Goal: Task Accomplishment & Management: Manage account settings

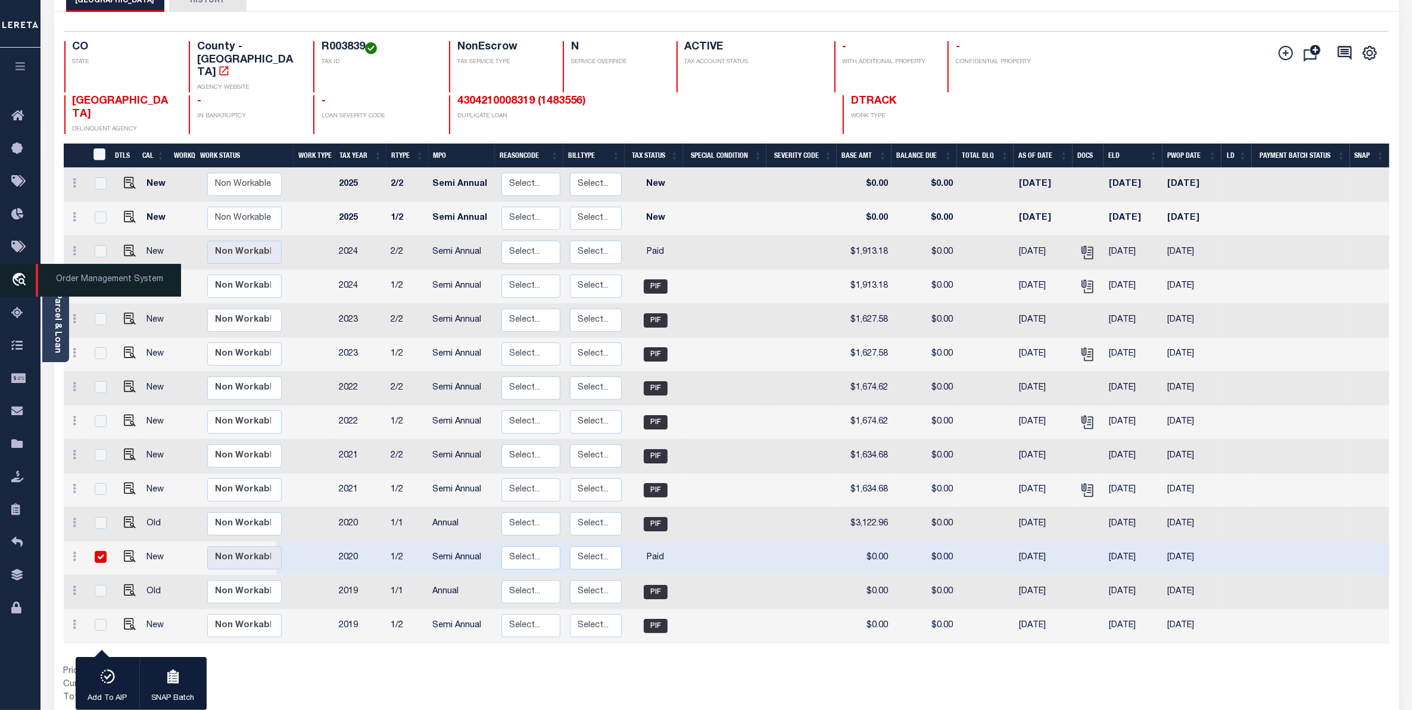
scroll to position [85, 0]
click at [18, 273] on icon "travel_explore" at bounding box center [20, 280] width 19 height 15
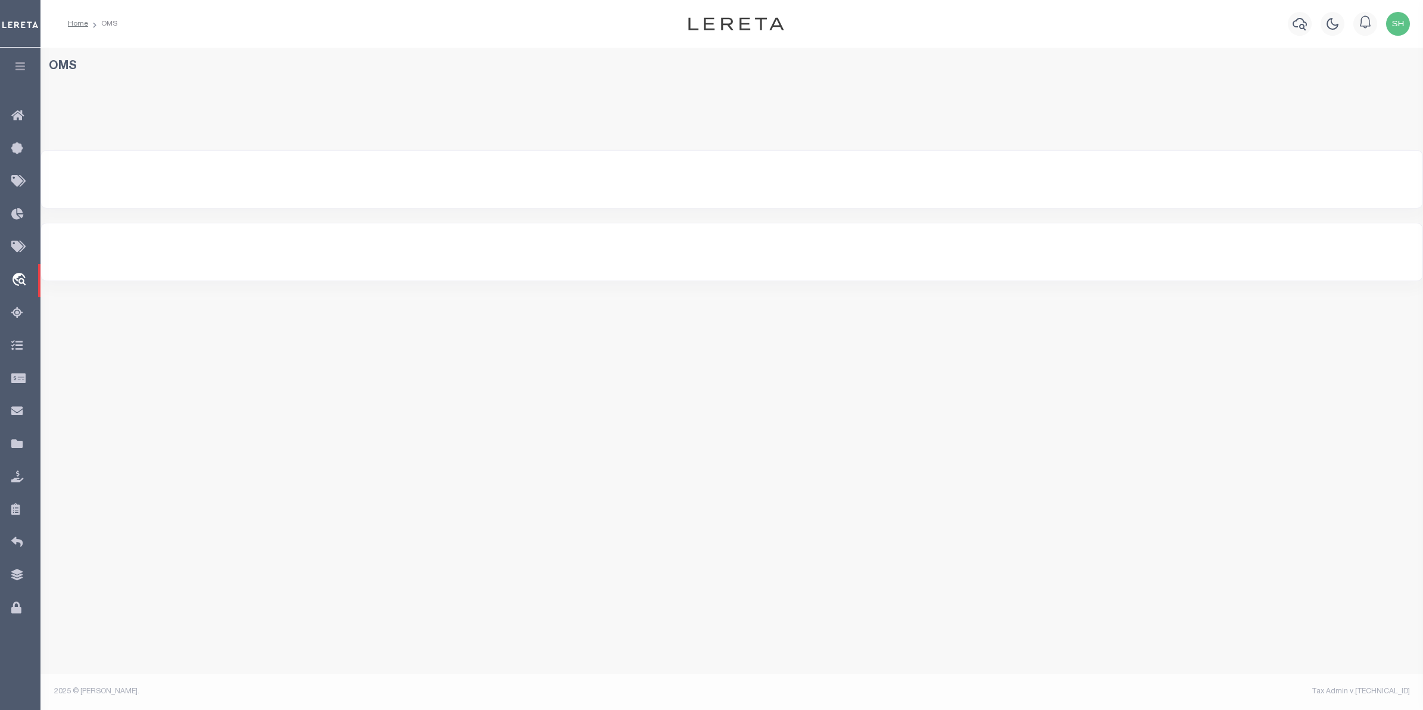
select select "200"
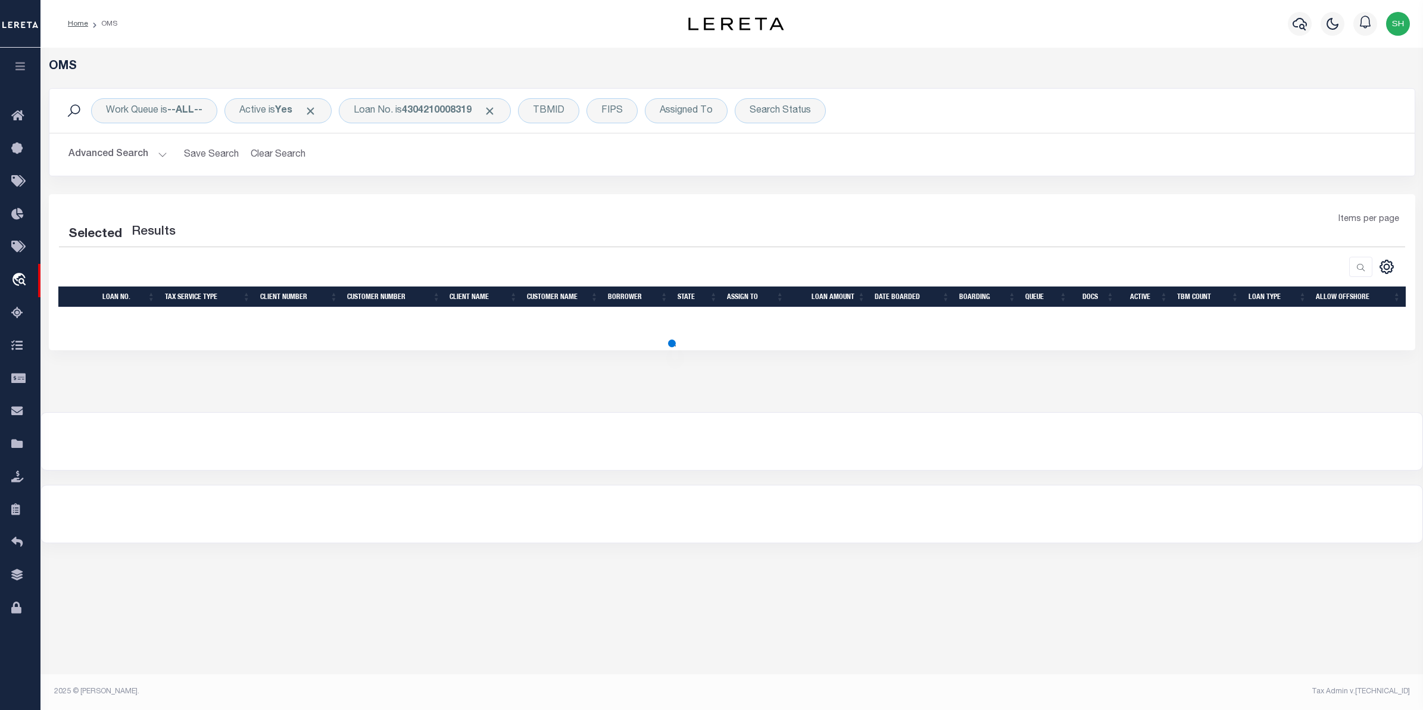
select select "200"
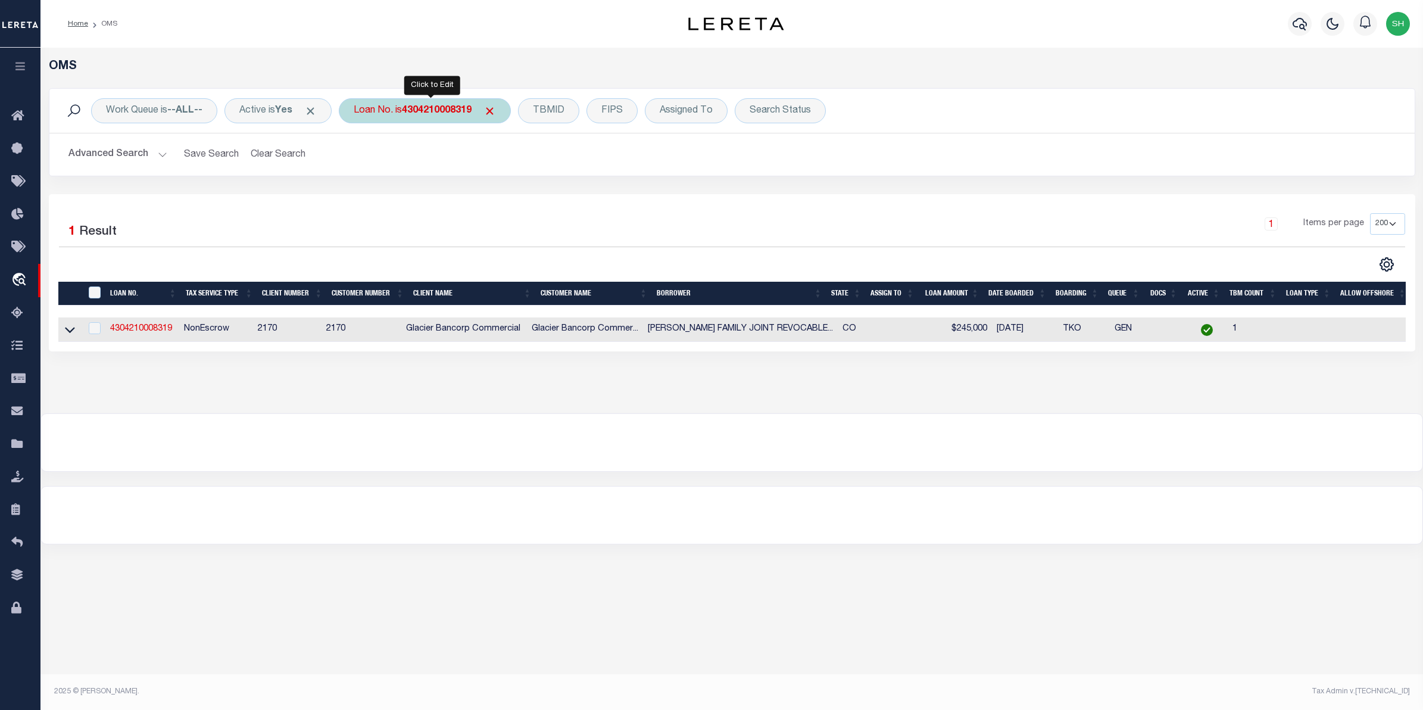
click at [439, 111] on b "4304210008319" at bounding box center [437, 111] width 70 height 10
type input "4301180002526"
click at [513, 195] on input "Apply" at bounding box center [511, 195] width 35 height 20
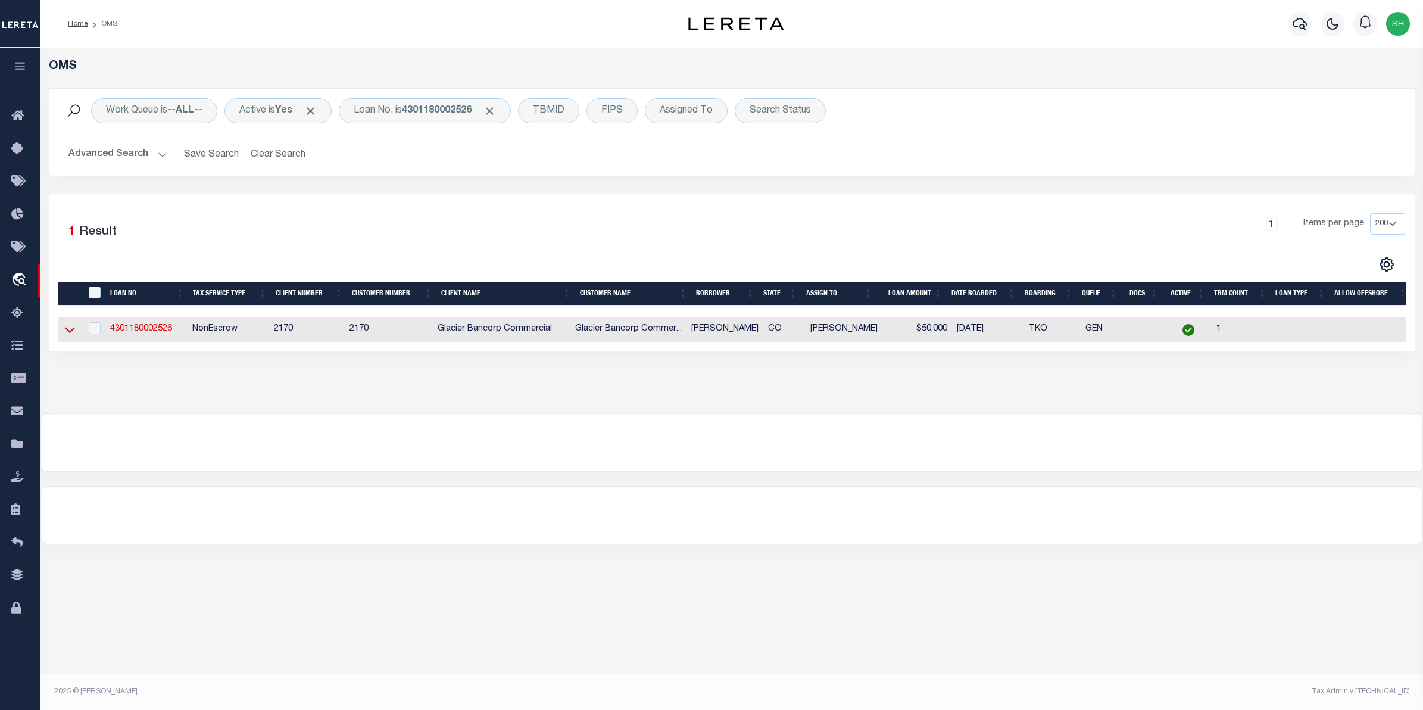
click at [69, 329] on icon at bounding box center [70, 329] width 10 height 13
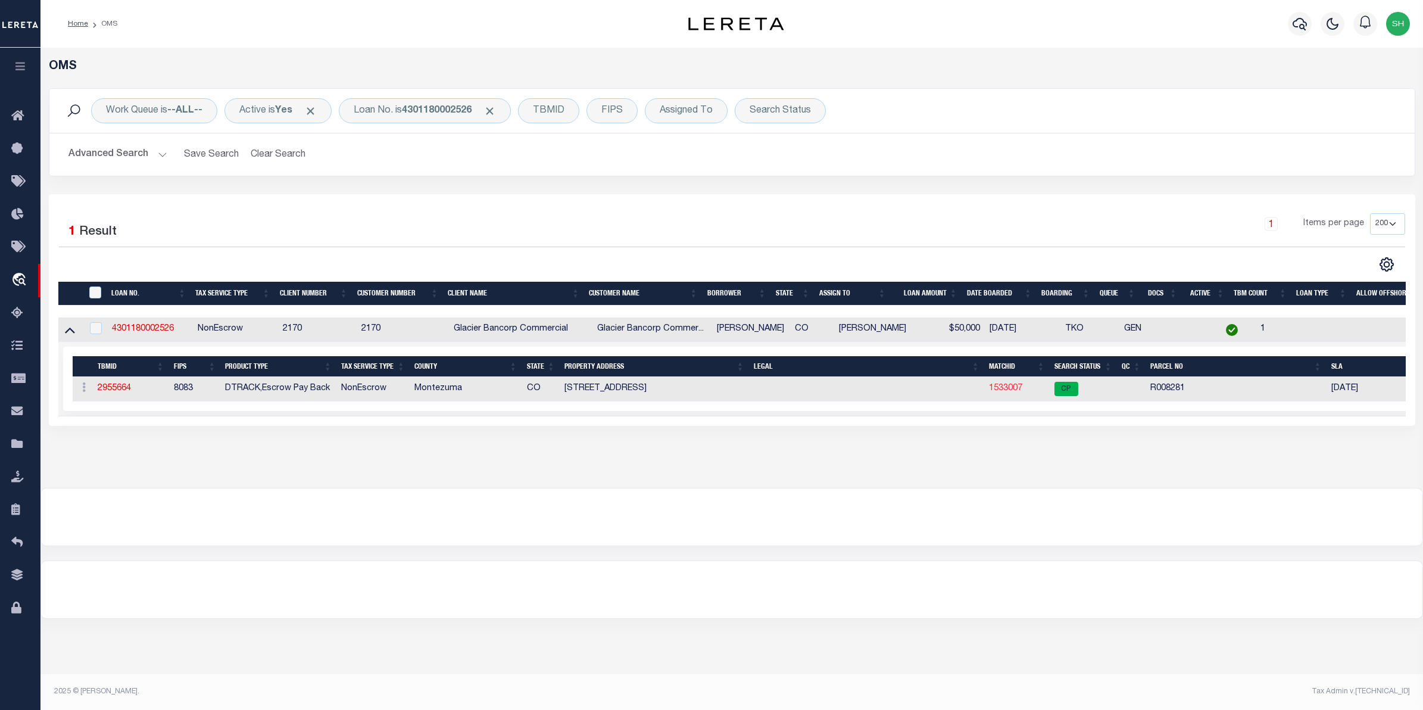
click at [1009, 392] on link "1533007" at bounding box center [1005, 388] width 33 height 8
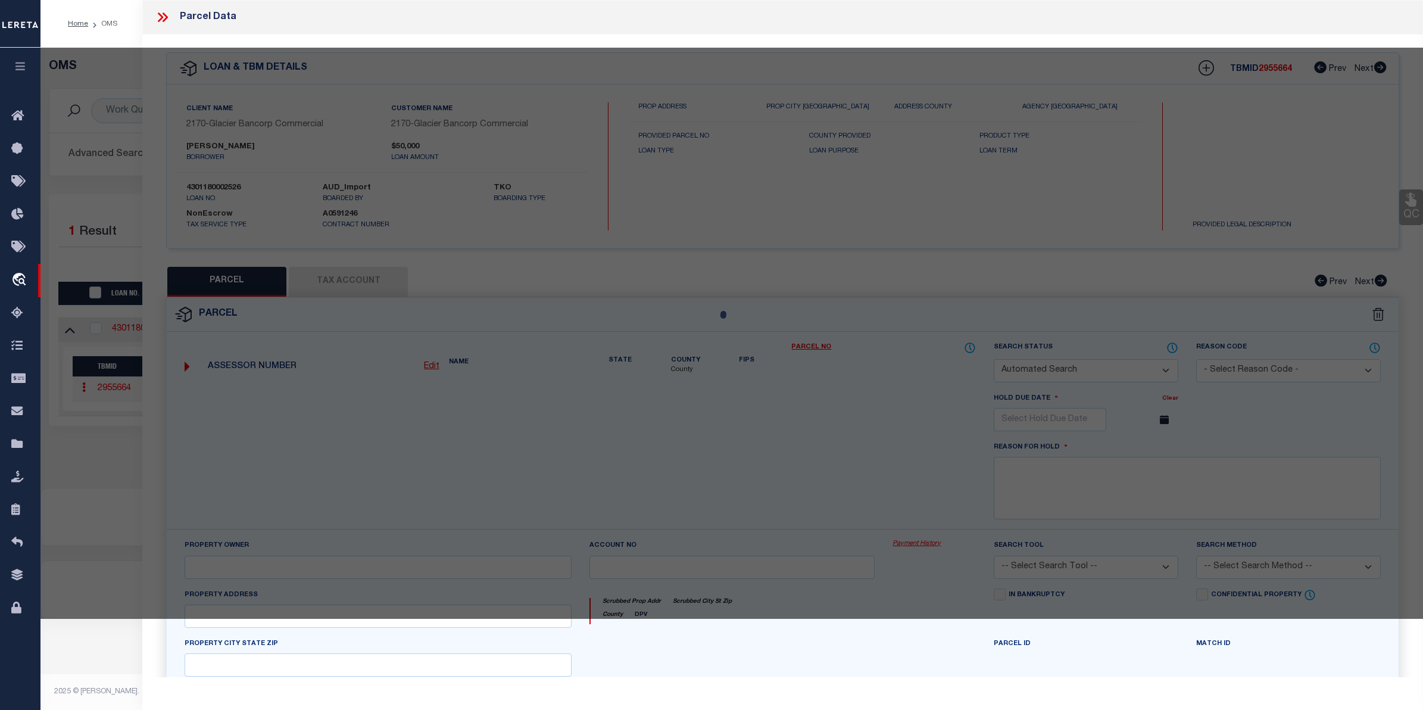
checkbox input "false"
select select "CP"
type input "JONES, ERIC G. & STEPHANIE M."
select select
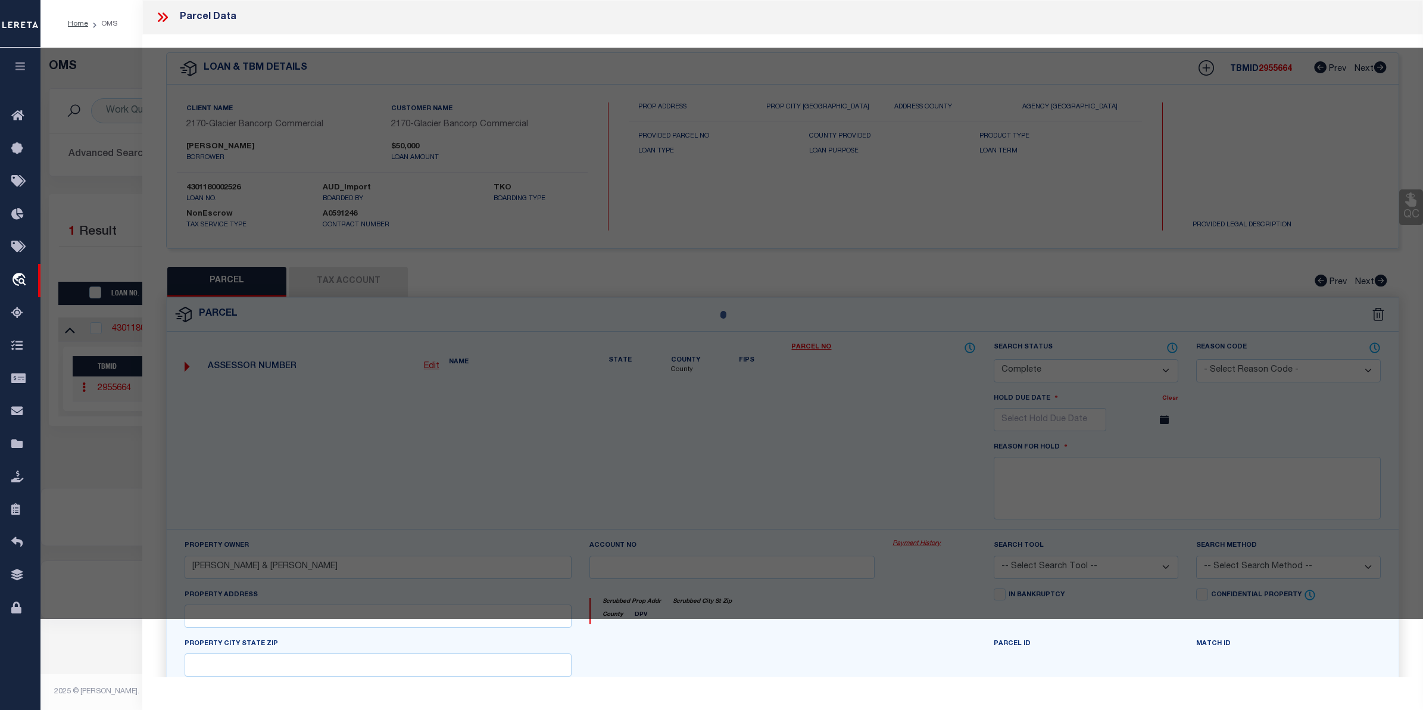
type input "836 BROOKSIDE DR"
checkbox input "false"
type input "CO"
type textarea "Subdivision: PARADISE VILLAGE Lot: 10 Block: 2 SUBDIVISION: PARADISE VILLAGE BL…"
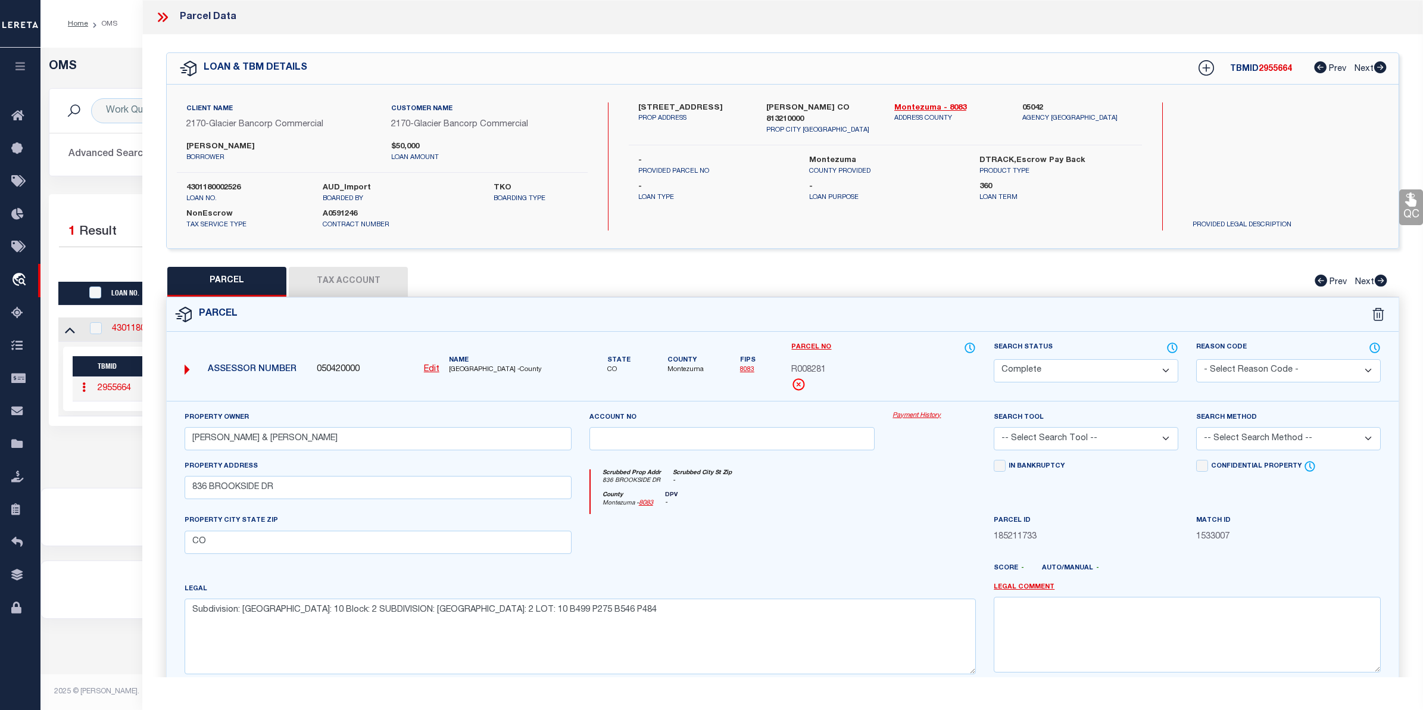
click at [944, 411] on link "Payment History" at bounding box center [933, 416] width 83 height 10
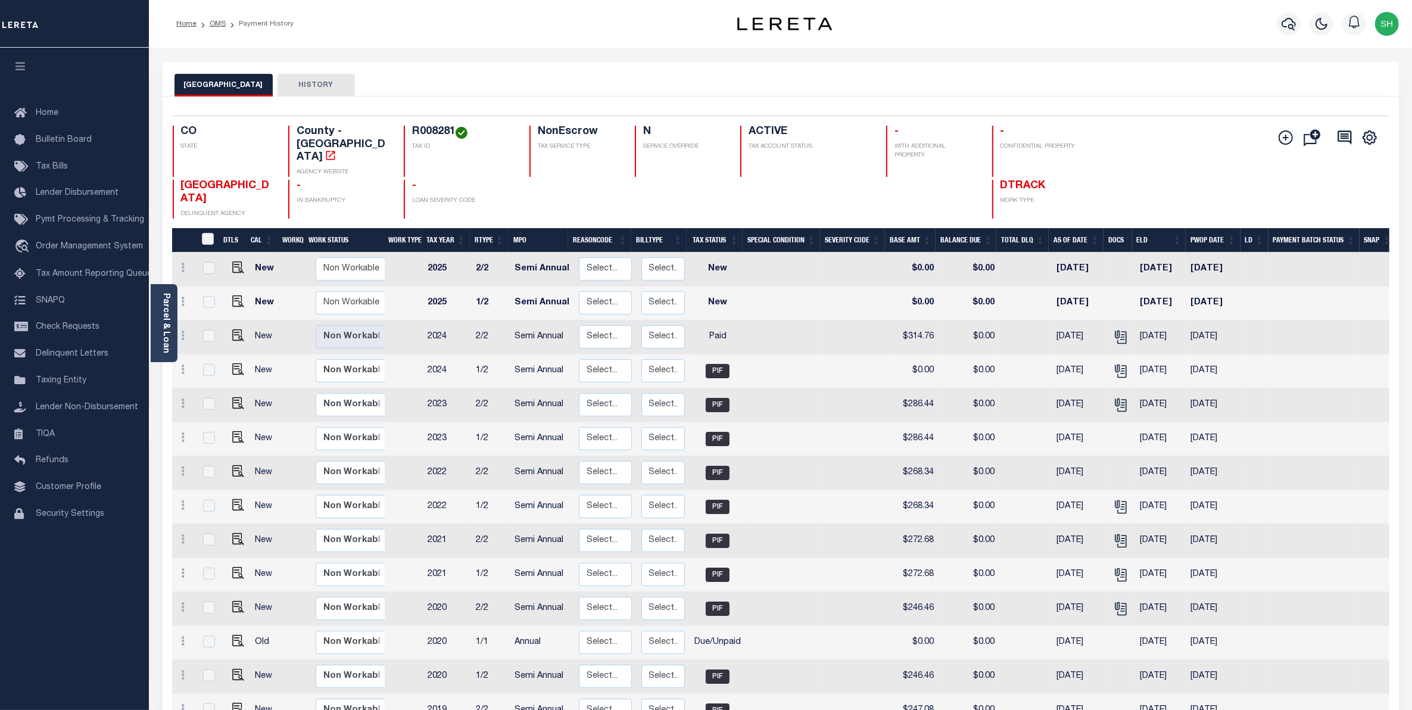
click at [245, 180] on span "MONTEZUMA COUNTY" at bounding box center [225, 192] width 89 height 24
drag, startPoint x: 254, startPoint y: 170, endPoint x: 183, endPoint y: 171, distance: 70.9
click at [183, 180] on h4 "MONTEZUMA COUNTY" at bounding box center [227, 193] width 93 height 26
copy span "MONTEZUMA"
drag, startPoint x: 452, startPoint y: 130, endPoint x: 414, endPoint y: 132, distance: 38.7
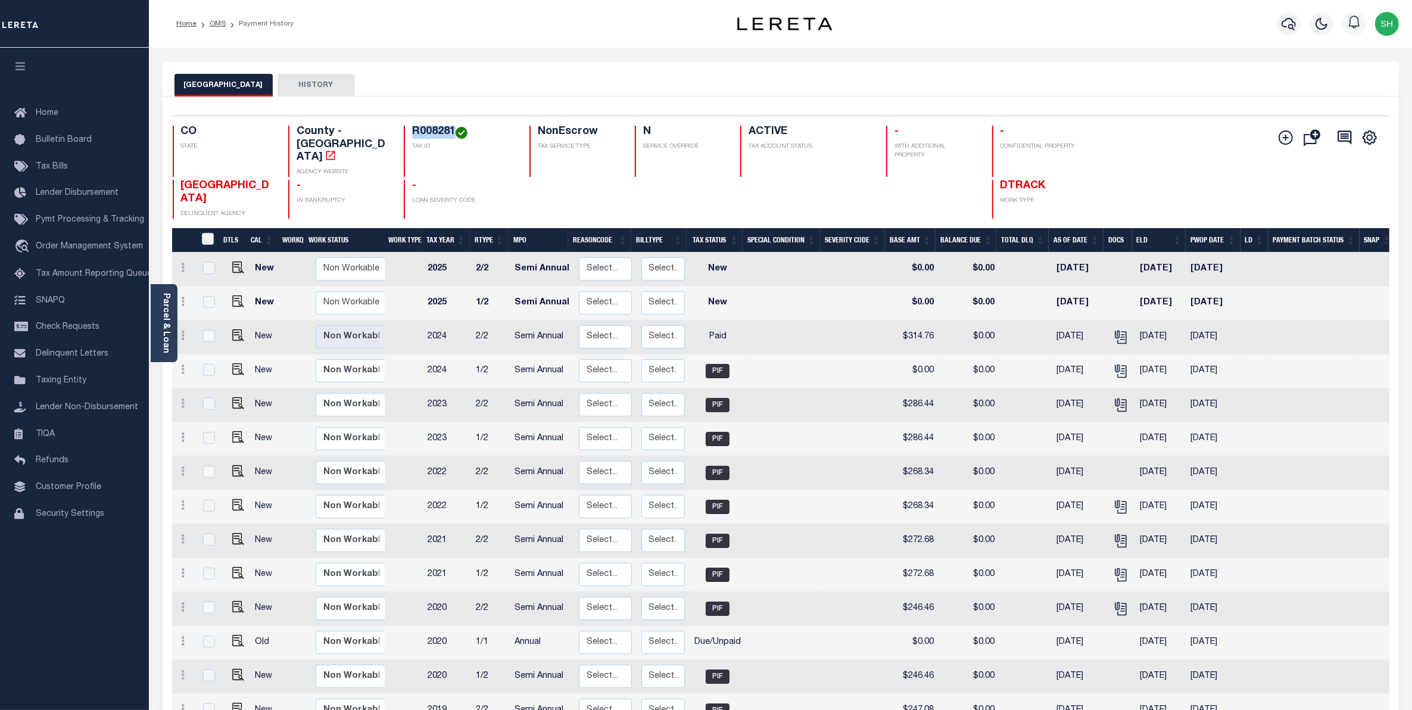
click at [414, 132] on h4 "R008281" at bounding box center [463, 132] width 103 height 13
copy h4 "R008281"
click at [1118, 330] on icon "" at bounding box center [1120, 335] width 10 height 10
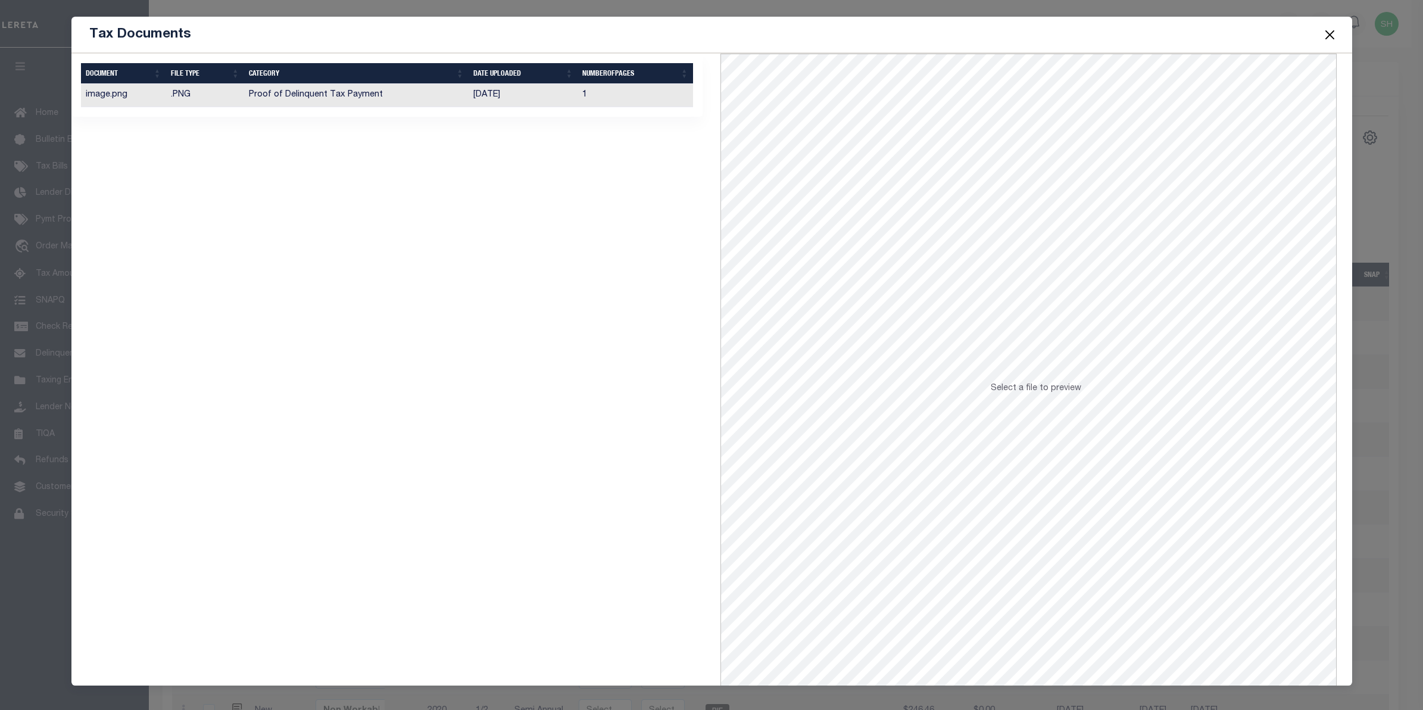
click at [342, 94] on td "Proof of Delinquent Tax Payment" at bounding box center [356, 95] width 224 height 23
click at [314, 4] on div "Tax Documents 1 Selected 1 Result" at bounding box center [711, 355] width 1423 height 710
click at [1335, 32] on button "Close" at bounding box center [1329, 34] width 15 height 15
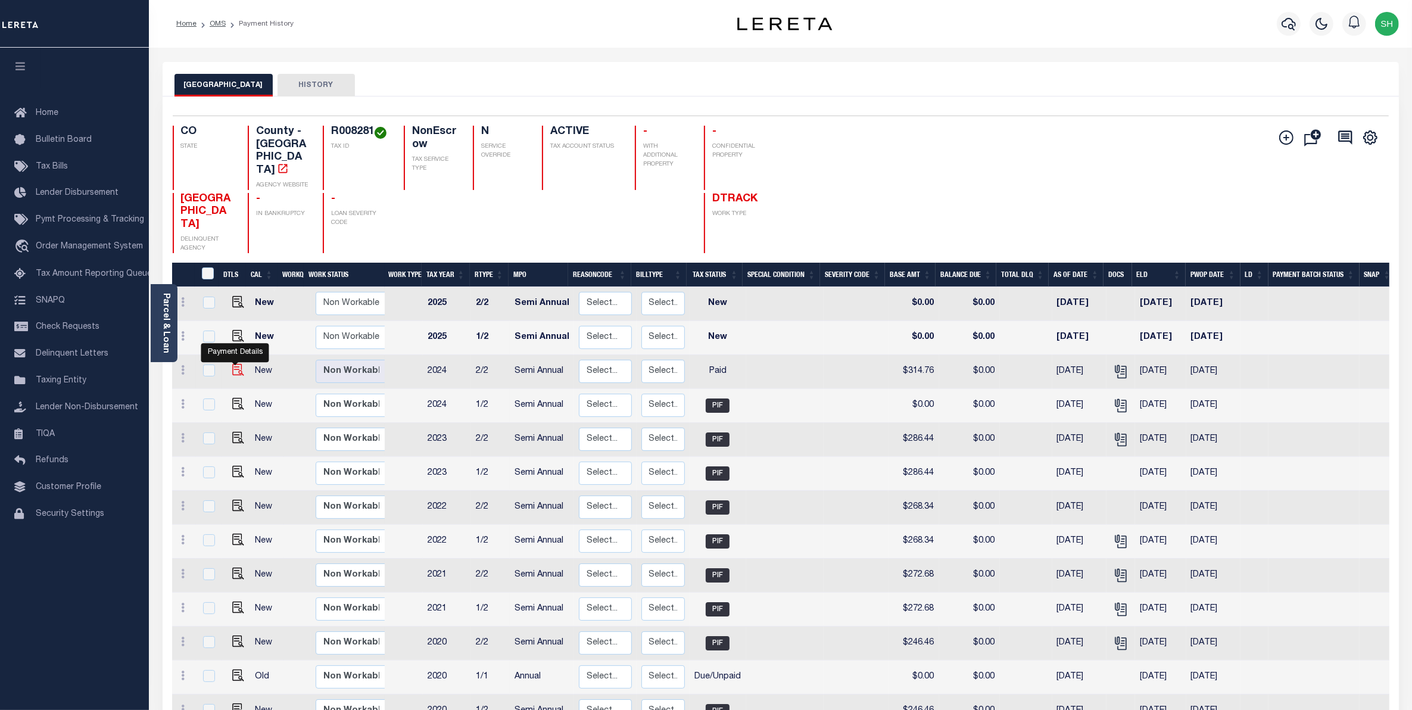
click at [236, 364] on img "" at bounding box center [238, 370] width 12 height 12
checkbox input "true"
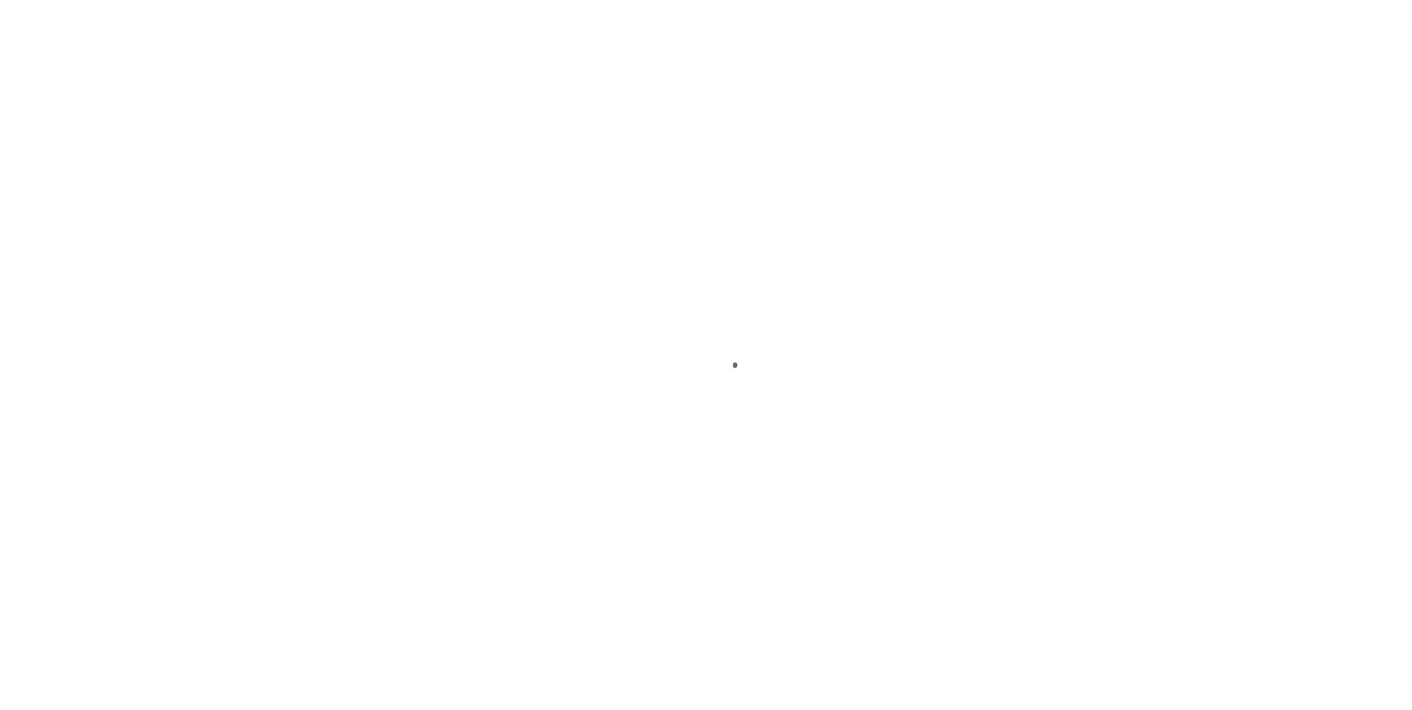
select select "PYD"
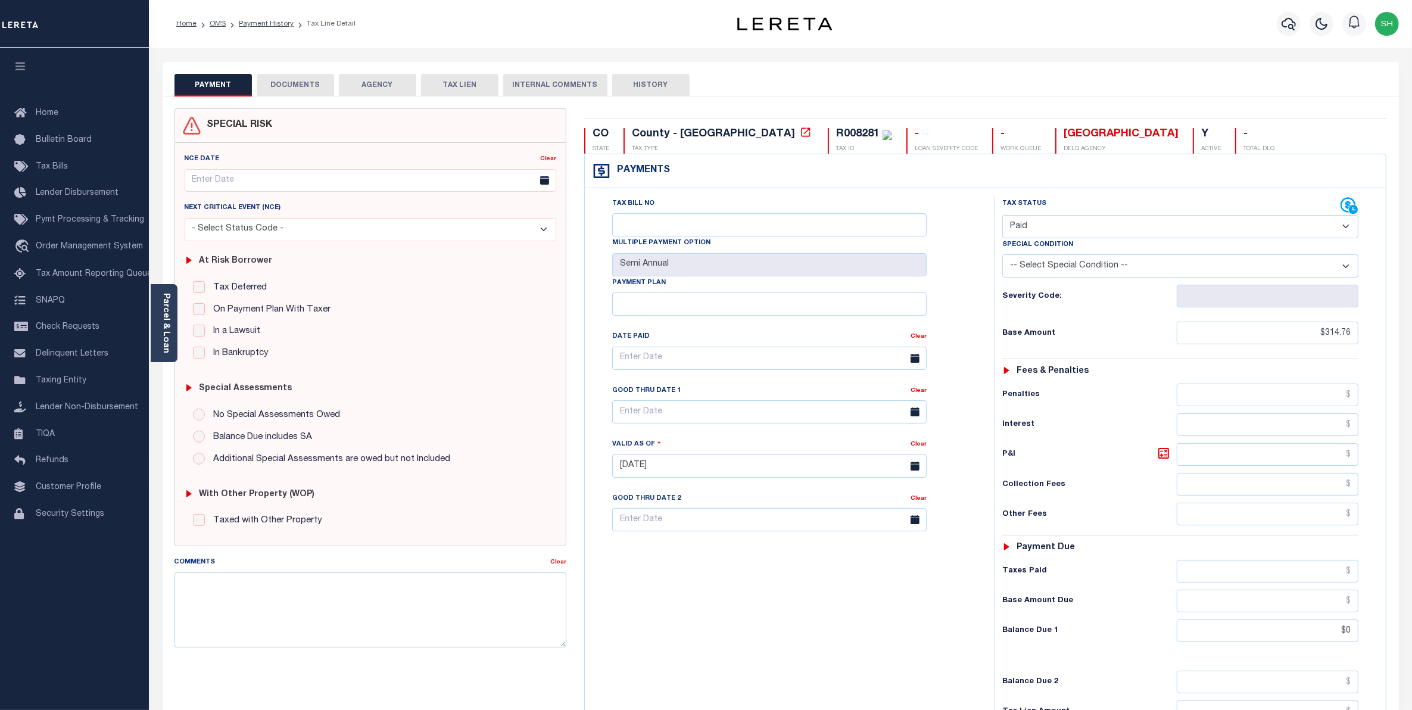
click at [277, 86] on button "DOCUMENTS" at bounding box center [295, 85] width 77 height 23
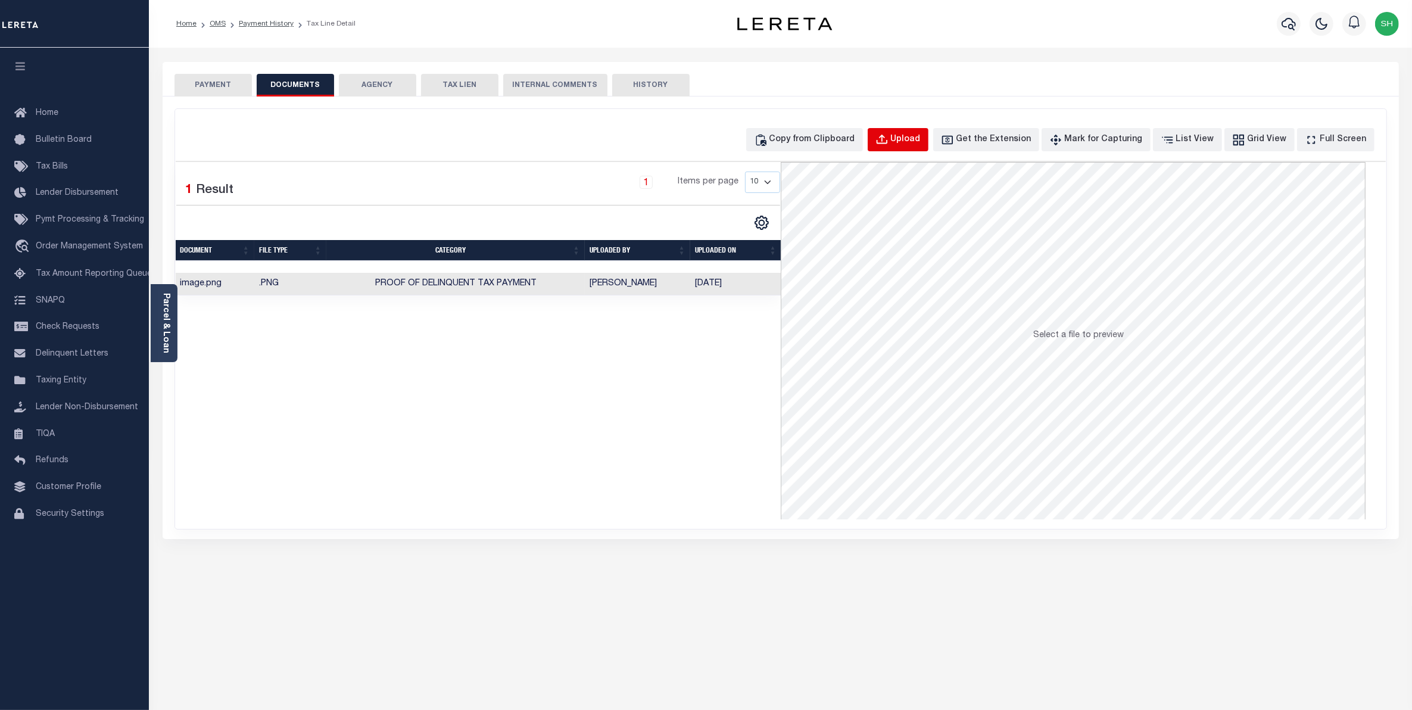
click at [920, 146] on div "Upload" at bounding box center [906, 139] width 30 height 13
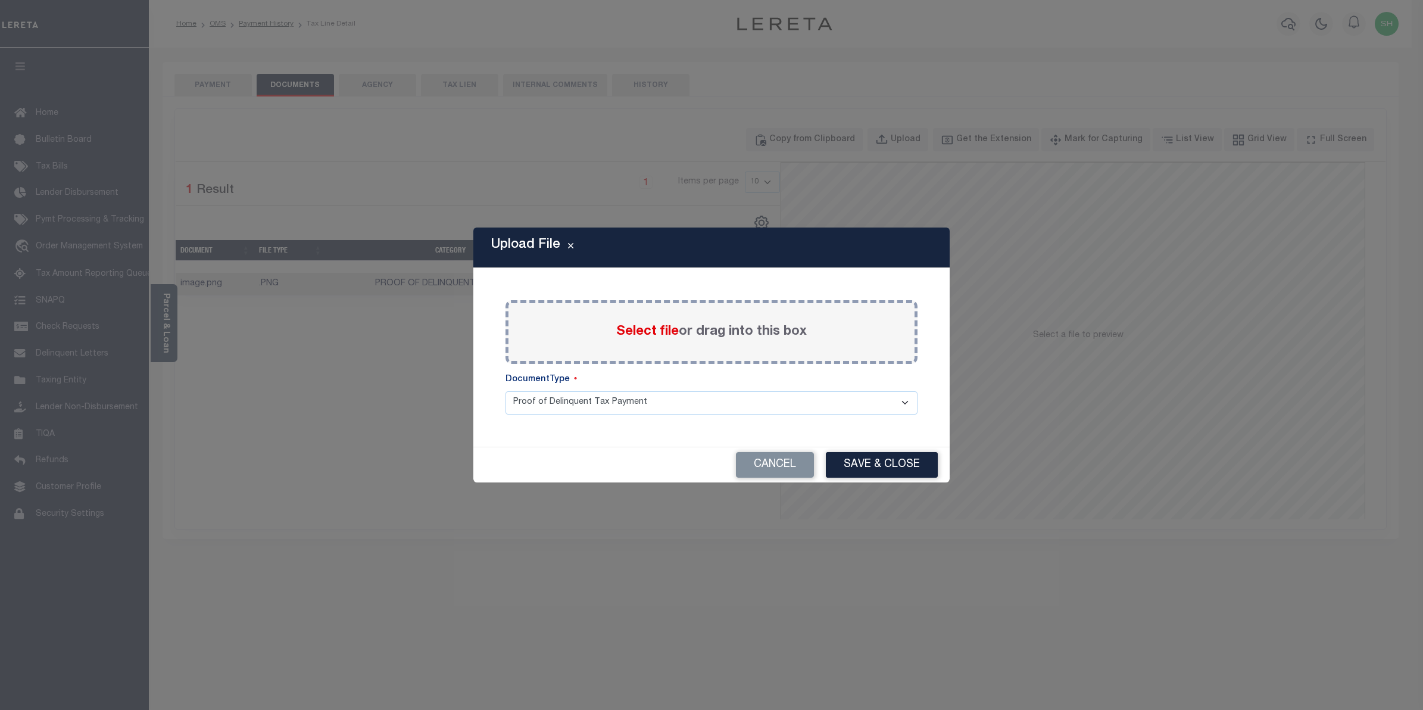
click at [667, 332] on span "Select file" at bounding box center [647, 331] width 63 height 13
click at [0, 0] on input "Select file or drag into this box" at bounding box center [0, 0] width 0 height 0
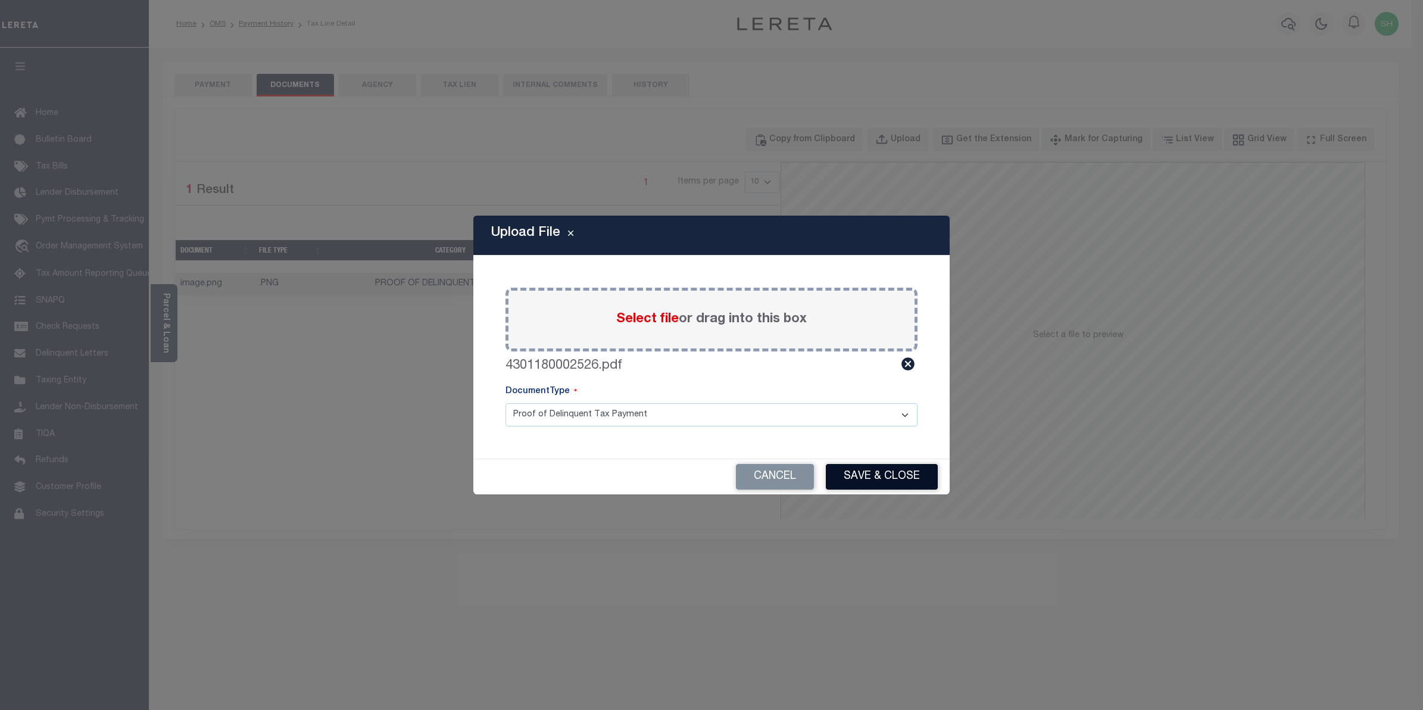
click at [874, 484] on button "Save & Close" at bounding box center [882, 477] width 112 height 26
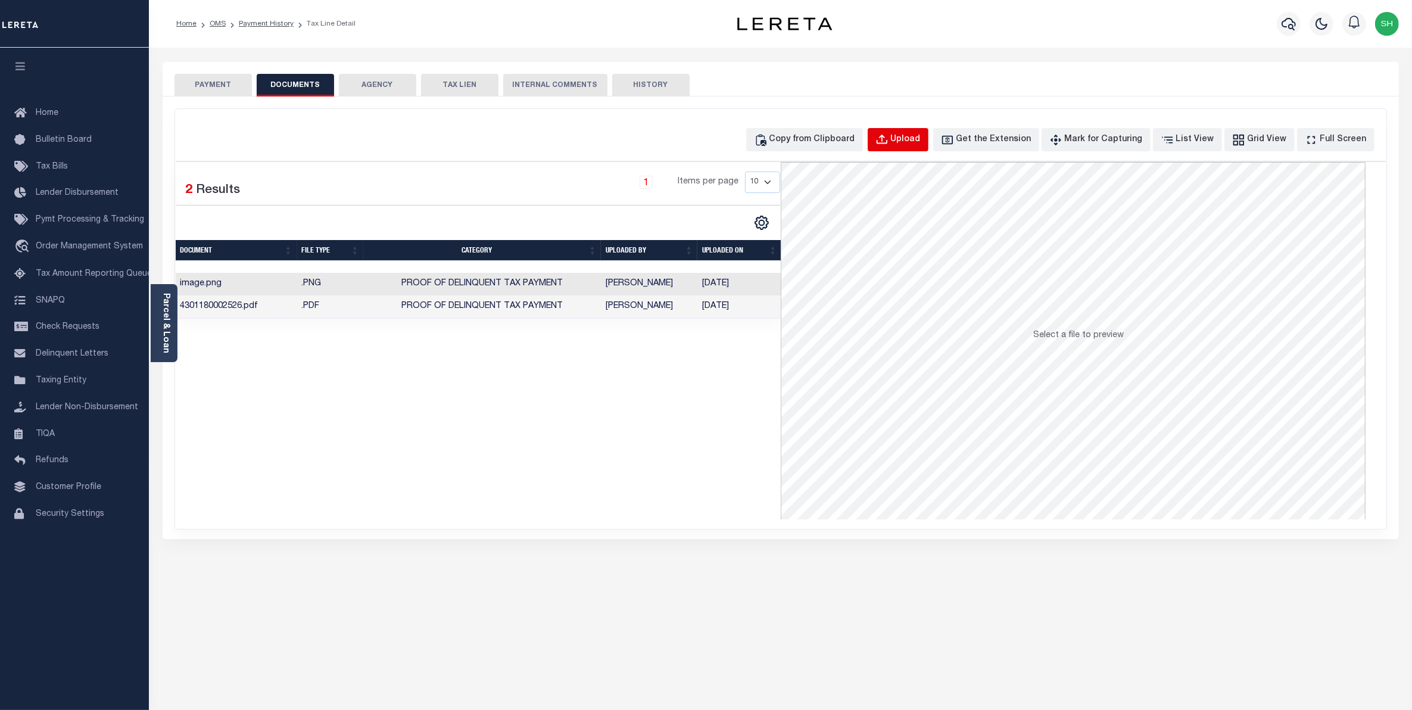
click at [928, 132] on button "Upload" at bounding box center [897, 139] width 61 height 23
select select "POP"
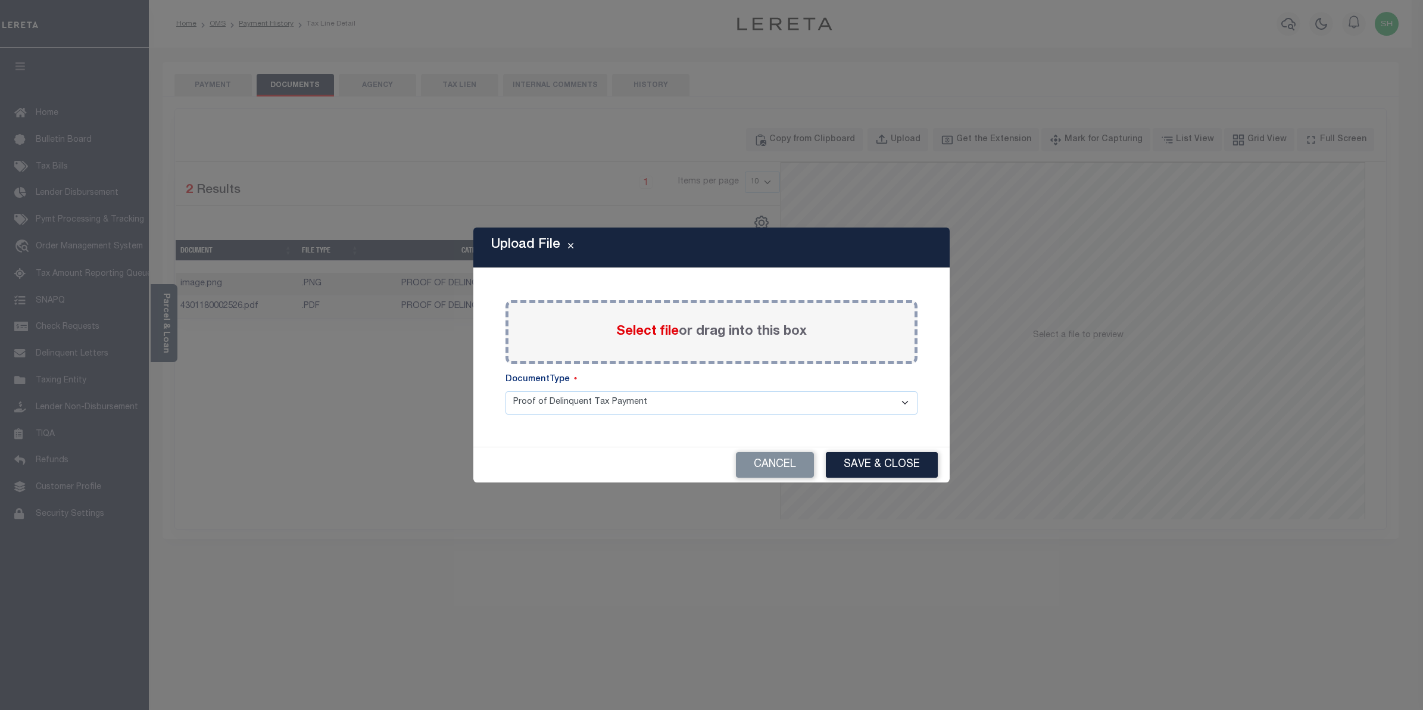
click at [632, 334] on span "Select file" at bounding box center [647, 331] width 63 height 13
click at [0, 0] on input "Select file or drag into this box" at bounding box center [0, 0] width 0 height 0
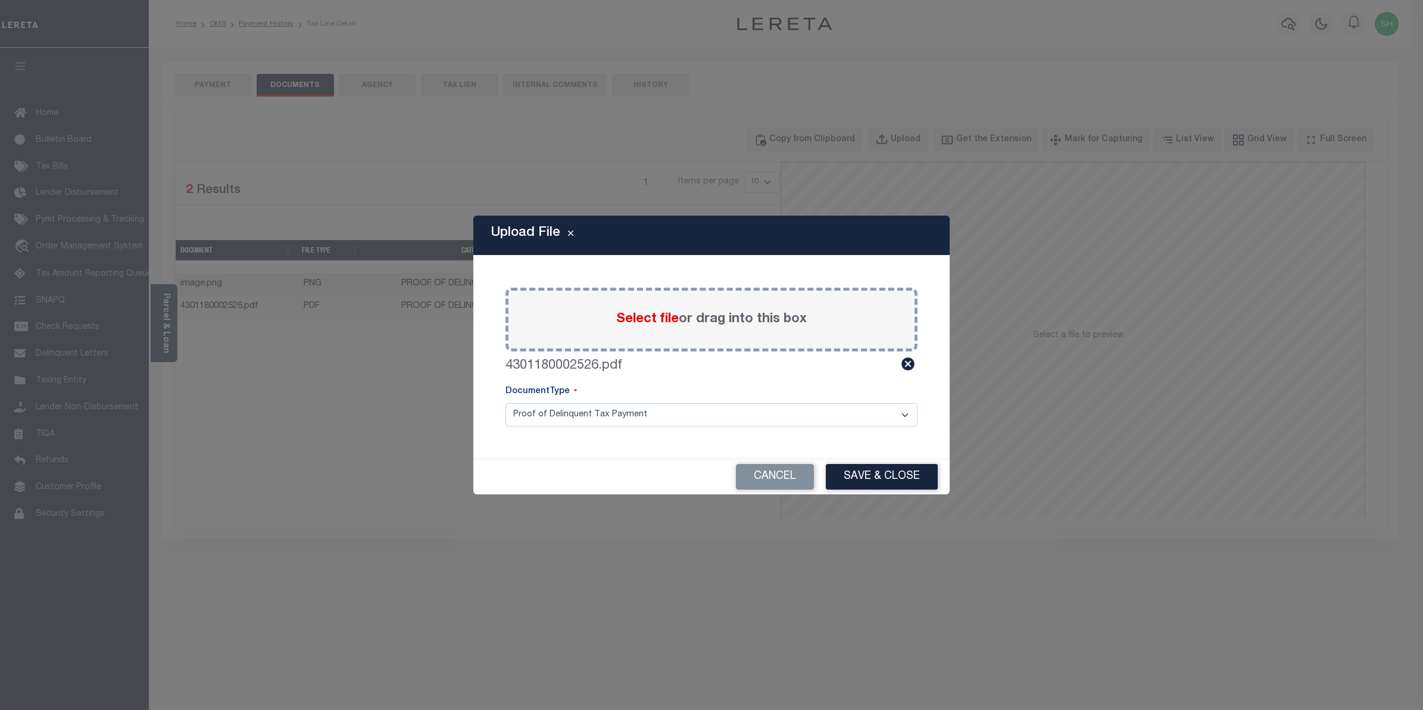
click at [908, 415] on select "Proof of Delinquent Tax Payment" at bounding box center [711, 414] width 412 height 23
click at [795, 473] on button "Cancel" at bounding box center [775, 477] width 78 height 26
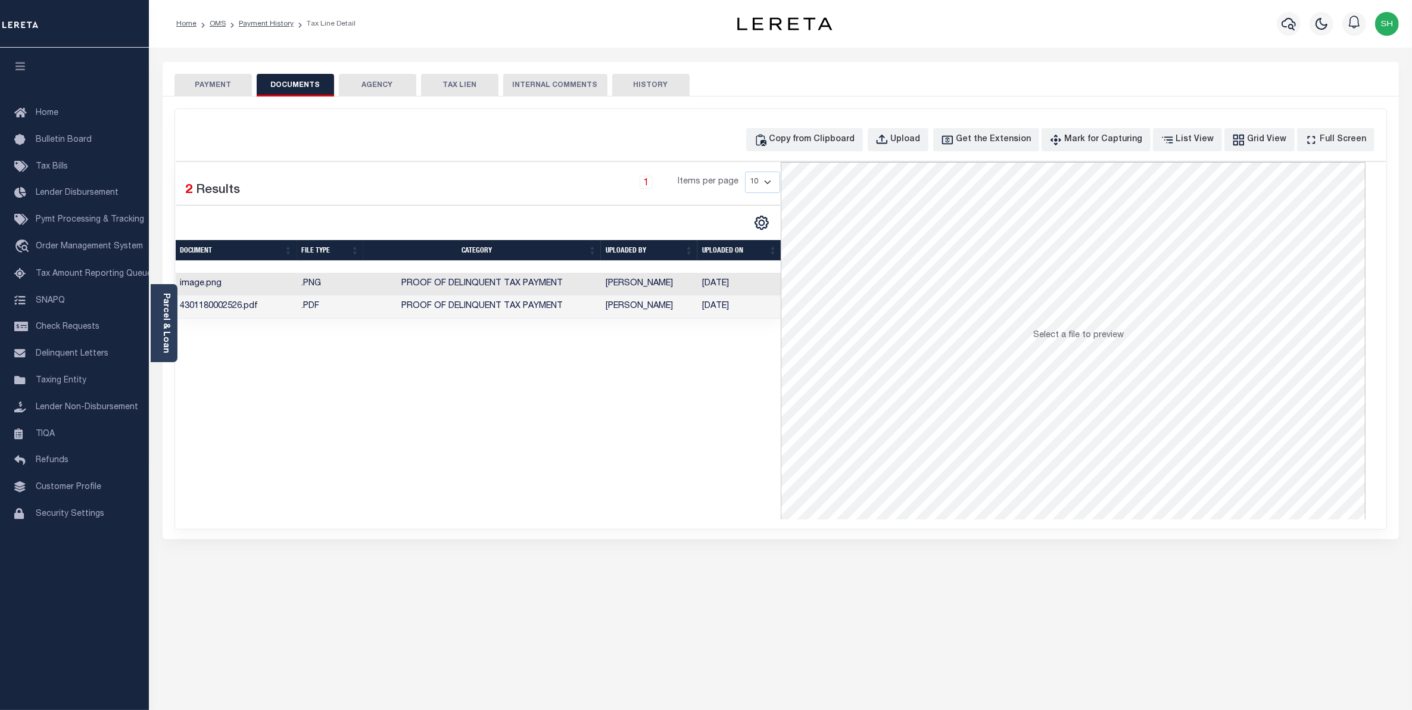
click at [314, 286] on td ".PNG" at bounding box center [330, 284] width 67 height 23
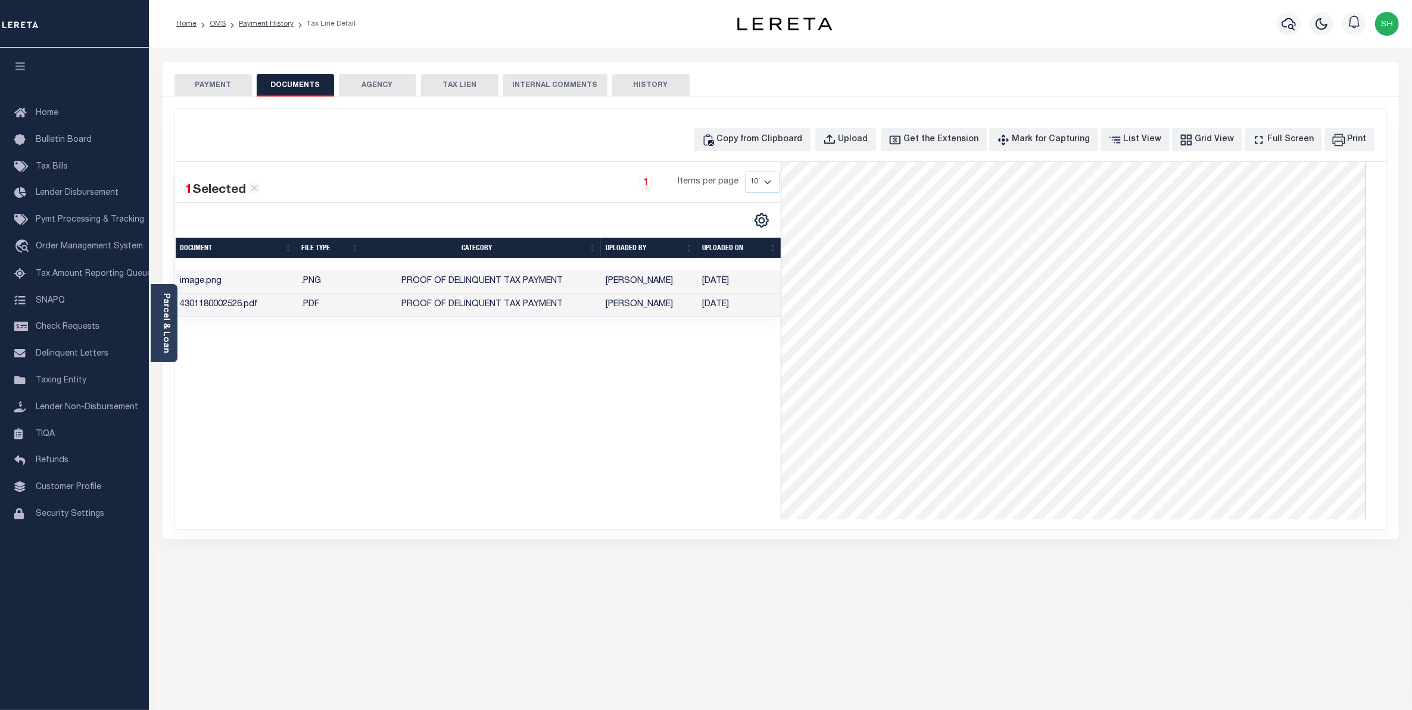
scroll to position [28, 0]
click at [216, 76] on button "PAYMENT" at bounding box center [212, 85] width 77 height 23
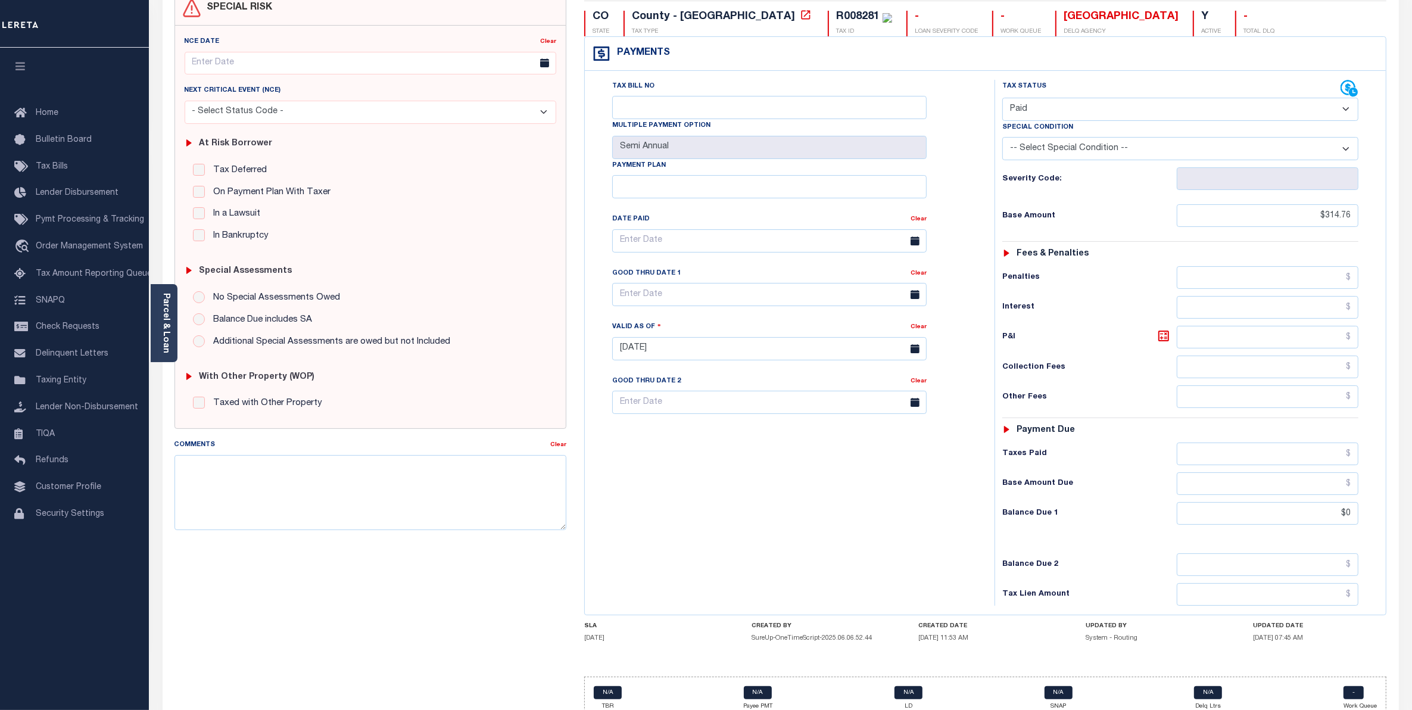
scroll to position [168, 0]
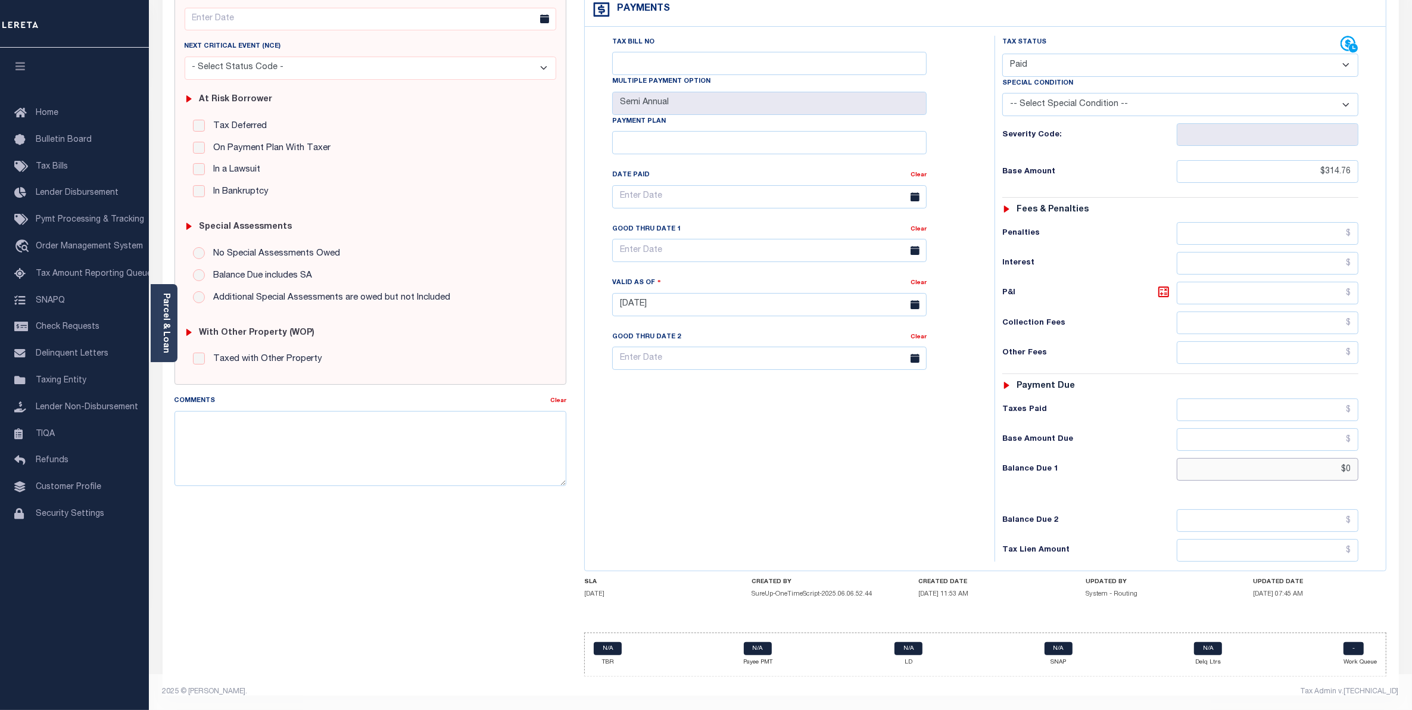
click at [1348, 468] on input "$0" at bounding box center [1267, 469] width 182 height 23
type input "$0.00"
type input "[DATE]"
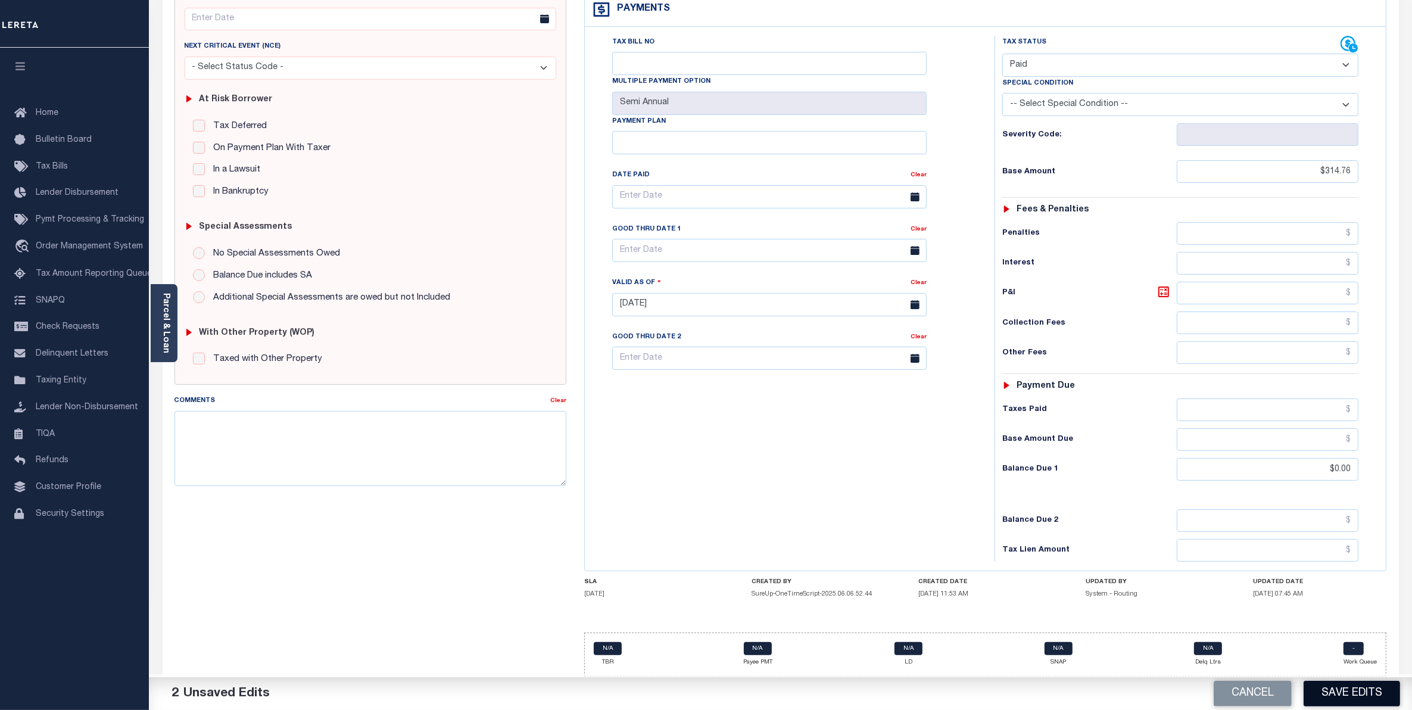
click at [1340, 698] on button "Save Edits" at bounding box center [1351, 693] width 96 height 26
checkbox input "false"
type input "$314.76"
type input "$0"
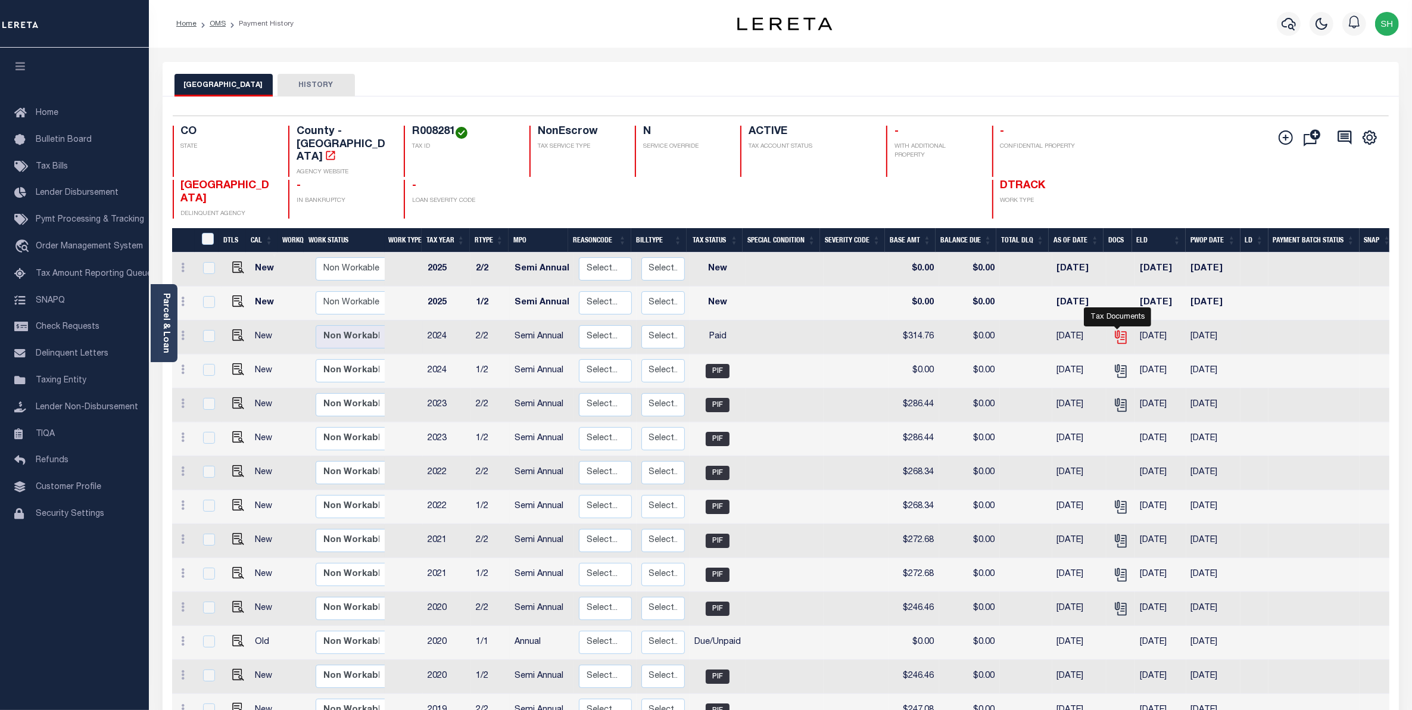
click at [1116, 329] on icon "" at bounding box center [1120, 336] width 15 height 15
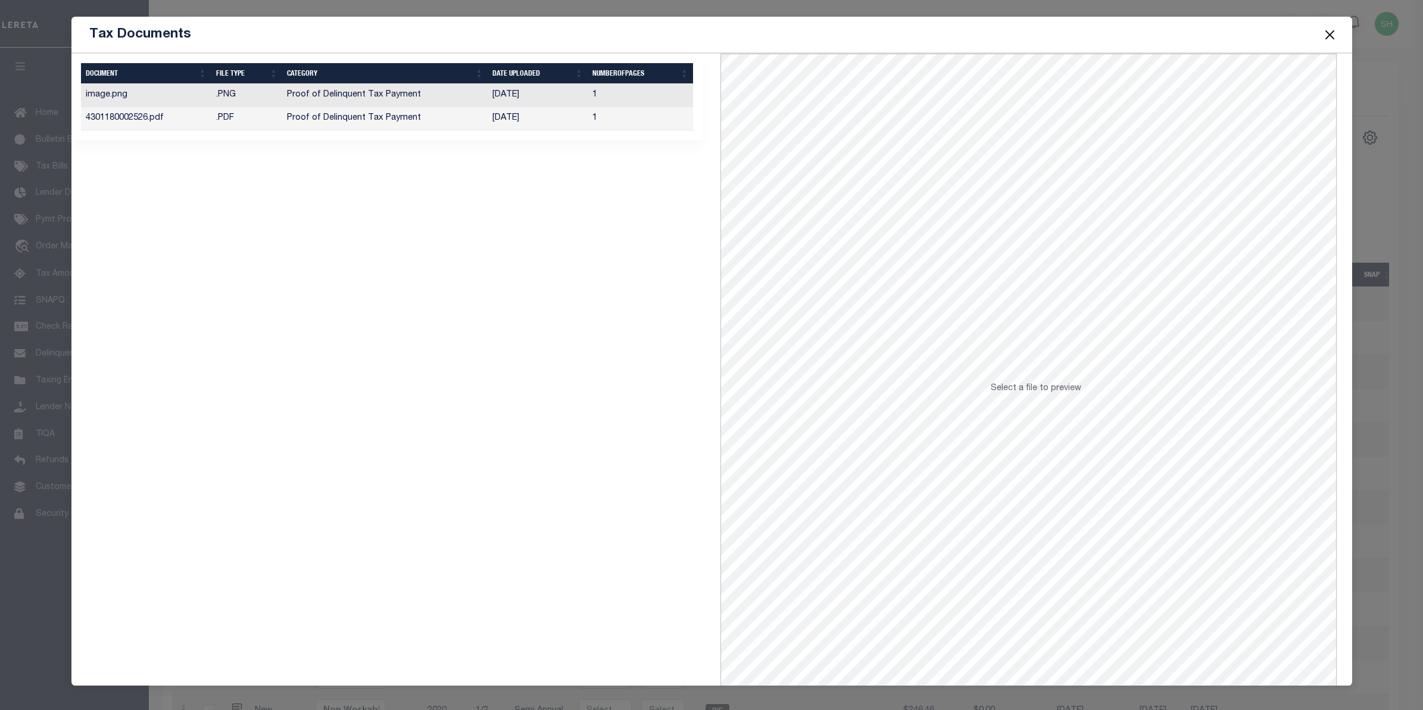
click at [1329, 35] on button "Close" at bounding box center [1329, 34] width 15 height 15
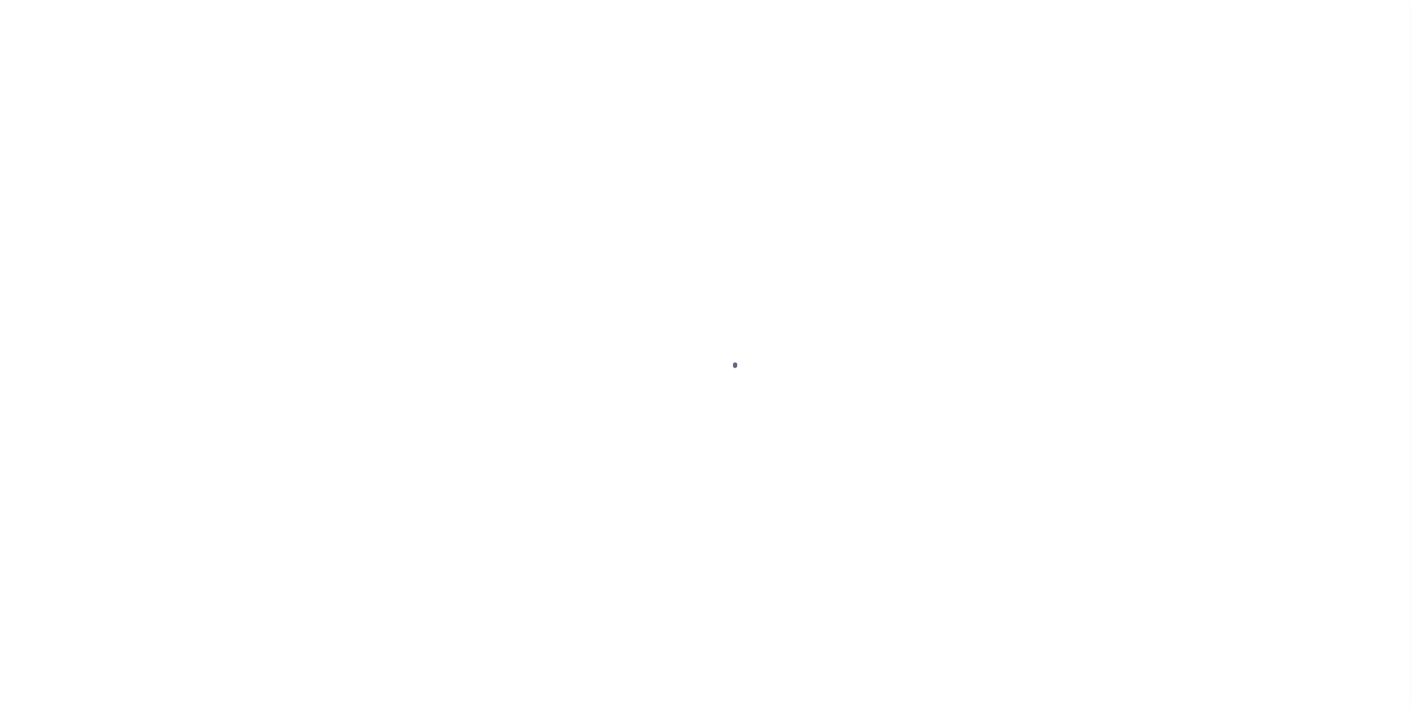
select select "PYD"
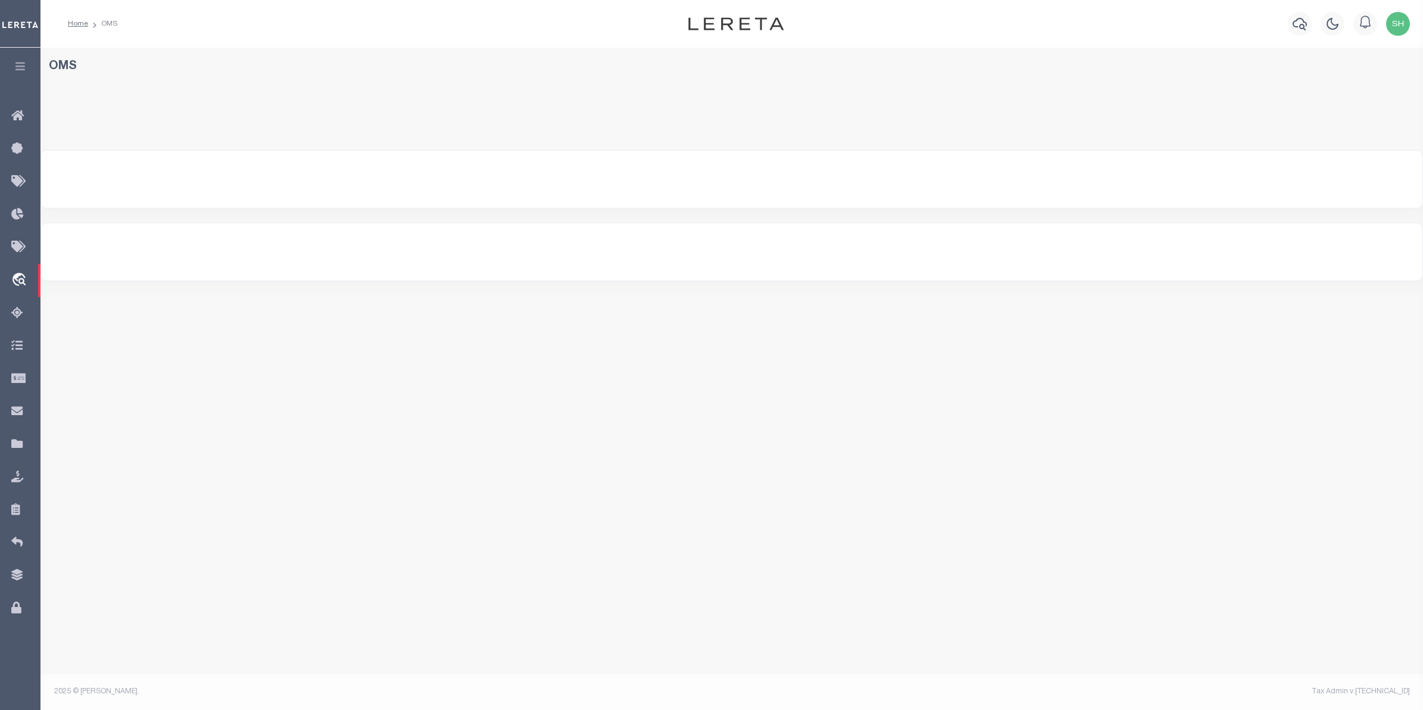
select select "200"
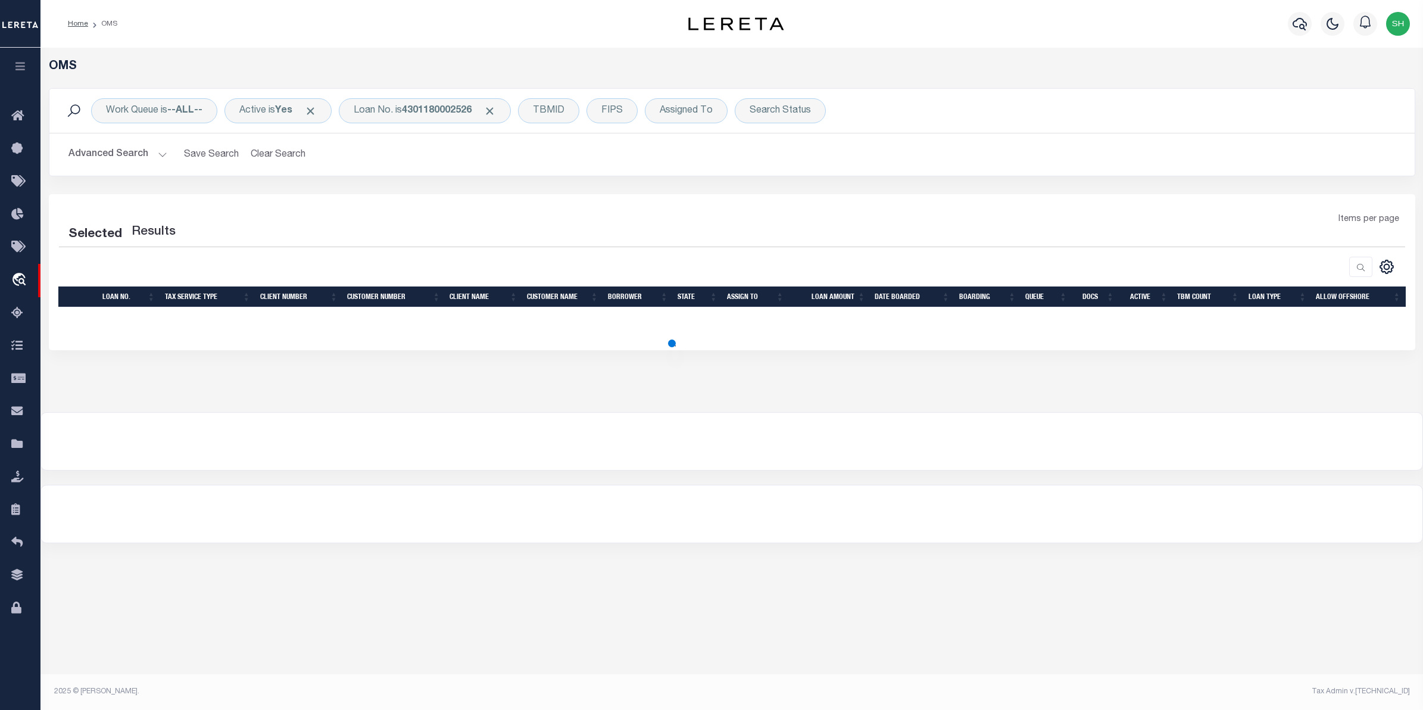
select select "200"
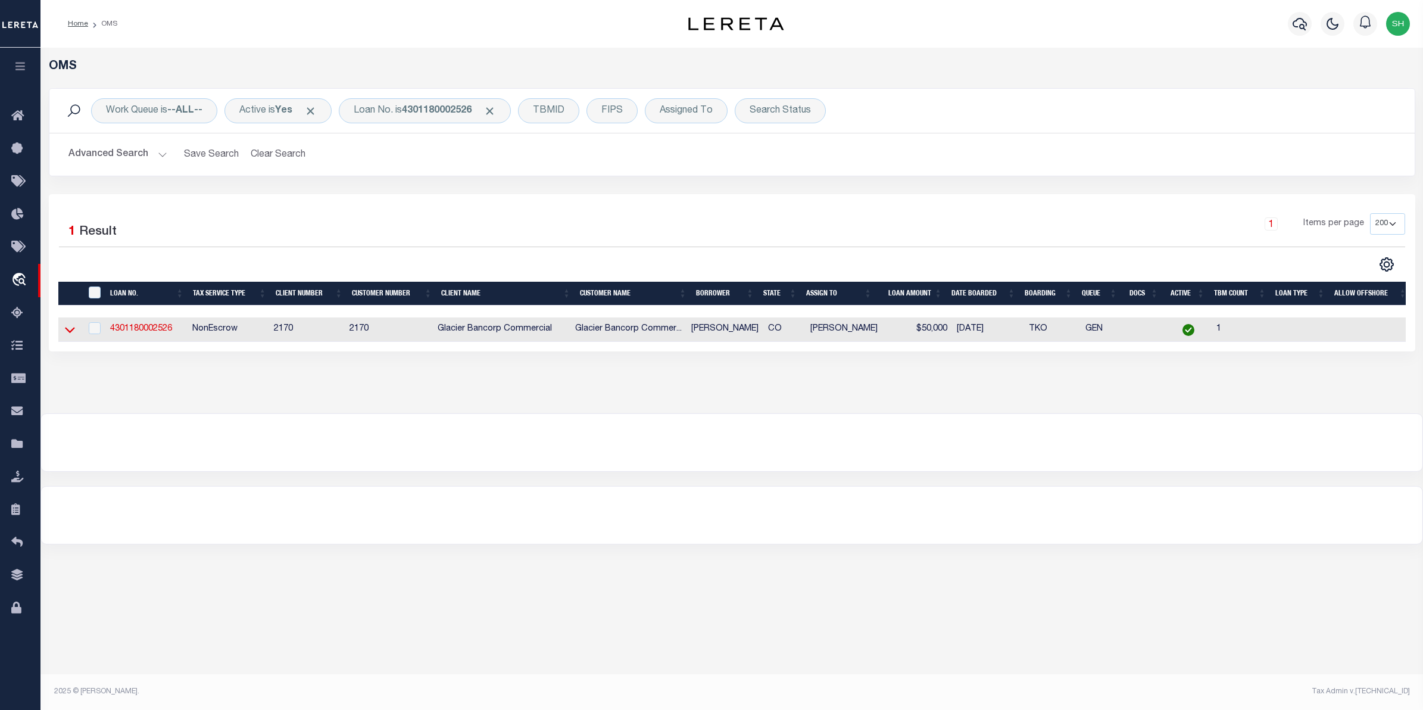
click at [73, 332] on icon at bounding box center [70, 329] width 10 height 13
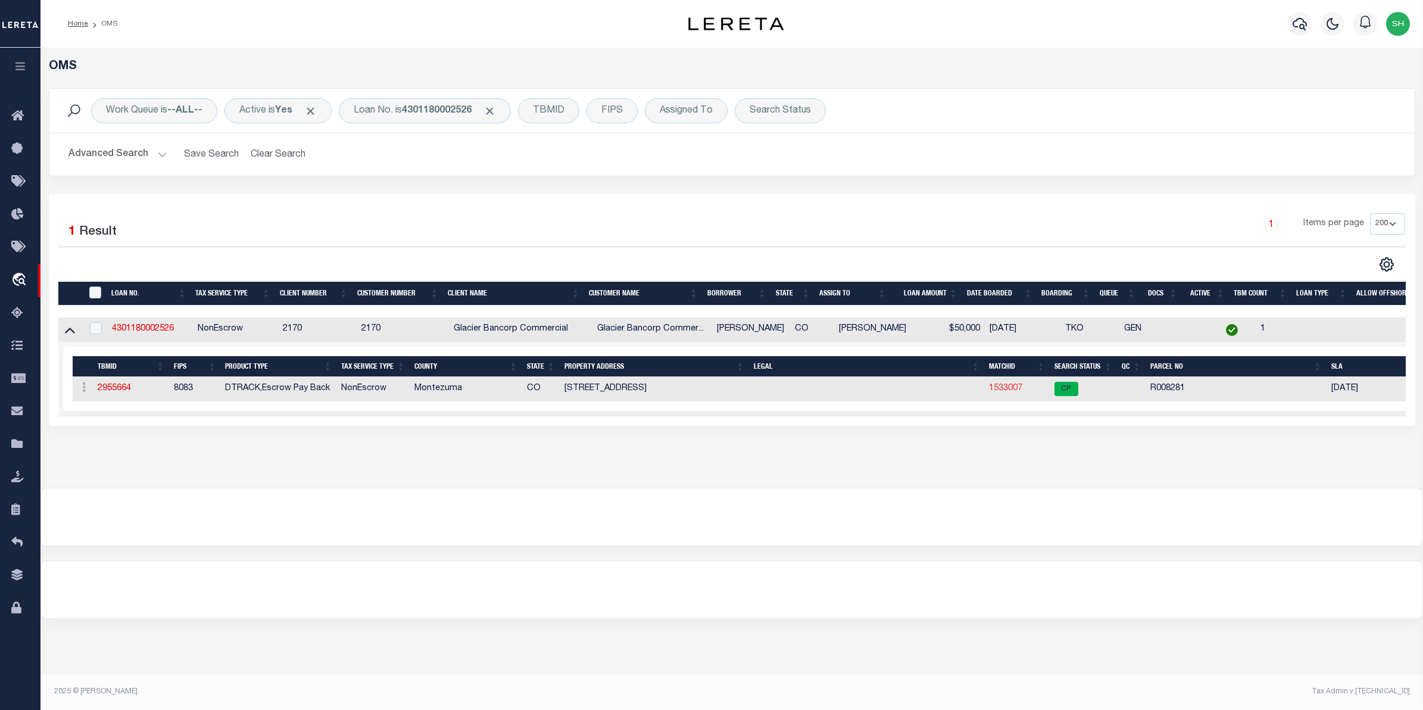
click at [1003, 391] on link "1533007" at bounding box center [1005, 388] width 33 height 8
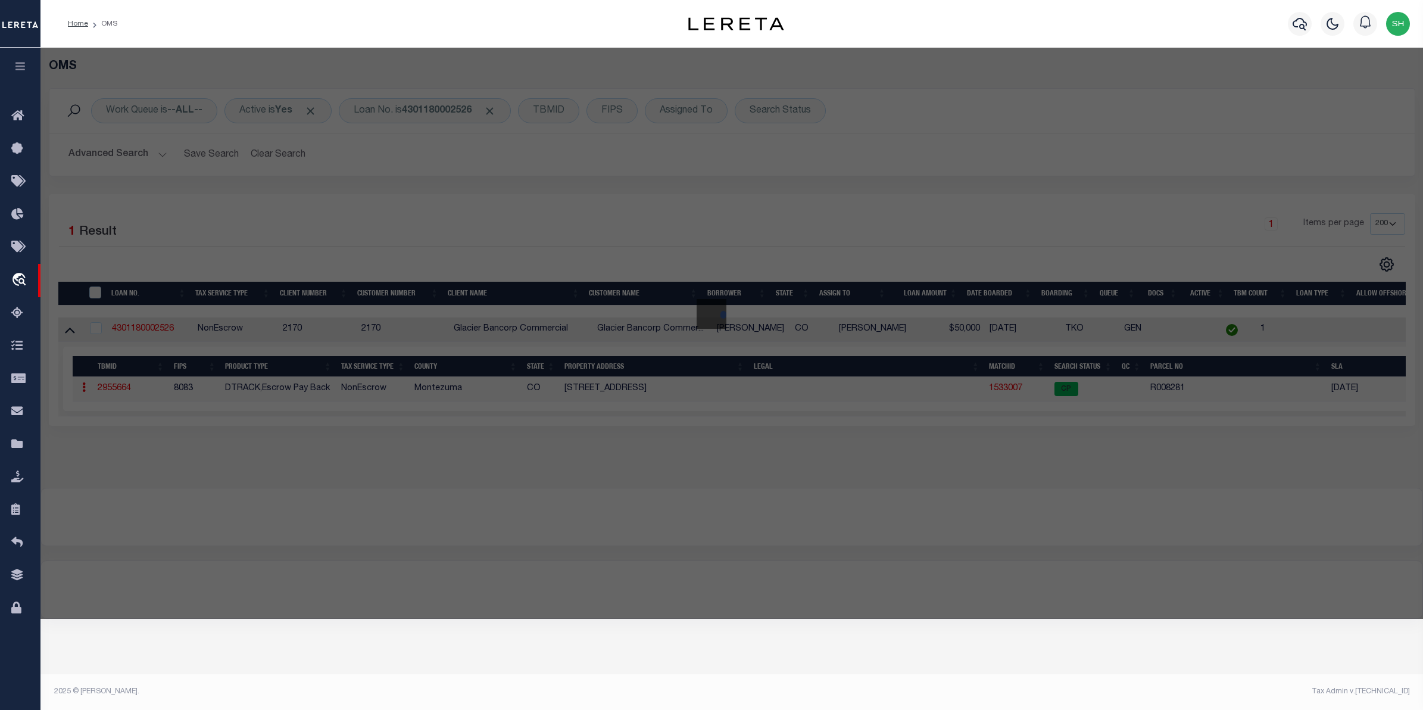
select select "AS"
checkbox input "false"
select select "CP"
type input "[PERSON_NAME] & [PERSON_NAME]"
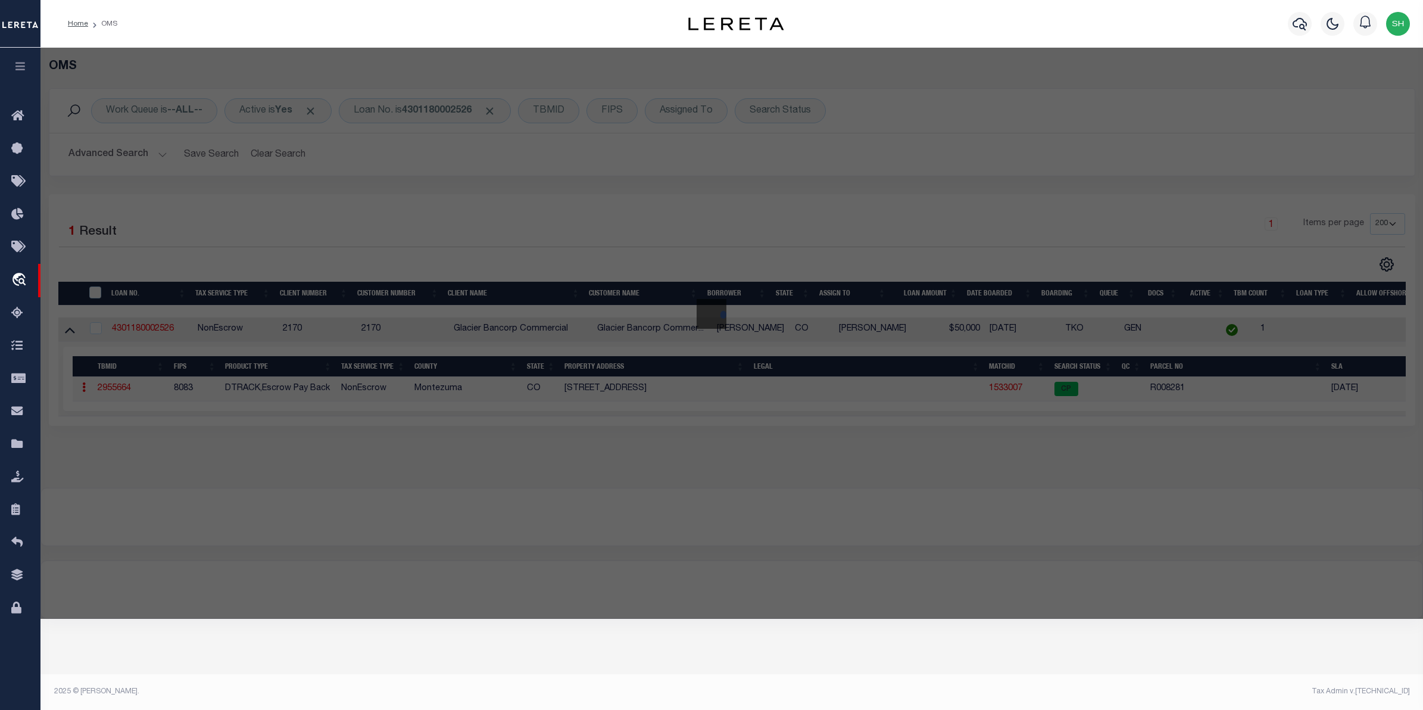
select select
type input "836 BROOKSIDE DR"
checkbox input "false"
type input "CO"
type textarea "Subdivision: [GEOGRAPHIC_DATA]: 10 Block: 2 SUBDIVISION: [GEOGRAPHIC_DATA]: 2 L…"
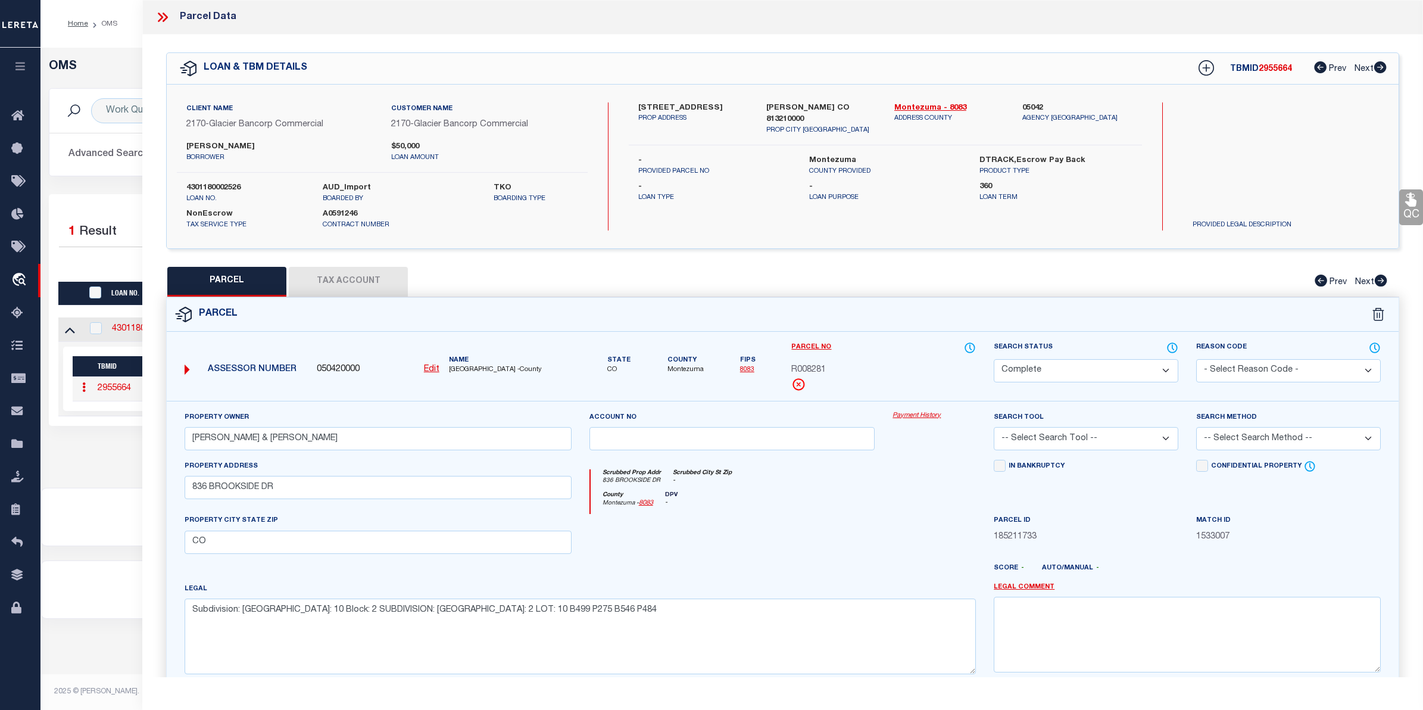
click at [920, 416] on link "Payment History" at bounding box center [933, 416] width 83 height 10
click at [111, 83] on div "OMS" at bounding box center [732, 74] width 1384 height 29
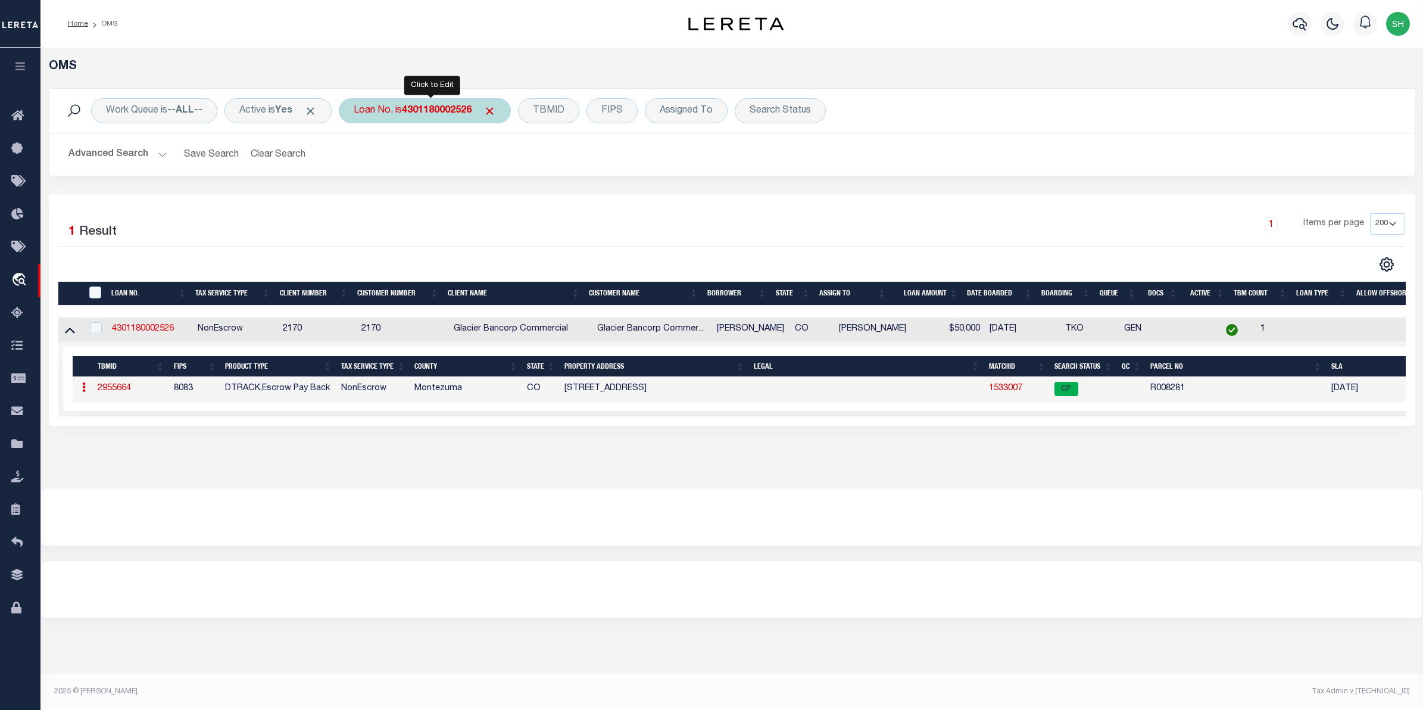
click at [436, 108] on b "4301180002526" at bounding box center [437, 111] width 70 height 10
type input "4307200007015"
click at [514, 200] on input "Apply" at bounding box center [511, 195] width 35 height 20
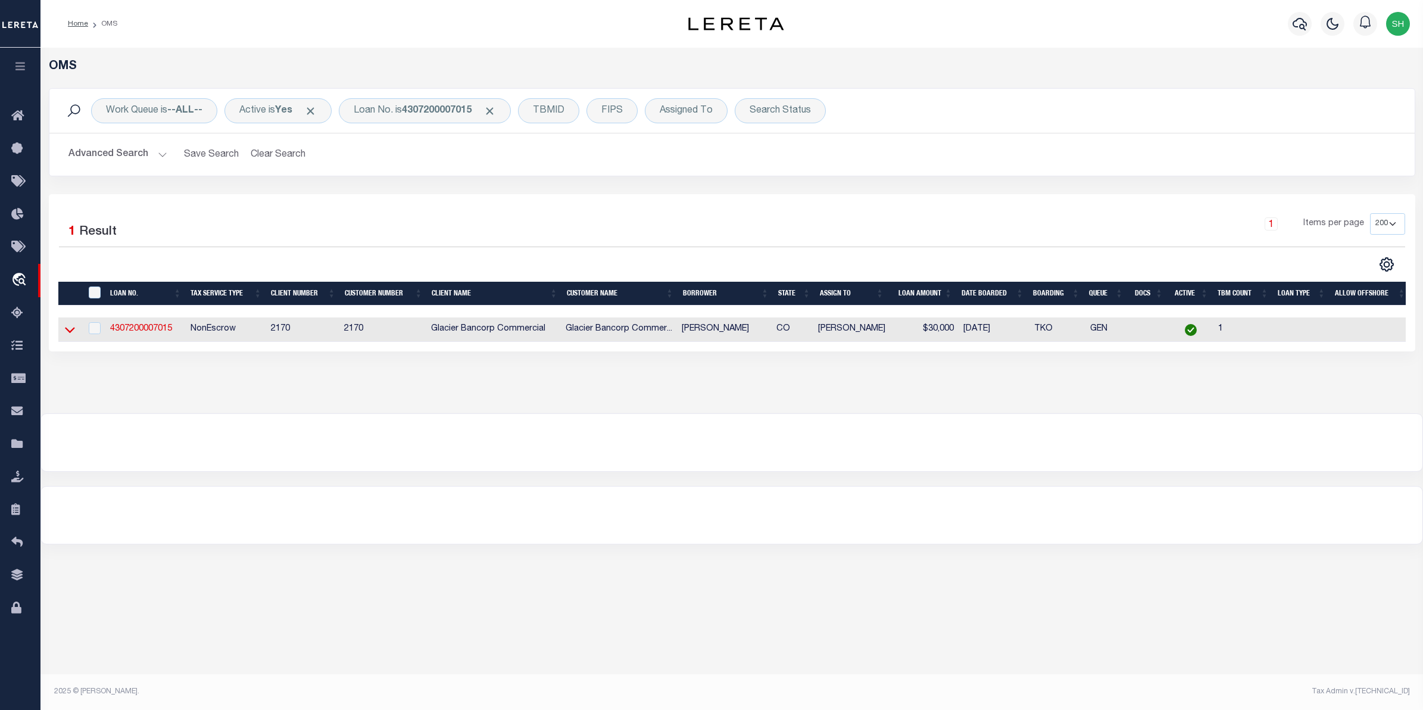
click at [67, 334] on icon at bounding box center [70, 329] width 10 height 13
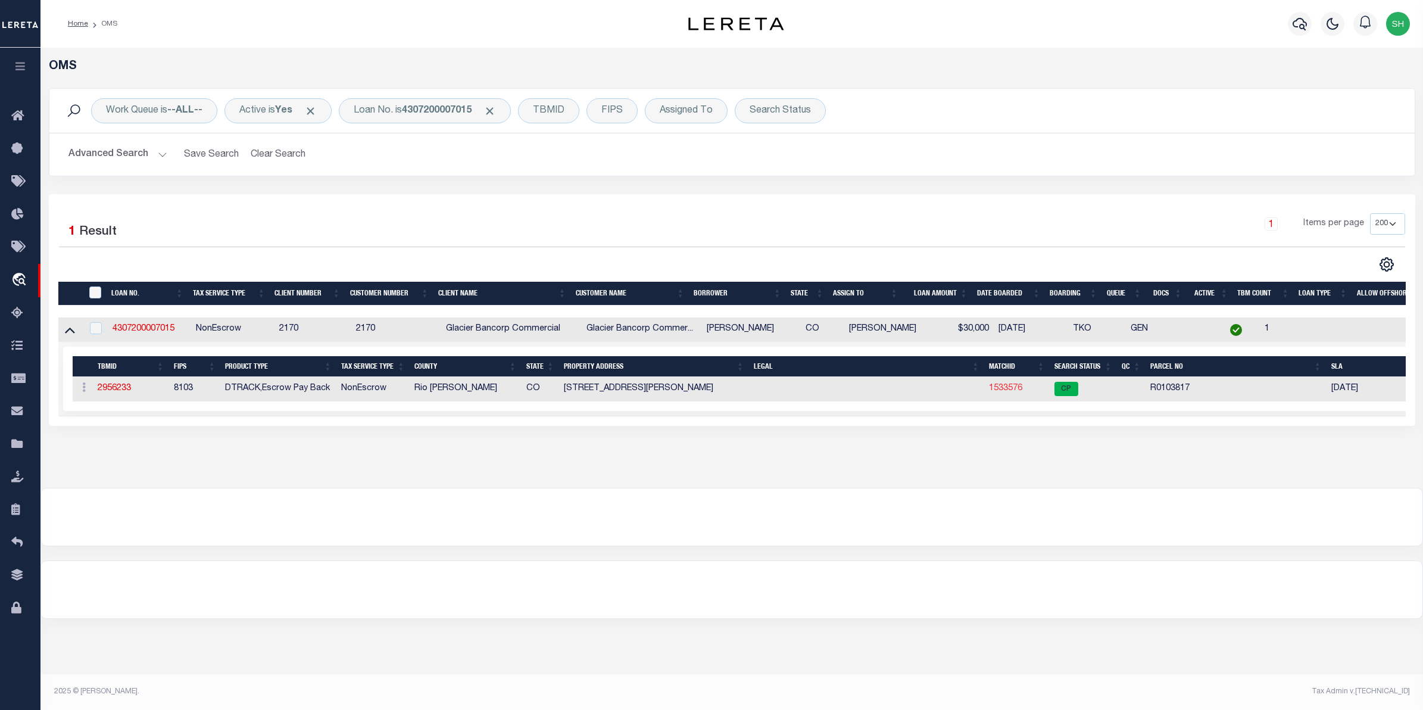
click at [1007, 389] on link "1533576" at bounding box center [1005, 388] width 33 height 8
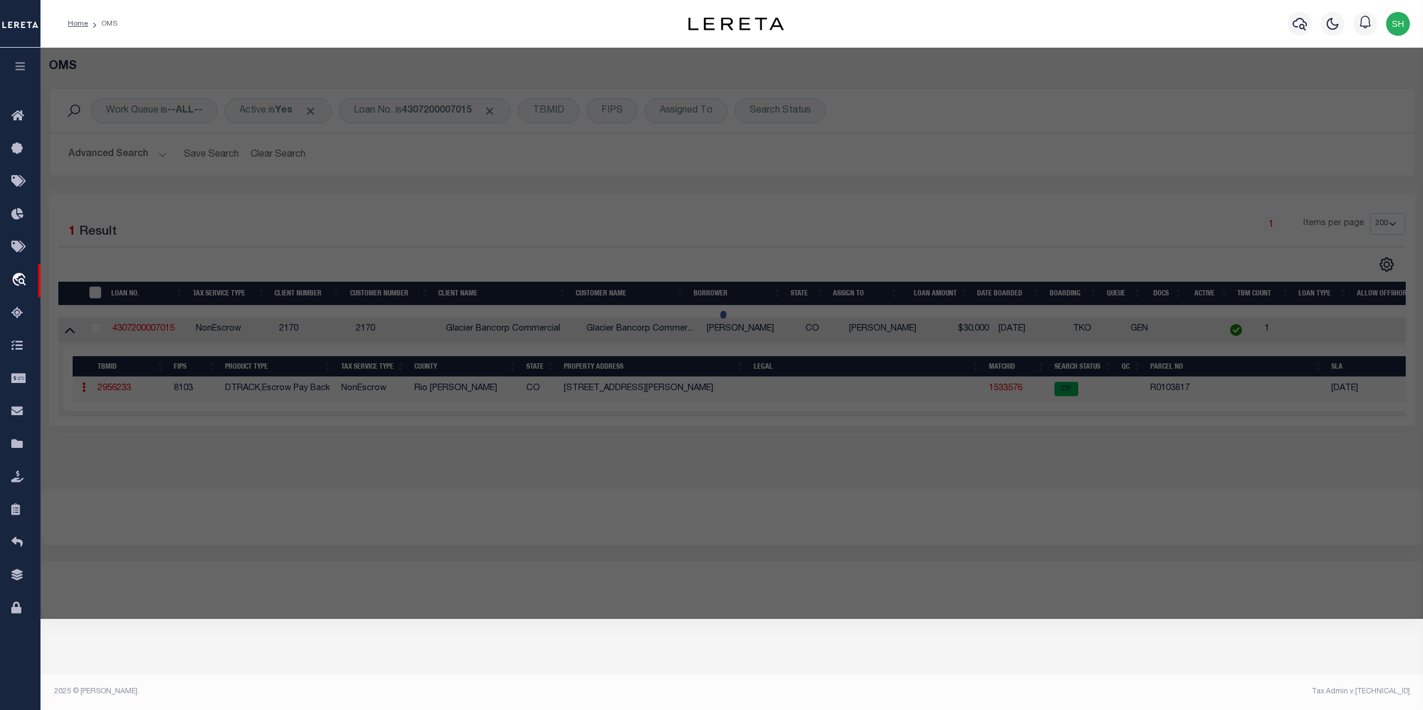
select select "AS"
checkbox input "false"
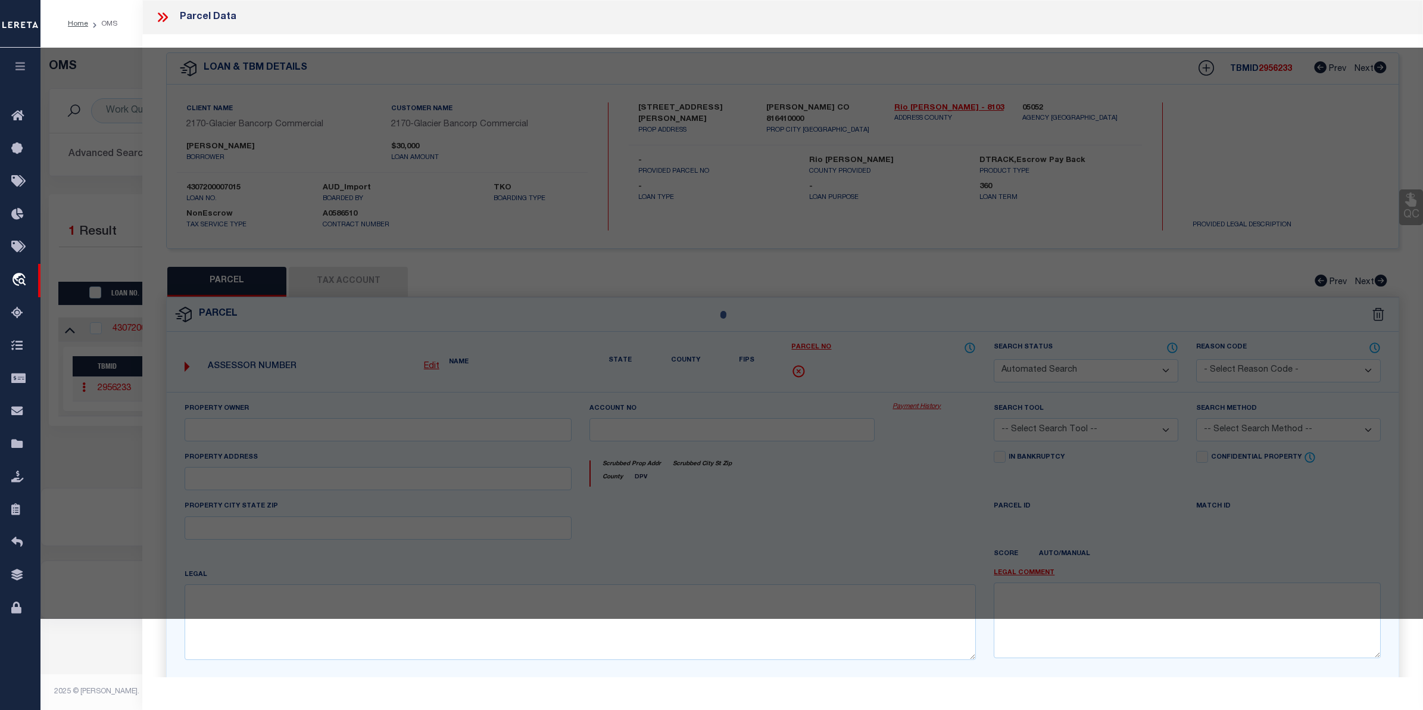
select select "CP"
type input "MASTERS, [PERSON_NAME]"
select select
type input "[STREET_ADDRESS][PERSON_NAME]"
checkbox input "false"
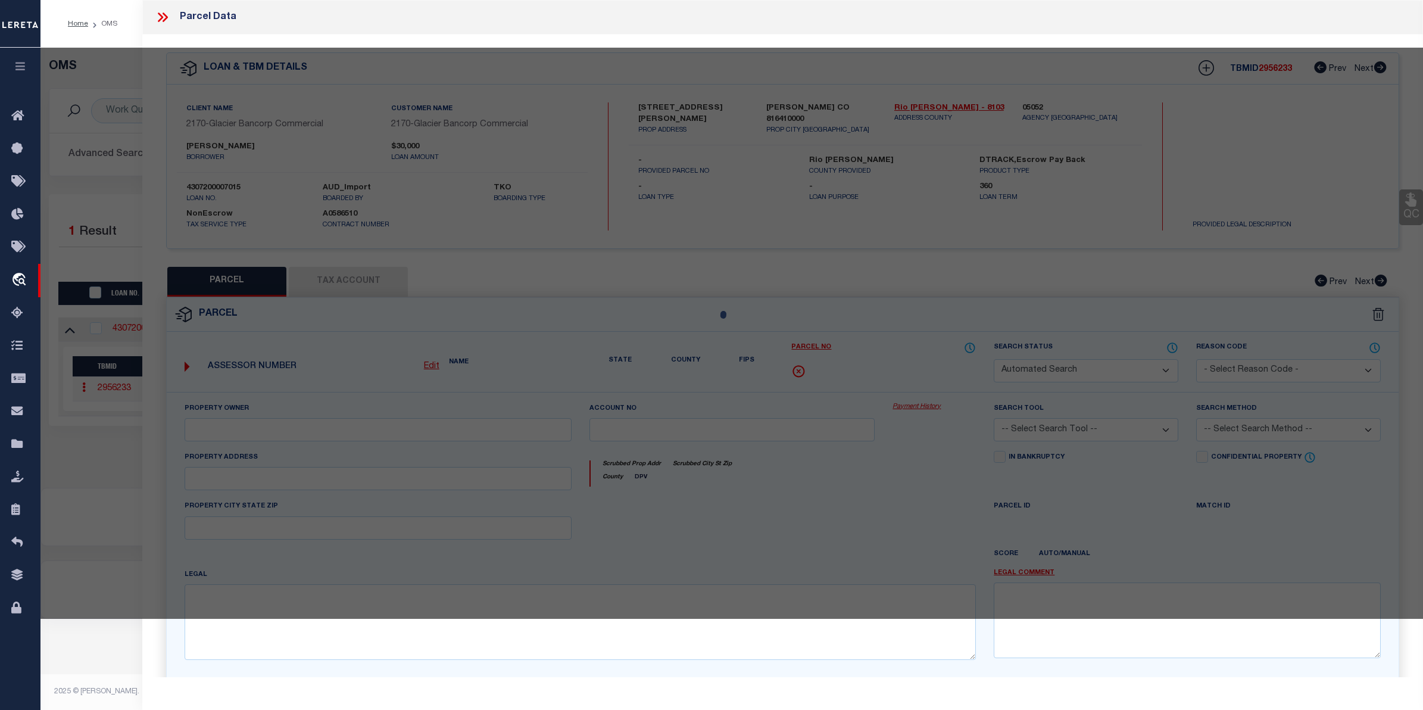
type input "[PERSON_NAME] CO"
type textarea "Subd: [PERSON_NAME][GEOGRAPHIC_DATA] RE-SUBDIVISION PHASE 2 FILING 2 Lot: 334"
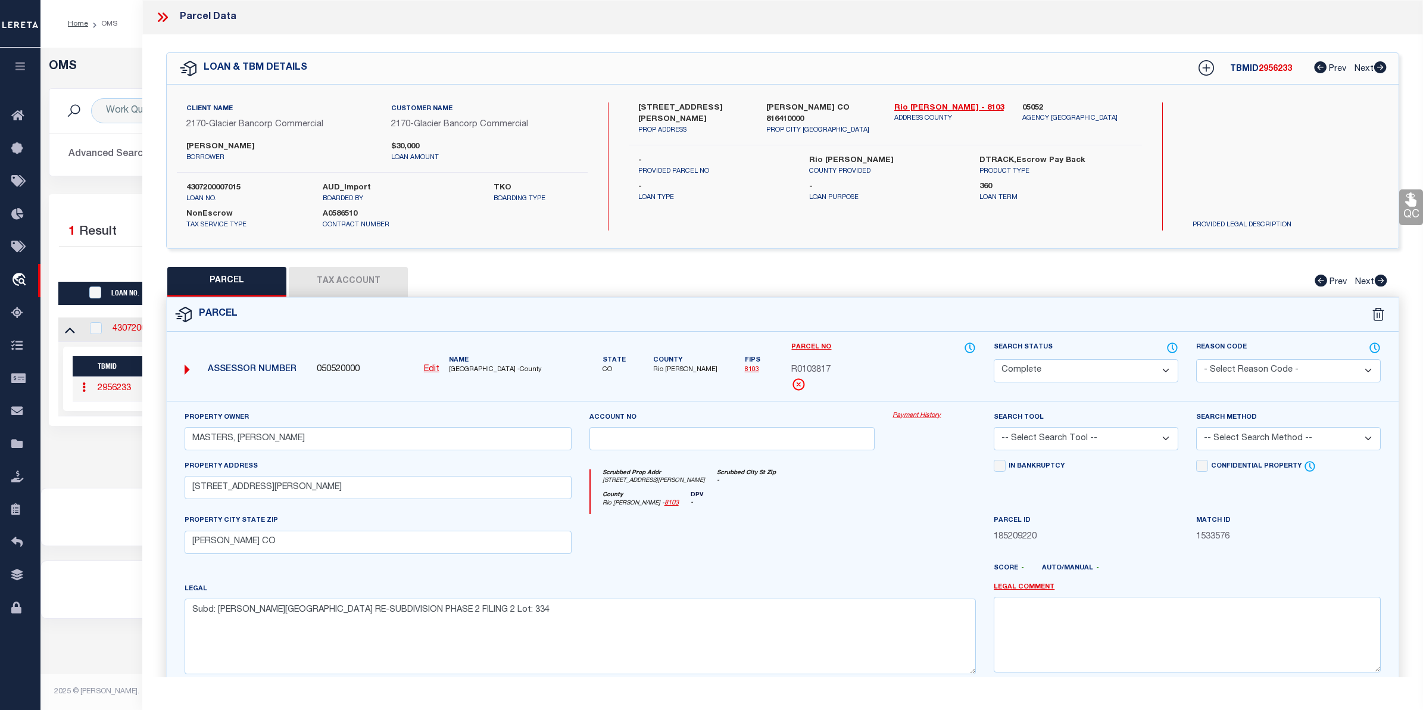
click at [919, 417] on link "Payment History" at bounding box center [933, 416] width 83 height 10
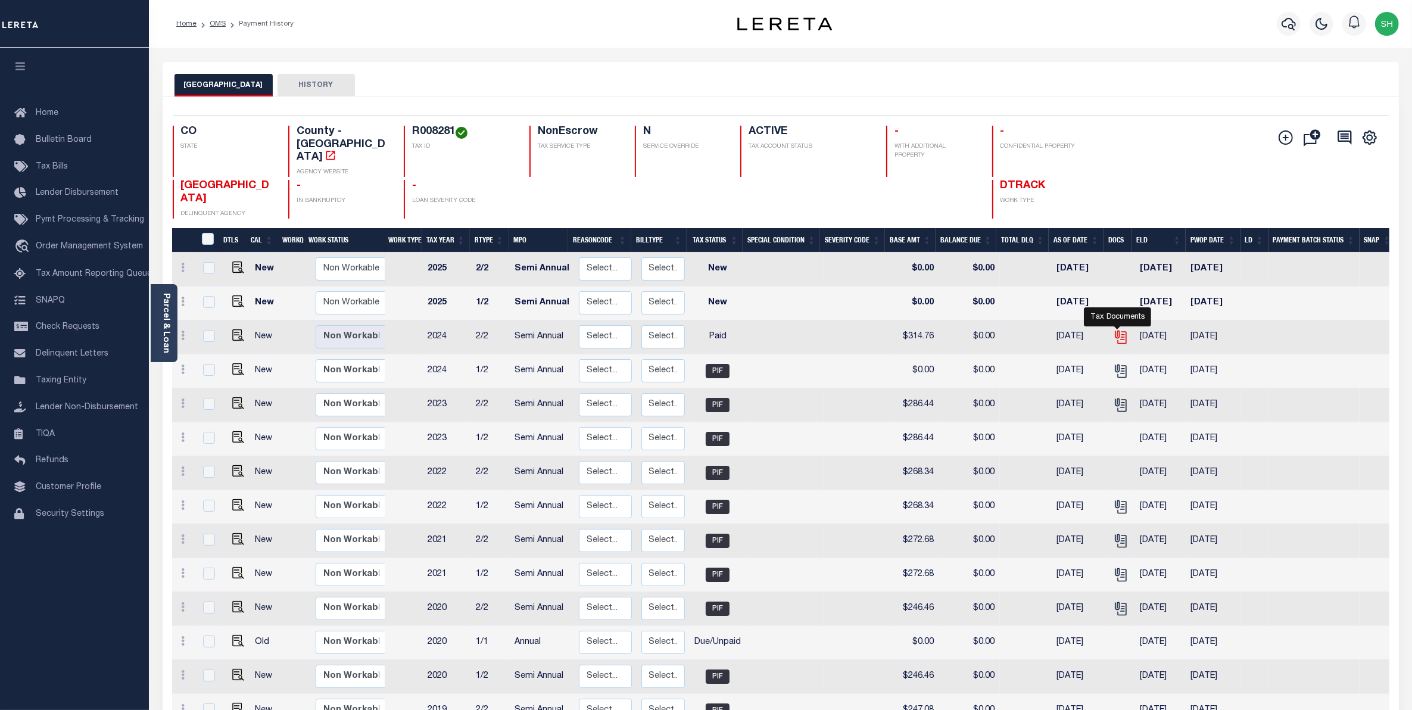
click at [1119, 329] on icon "" at bounding box center [1120, 336] width 15 height 15
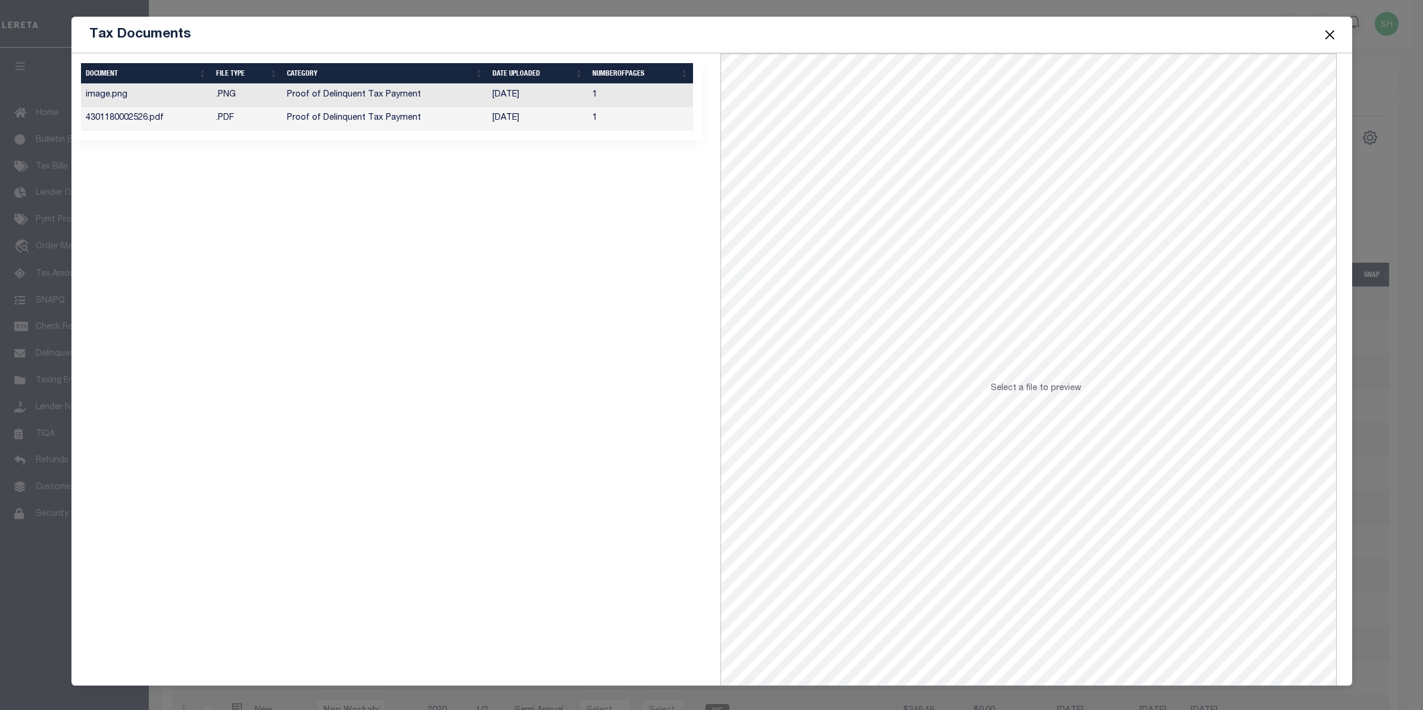
click at [367, 117] on td "Proof of Delinquent Tax Payment" at bounding box center [384, 118] width 205 height 23
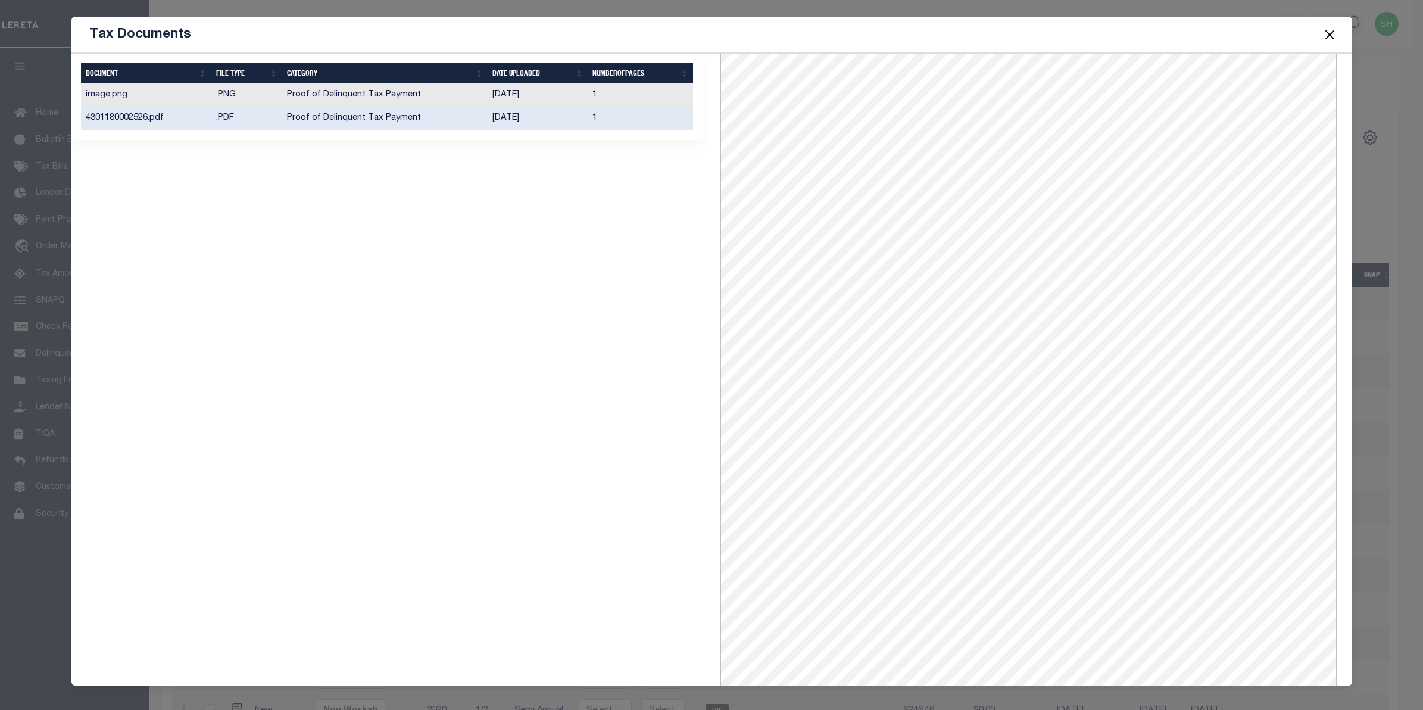
click at [1334, 33] on button "Close" at bounding box center [1329, 34] width 15 height 15
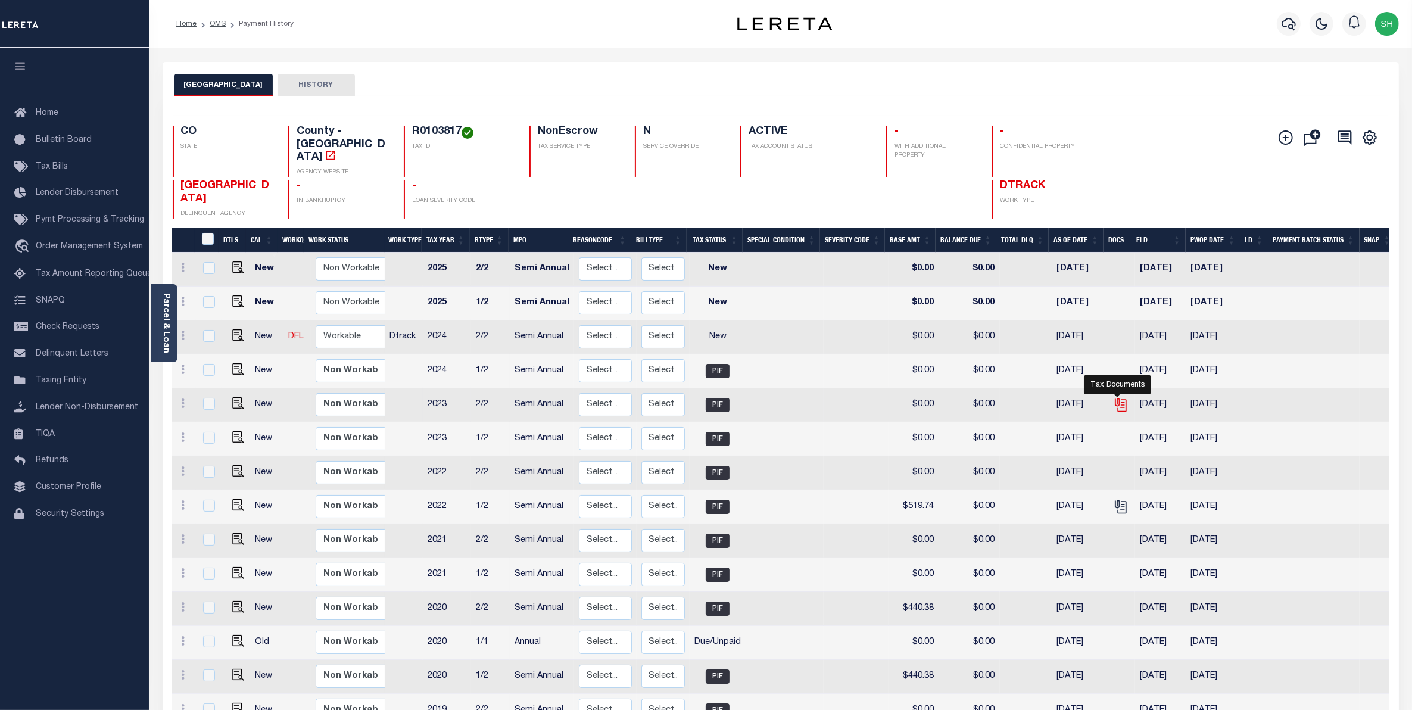
click at [1115, 397] on icon "" at bounding box center [1120, 404] width 15 height 15
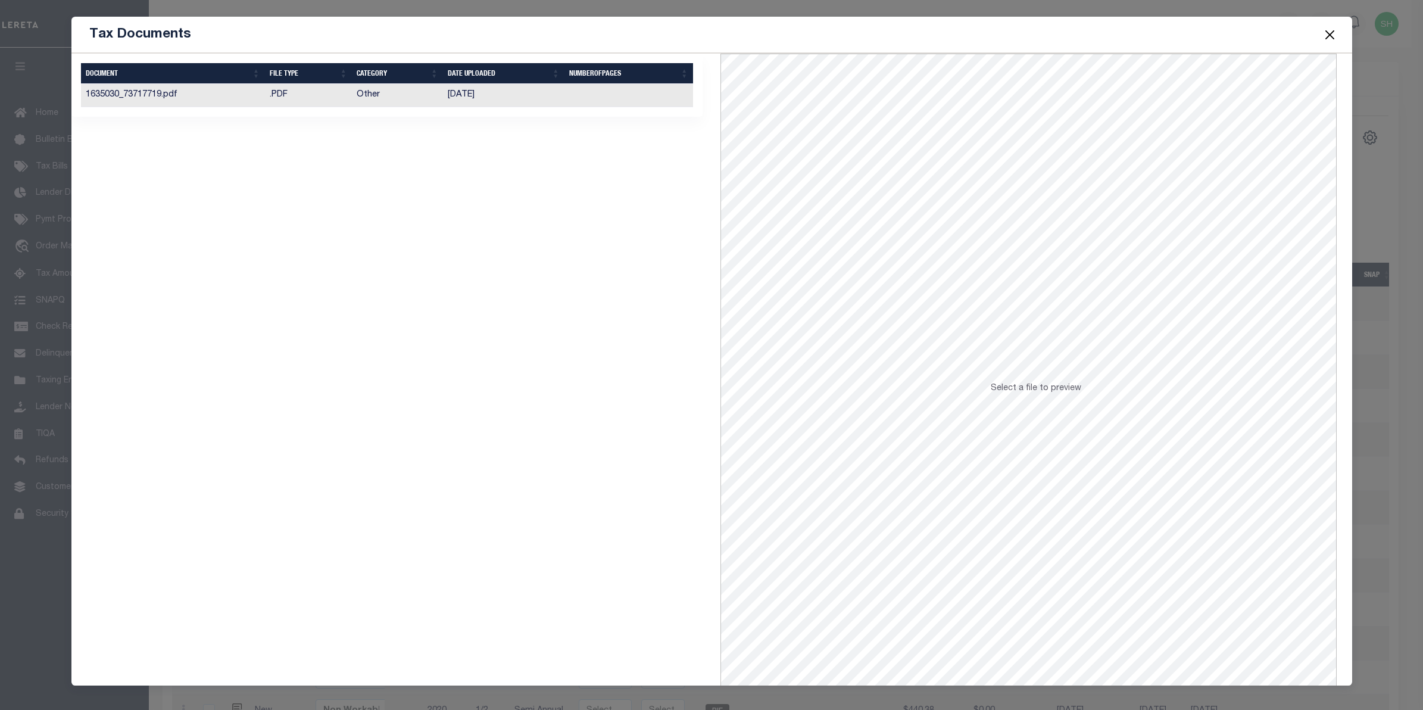
click at [455, 90] on td "08/07/2024" at bounding box center [503, 95] width 121 height 23
click at [1332, 39] on button "Close" at bounding box center [1329, 34] width 15 height 15
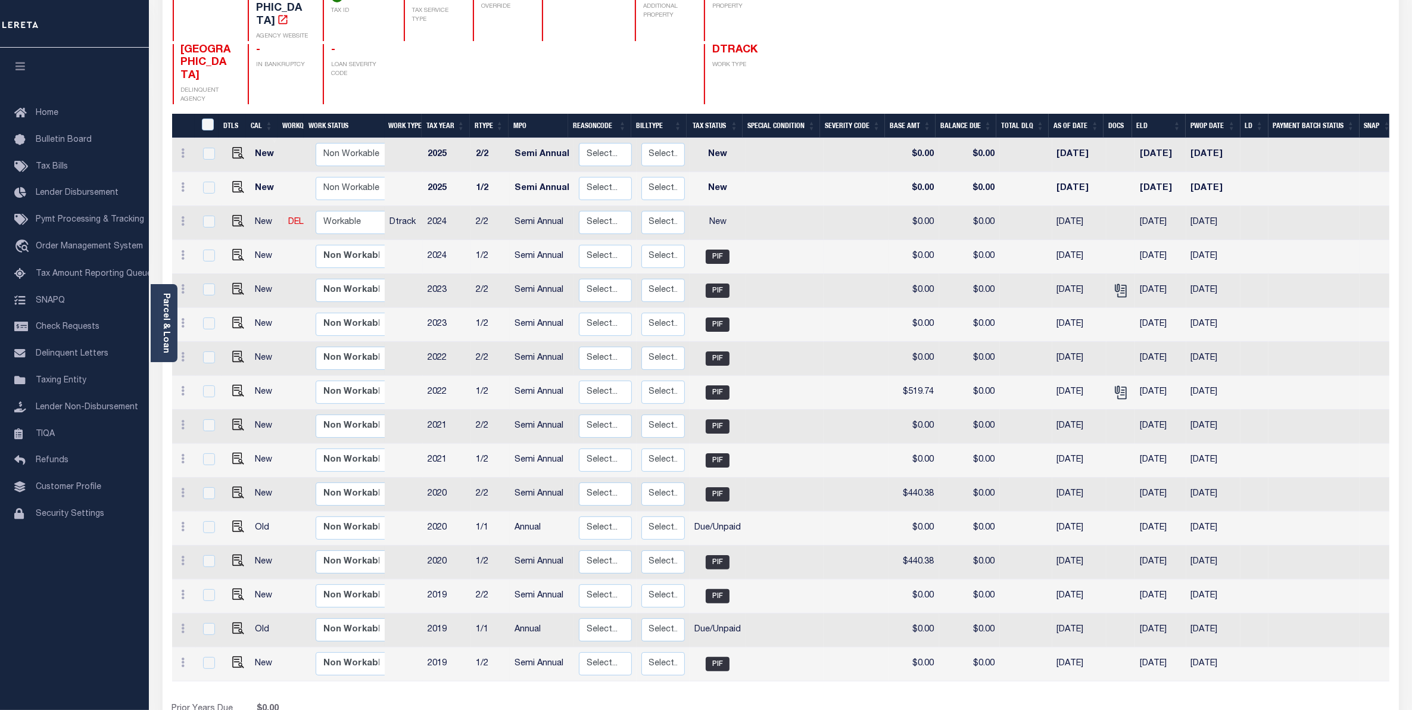
scroll to position [206, 0]
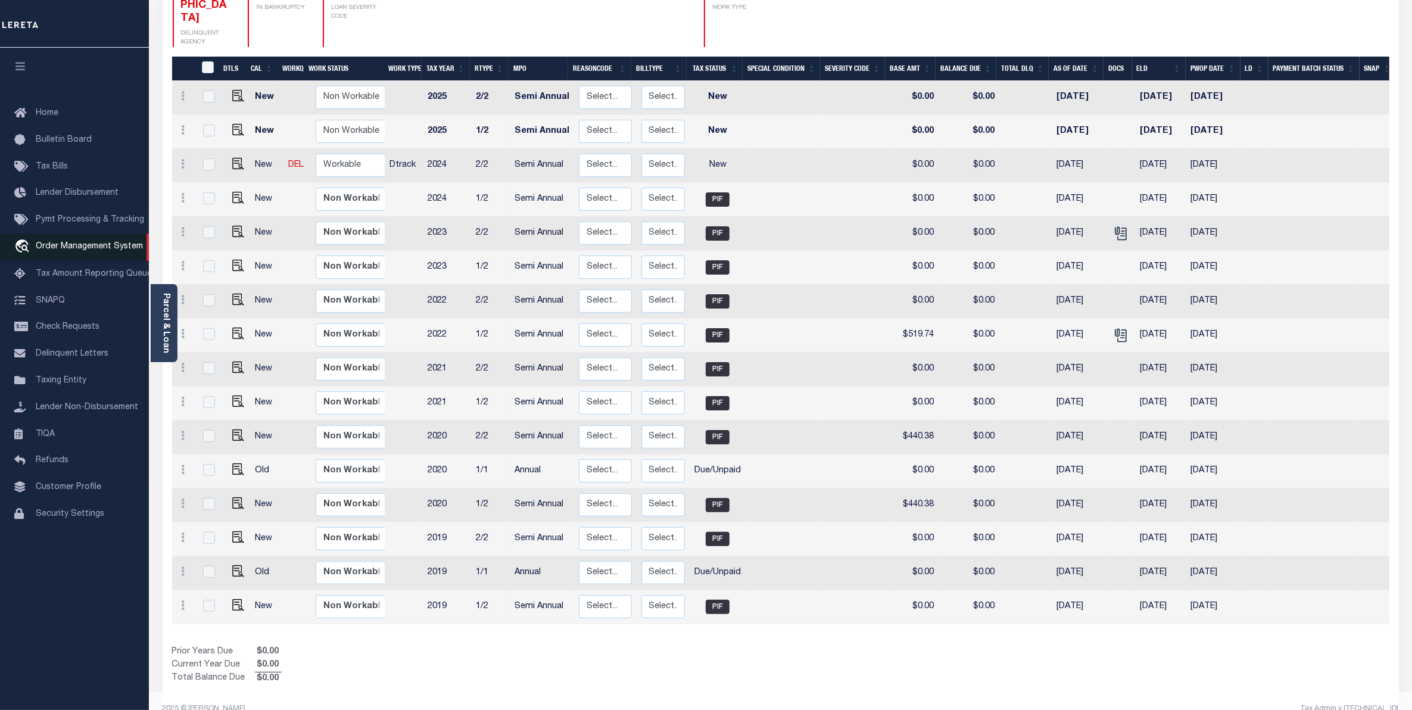
click at [76, 250] on span "Order Management System" at bounding box center [89, 246] width 107 height 8
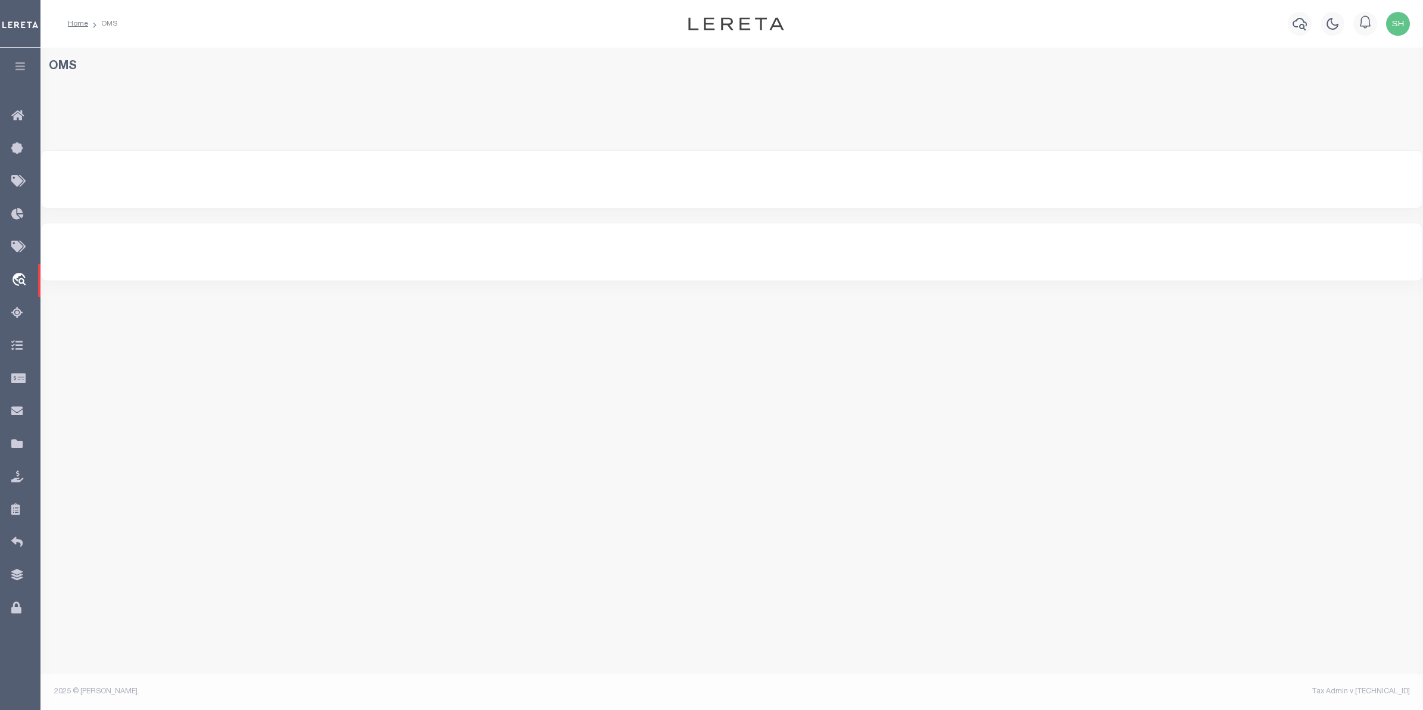
select select "200"
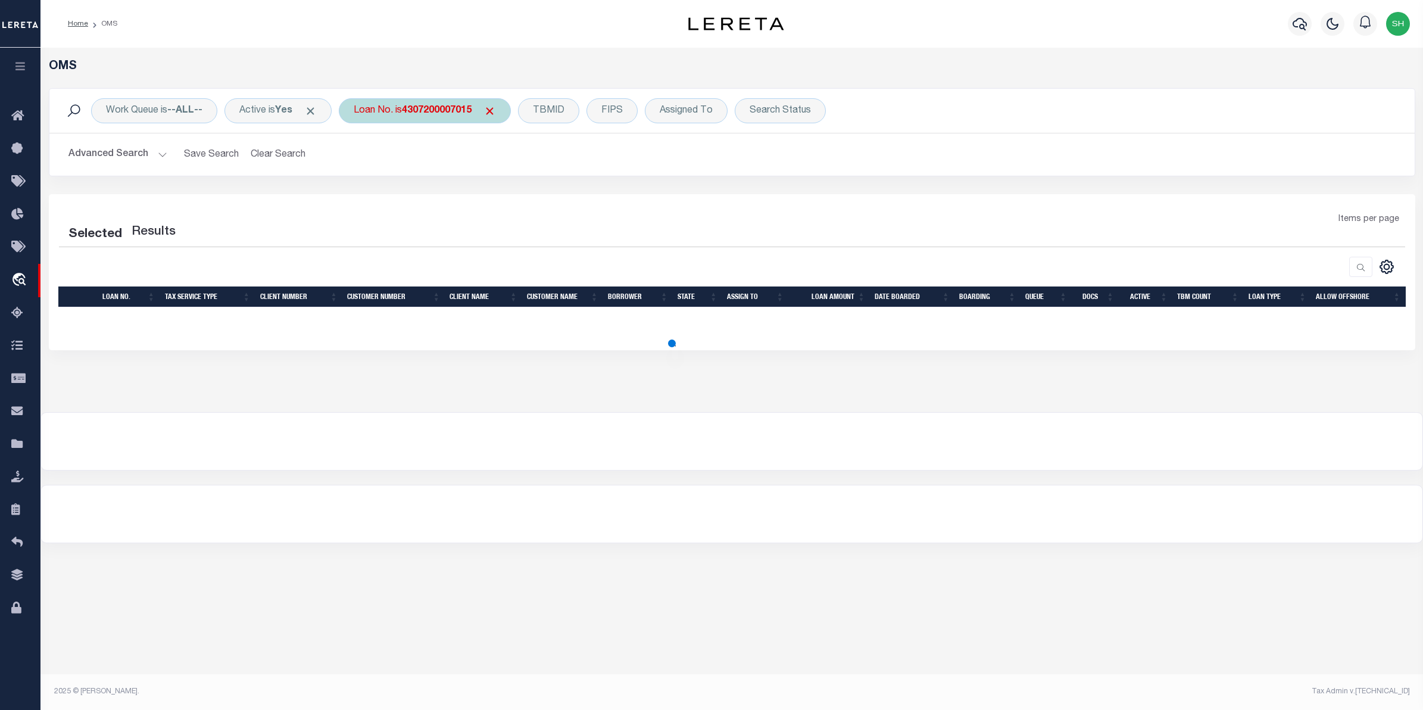
select select "200"
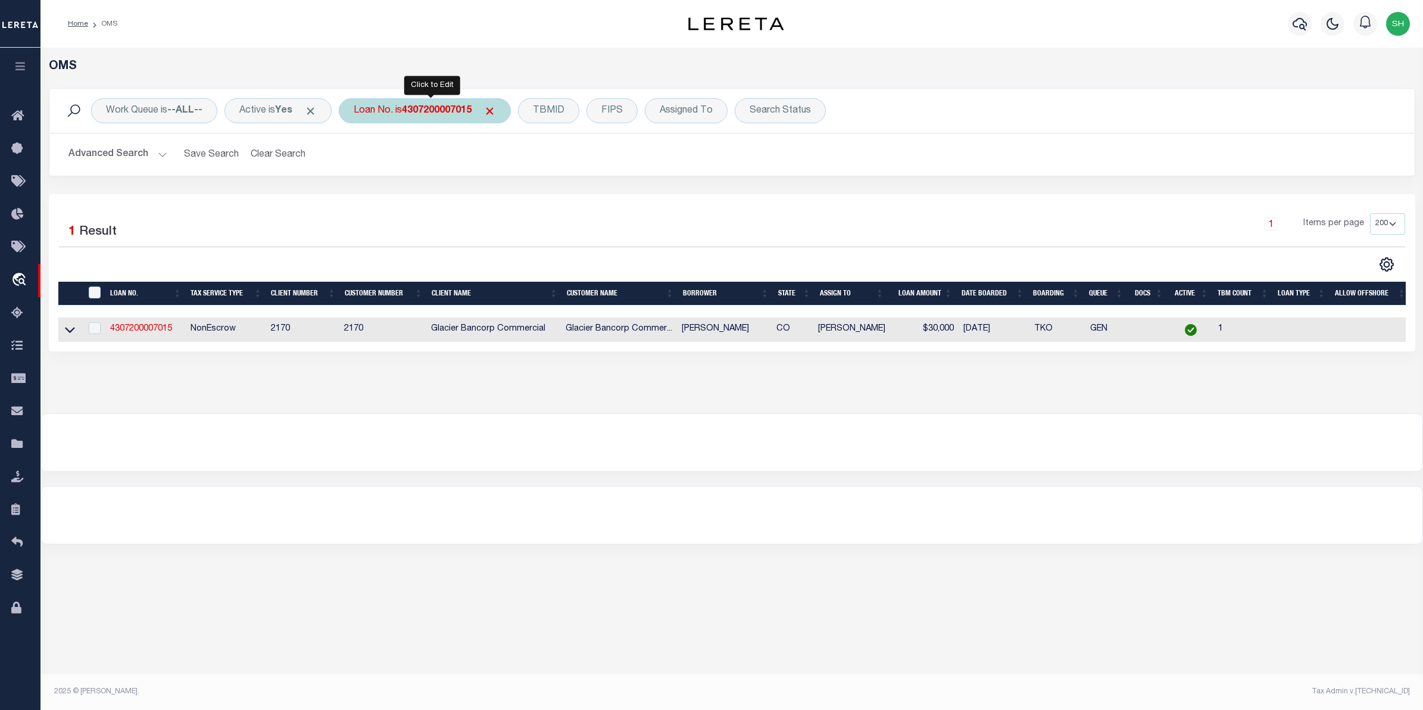
click at [405, 110] on div "Loan No. is 4307200007015" at bounding box center [425, 110] width 172 height 25
type input "4307210008692"
click at [525, 198] on input "Apply" at bounding box center [511, 195] width 35 height 20
click at [66, 329] on icon at bounding box center [70, 329] width 10 height 13
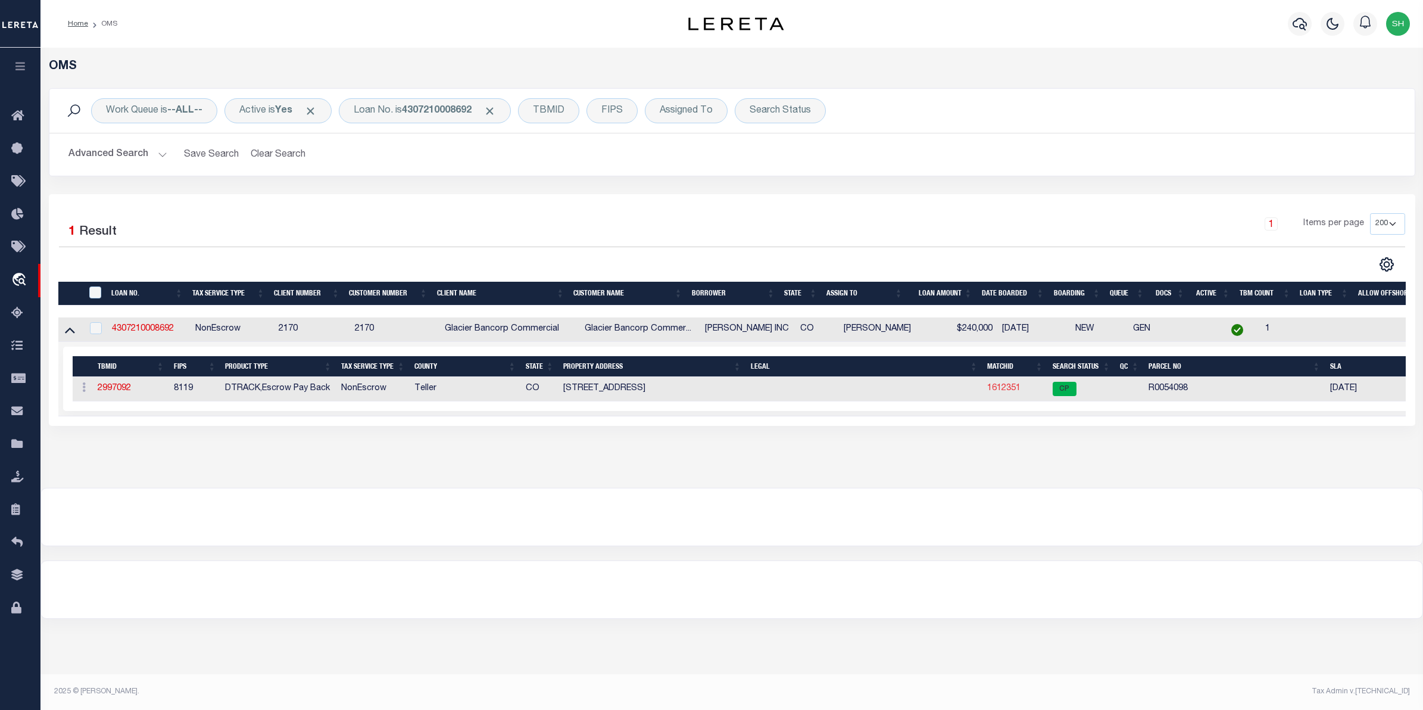
click at [1007, 392] on link "1612351" at bounding box center [1003, 388] width 33 height 8
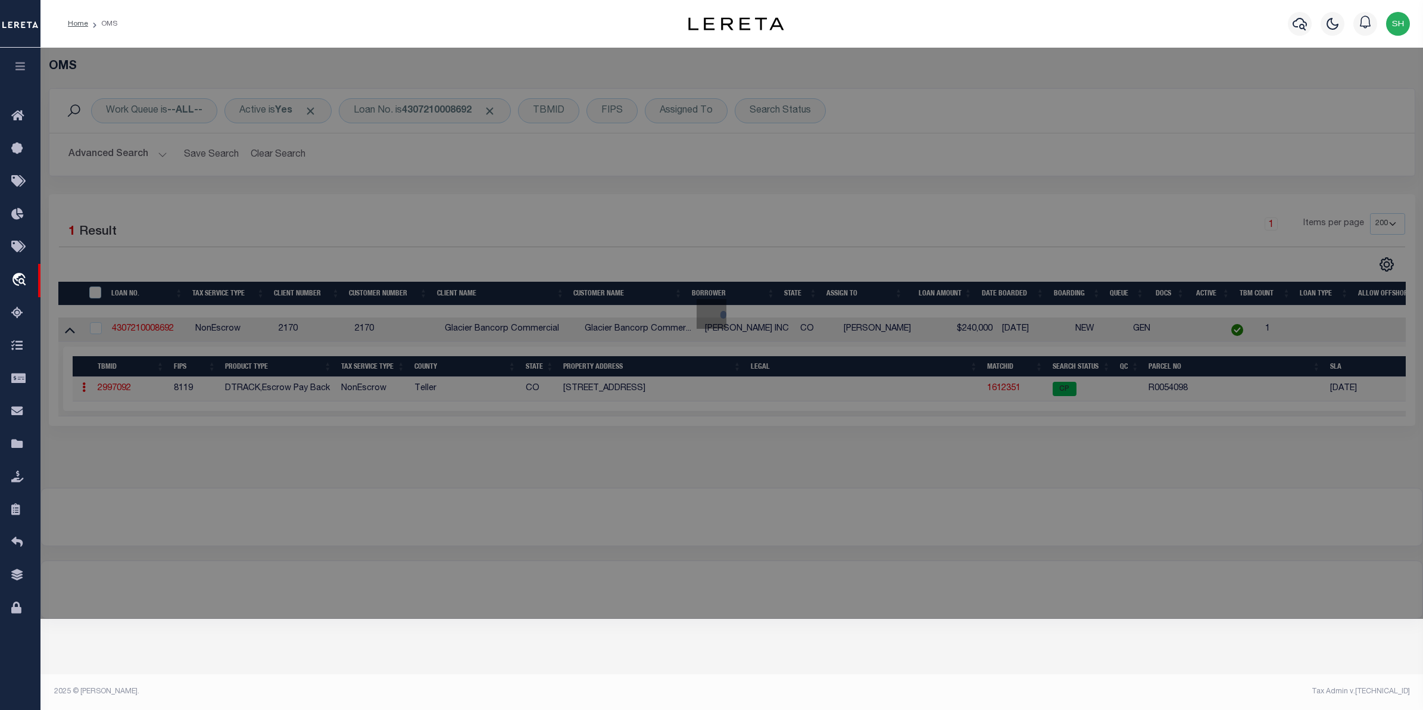
checkbox input "false"
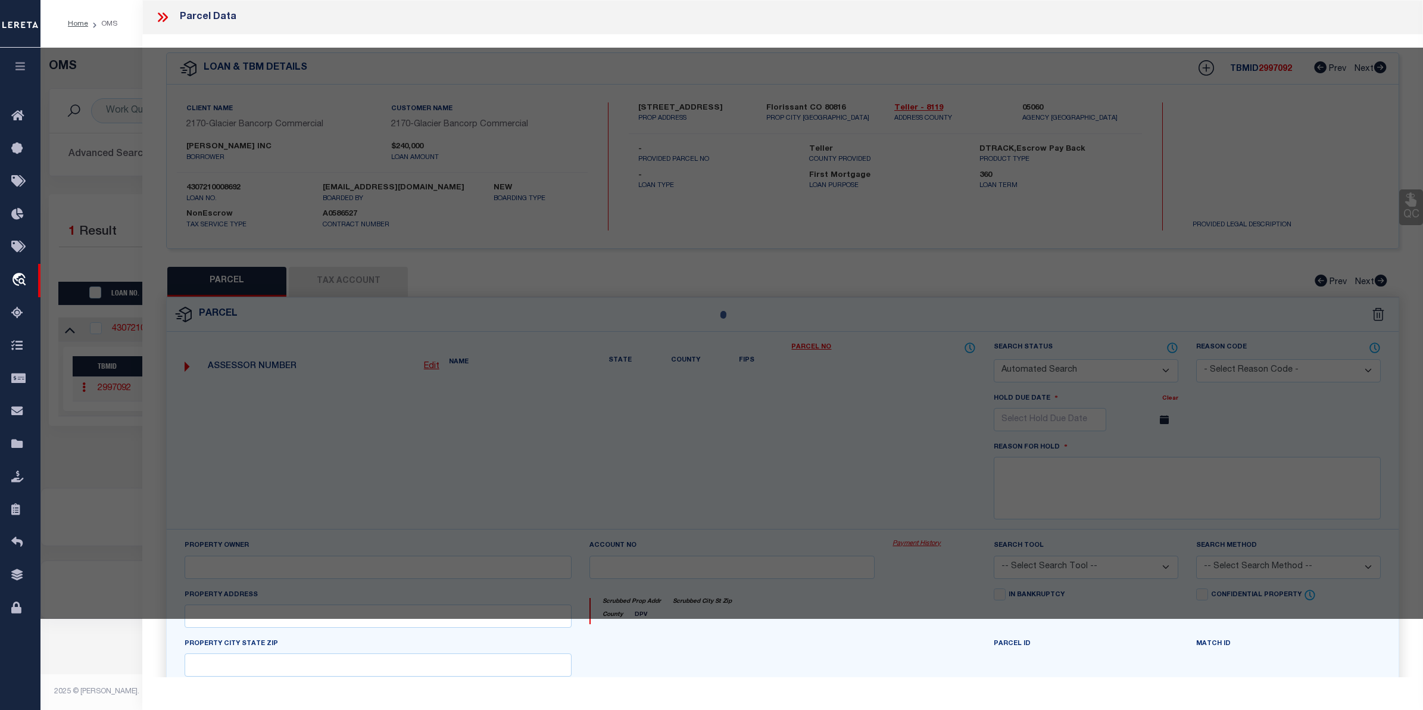
select select "CP"
type input "VAN EGMOND, RUSSEL EUGENE & CATHLEEN L"
select select
type input "7209 CR 1"
checkbox input "false"
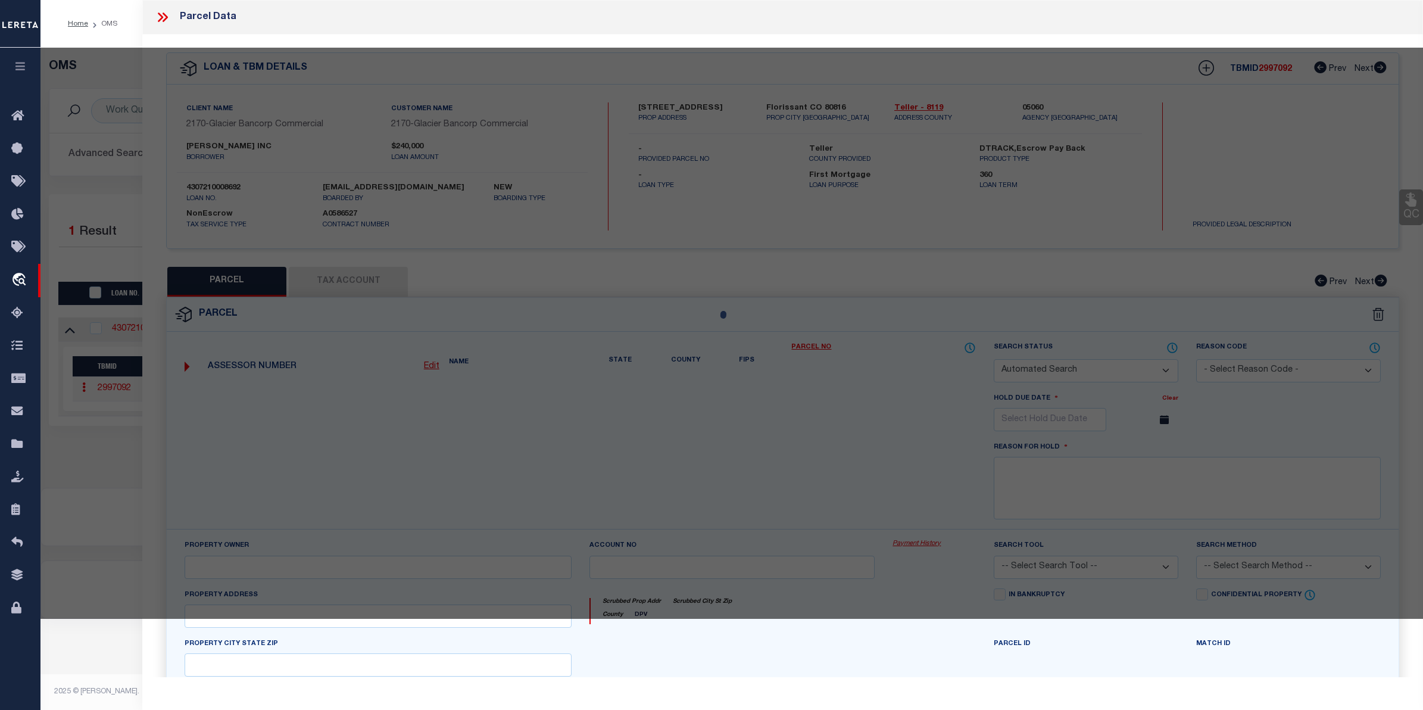
type input "FLORISSANT CO 80816"
type textarea "28-14-70 PT NW4NW4; 29-14-70 PT NE4NE4 BOTH LYING SWLY OF TELLER CNTY RD 1 AS D…"
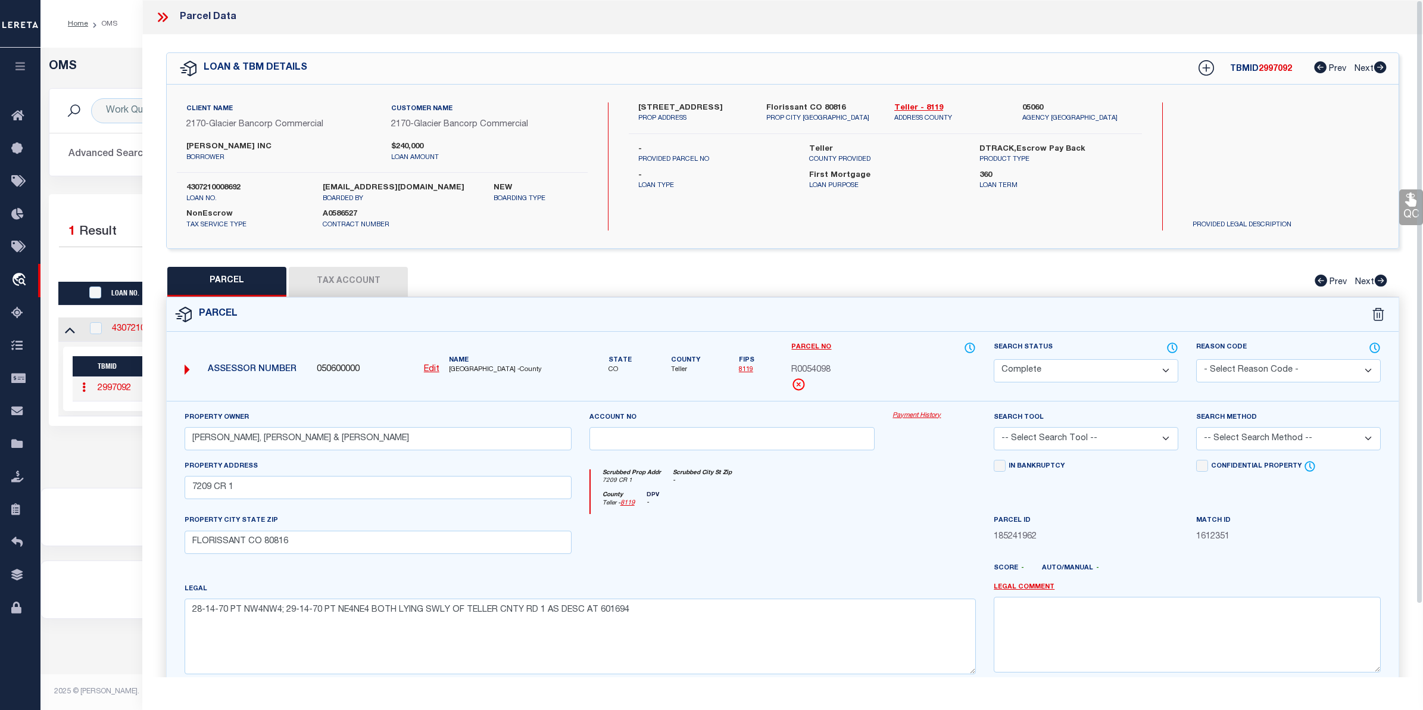
click at [911, 413] on link "Payment History" at bounding box center [933, 416] width 83 height 10
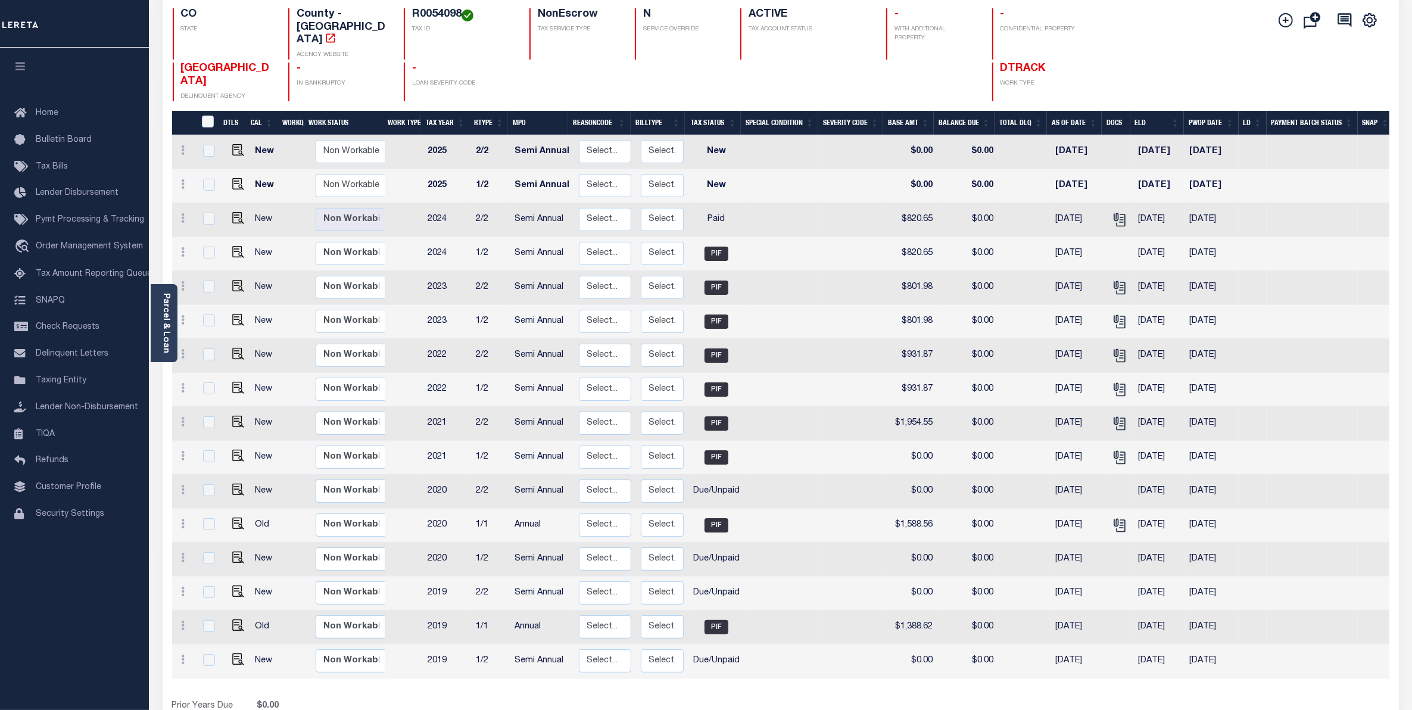
scroll to position [159, 0]
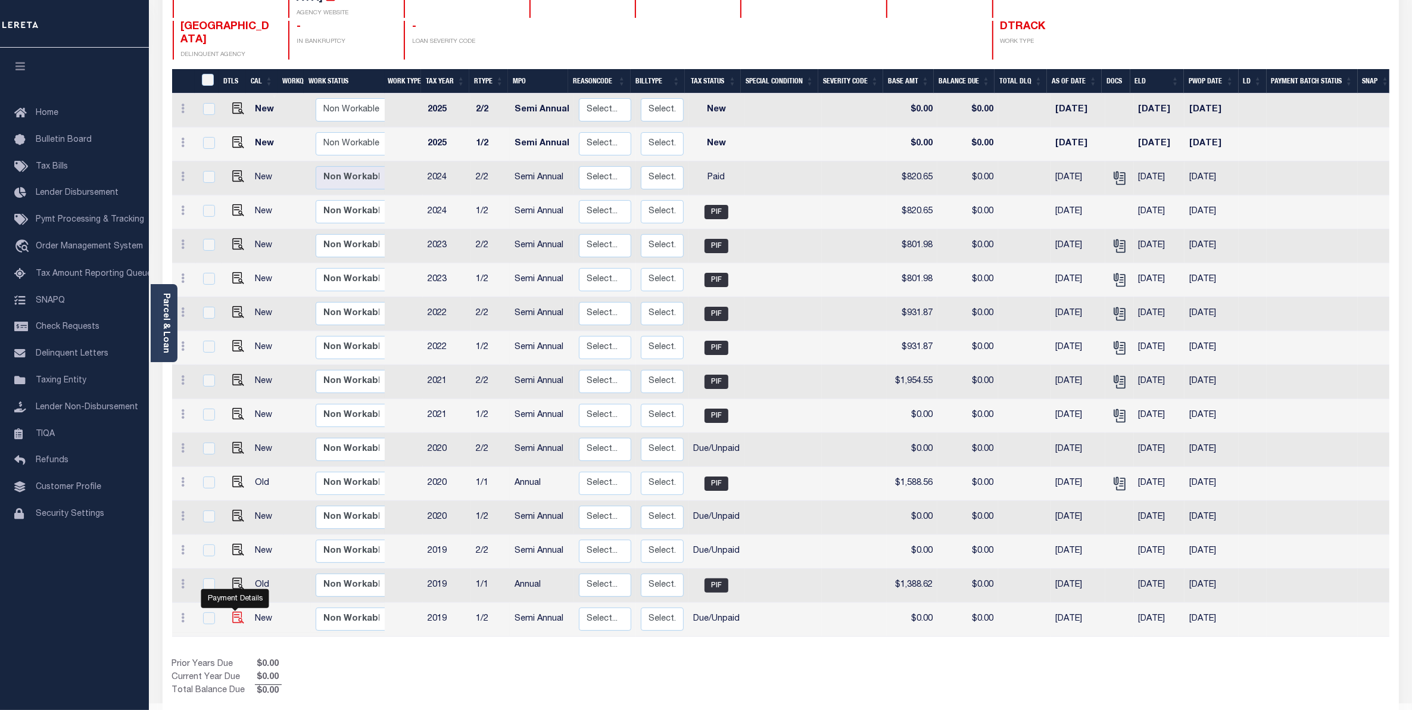
click at [240, 611] on img "" at bounding box center [238, 617] width 12 height 12
checkbox input "true"
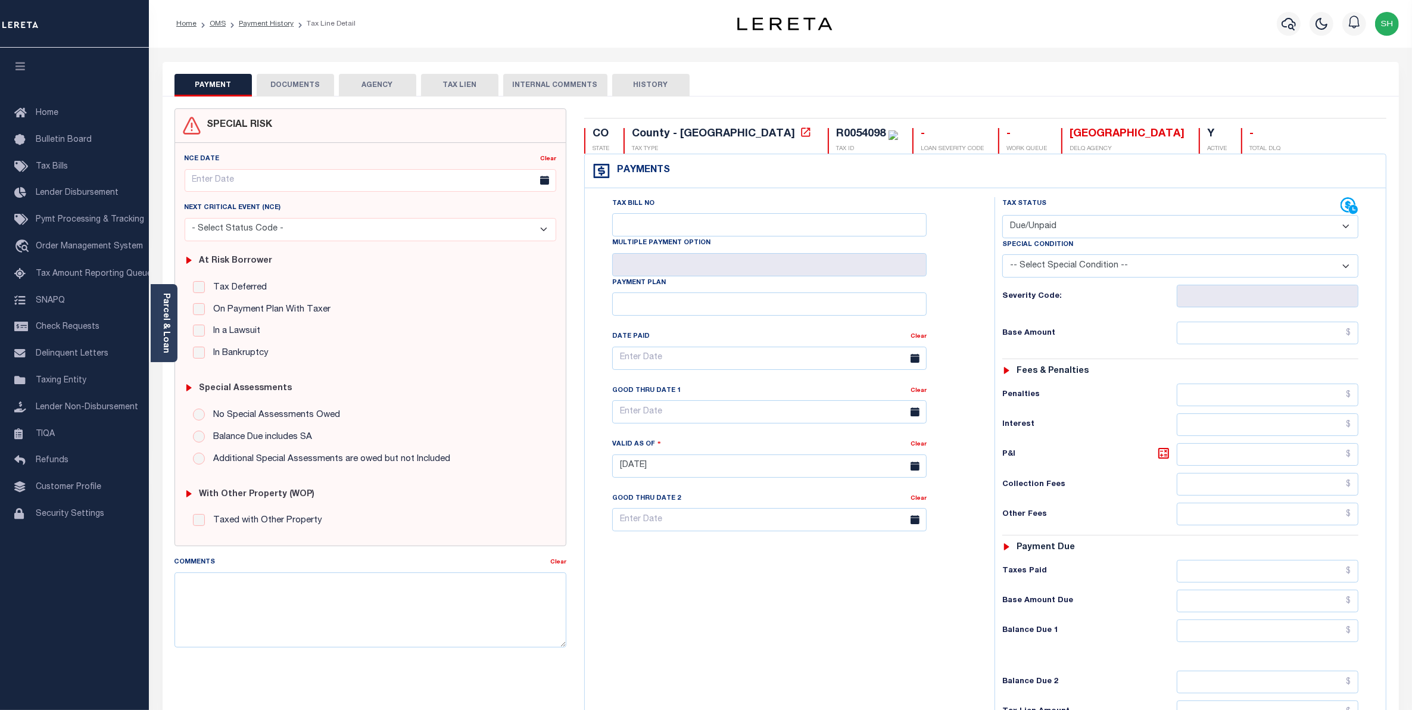
click at [1344, 232] on select "- Select Status Code - Open Due/Unpaid Paid Incomplete No Tax Due Internal Refu…" at bounding box center [1180, 226] width 357 height 23
select select "PYD"
click at [1002, 216] on select "- Select Status Code - Open Due/Unpaid Paid Incomplete No Tax Due Internal Refu…" at bounding box center [1180, 226] width 357 height 23
type input "[DATE]"
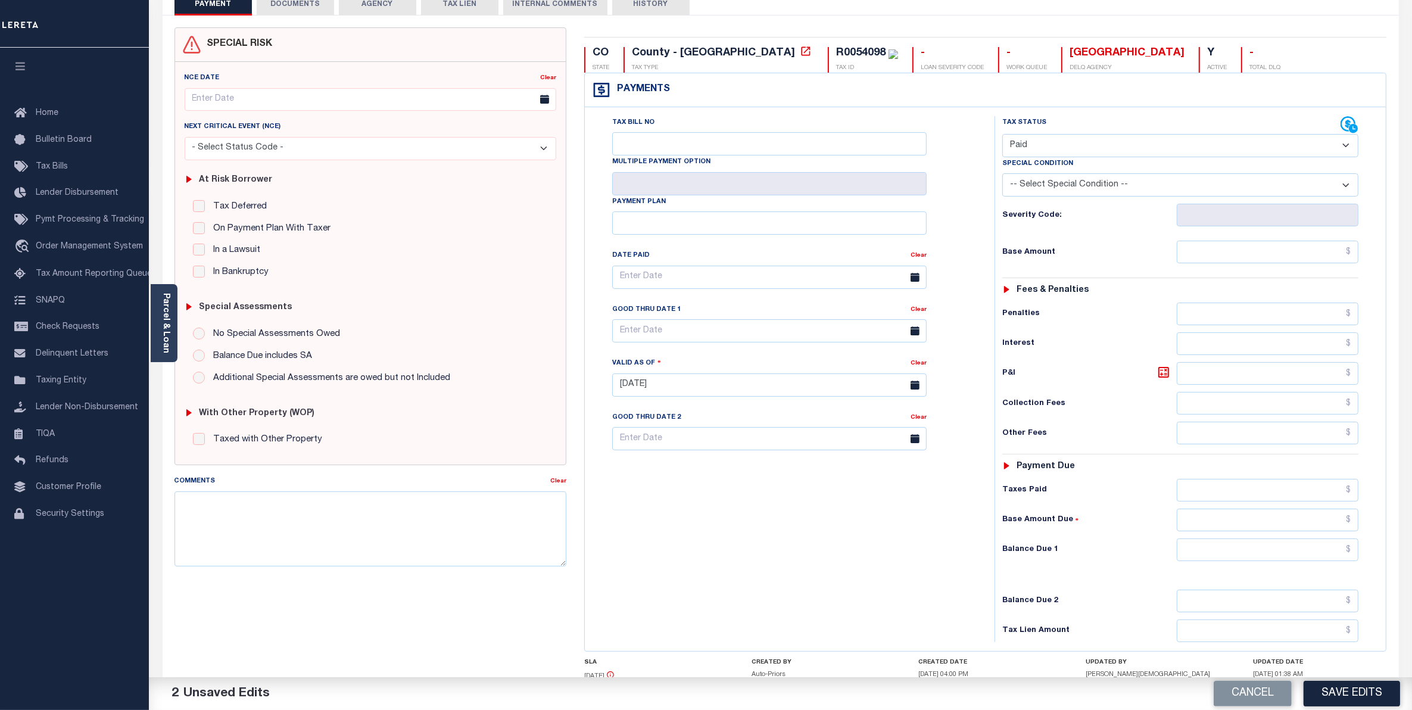
scroll to position [174, 0]
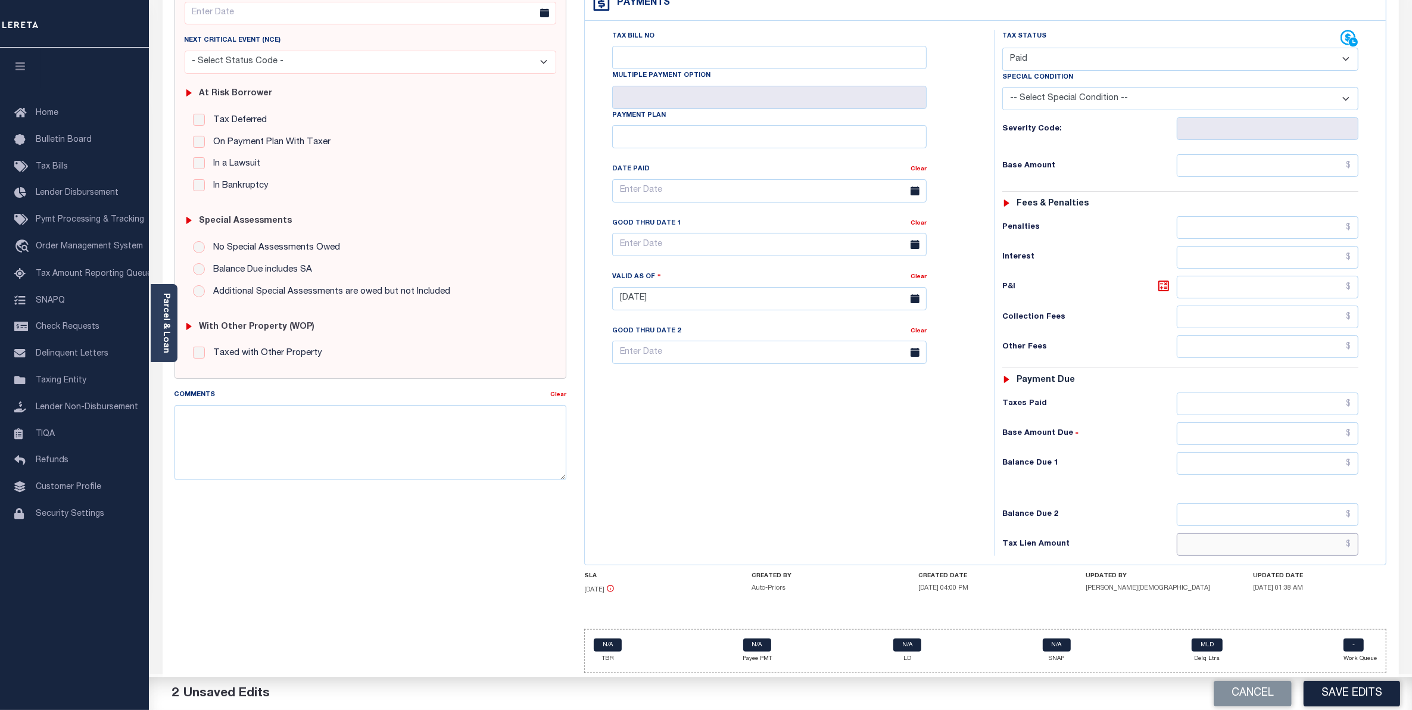
click at [1298, 542] on input "text" at bounding box center [1267, 544] width 182 height 23
type input "$0.00"
click at [1359, 689] on button "Save Edits" at bounding box center [1351, 693] width 96 height 26
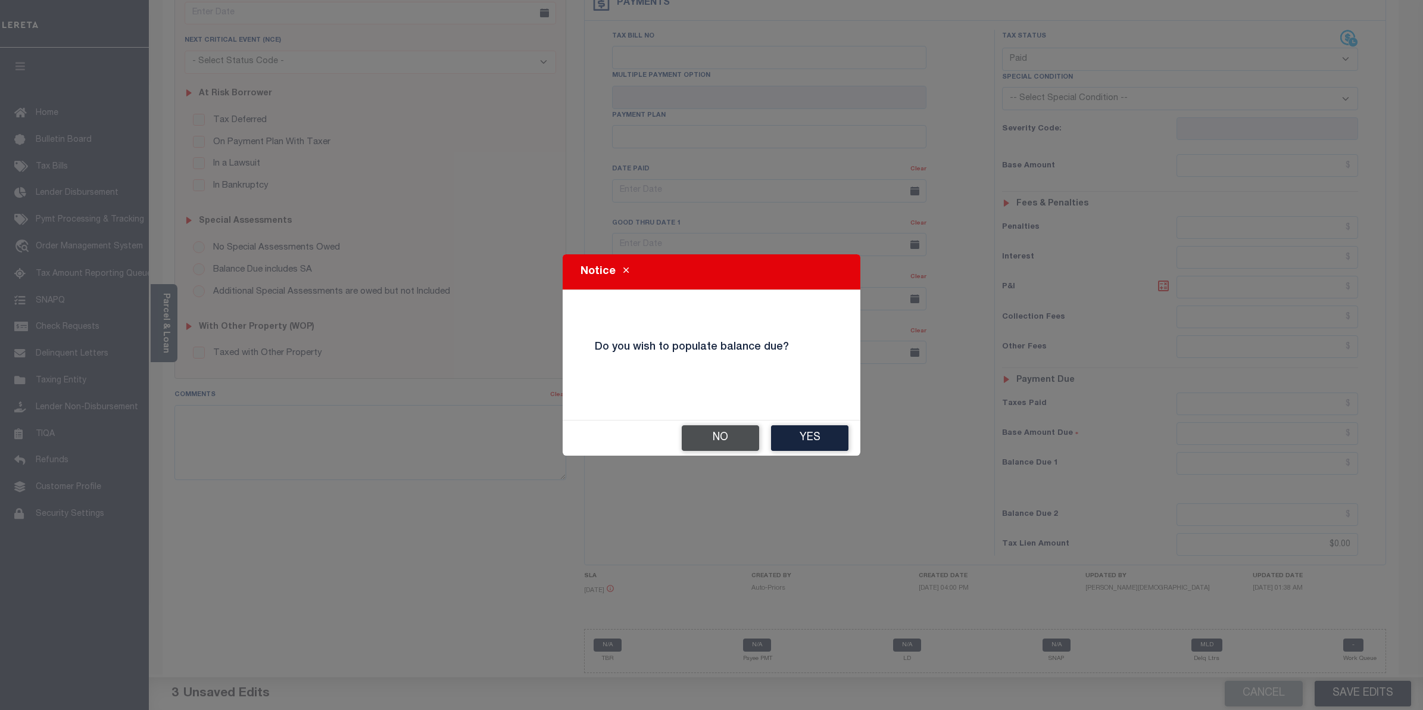
click at [740, 436] on button "No" at bounding box center [720, 438] width 77 height 26
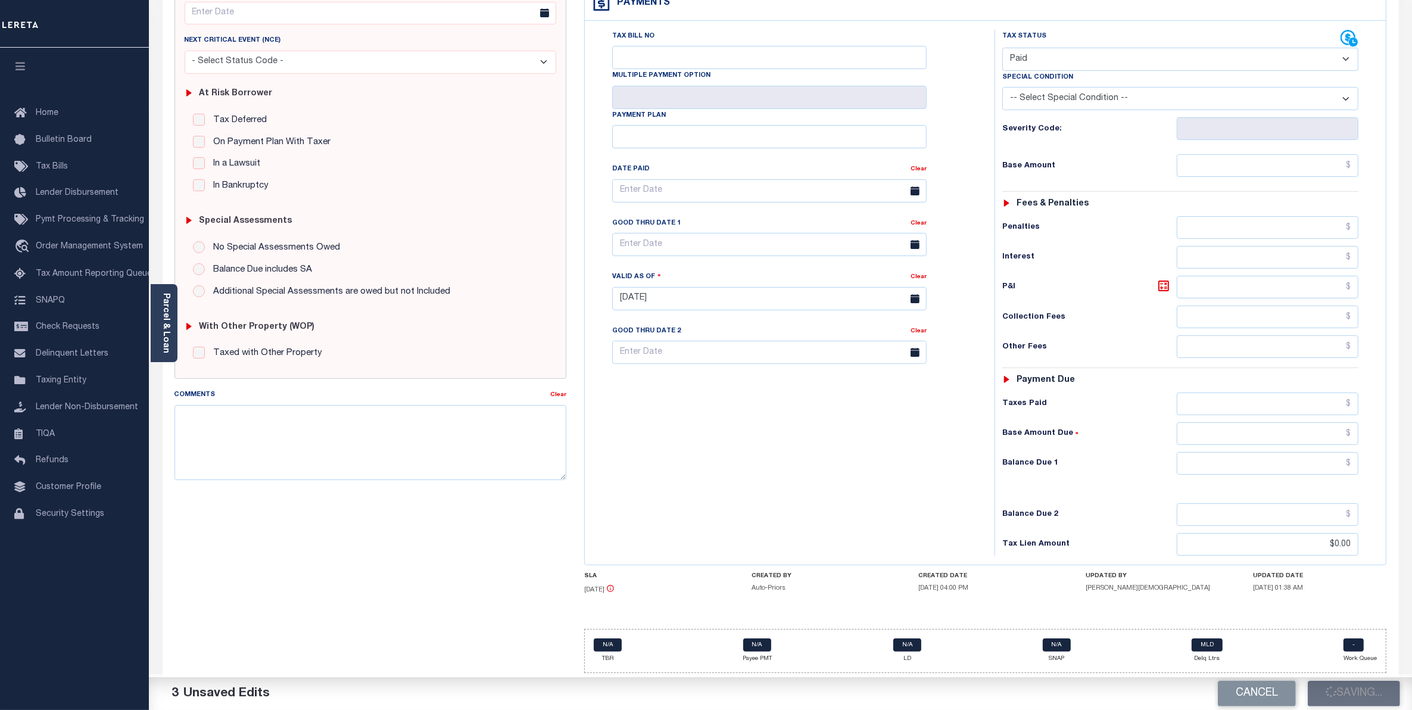
checkbox input "false"
type input "$0"
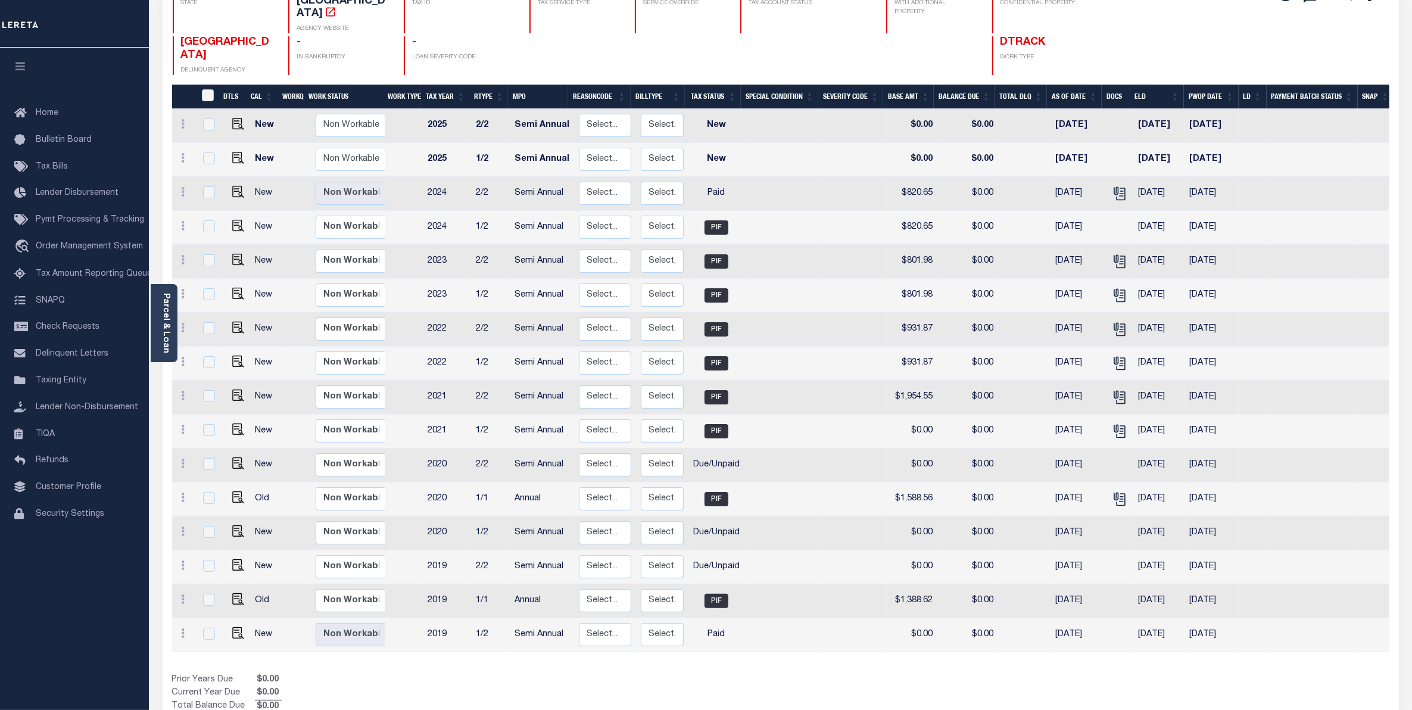
scroll to position [159, 0]
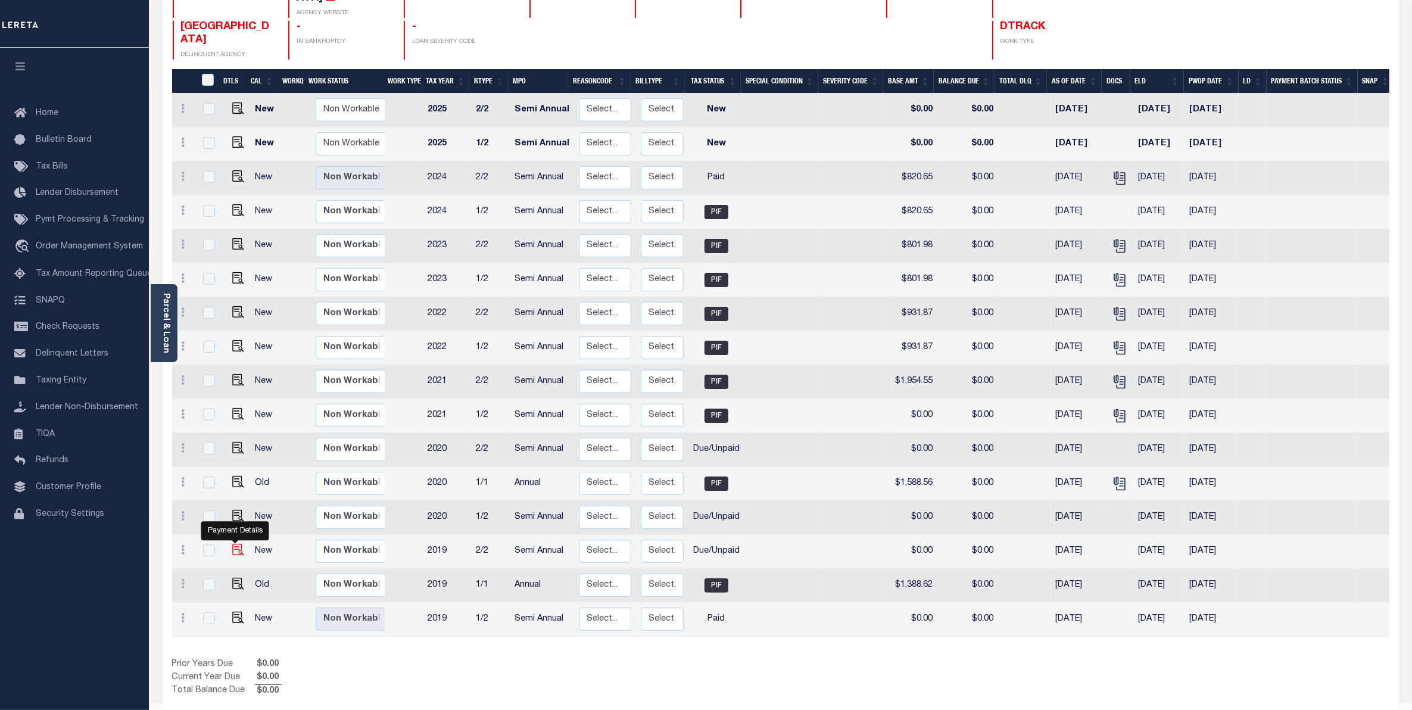
click at [233, 544] on img "" at bounding box center [238, 550] width 12 height 12
checkbox input "true"
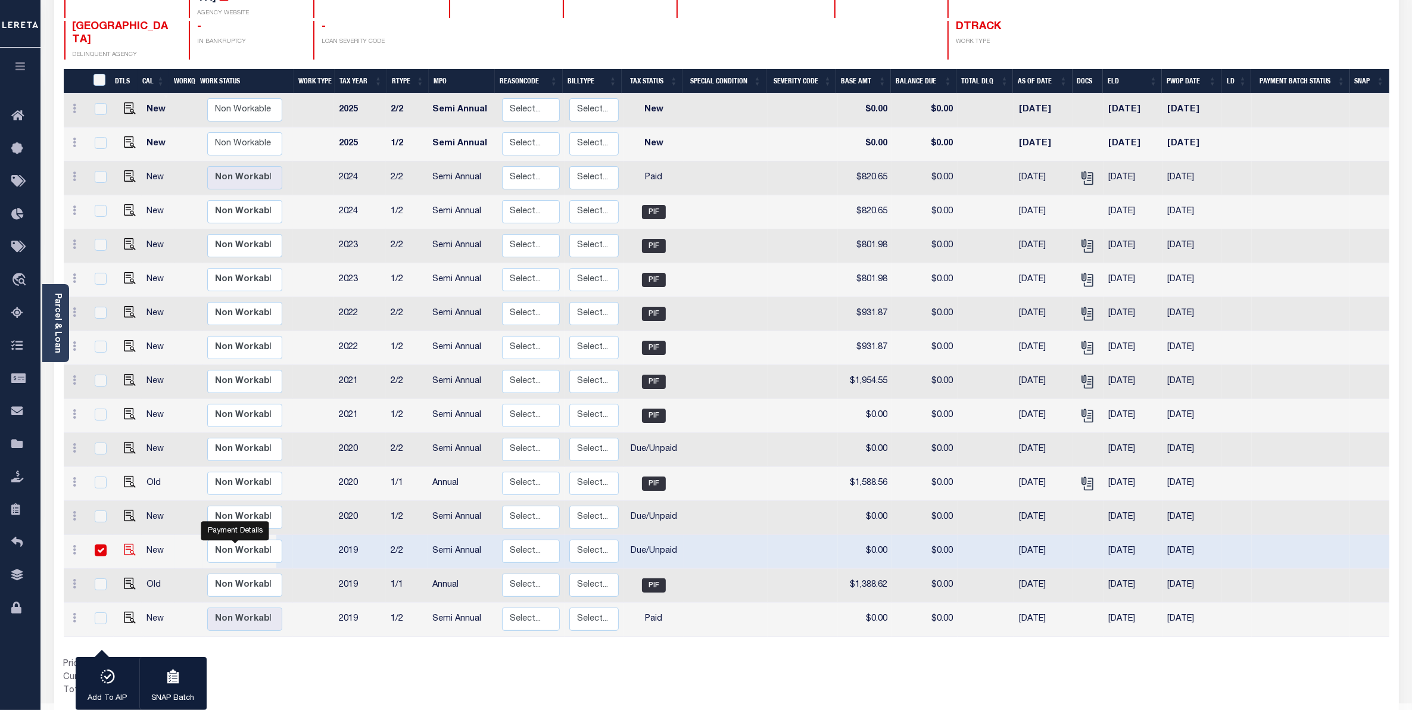
scroll to position [152, 0]
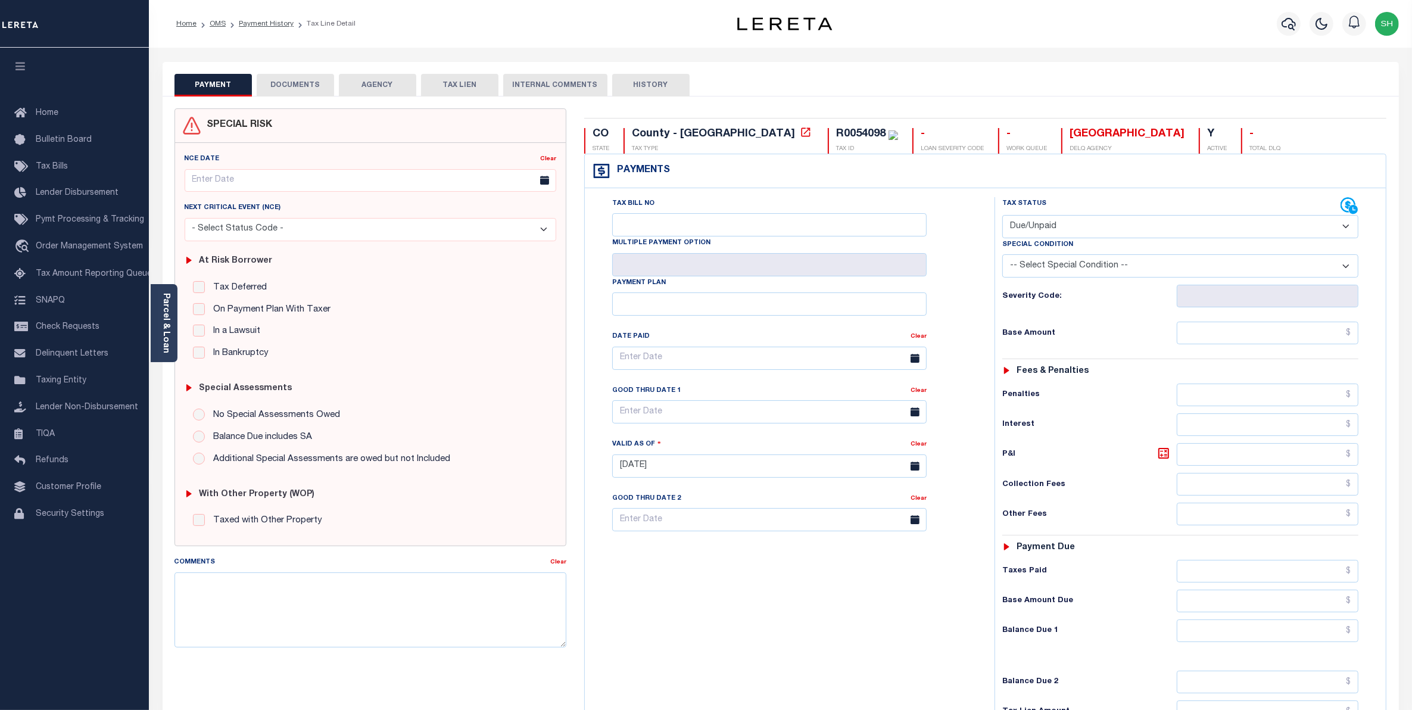
click at [1346, 224] on select "- Select Status Code - Open Due/Unpaid Paid Incomplete No Tax Due Internal Refu…" at bounding box center [1180, 226] width 357 height 23
select select "PYD"
click at [1002, 216] on select "- Select Status Code - Open Due/Unpaid Paid Incomplete No Tax Due Internal Refu…" at bounding box center [1180, 226] width 357 height 23
type input "[DATE]"
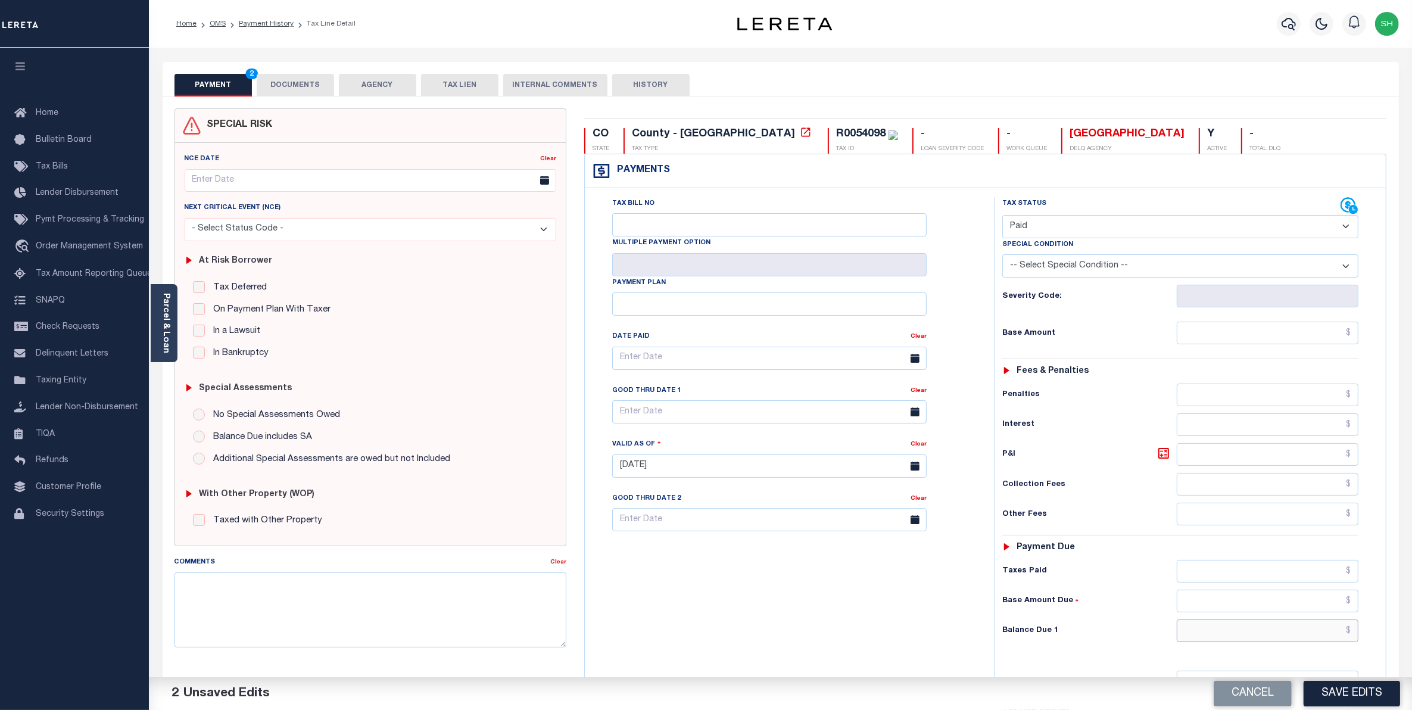
click at [1310, 640] on input "text" at bounding box center [1267, 630] width 182 height 23
type input "$0.00"
click at [1352, 704] on button "Save Edits" at bounding box center [1351, 693] width 96 height 26
checkbox input "false"
type input "$0"
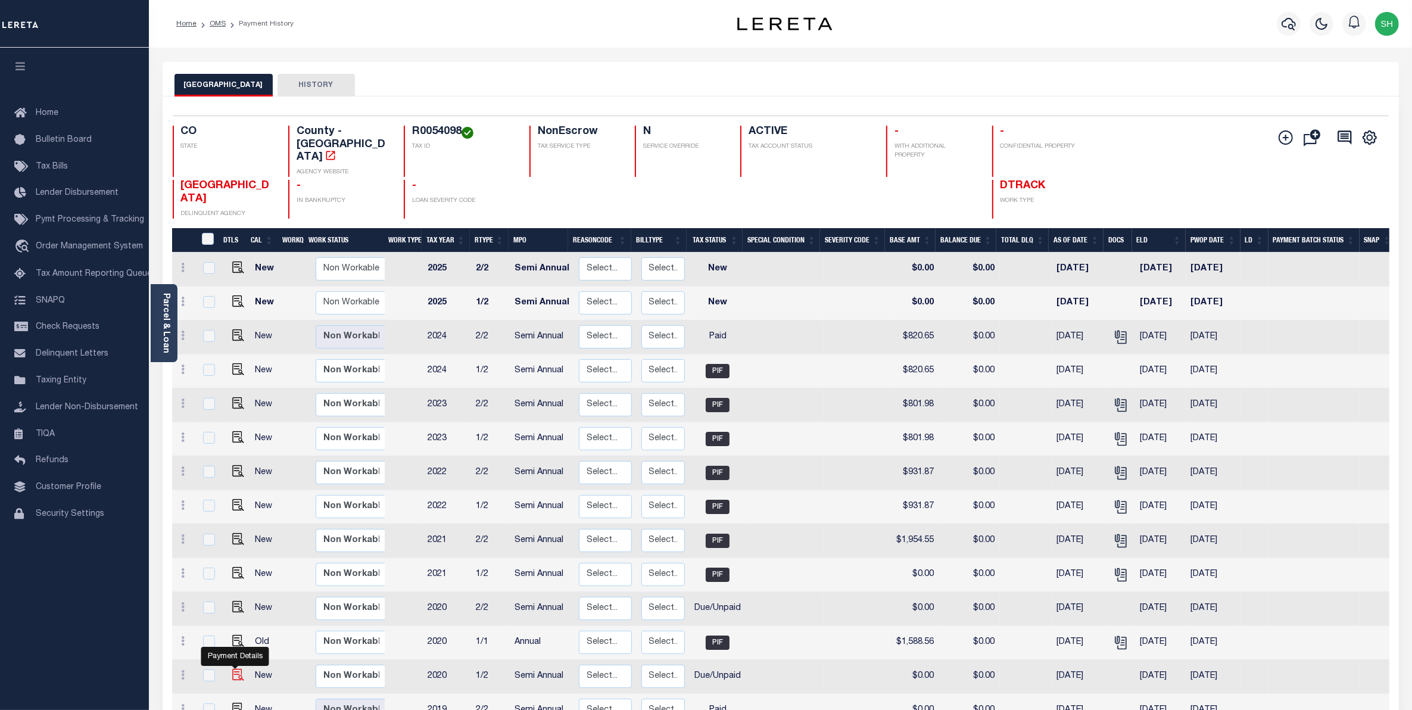
click at [236, 669] on img "" at bounding box center [238, 675] width 12 height 12
checkbox input "true"
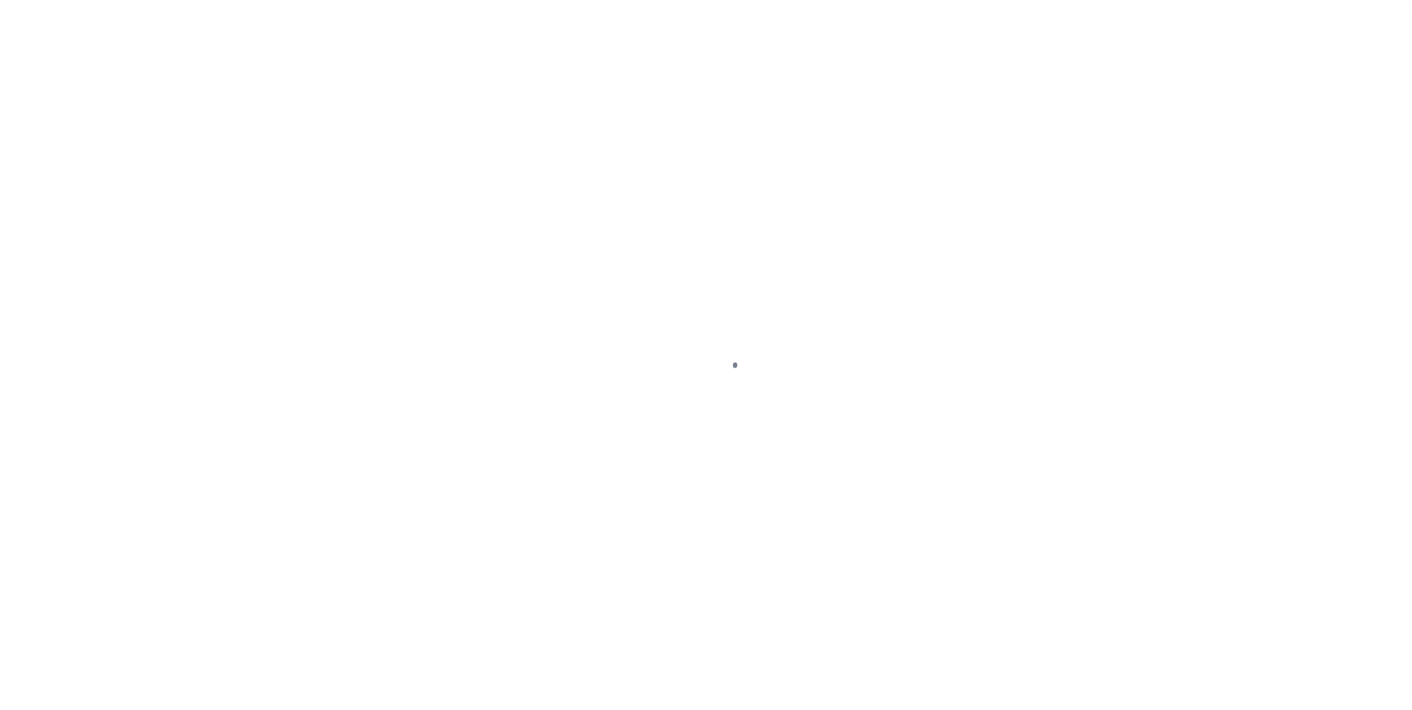
select select "DUE"
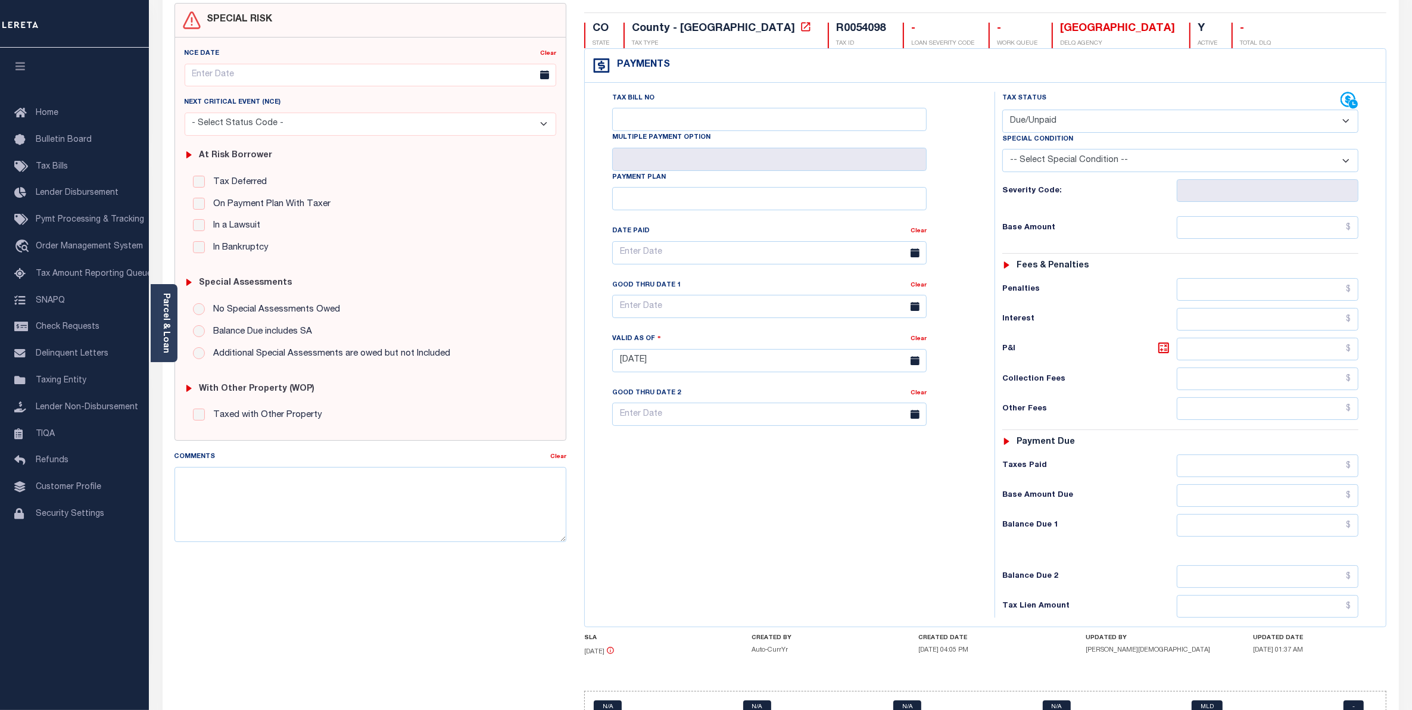
scroll to position [174, 0]
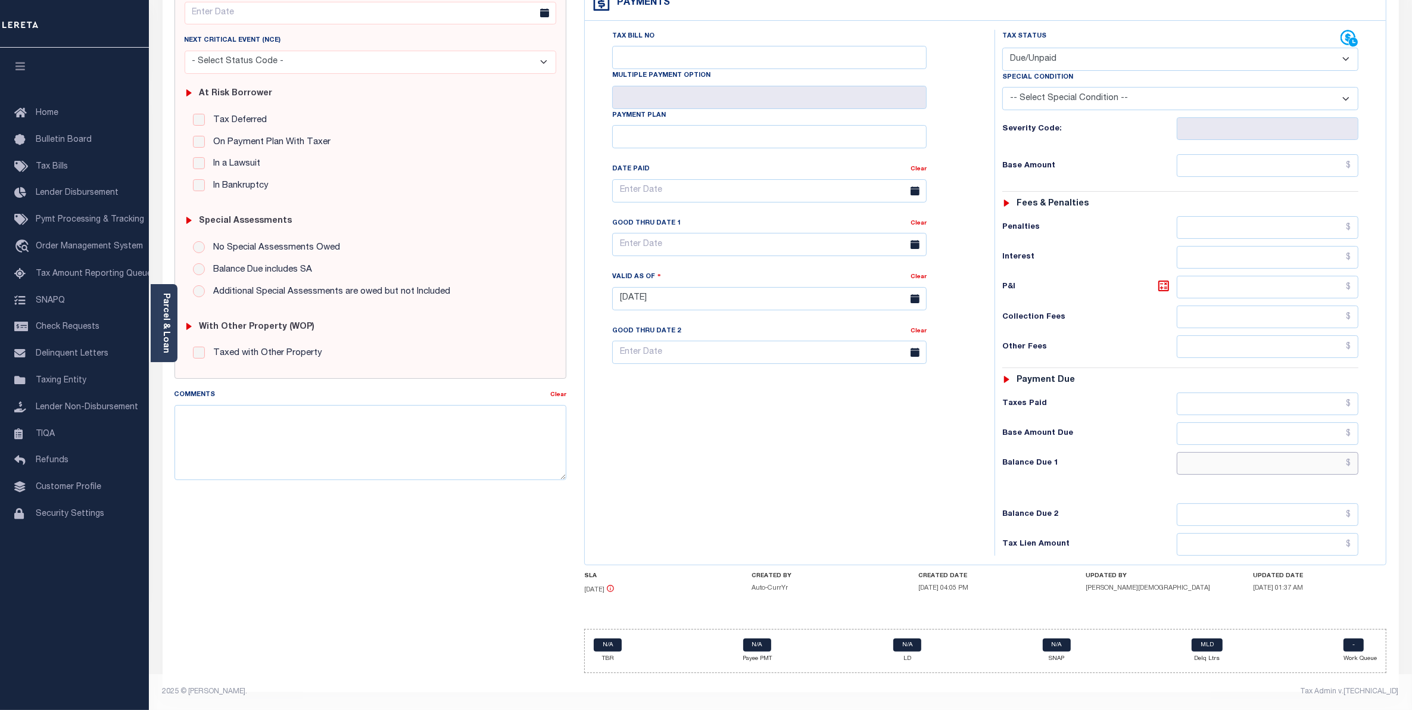
click at [1326, 457] on input "text" at bounding box center [1267, 463] width 182 height 23
type input "$0.00"
type input "[DATE]"
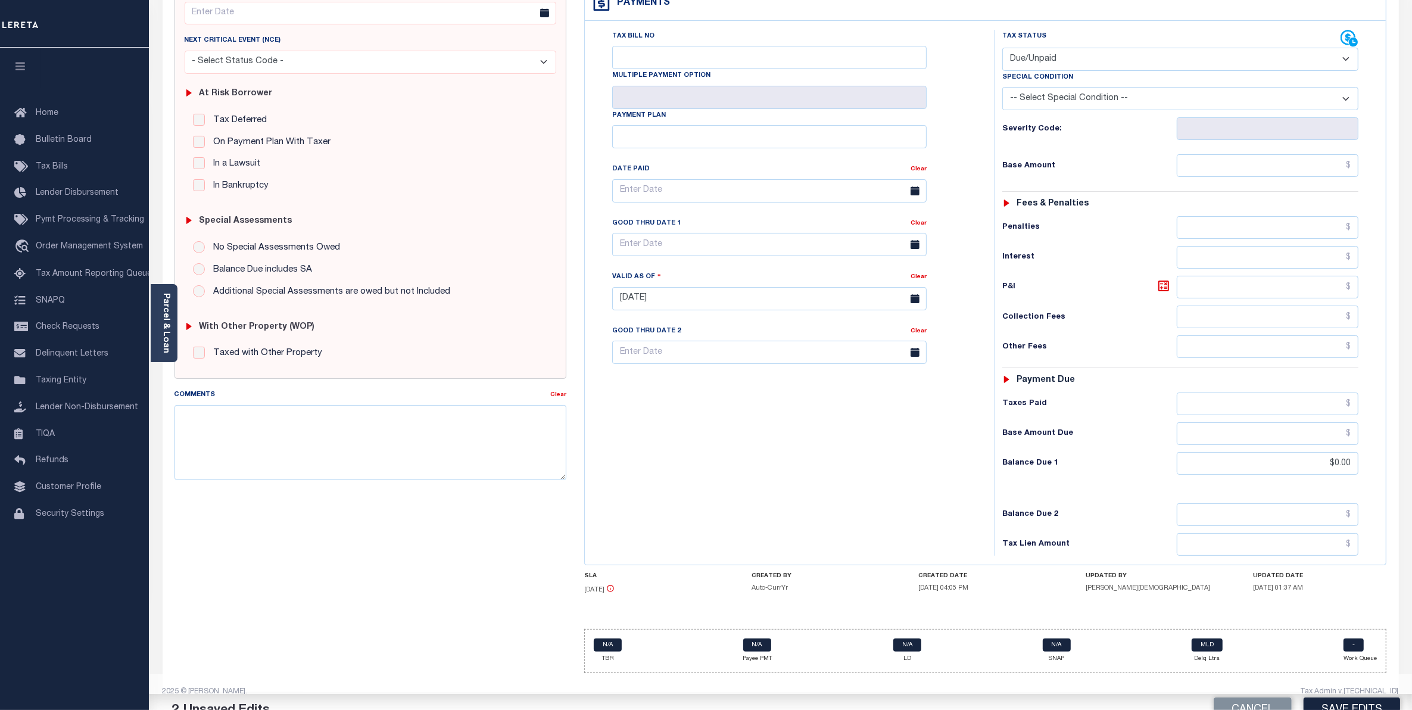
click at [1344, 52] on select "- Select Status Code - Open Due/Unpaid Paid Incomplete No Tax Due Internal Refu…" at bounding box center [1180, 59] width 357 height 23
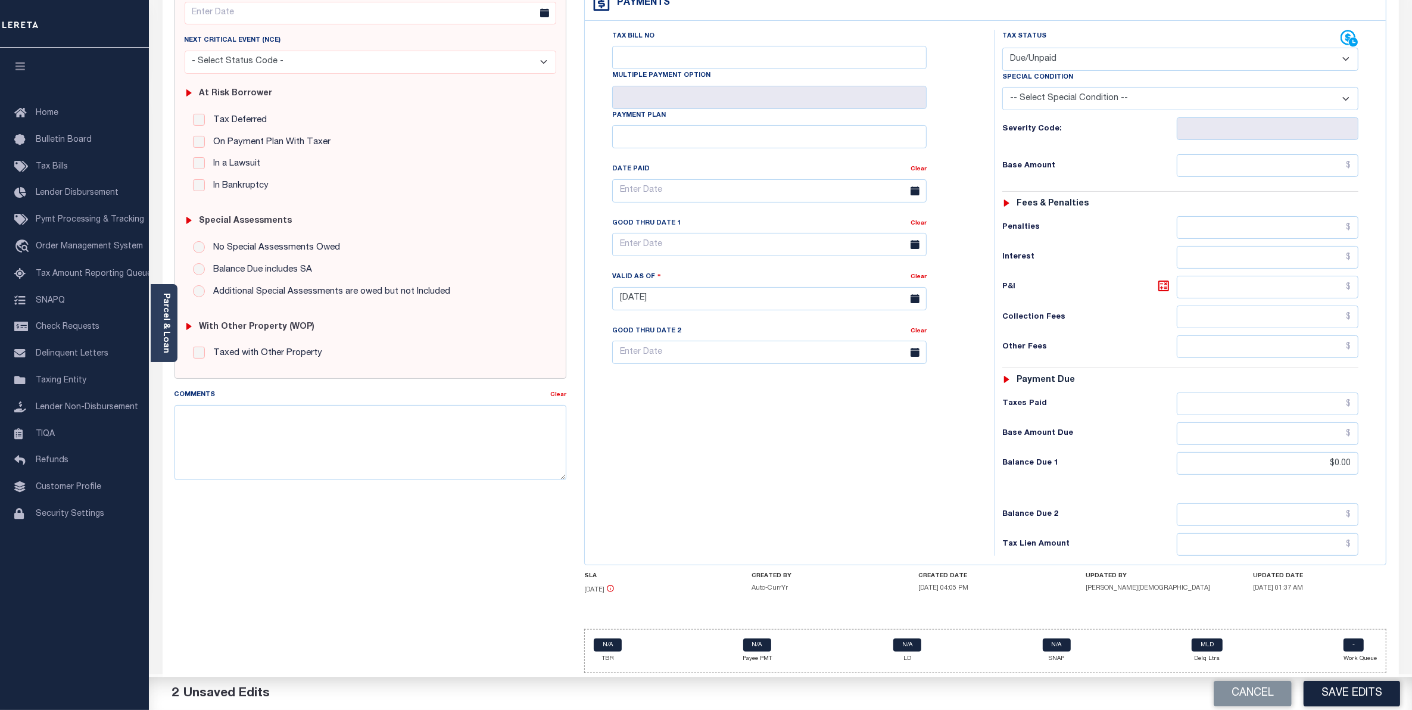
select select "PYD"
click at [1002, 48] on select "- Select Status Code - Open Due/Unpaid Paid Incomplete No Tax Due Internal Refu…" at bounding box center [1180, 59] width 357 height 23
click at [1355, 700] on button "Save Edits" at bounding box center [1351, 693] width 96 height 26
checkbox input "false"
type input "$0"
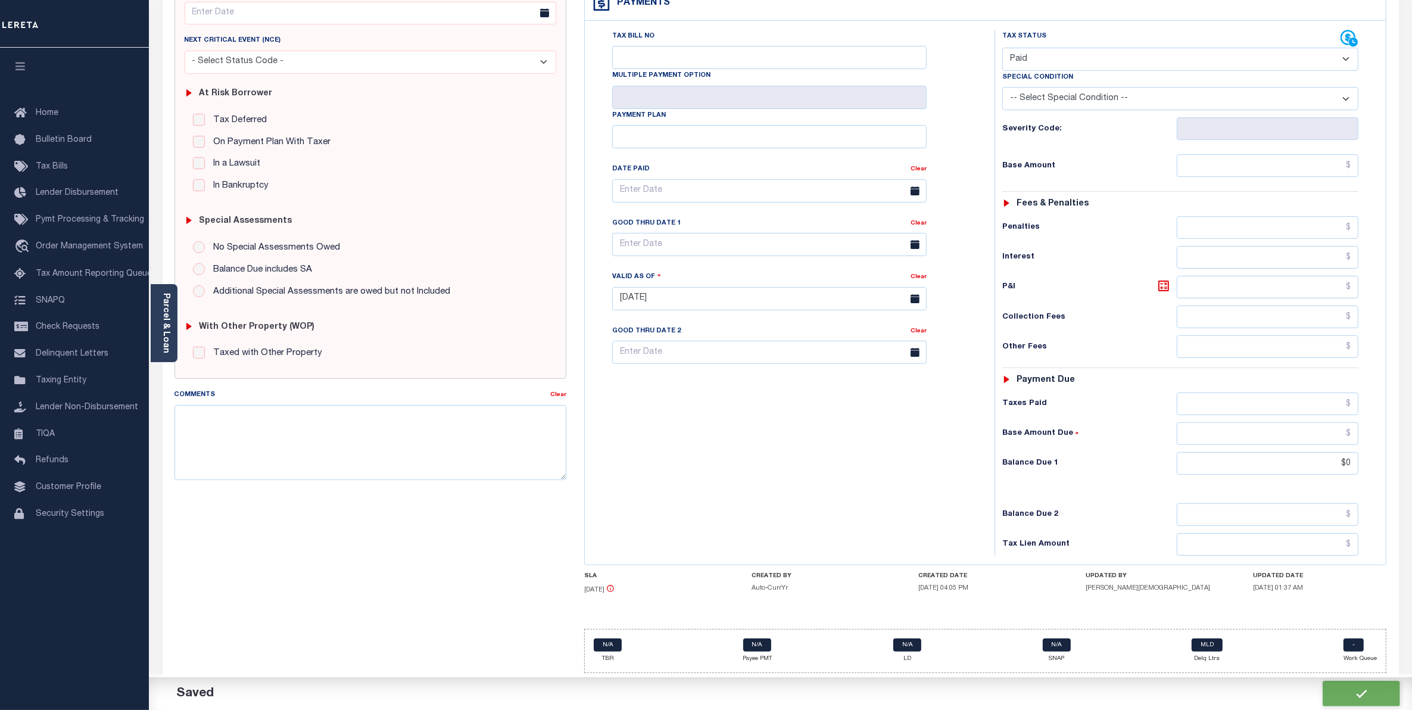
scroll to position [173, 0]
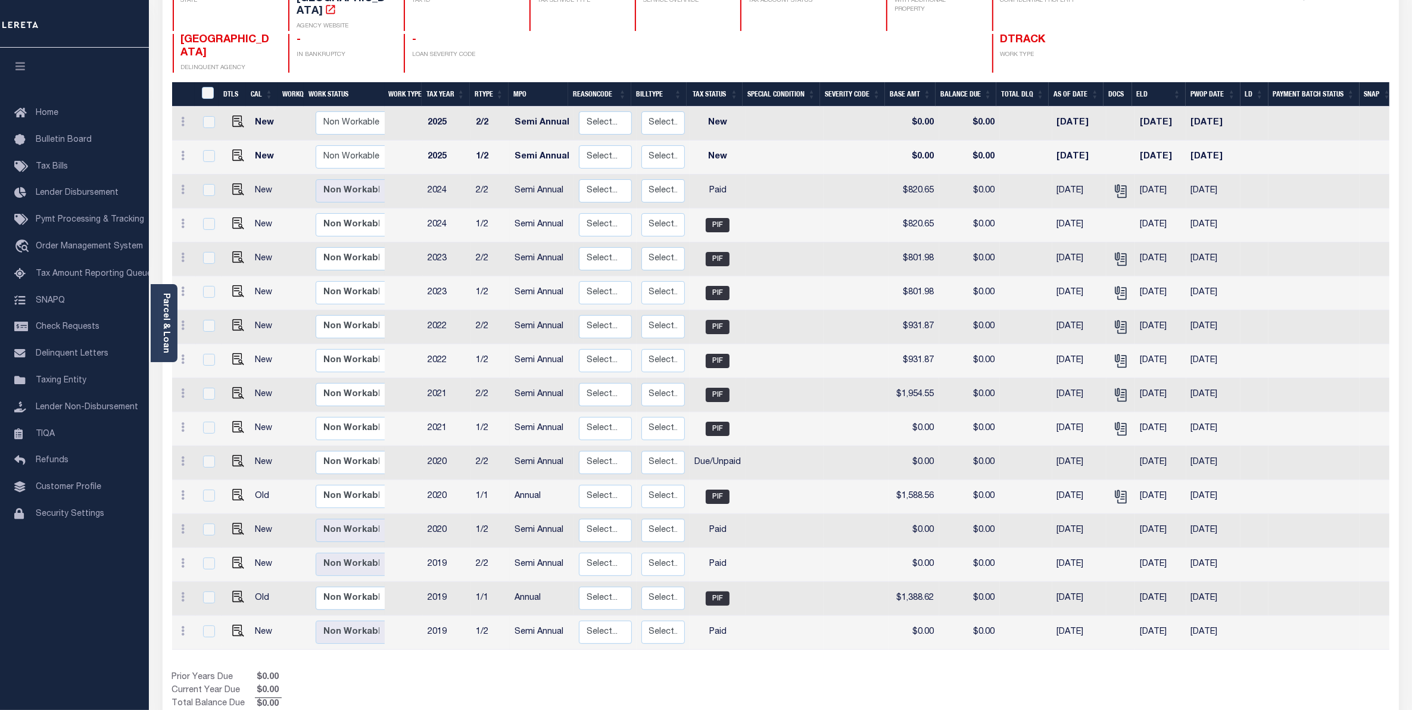
scroll to position [159, 0]
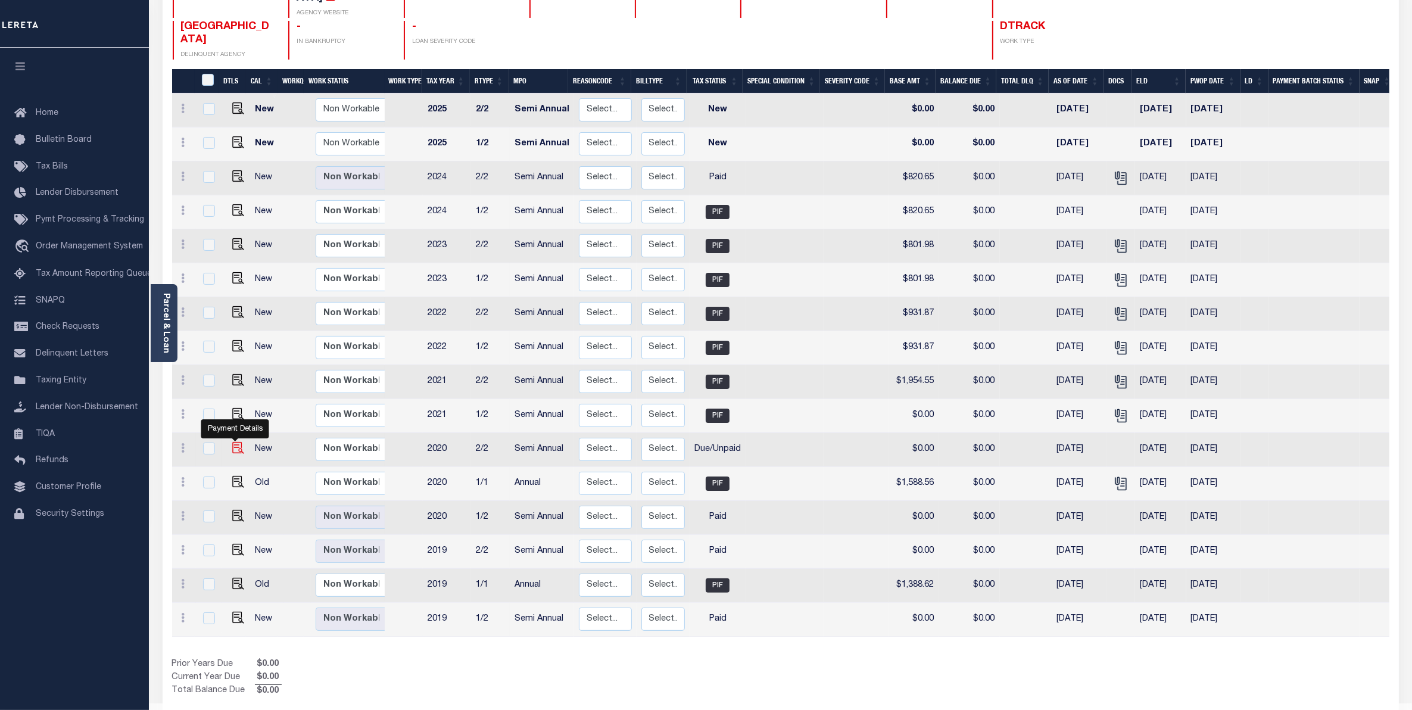
click at [239, 442] on img "" at bounding box center [238, 448] width 12 height 12
checkbox input "true"
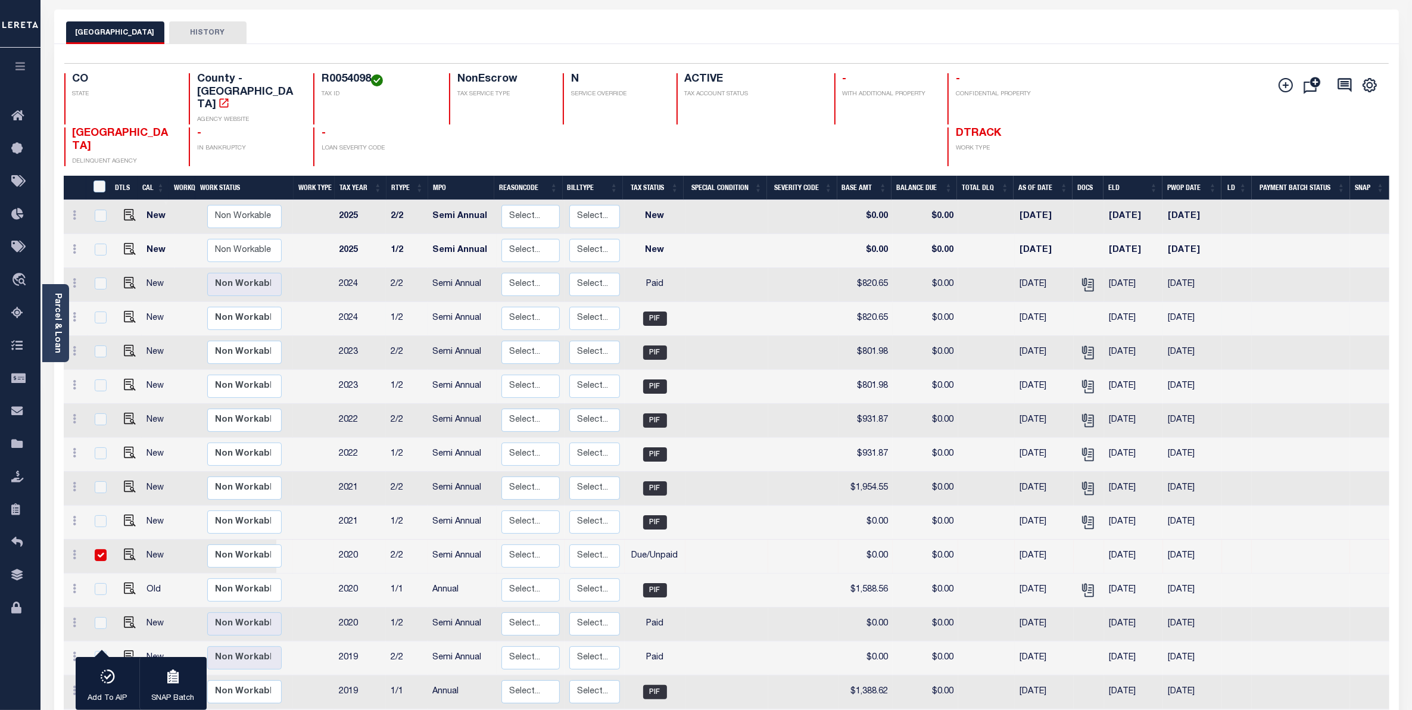
scroll to position [0, 0]
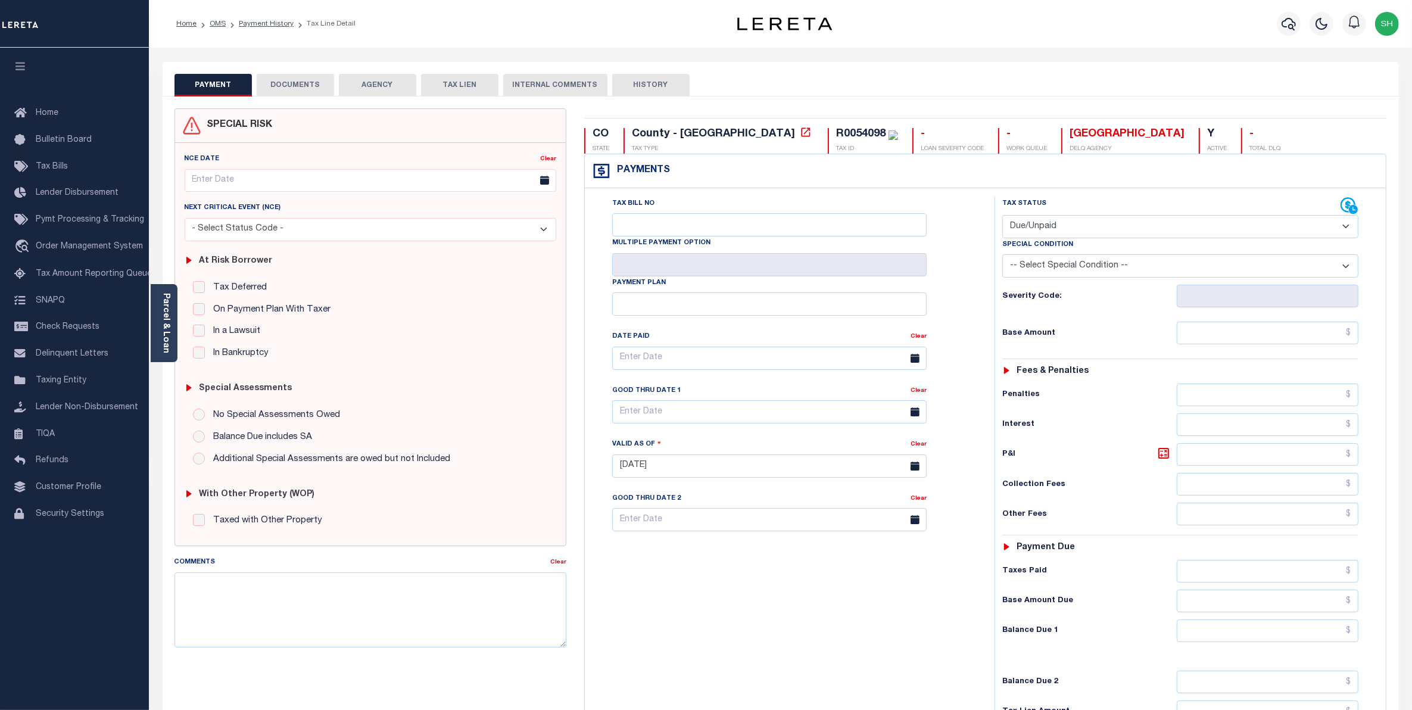
click at [1344, 230] on select "- Select Status Code - Open Due/Unpaid Paid Incomplete No Tax Due Internal Refu…" at bounding box center [1180, 226] width 357 height 23
select select "PYD"
click at [1002, 216] on select "- Select Status Code - Open Due/Unpaid Paid Incomplete No Tax Due Internal Refu…" at bounding box center [1180, 226] width 357 height 23
type input "[DATE]"
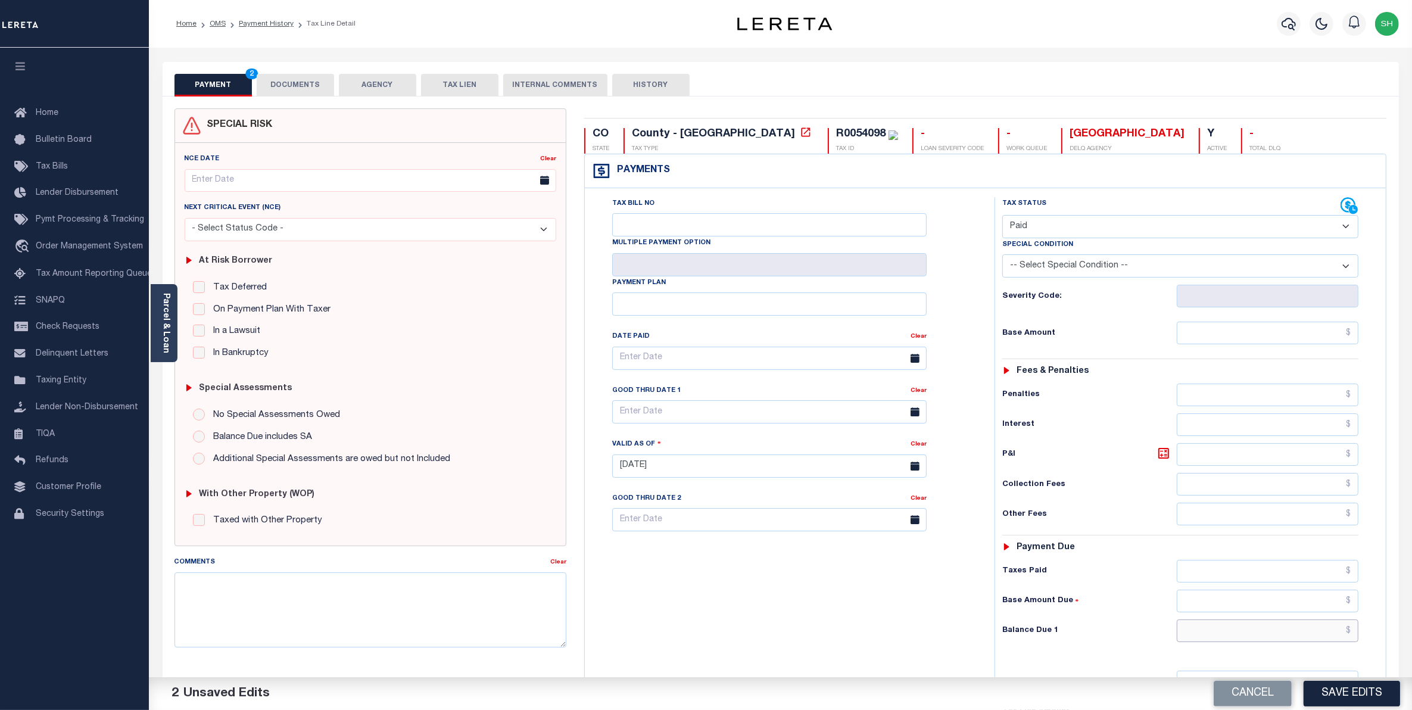
click at [1319, 631] on input "text" at bounding box center [1267, 630] width 182 height 23
type input "$0.00"
click at [1343, 697] on button "Save Edits" at bounding box center [1351, 693] width 96 height 26
checkbox input "false"
type input "$0"
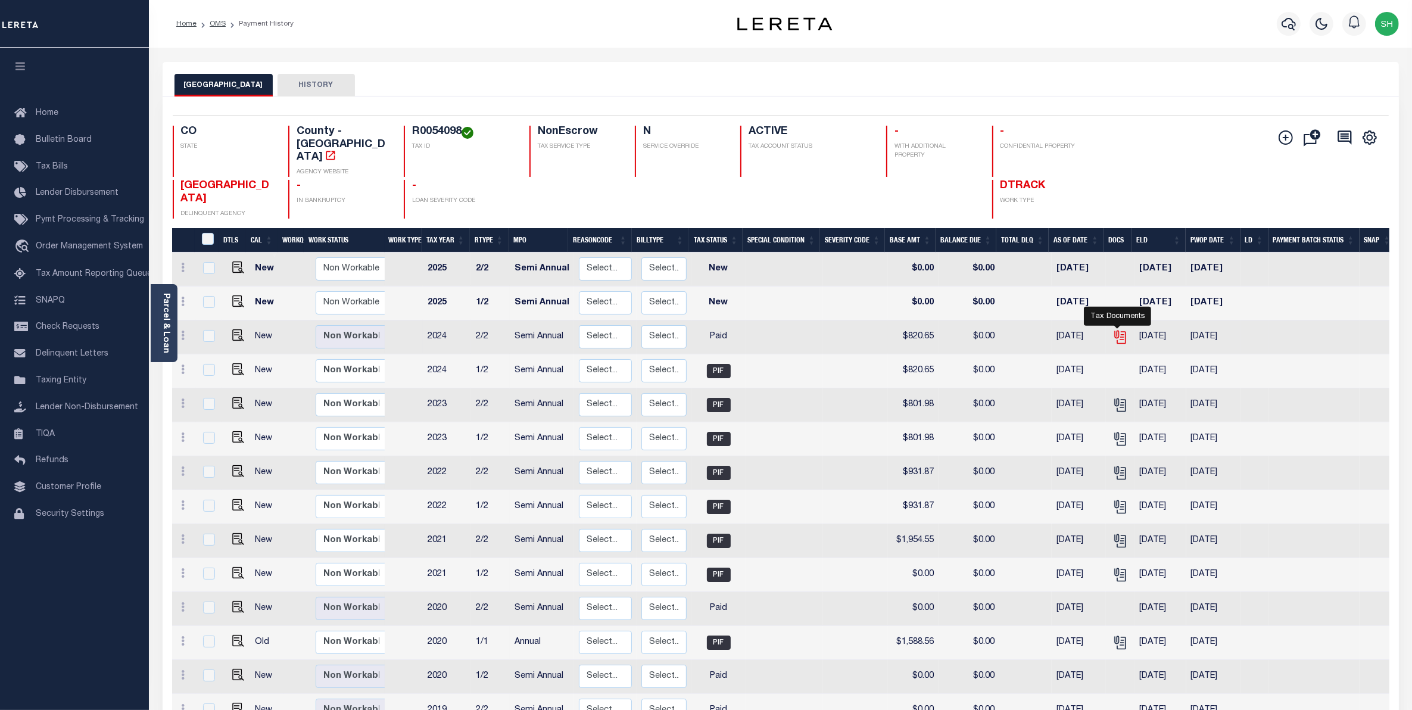
click at [1115, 330] on icon "" at bounding box center [1120, 335] width 10 height 10
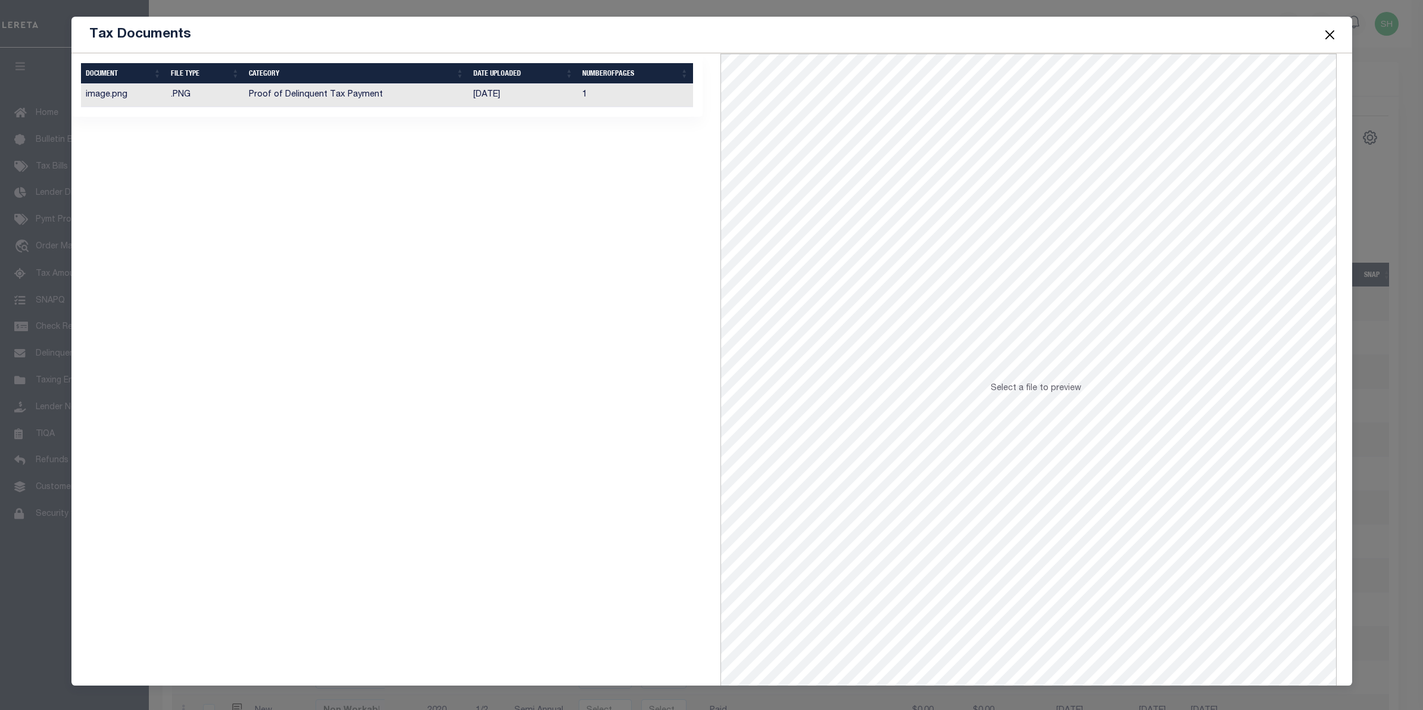
click at [280, 90] on td "Proof of Delinquent Tax Payment" at bounding box center [356, 95] width 224 height 23
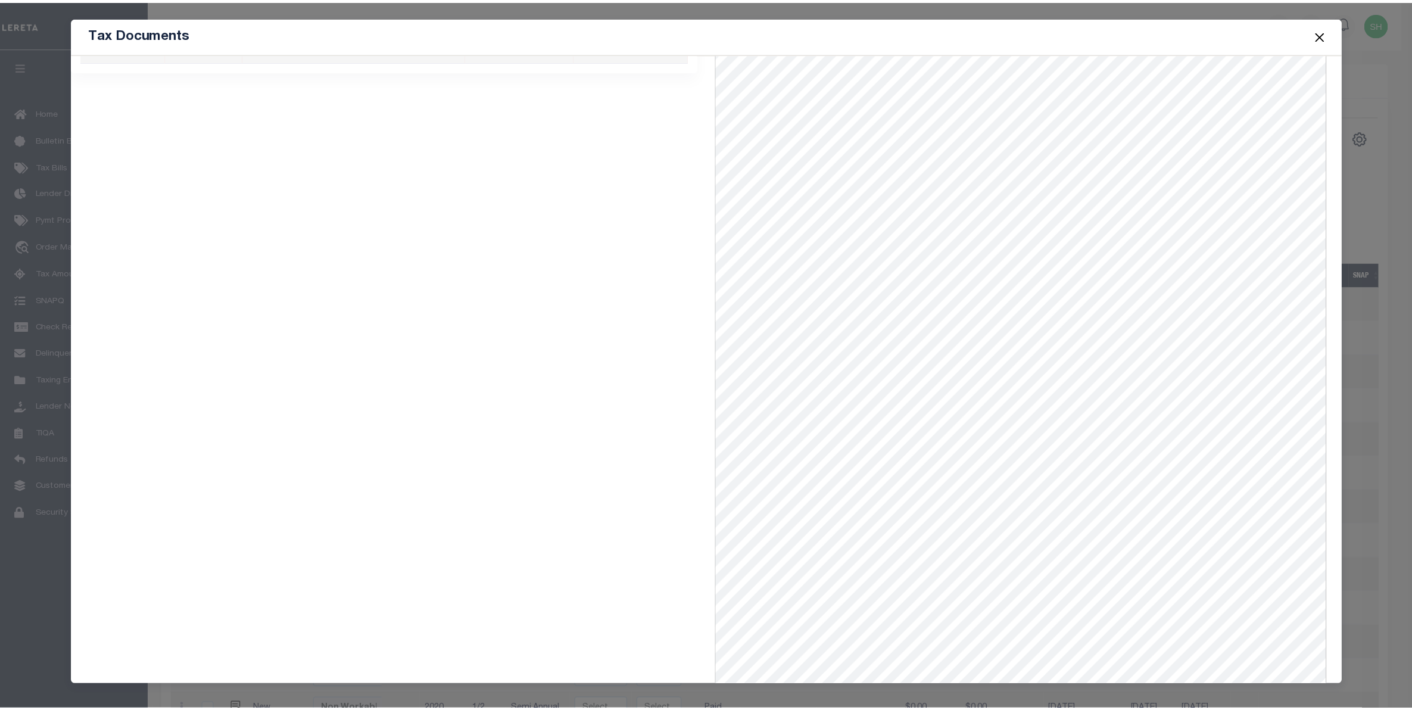
scroll to position [48, 0]
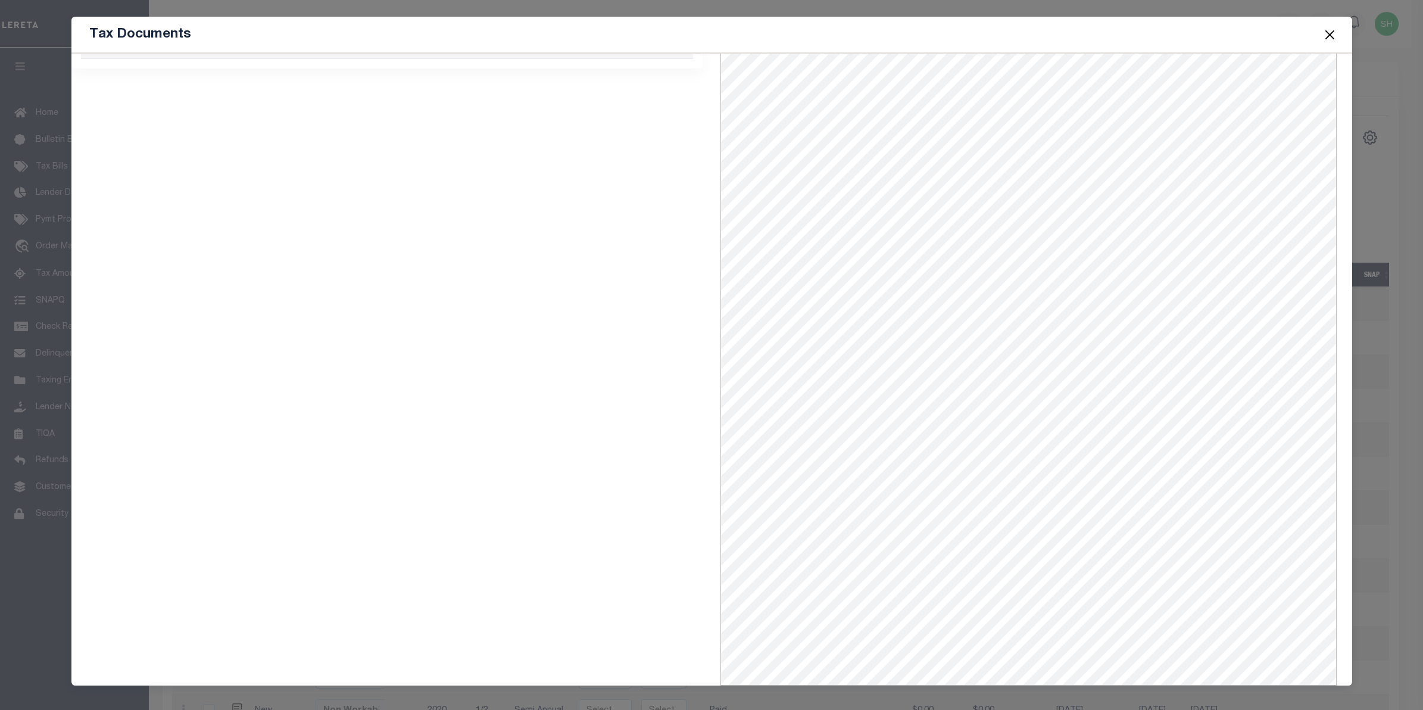
click at [1332, 36] on button "Close" at bounding box center [1329, 34] width 15 height 15
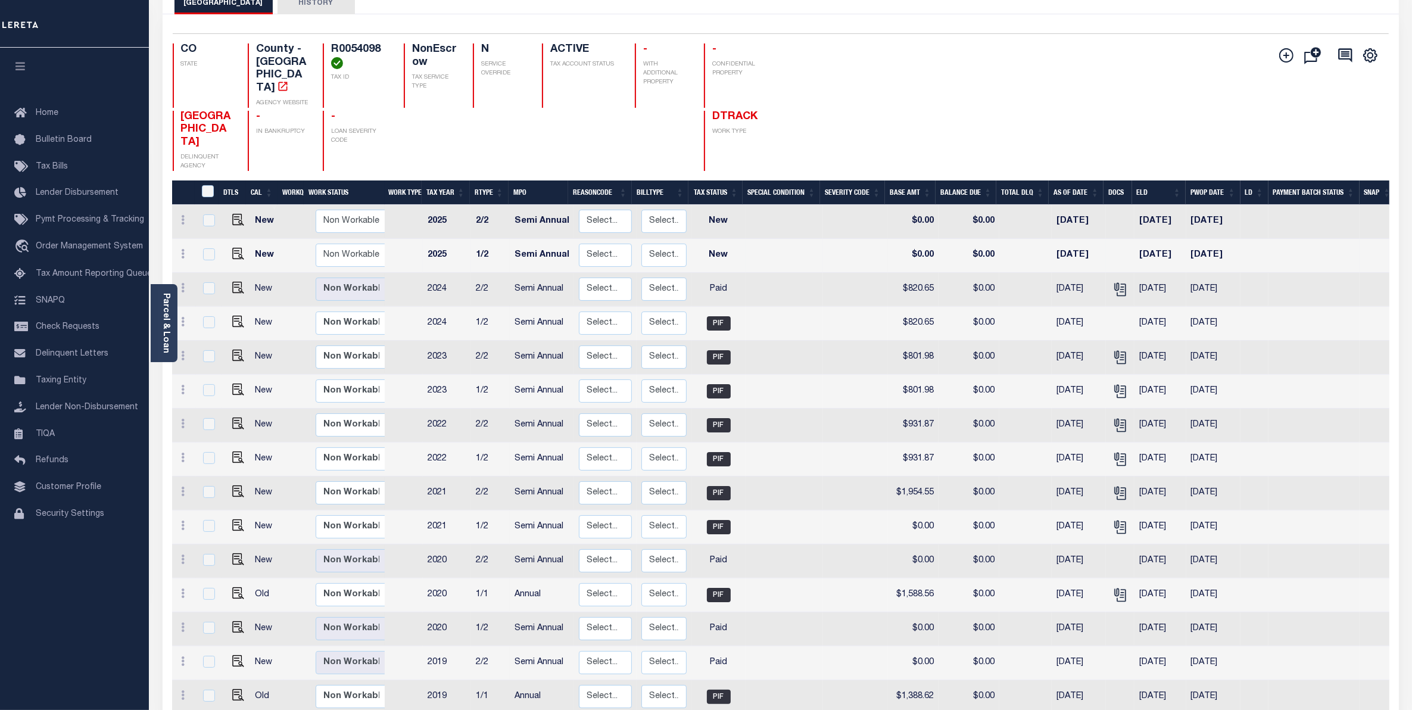
scroll to position [0, 0]
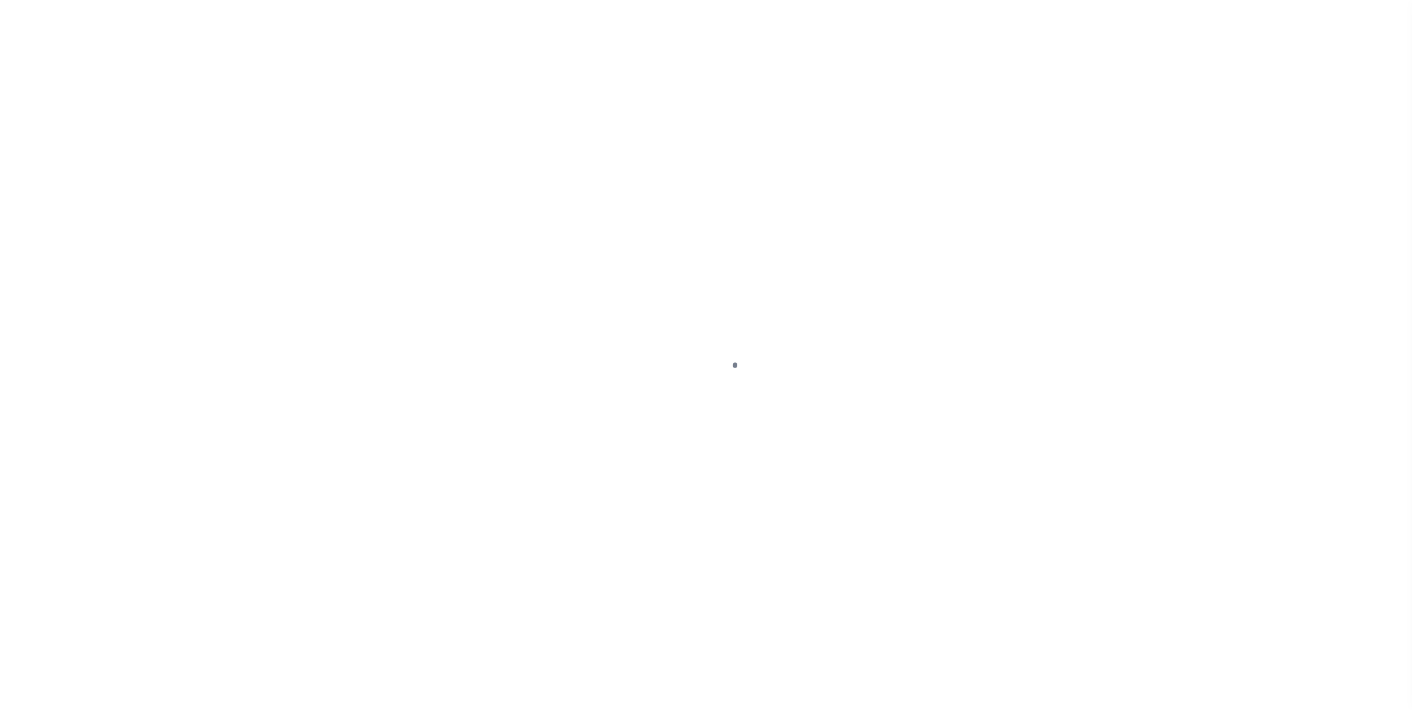
select select "PYD"
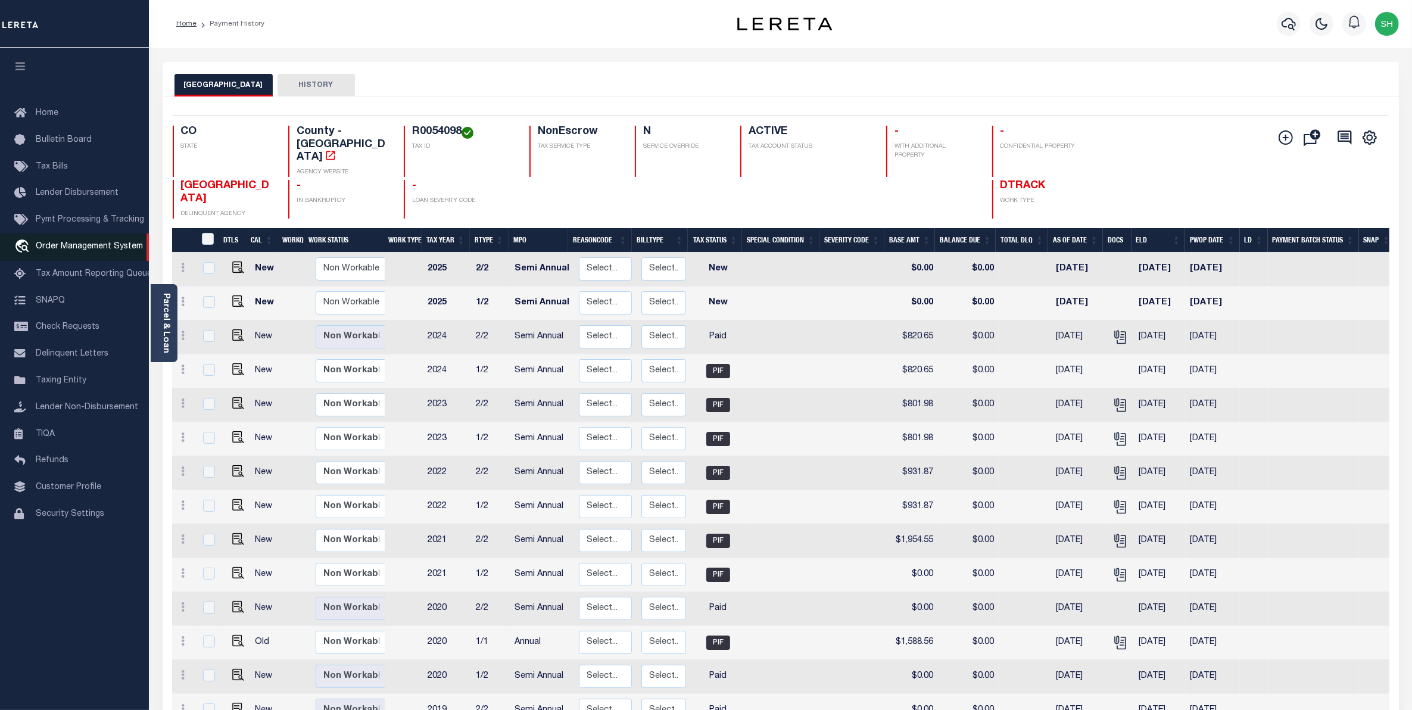
click at [81, 257] on link "travel_explore Order Management System" at bounding box center [74, 246] width 149 height 27
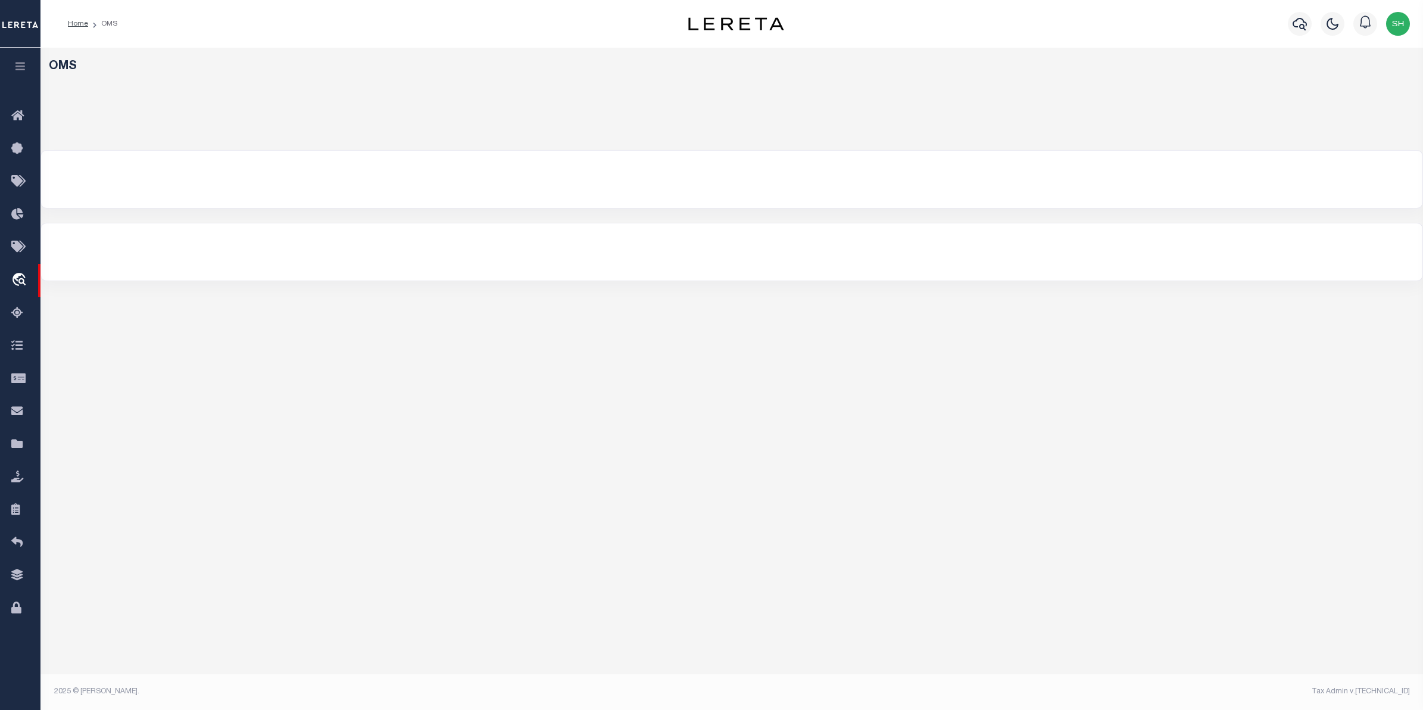
select select "200"
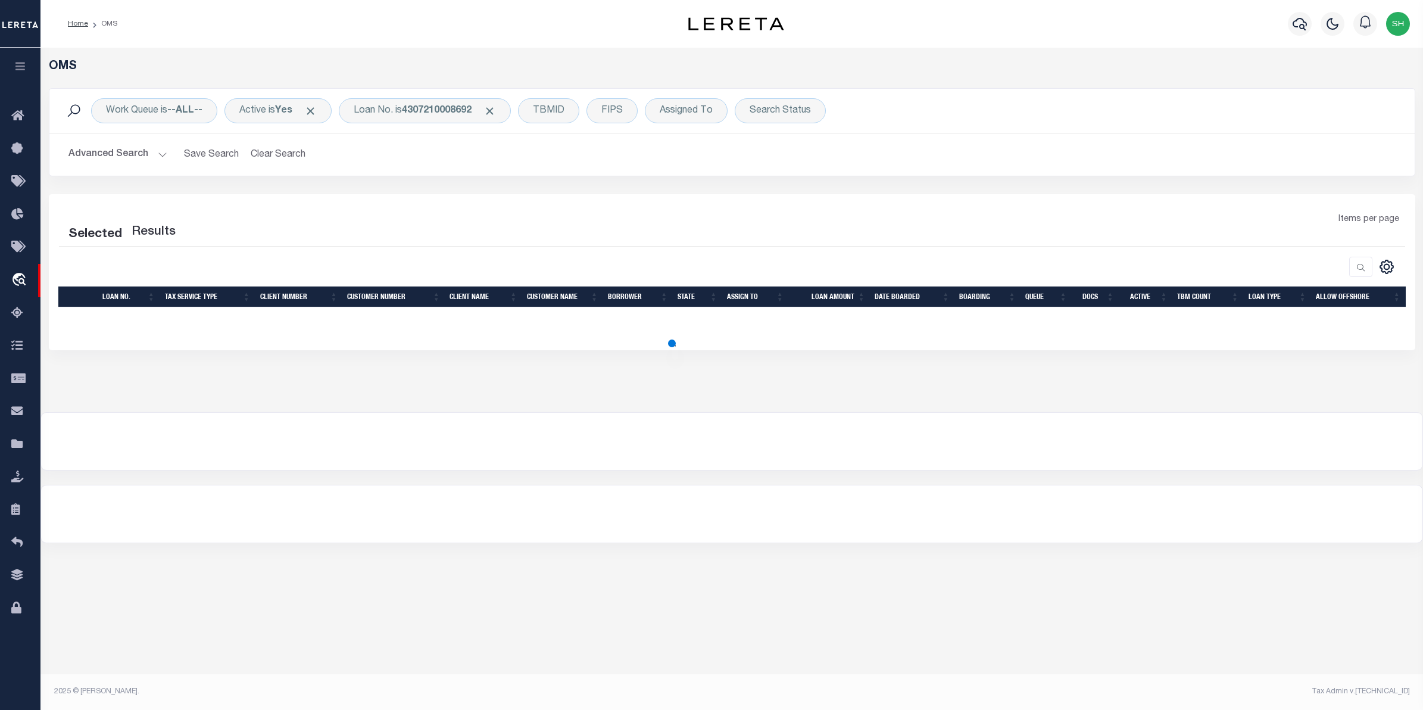
select select "200"
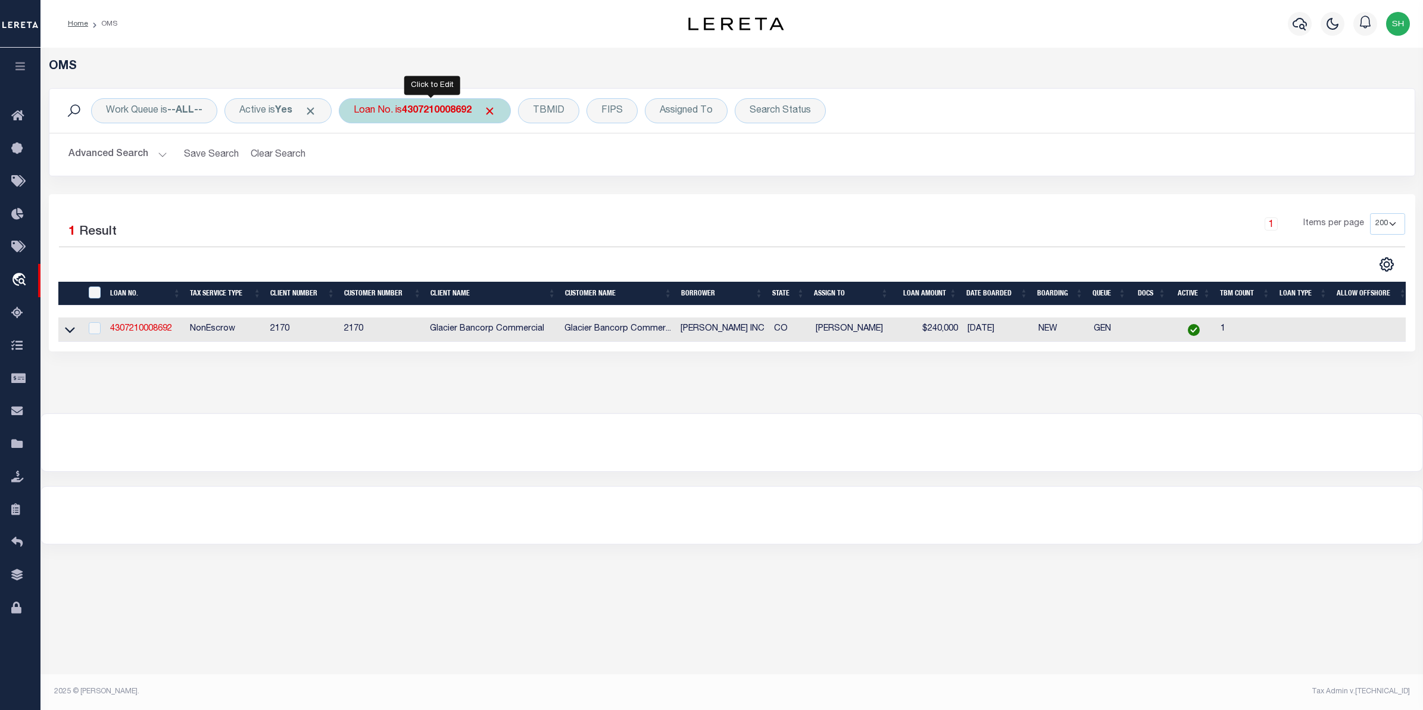
click at [420, 108] on b "4307210008692" at bounding box center [437, 111] width 70 height 10
type input "4308170001952"
click at [511, 199] on input "Apply" at bounding box center [511, 195] width 35 height 20
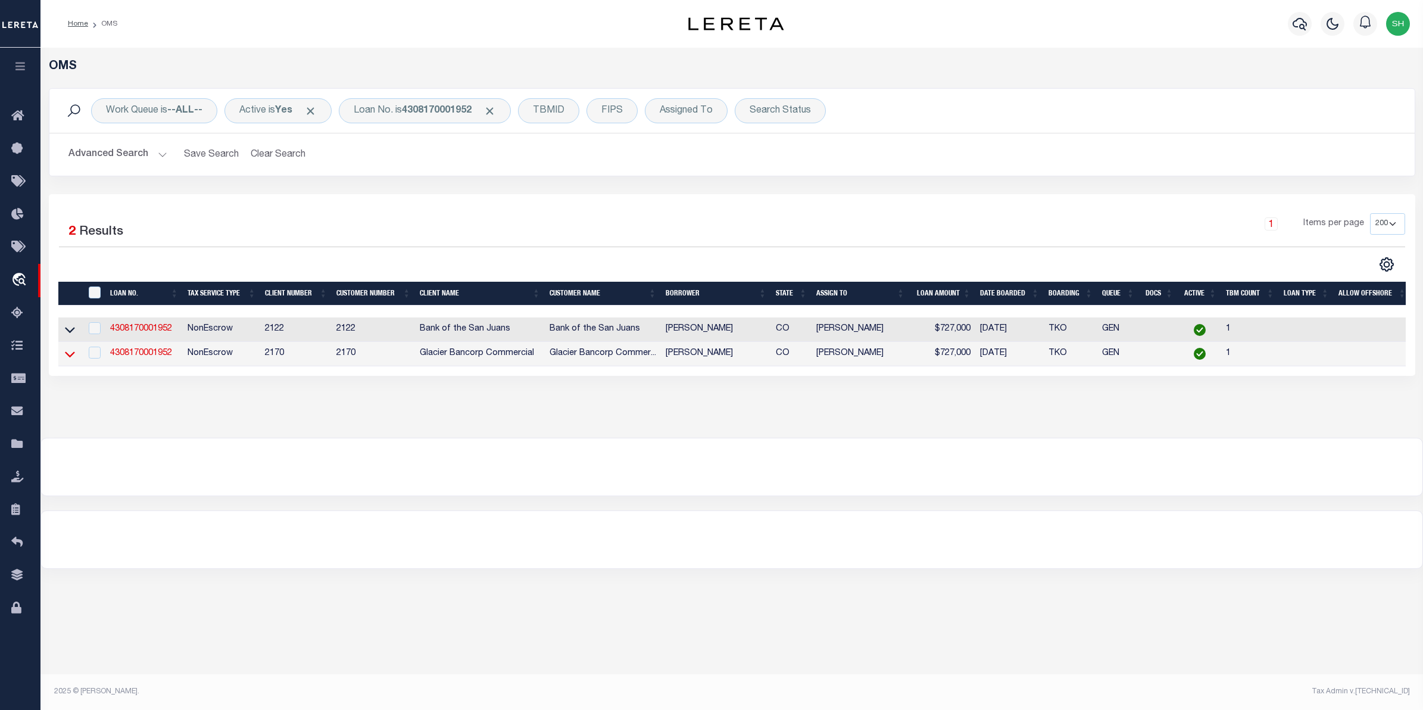
click at [73, 358] on icon at bounding box center [70, 354] width 10 height 13
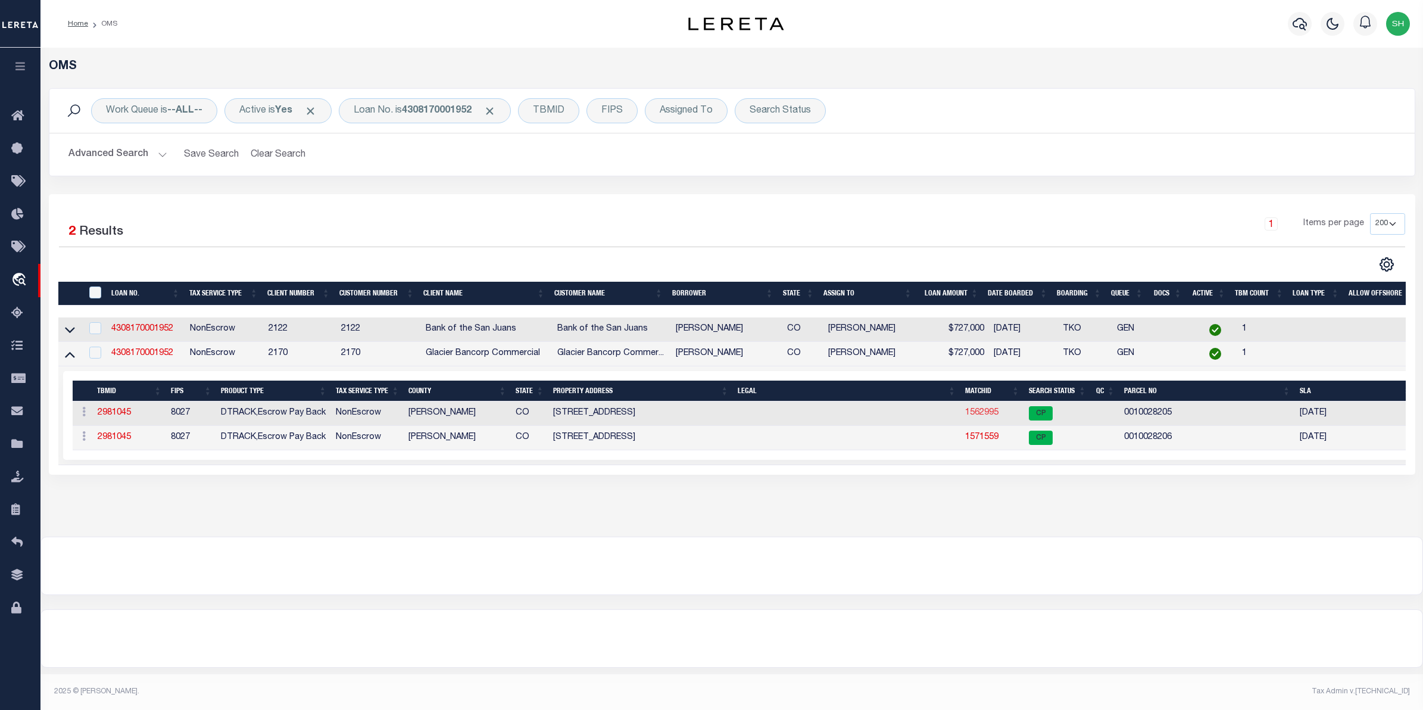
click at [996, 417] on link "1562995" at bounding box center [981, 412] width 33 height 8
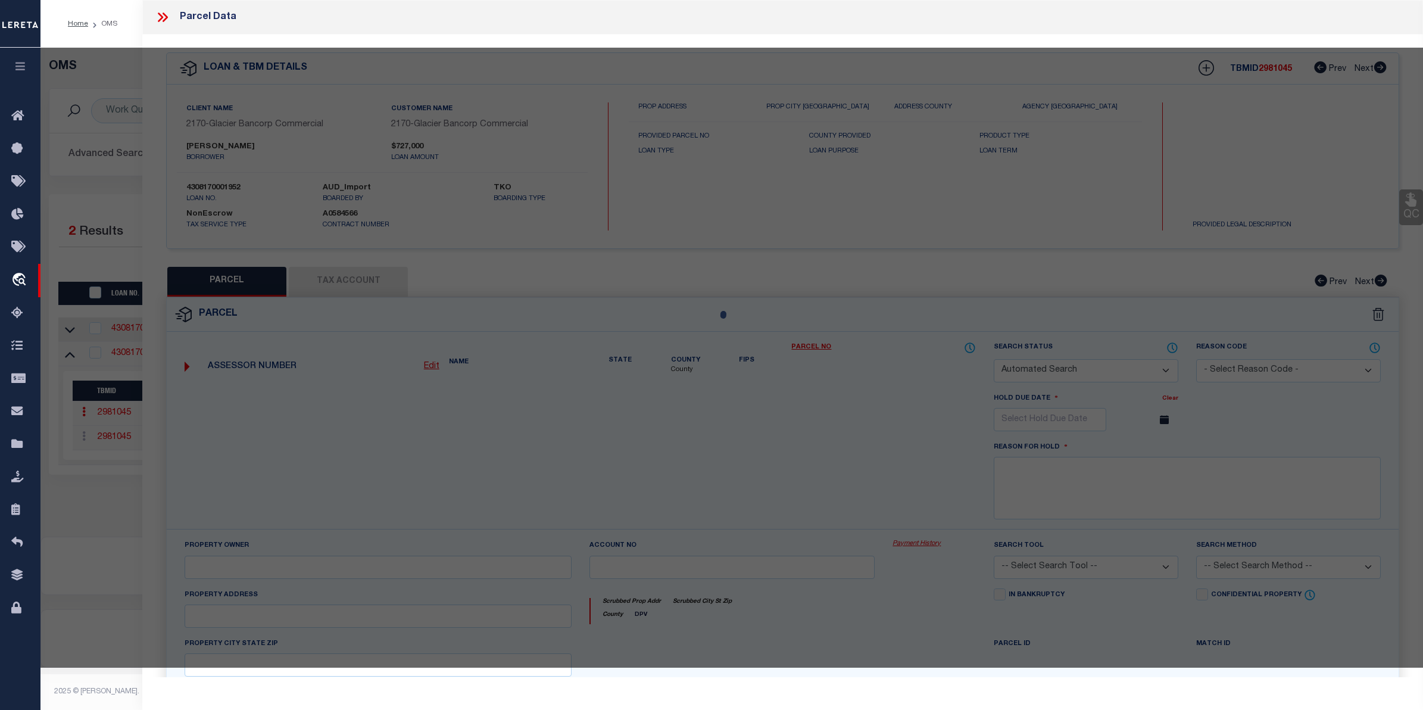
checkbox input "false"
select select "CP"
type input "EVERHART RICHARD E &; WRIGHT-EVERHART DONNA"
select select
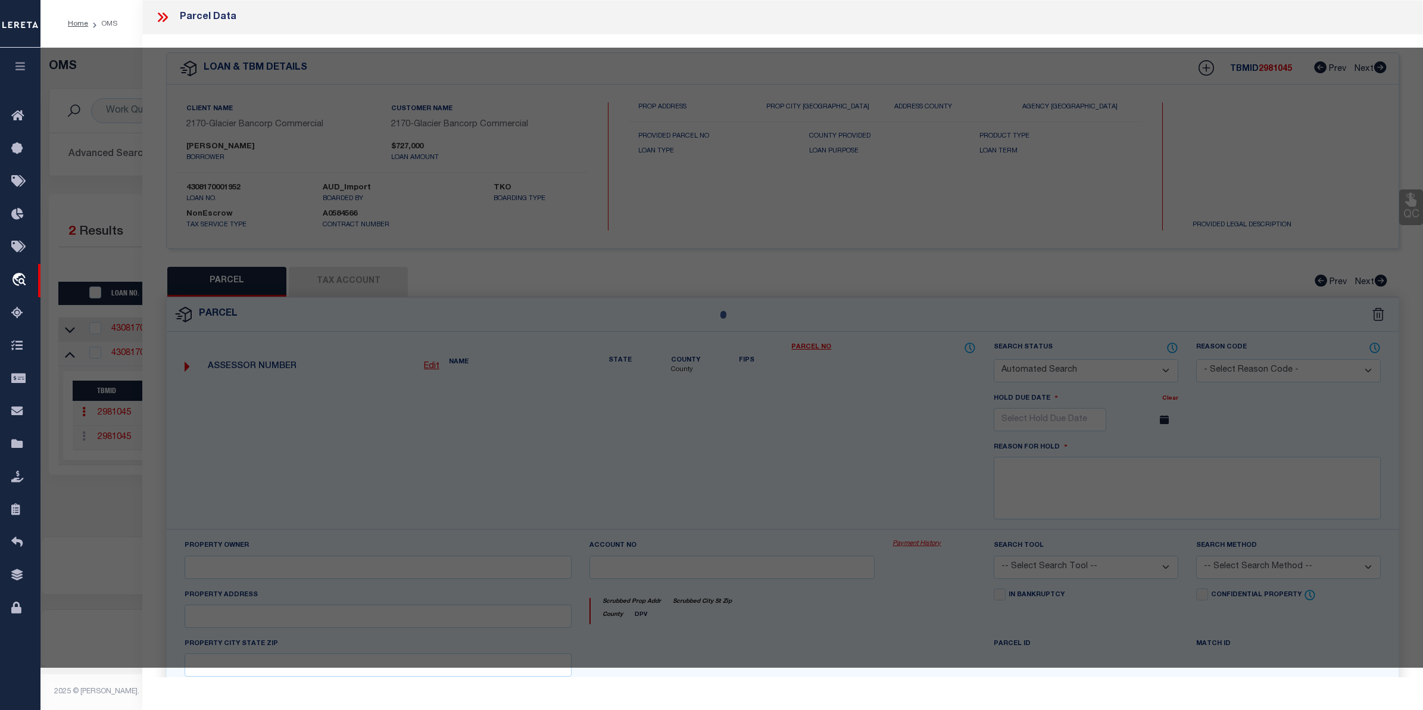
type input "705 SOUTH ST"
checkbox input "false"
type input "SILVER CLIFF CO 81252"
type textarea "LOTS 17-26 & 30-32 BLK 12 TOWN OF SILVER CLIFF"
type textarea "Provided suggested parcel is inactive"
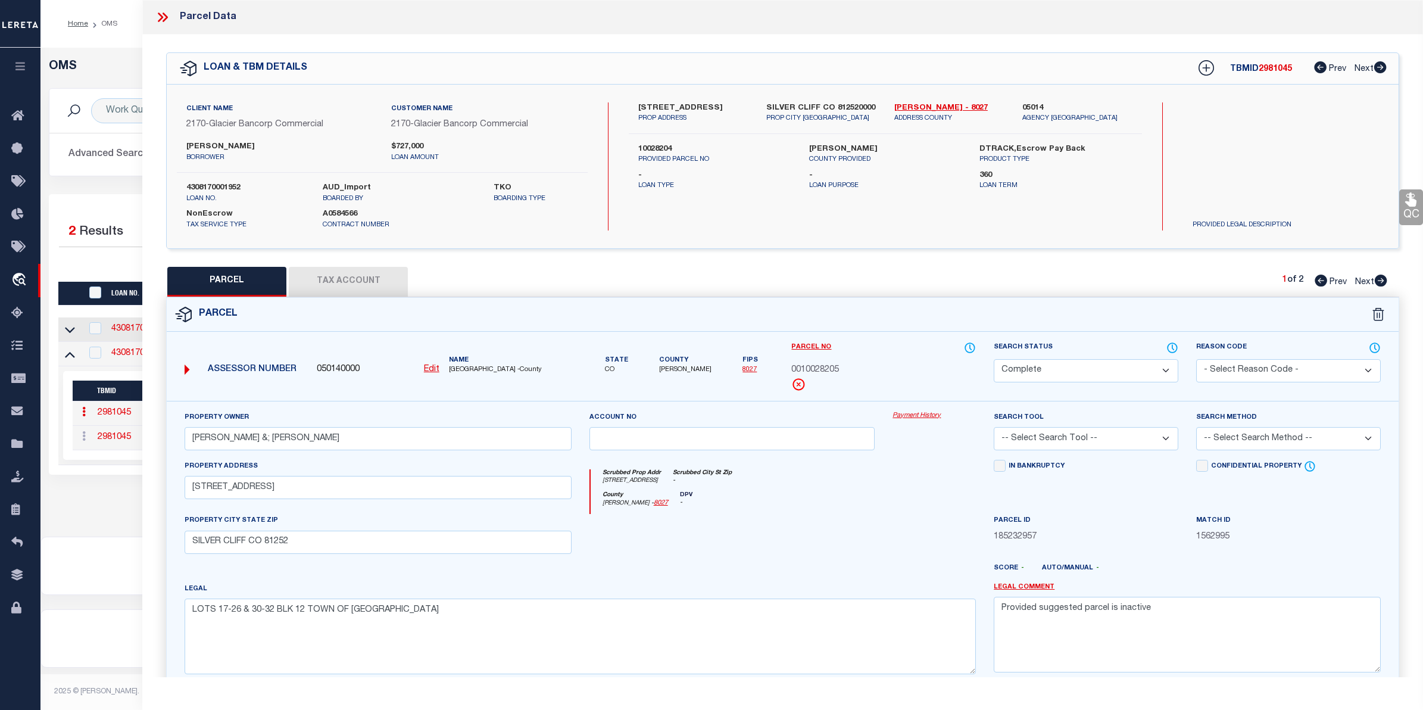
click at [922, 413] on link "Payment History" at bounding box center [933, 416] width 83 height 10
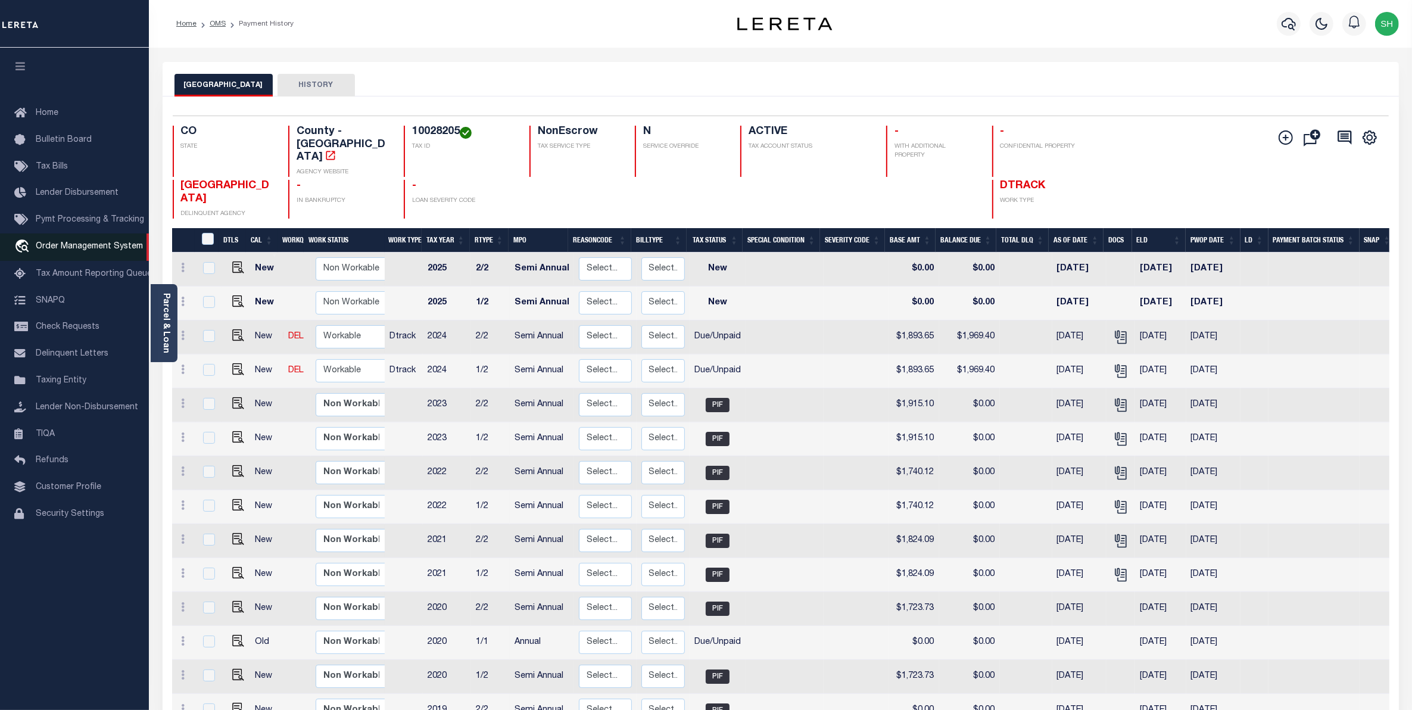
click at [96, 251] on span "Order Management System" at bounding box center [89, 246] width 107 height 8
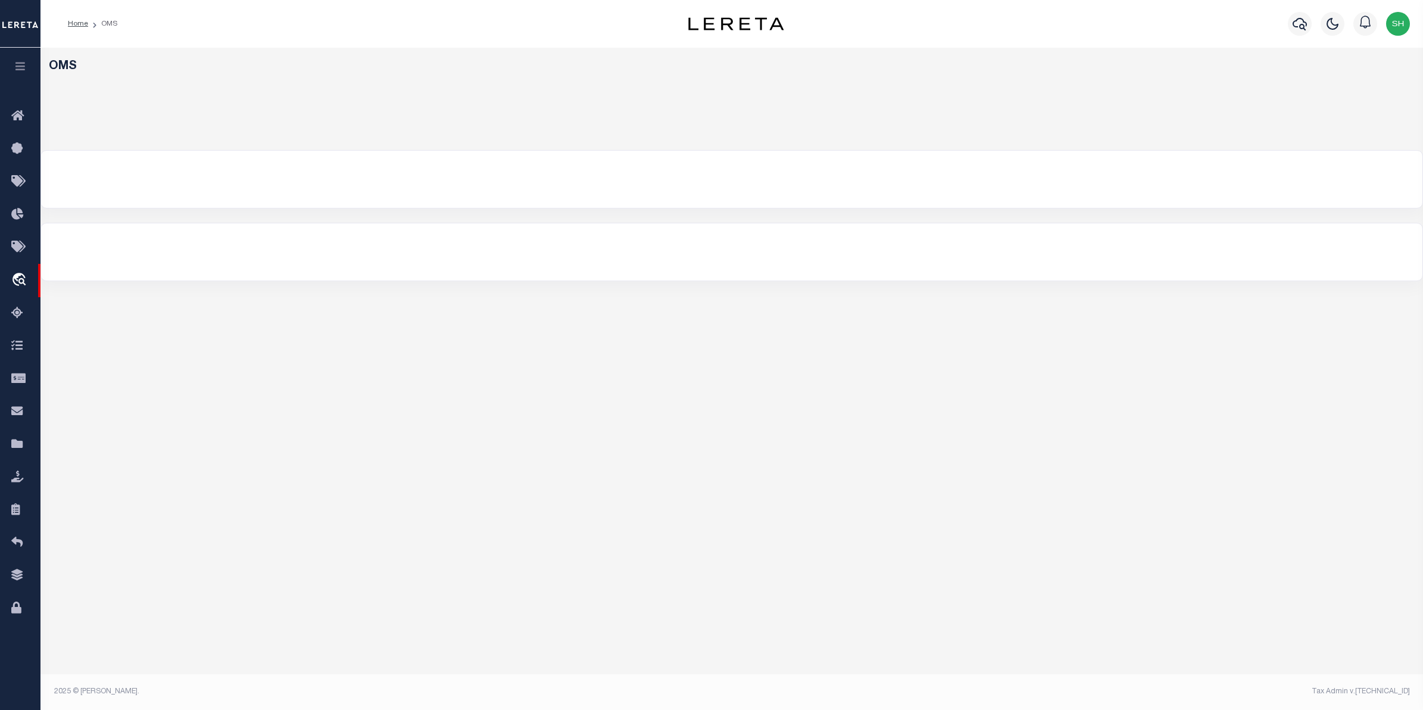
select select "200"
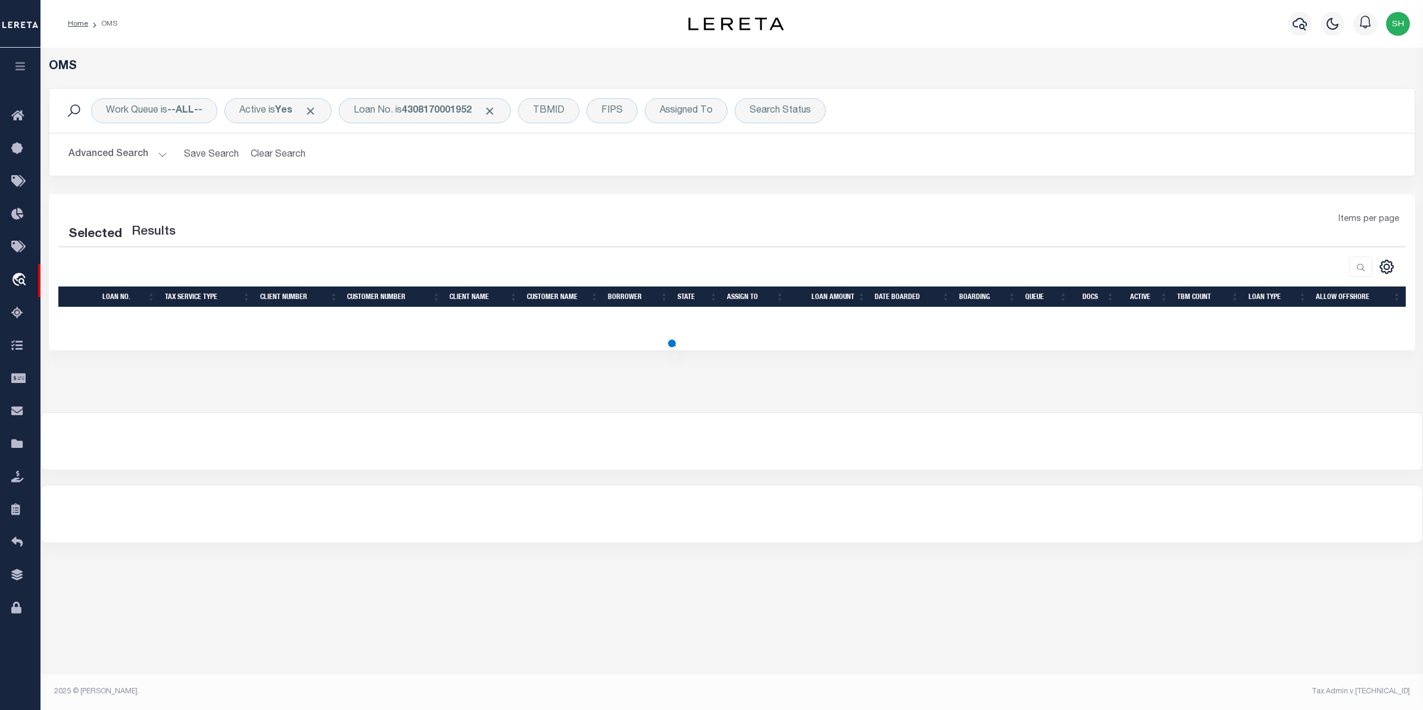
select select "200"
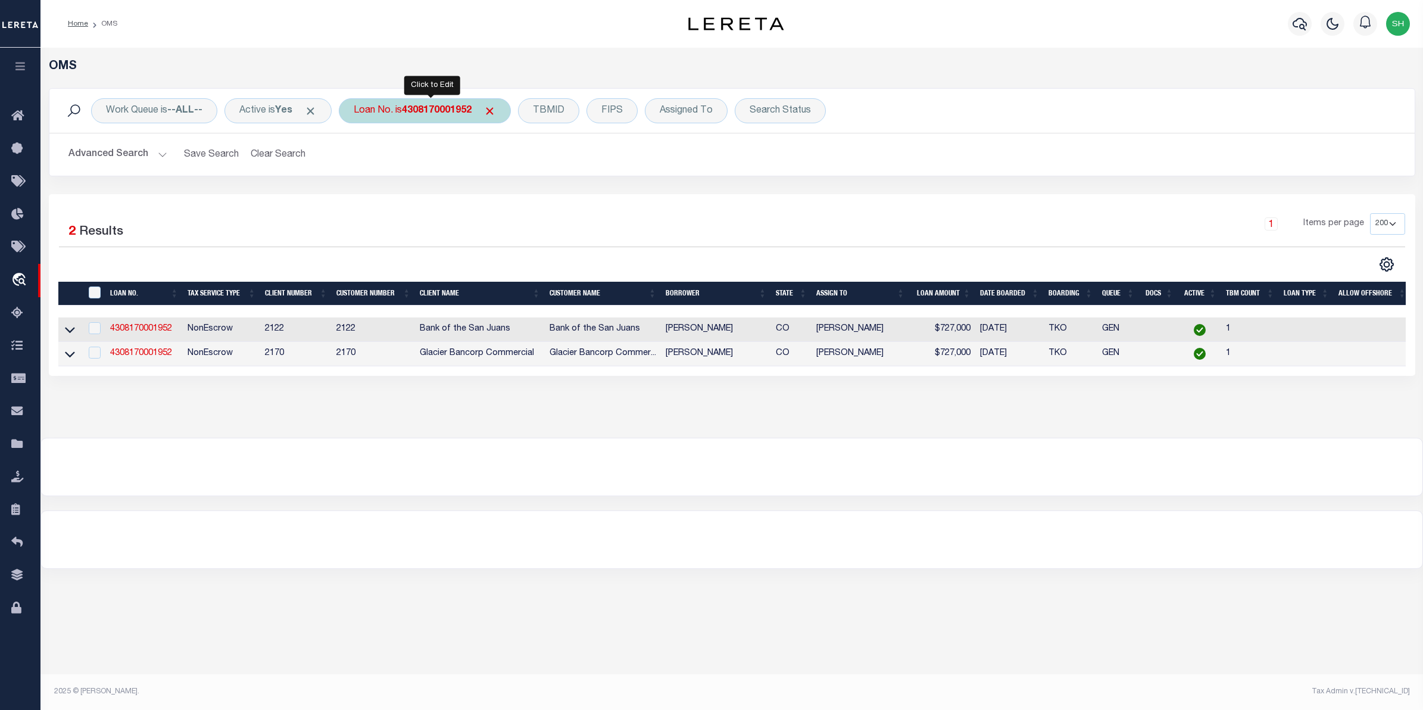
click at [368, 108] on div "Loan No. is 4308170001952" at bounding box center [425, 110] width 172 height 25
type input "10010392"
click at [518, 192] on input "Apply" at bounding box center [511, 195] width 35 height 20
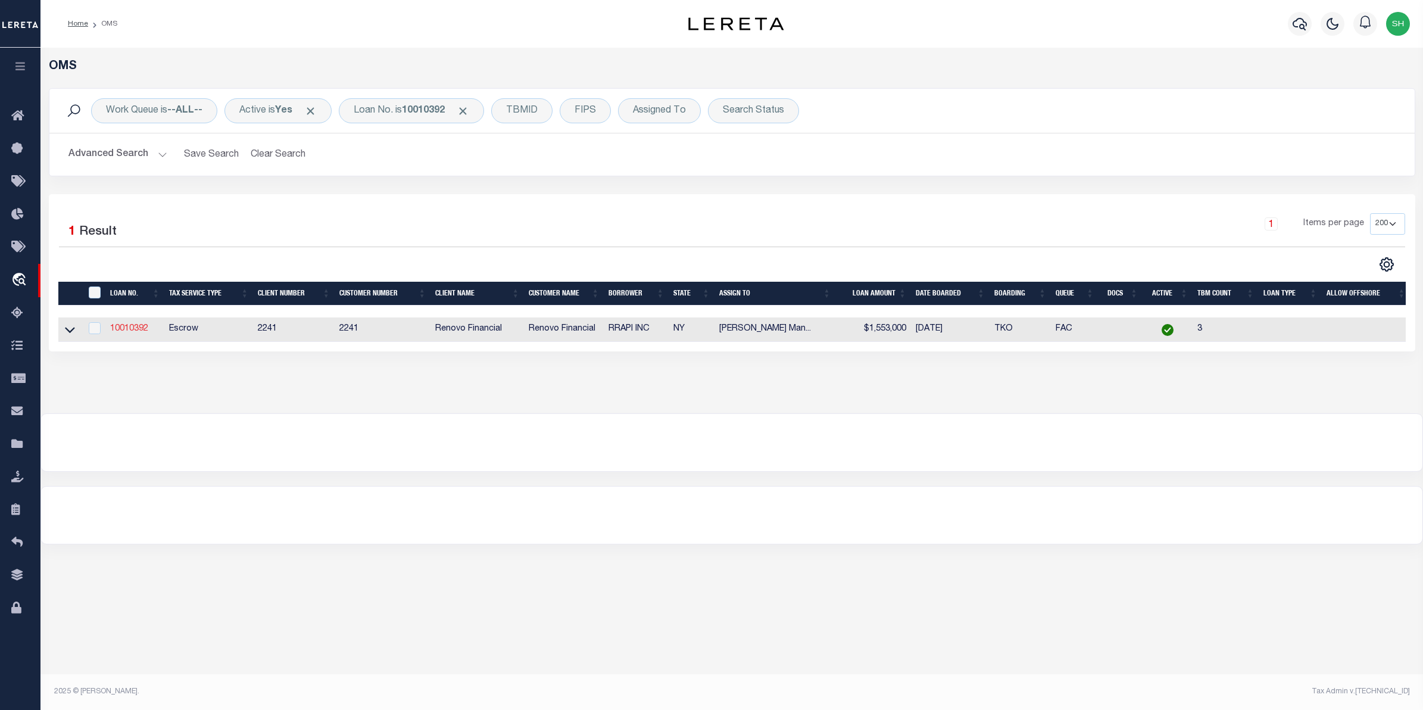
click at [121, 333] on link "10010392" at bounding box center [129, 328] width 38 height 8
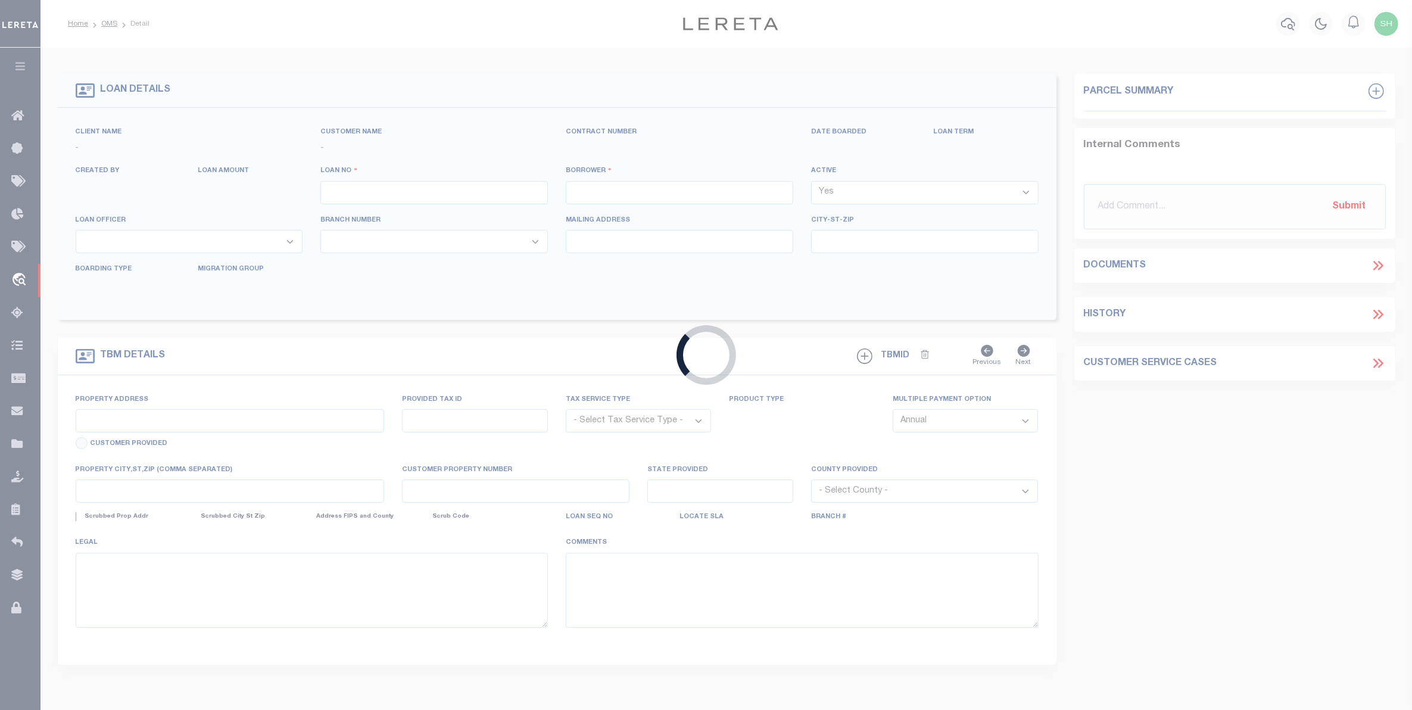
type input "10010392"
type input "RRAPI INC"
select select
type input "PO BOX 2290"
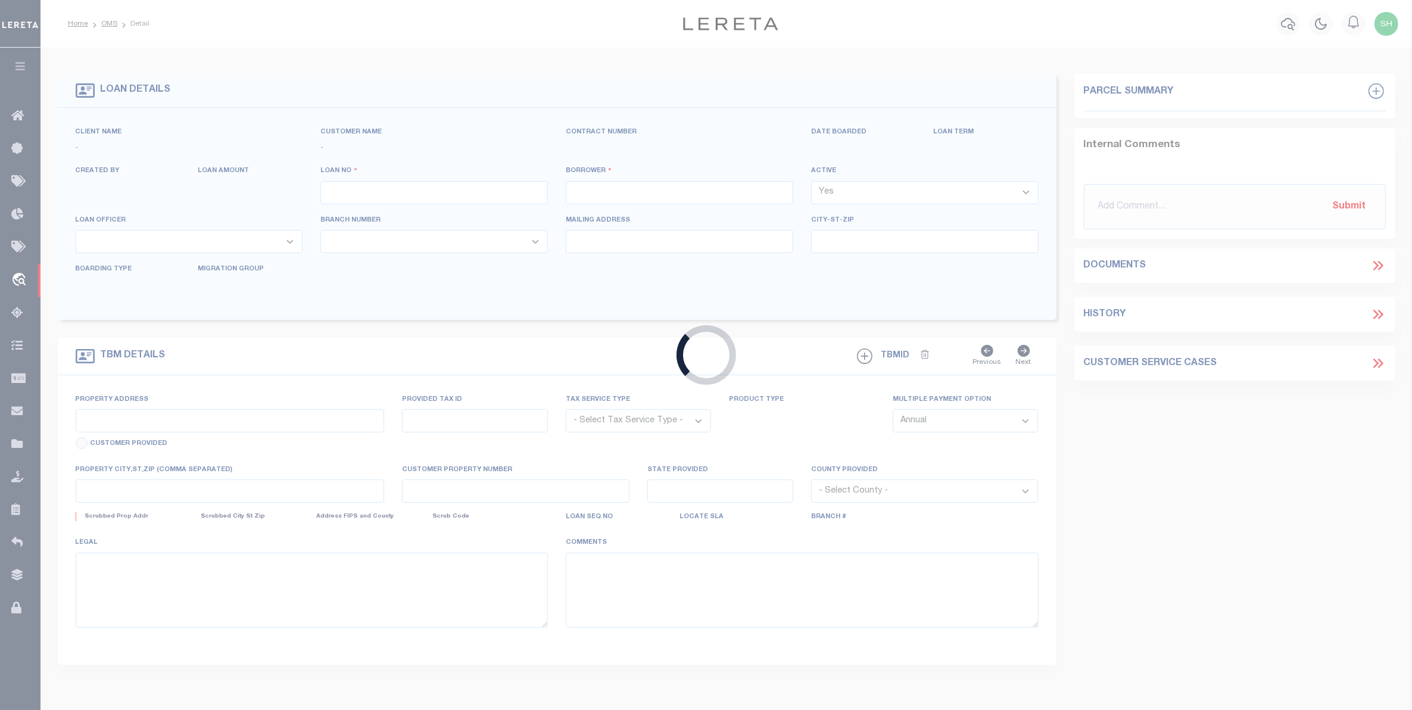
type input "MONROE,NY,10949"
select select "10"
select select "Escrow"
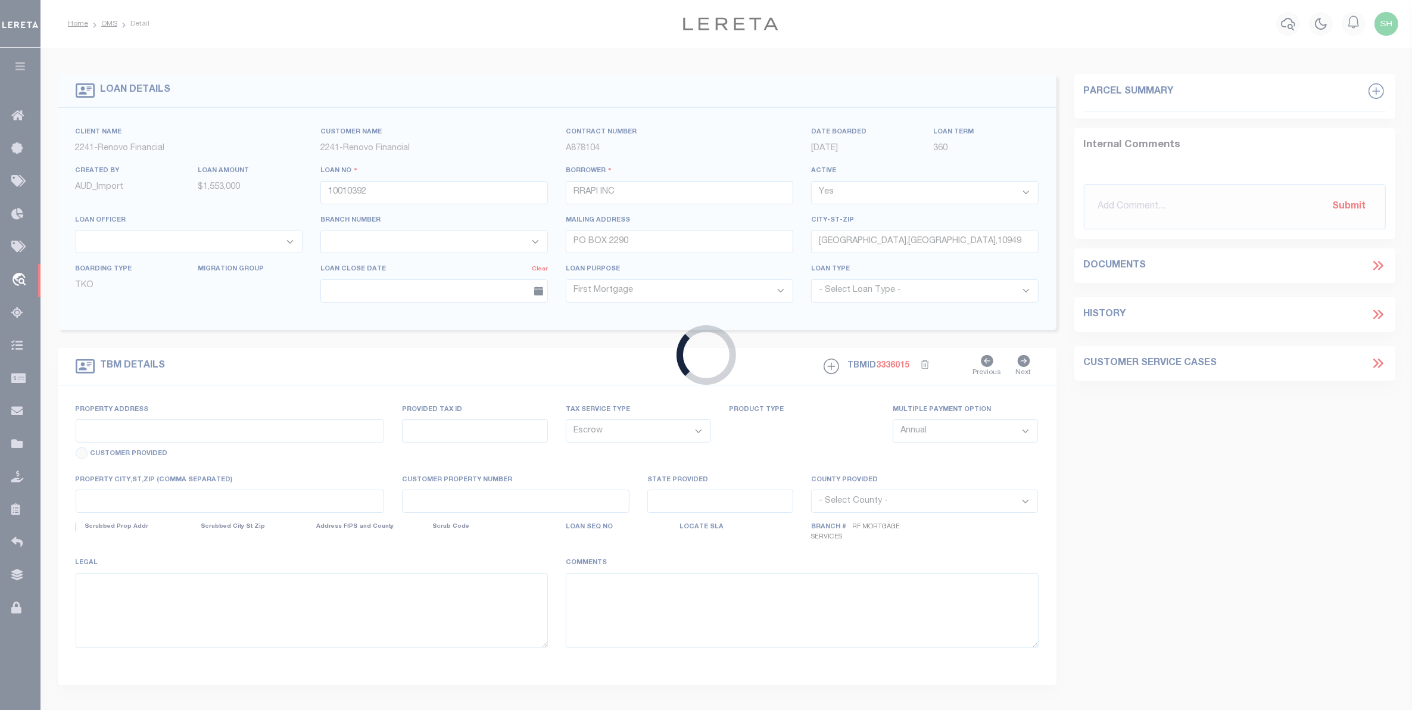
type input "5 [PERSON_NAME]"
type input "332289-15-1-33.2"
type input "MONROE NY 10950"
type input "a0kUS0000018A02"
type input "NY"
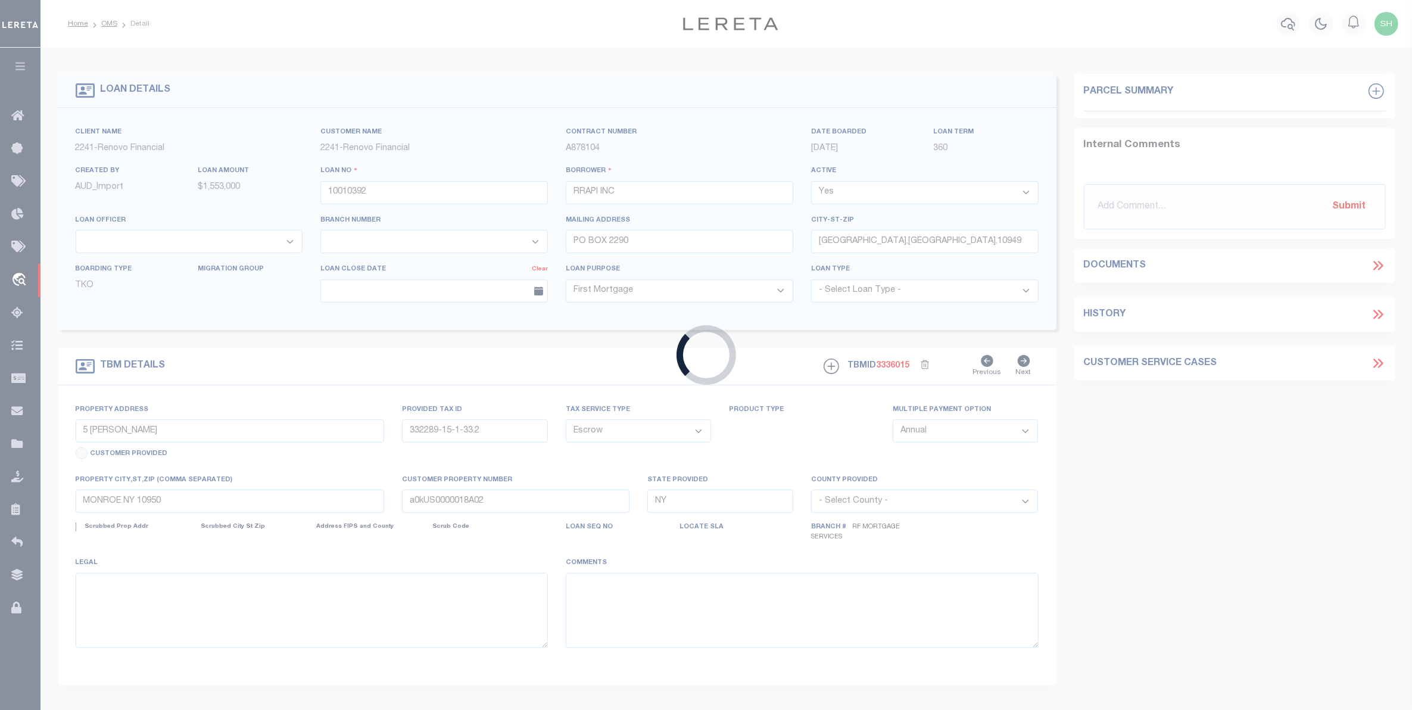
select select
select select "25067"
select select
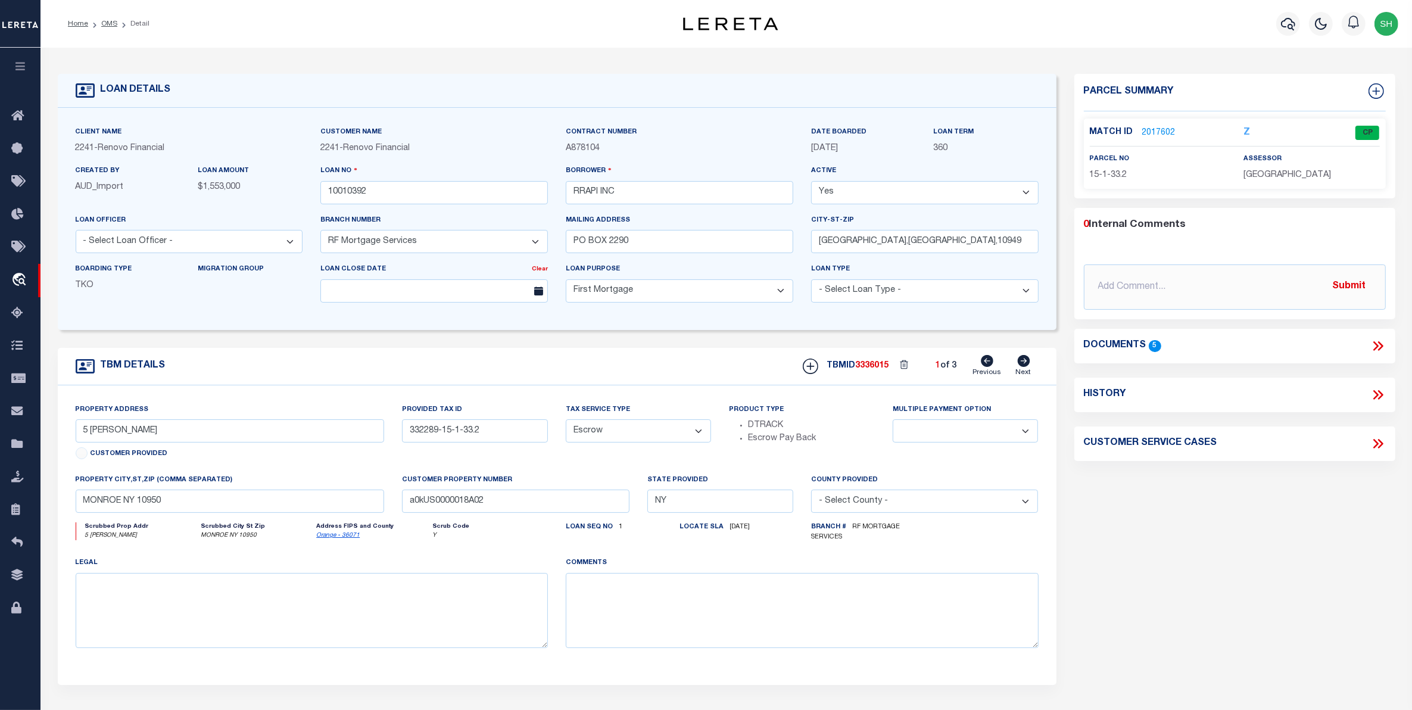
click at [1158, 129] on link "2017602" at bounding box center [1158, 133] width 33 height 13
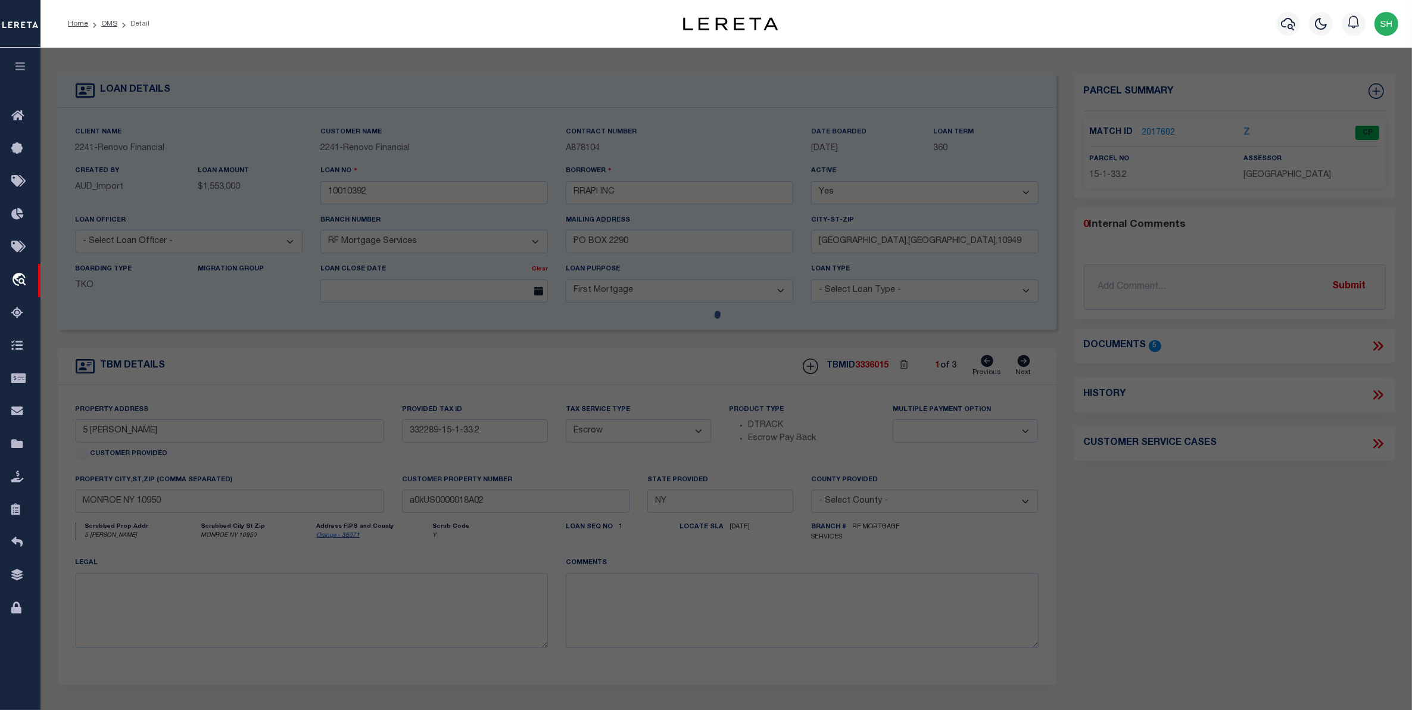
checkbox input "false"
select select "CP"
checkbox input "false"
type textarea "School district now available. MLC 4/30/2024 Need to add APN masking for Monroe…"
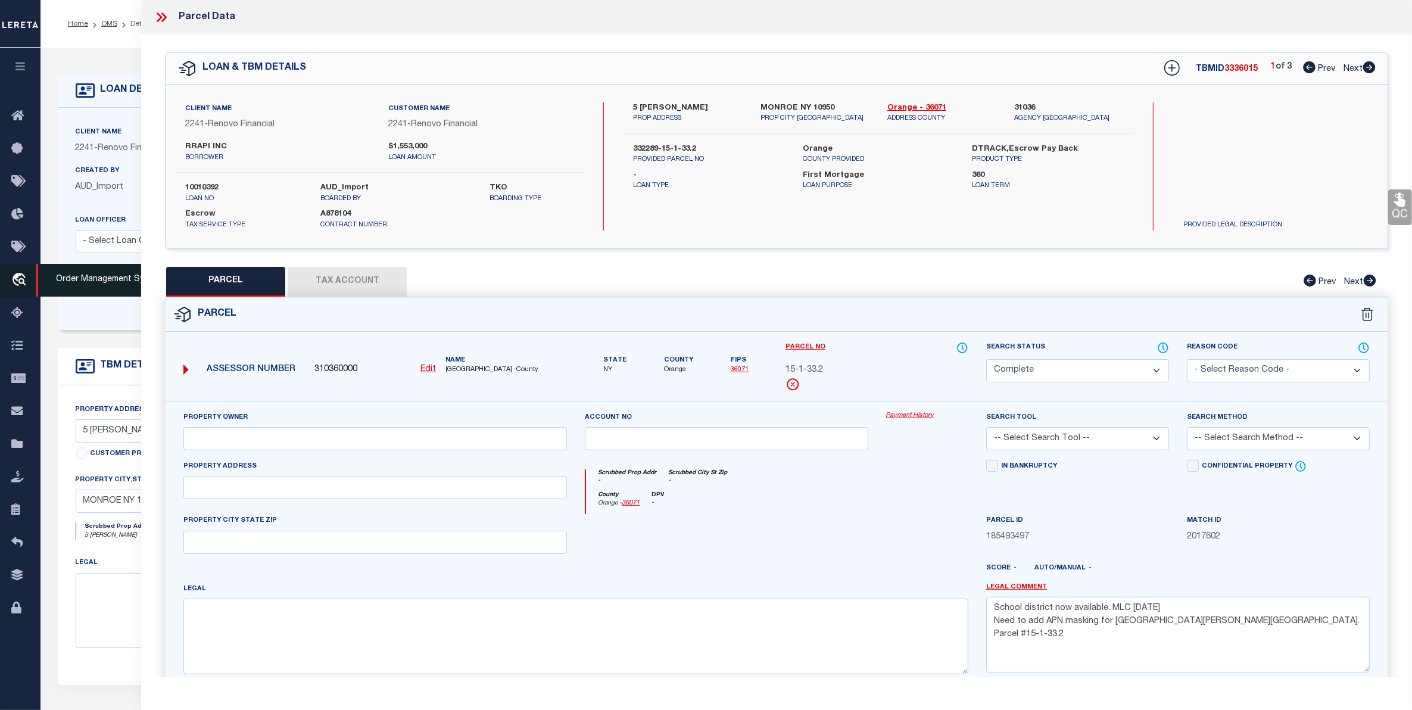
click at [16, 282] on icon "travel_explore" at bounding box center [20, 280] width 19 height 15
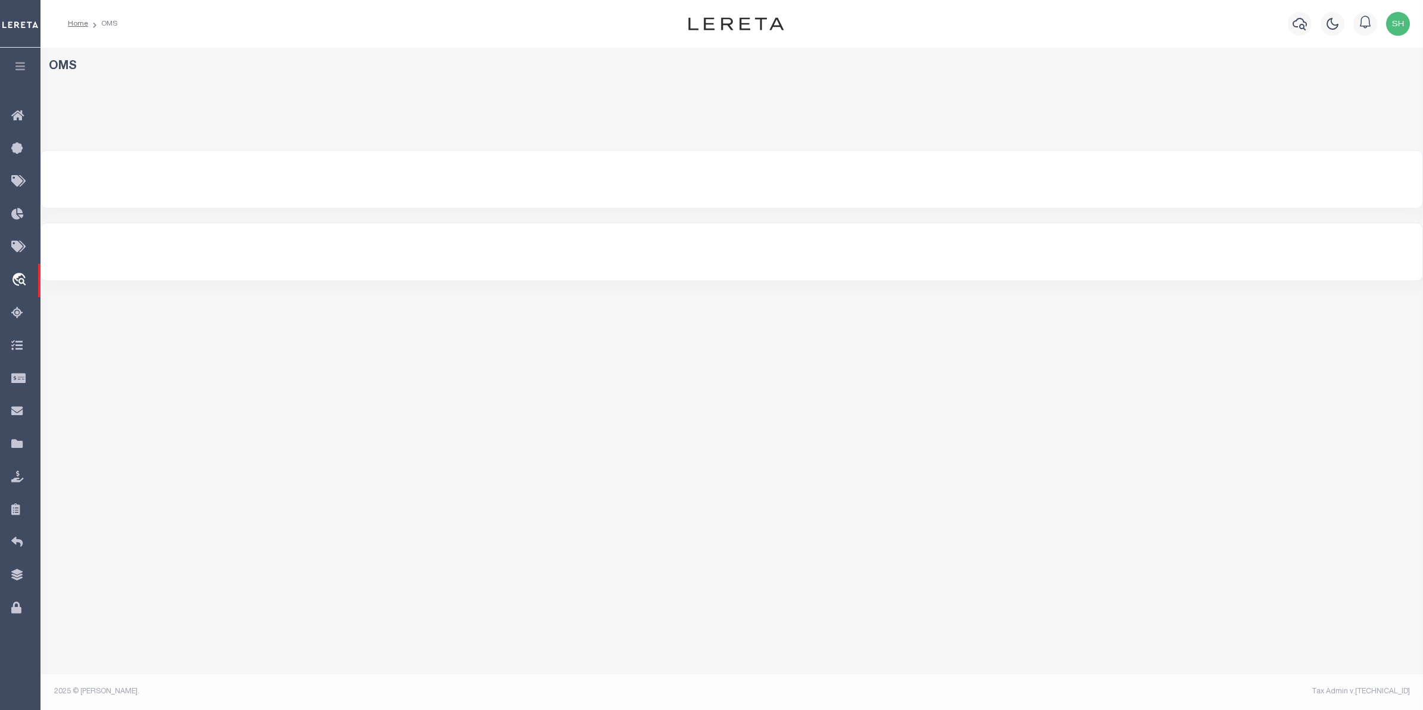
select select "200"
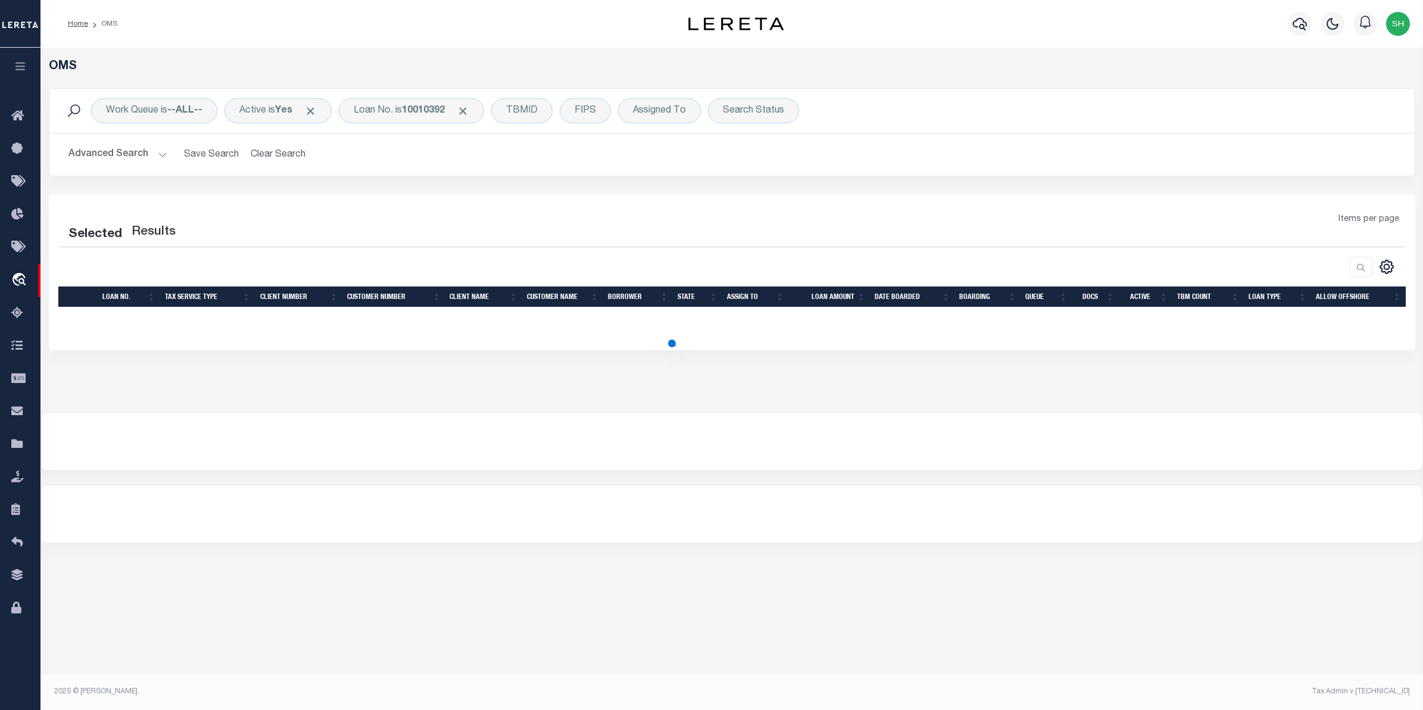
select select "200"
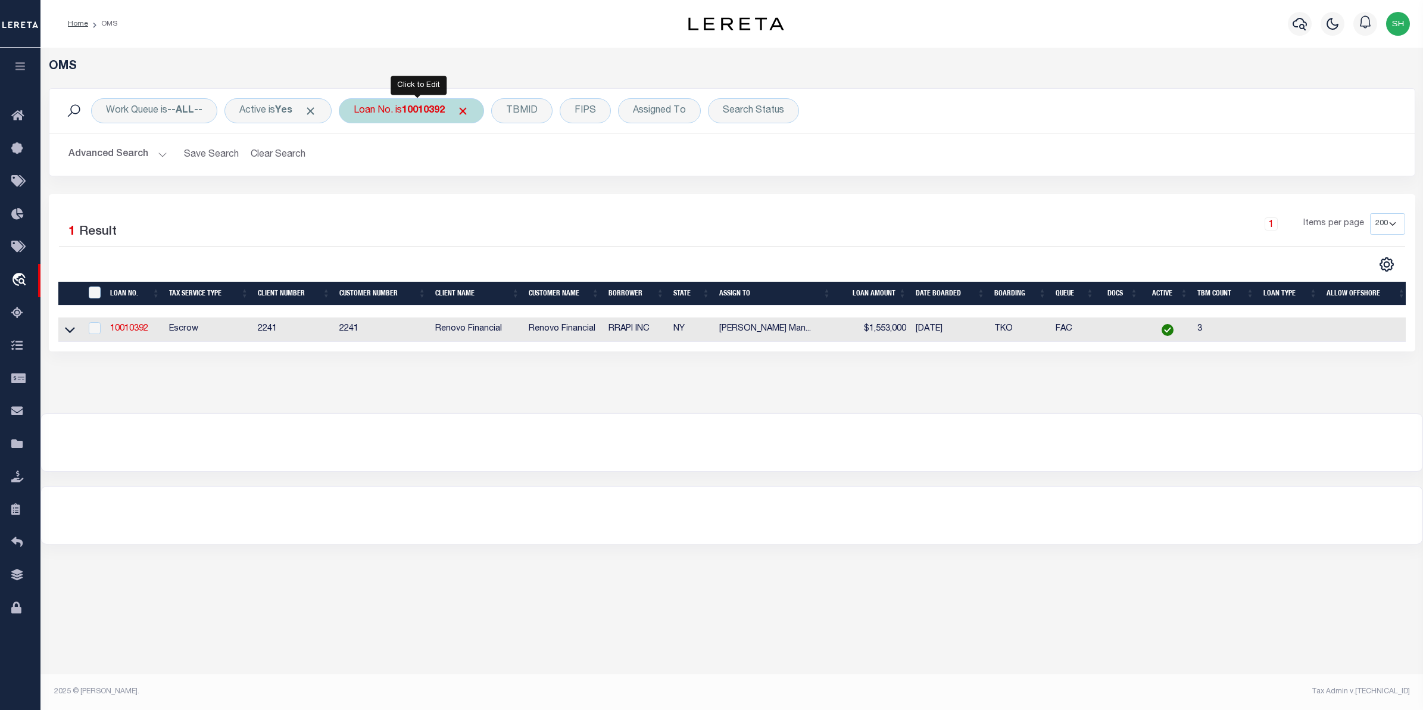
click at [432, 119] on div "Loan No. is 10010392" at bounding box center [411, 110] width 145 height 25
type input "10010392"
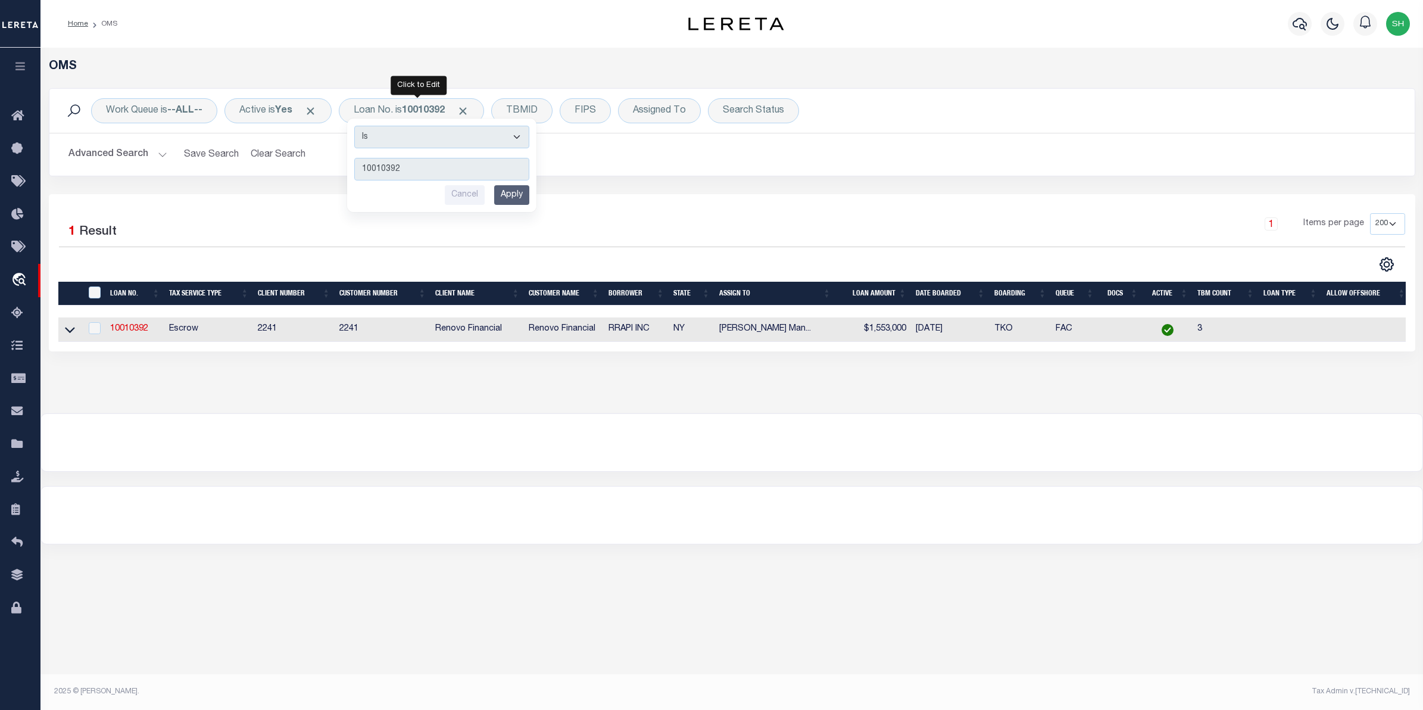
drag, startPoint x: 463, startPoint y: 161, endPoint x: 247, endPoint y: 173, distance: 216.4
click at [247, 173] on div "Work Queue is --ALL-- Active is Yes Loan No. is 10010392 Is Contains 10010392 C…" at bounding box center [732, 132] width 1366 height 88
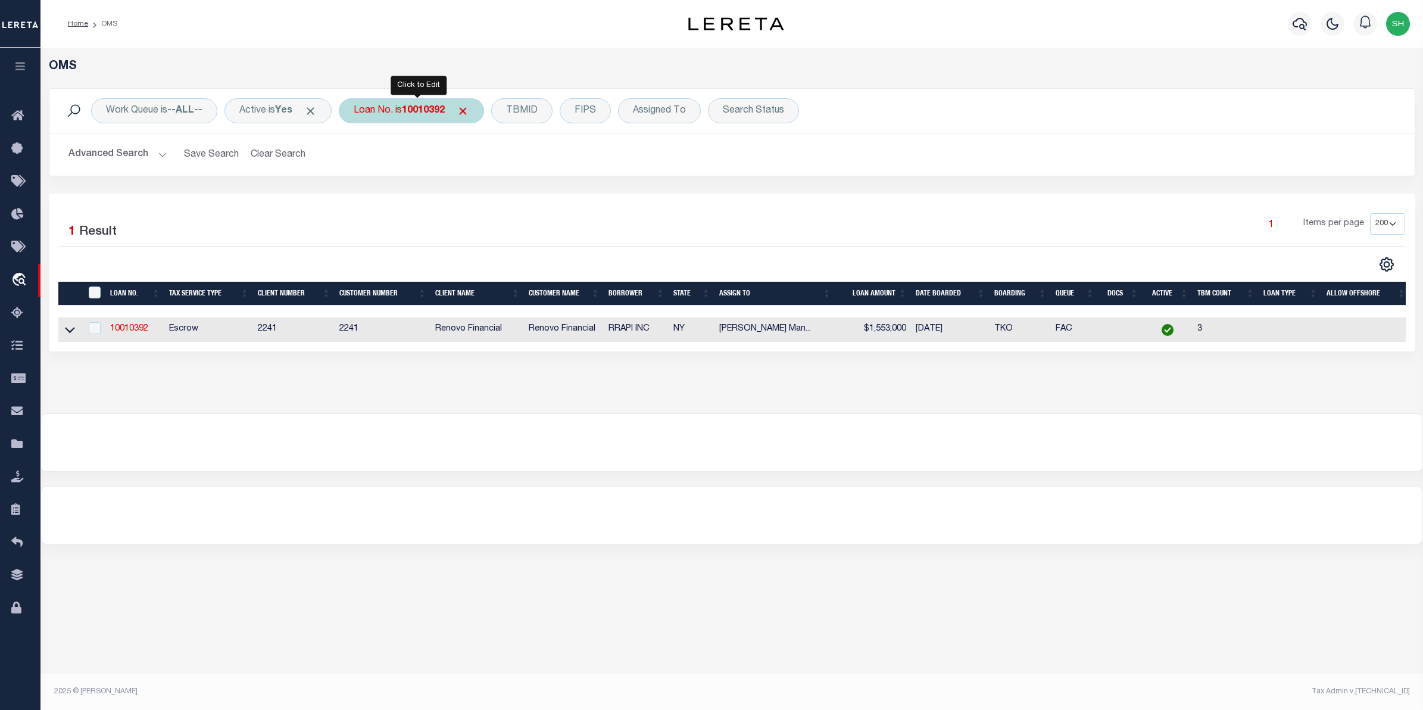
click at [417, 122] on div "Loan No. is 10010392 Is Contains 10010392 Cancel Apply" at bounding box center [411, 110] width 145 height 25
type input "10022596"
click at [517, 191] on input "Apply" at bounding box center [511, 195] width 35 height 20
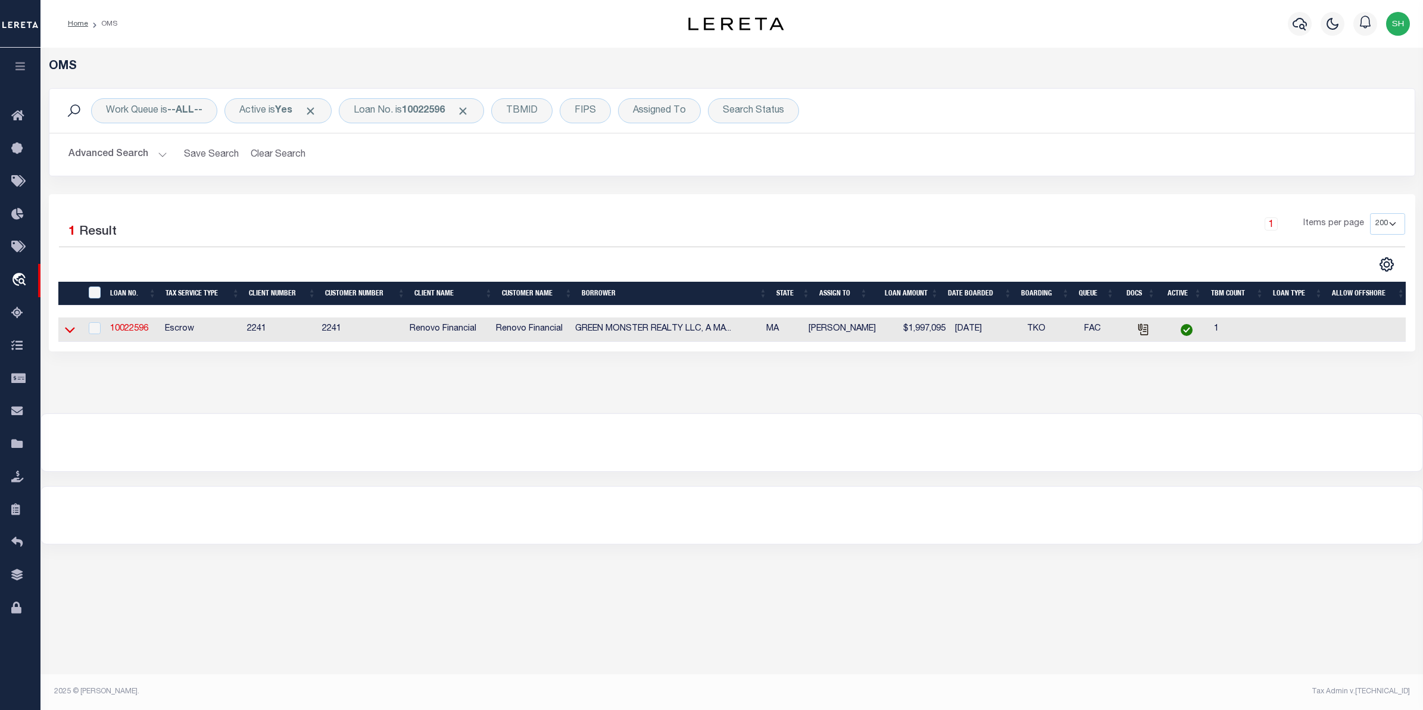
click at [70, 333] on icon at bounding box center [70, 330] width 10 height 6
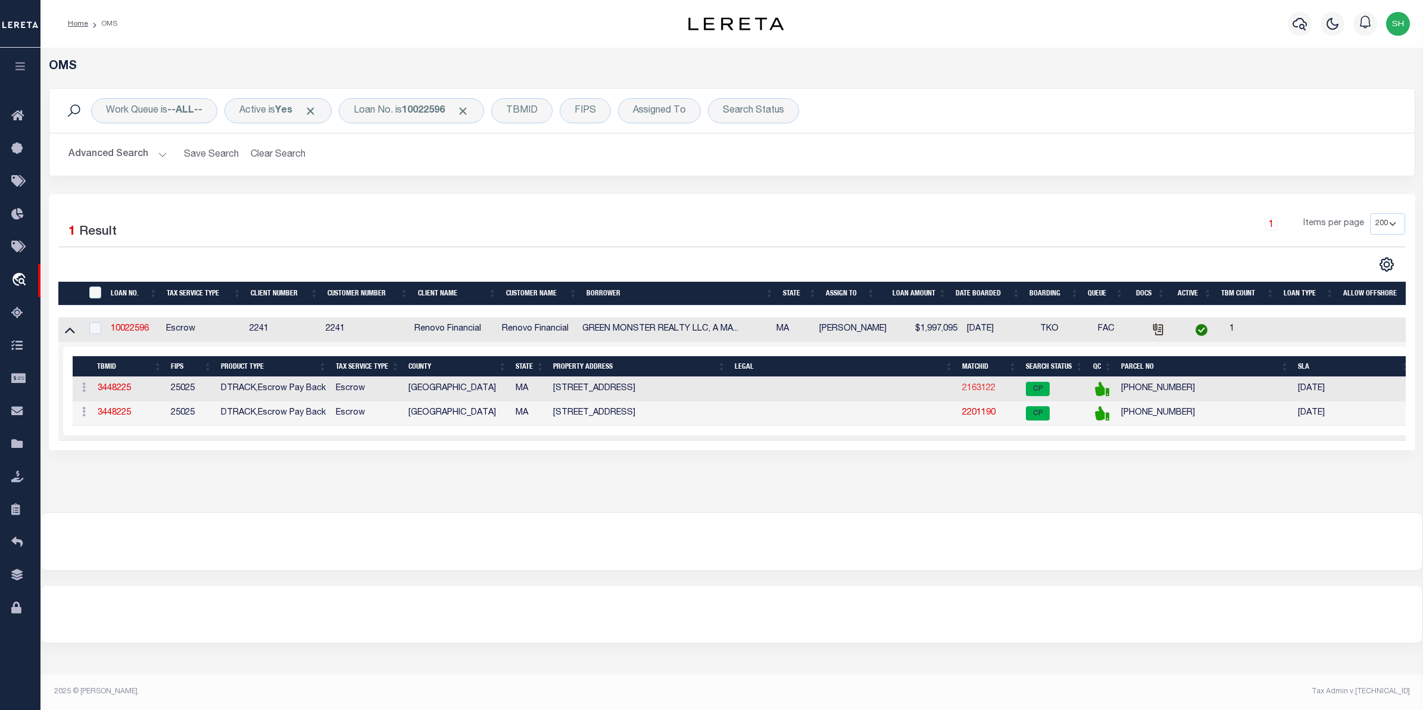
click at [971, 392] on link "2163122" at bounding box center [978, 388] width 33 height 8
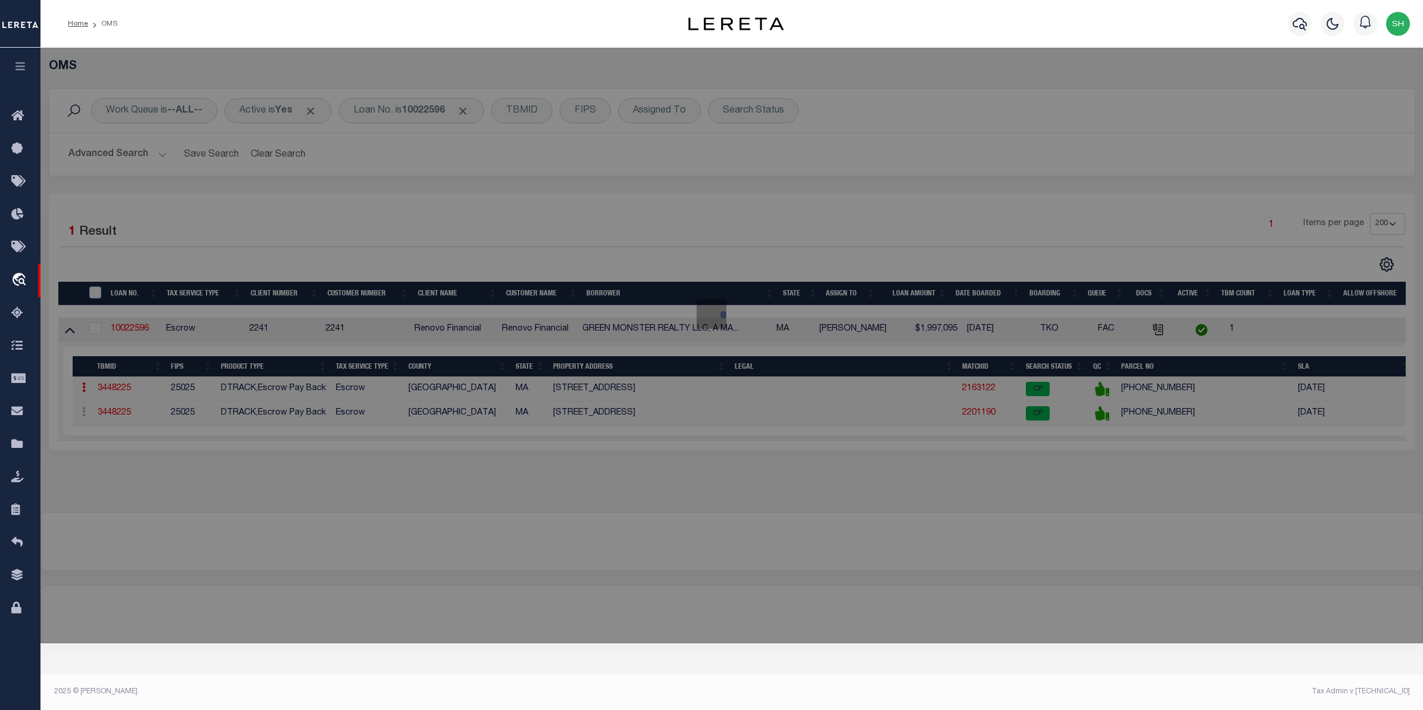
checkbox input "false"
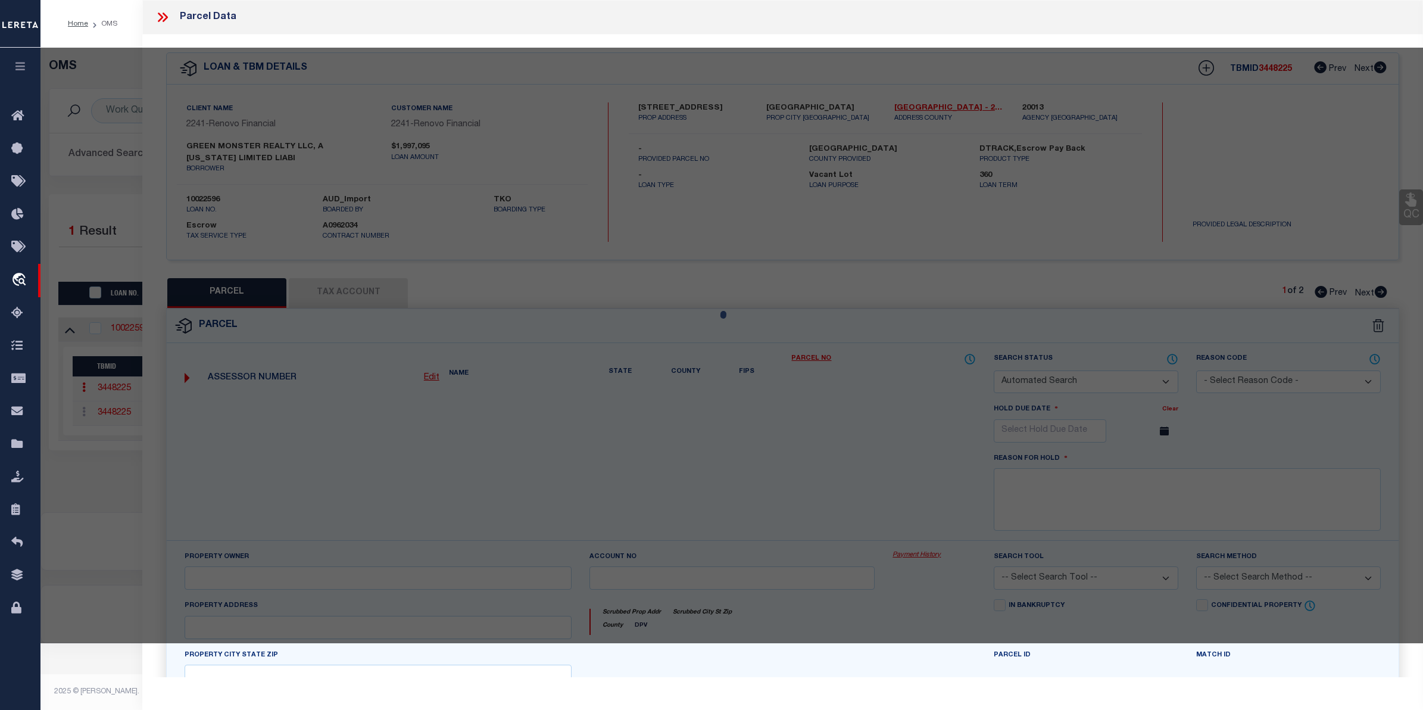
select select "CP"
select select "ACT"
type input "GREEN MONSTER REALTY LLC"
select select "ATL"
select select "ADD"
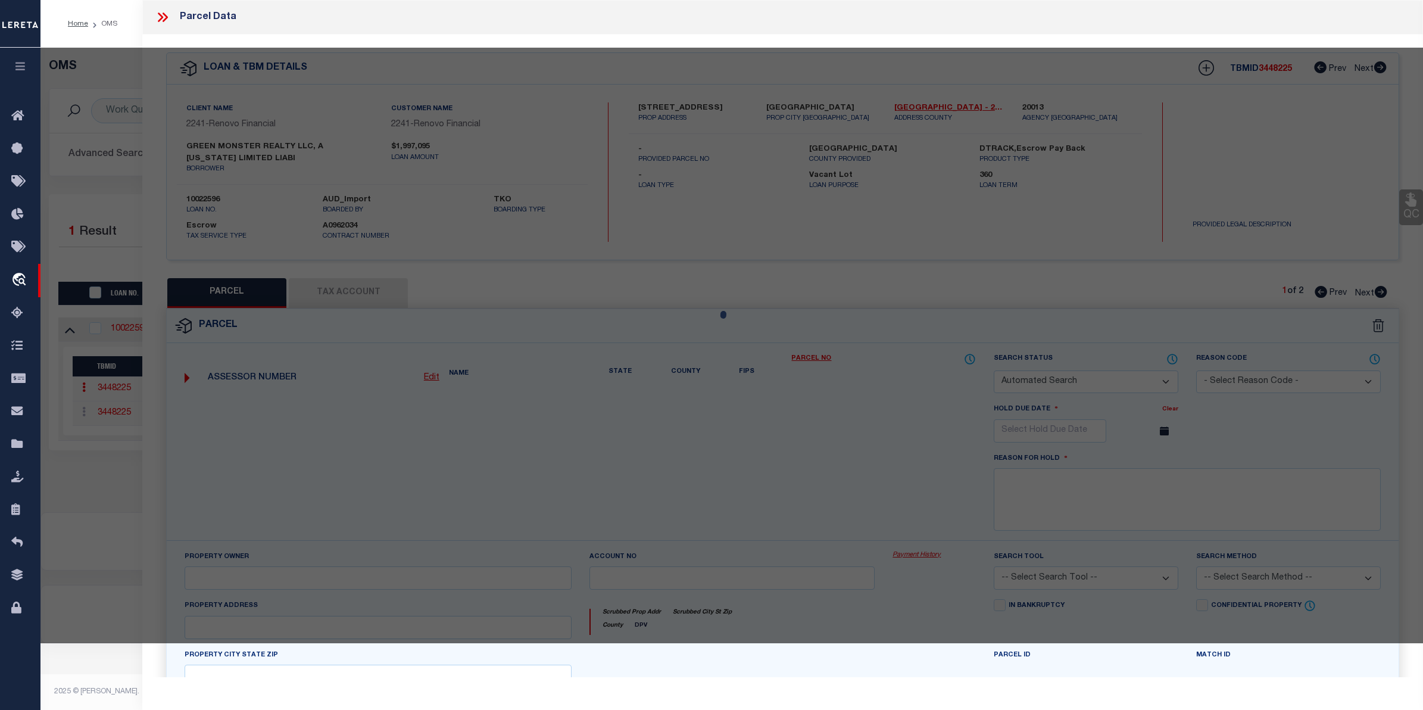
type input "51 CHURCH ST , #53"
type input "[GEOGRAPHIC_DATA]"
type textarea "DIST:35 CITY/[GEOGRAPHIC_DATA]/TWP:BOSTON-[GEOGRAPHIC_DATA]"
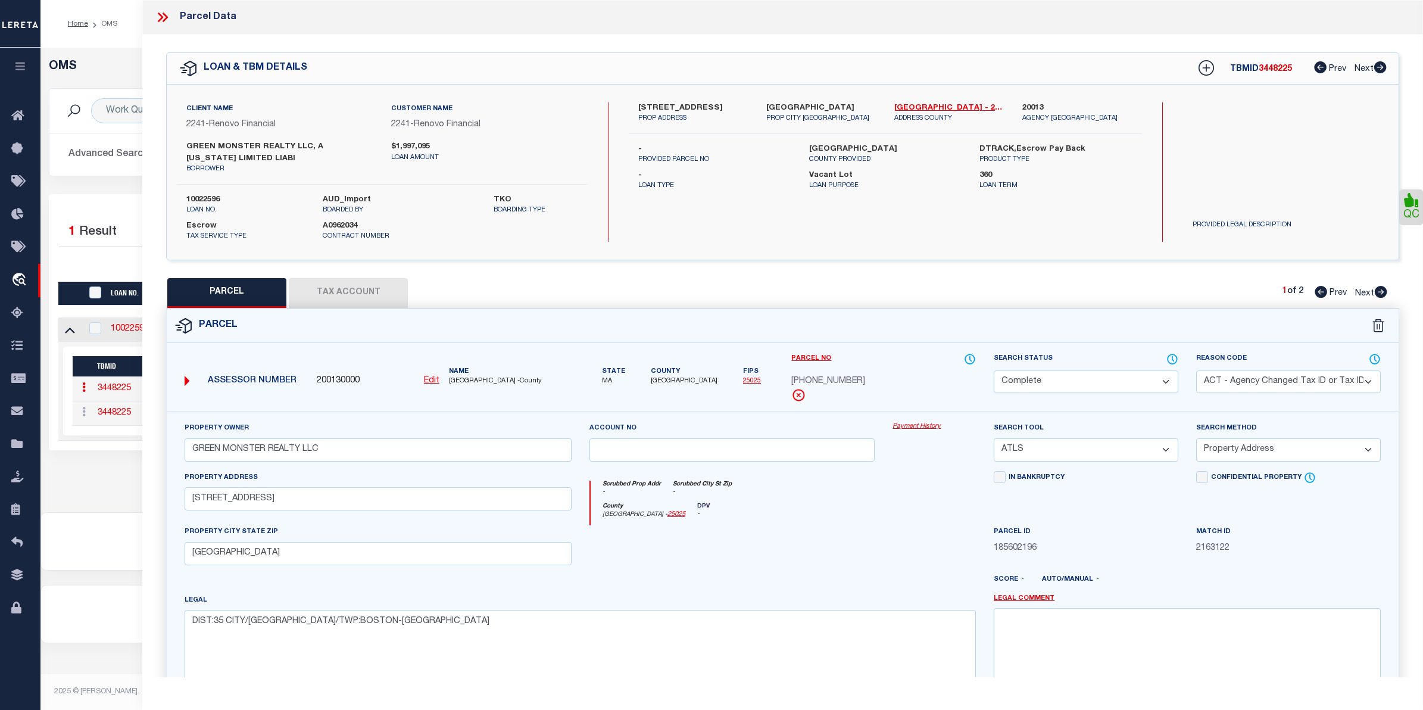
click at [924, 432] on link "Payment History" at bounding box center [933, 427] width 83 height 10
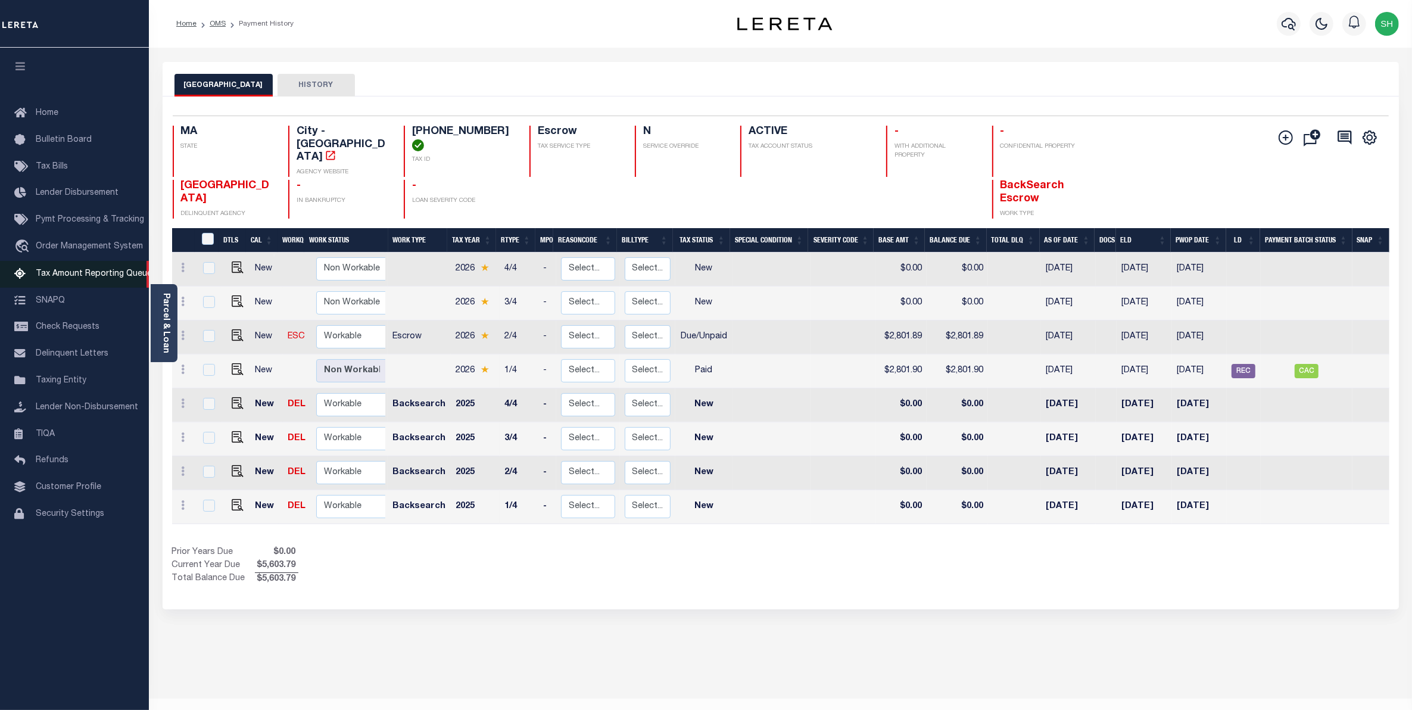
click at [108, 274] on span "Tax Amount Reporting Queue" at bounding box center [94, 274] width 116 height 8
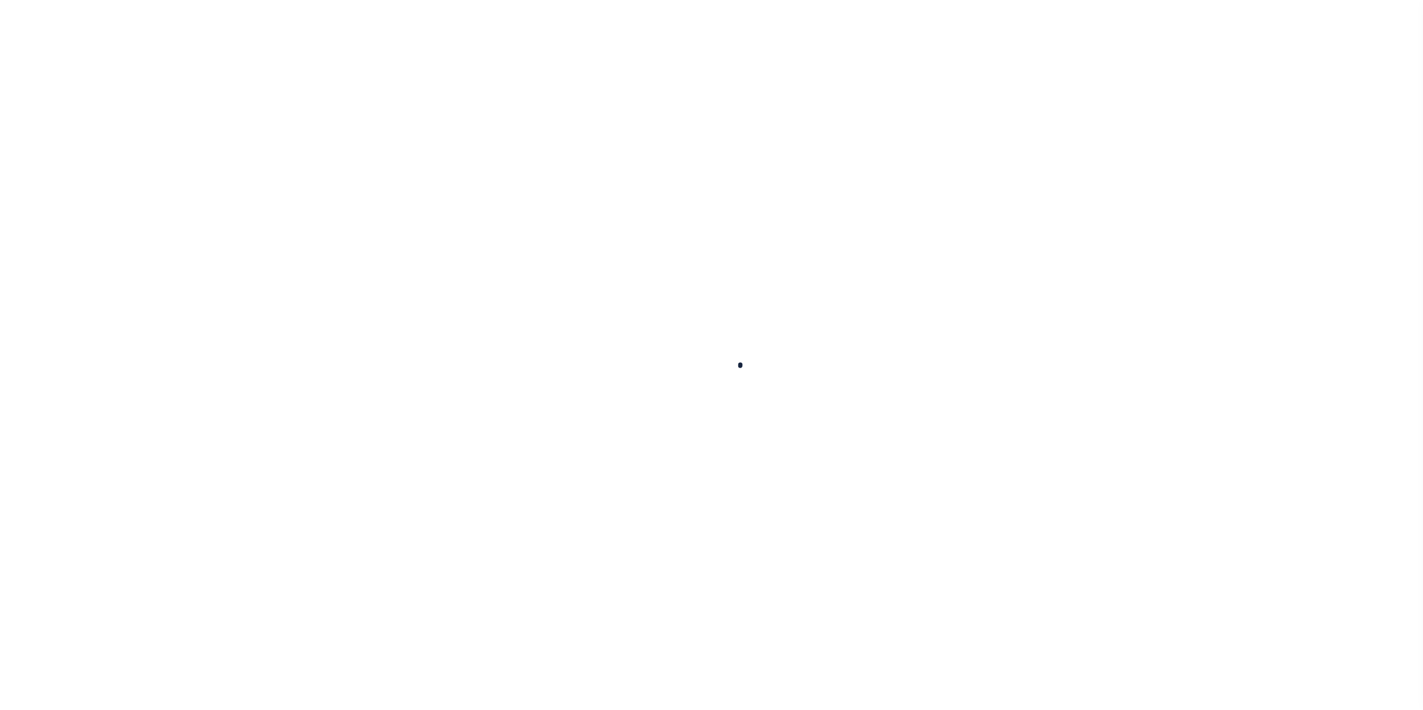
select select "100"
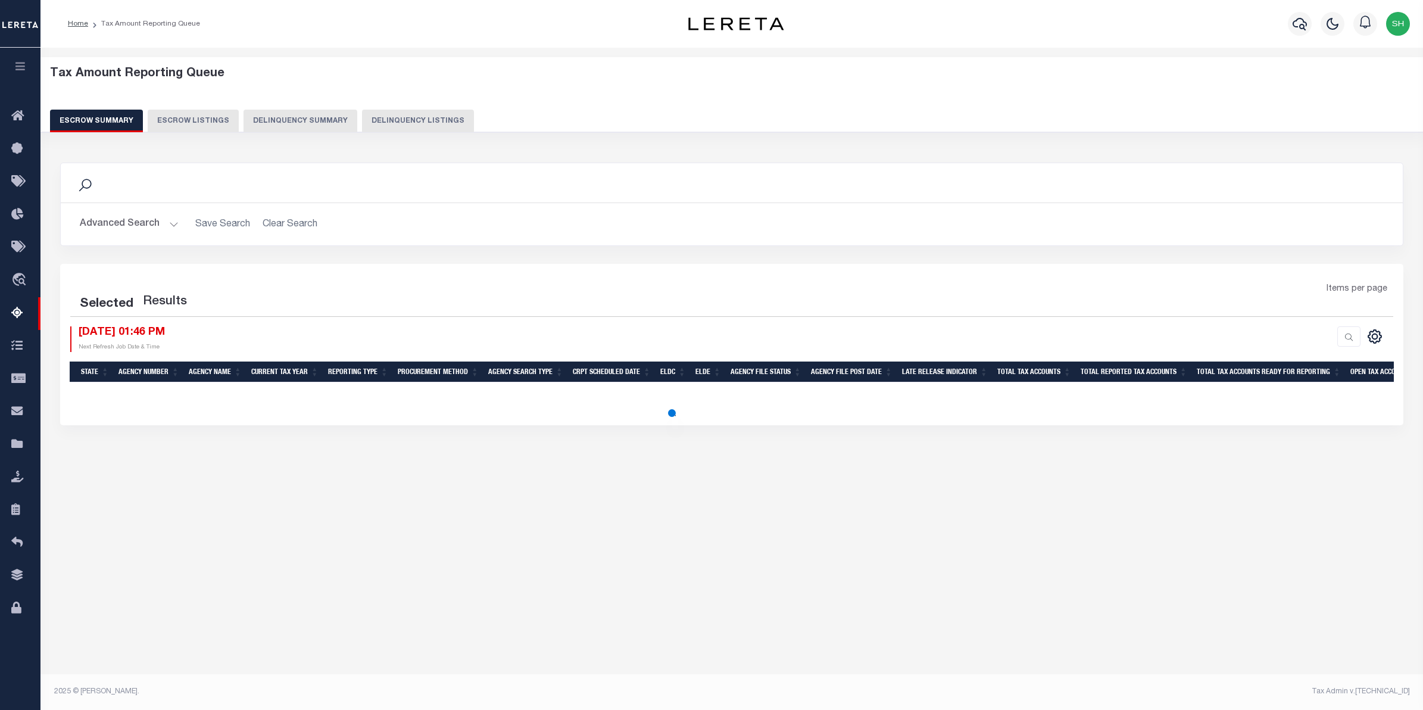
select select "100"
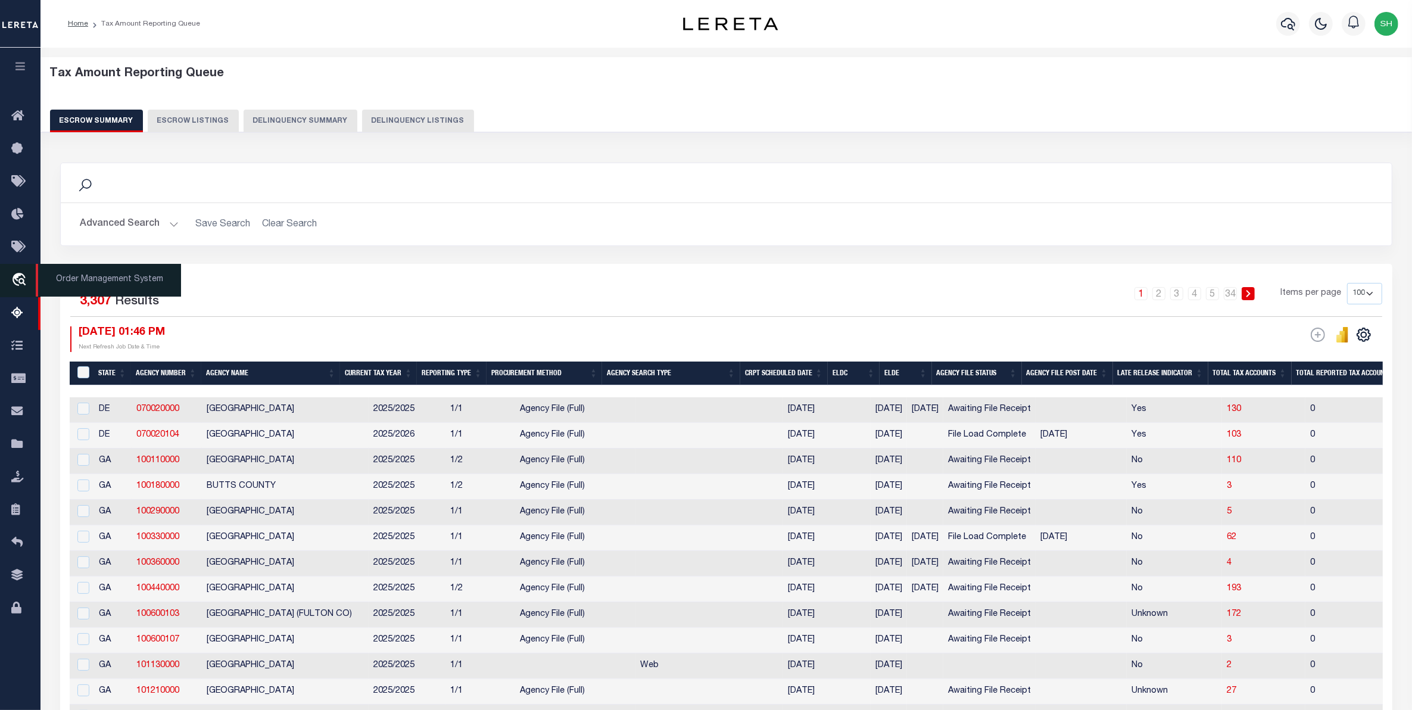
click at [21, 275] on icon "travel_explore" at bounding box center [20, 280] width 19 height 15
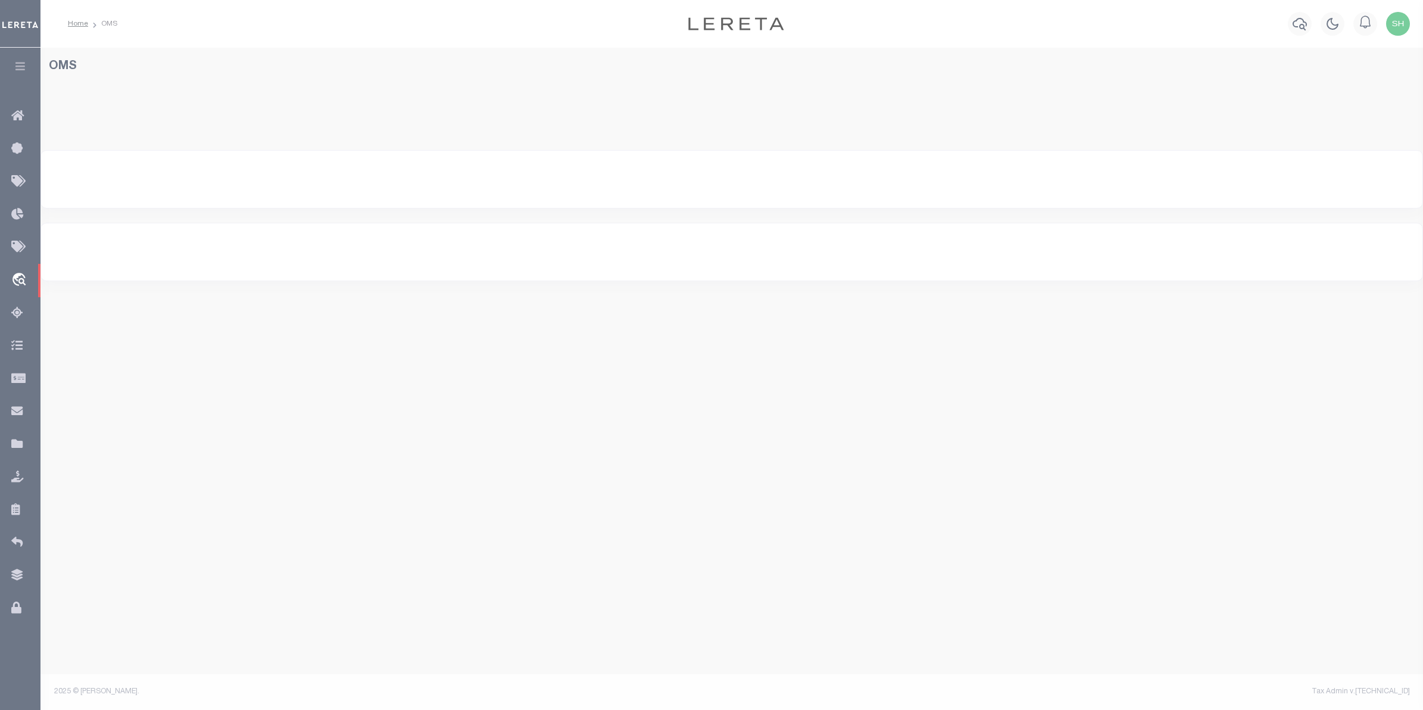
select select "200"
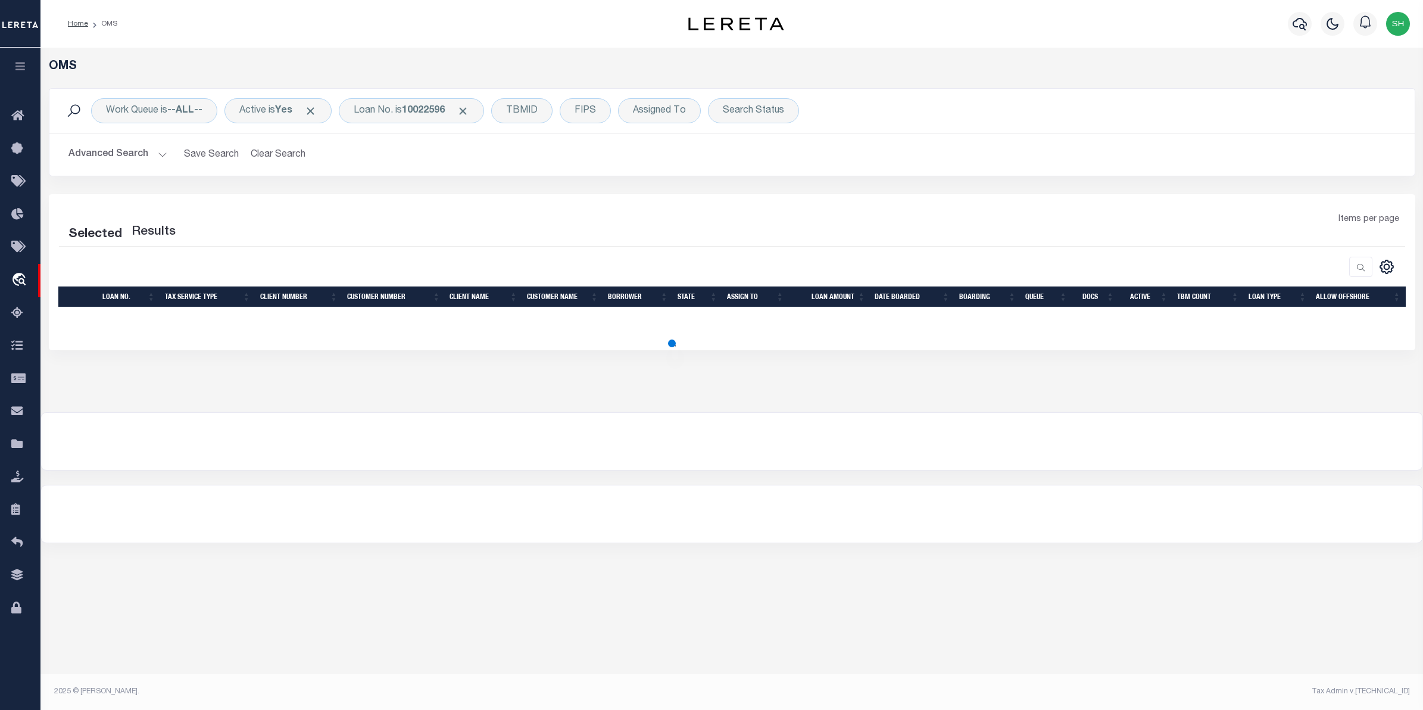
select select "200"
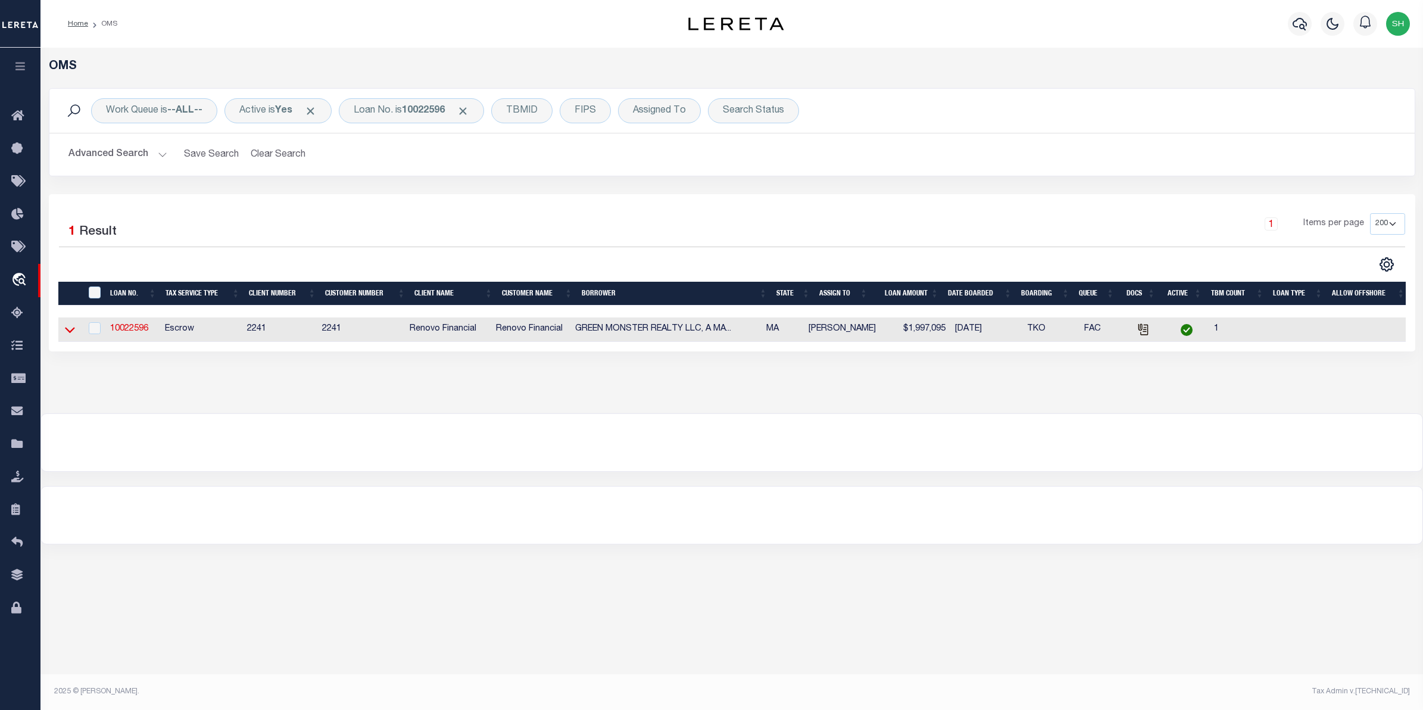
click at [73, 329] on icon at bounding box center [70, 329] width 10 height 13
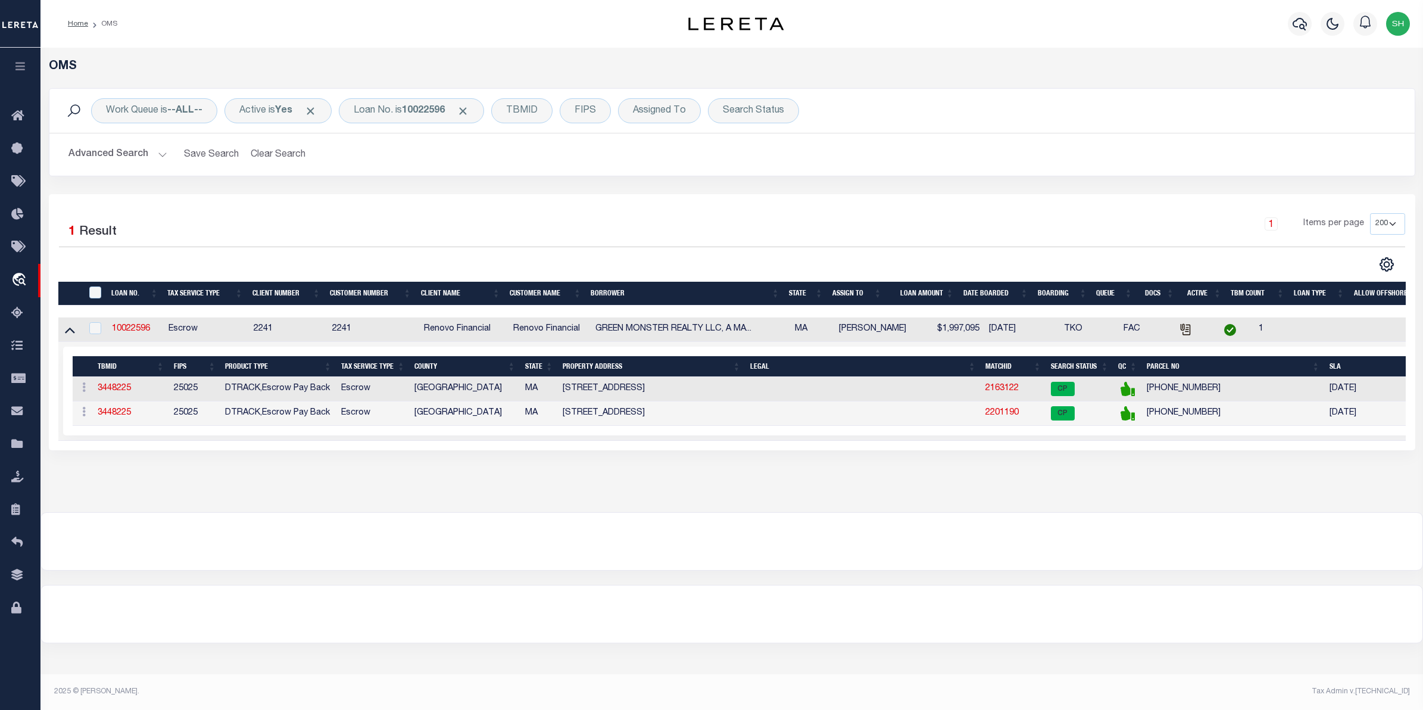
click at [1011, 423] on td "2201190" at bounding box center [1013, 413] width 65 height 24
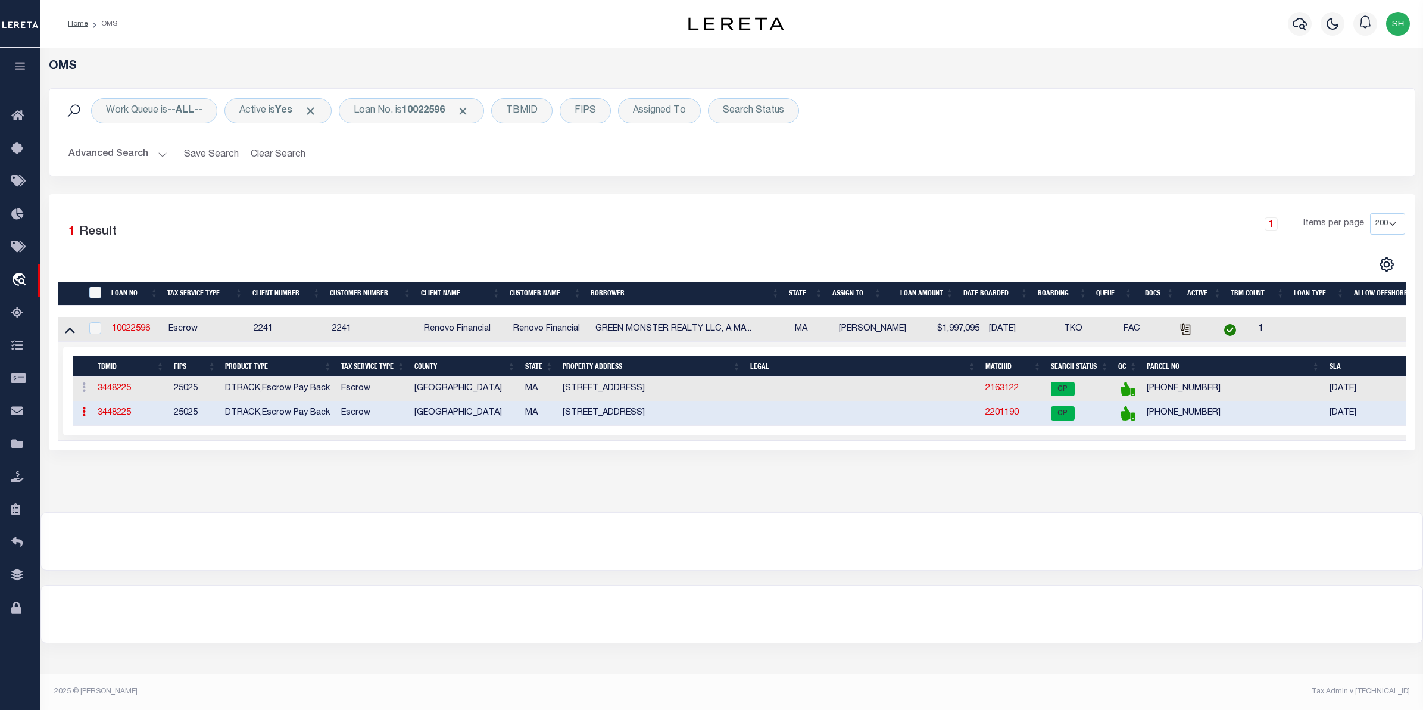
click at [1010, 417] on link "2201190" at bounding box center [1001, 412] width 33 height 8
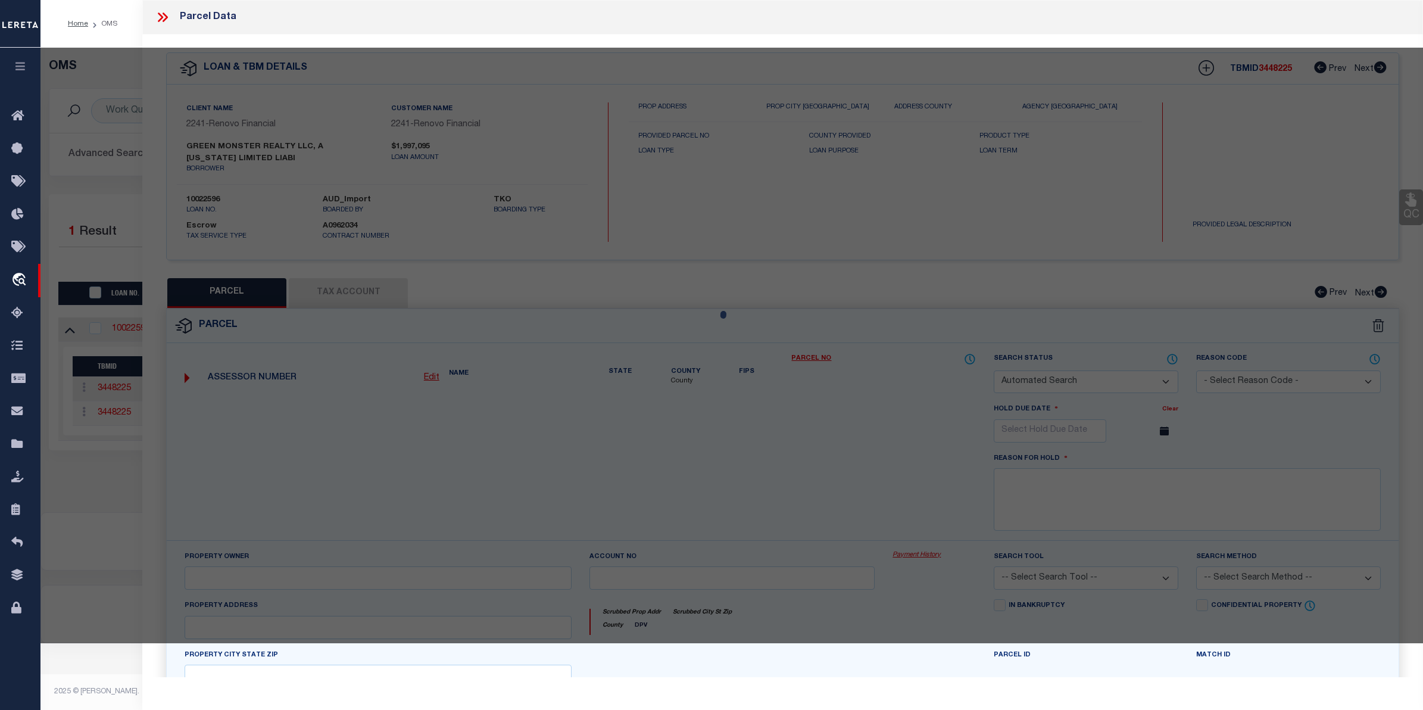
checkbox input "false"
select select "CP"
type input "Sing Ming chan Revocable trust"
select select "AGF"
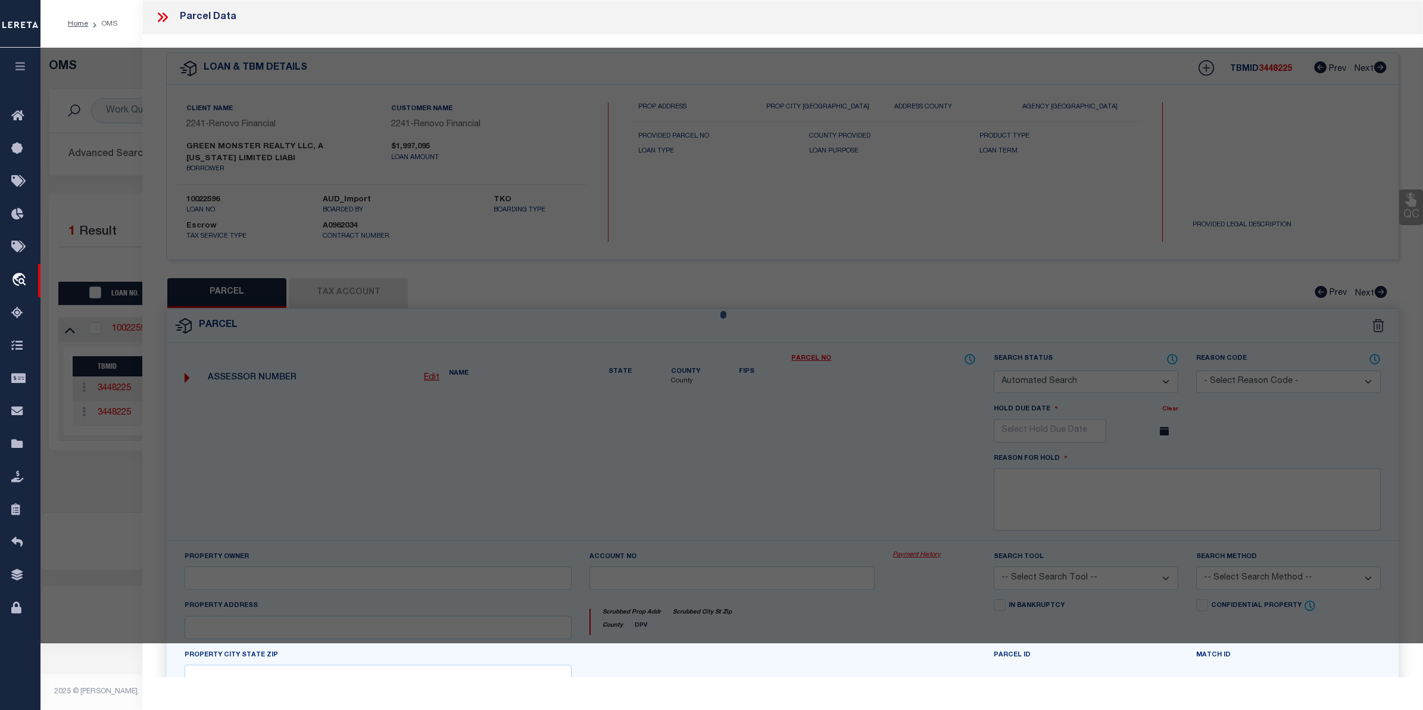
select select
type input "19-21 Winchester St."
checkbox input "false"
type input "Boston, MA"
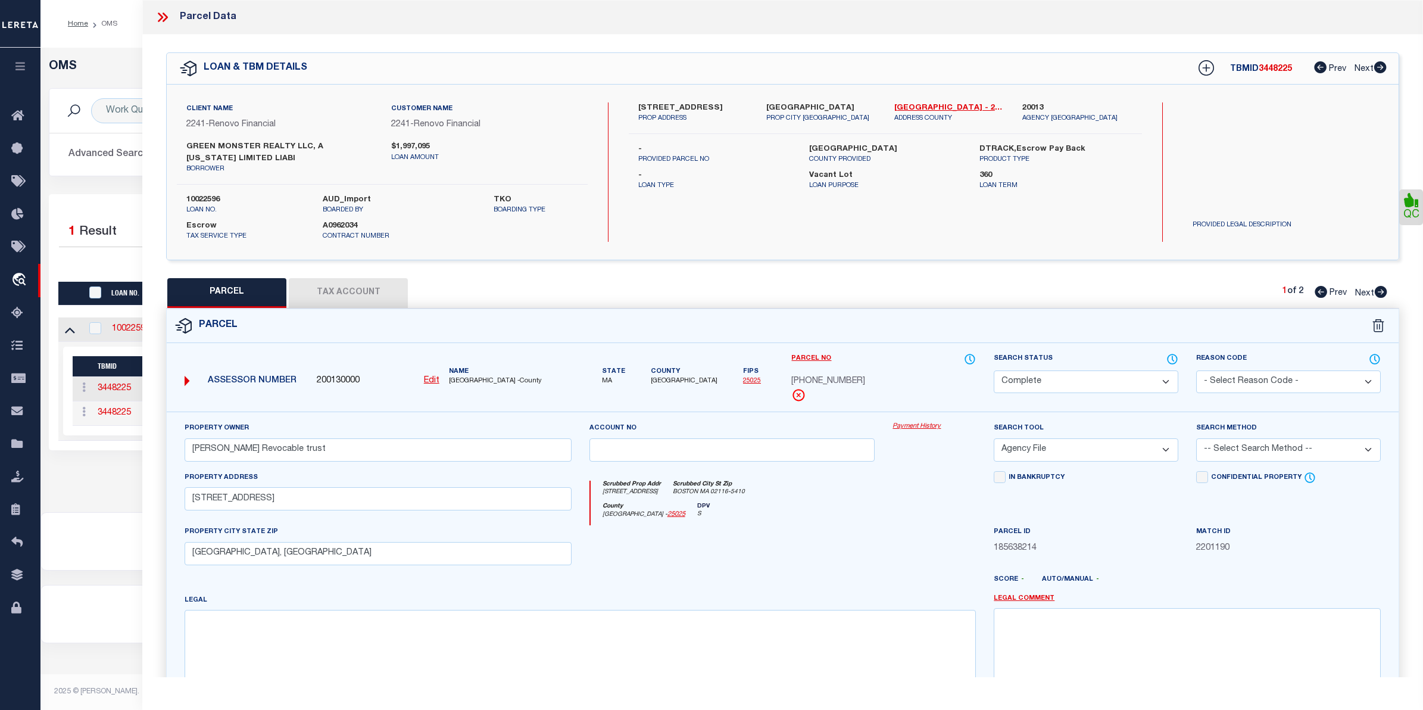
click at [931, 427] on link "Payment History" at bounding box center [933, 427] width 83 height 10
click at [81, 94] on div "Work Queue is --ALL-- Active is Yes Loan No. is 10022596 TBMID FIPS Assigned To…" at bounding box center [731, 111] width 1365 height 44
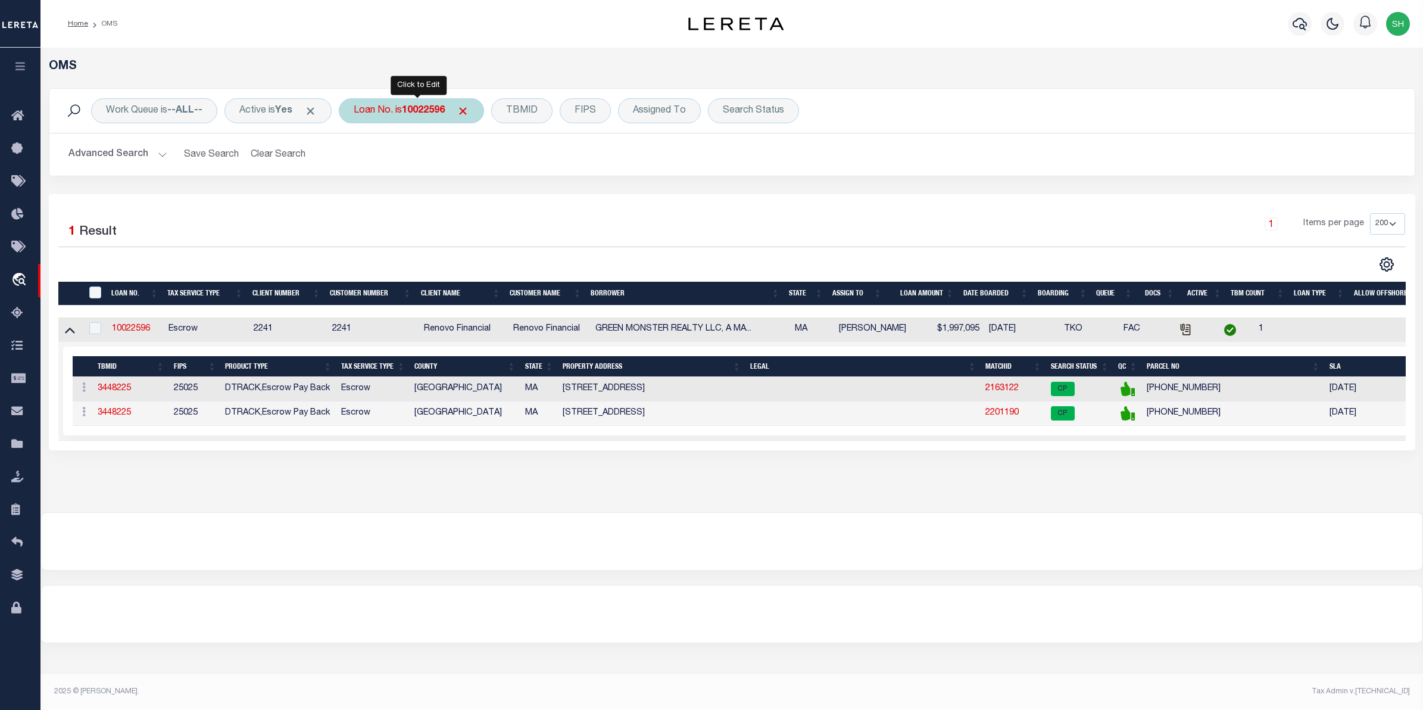
click at [444, 106] on b "10022596" at bounding box center [423, 111] width 43 height 10
type input "10010392"
click at [516, 204] on input "Apply" at bounding box center [511, 195] width 35 height 20
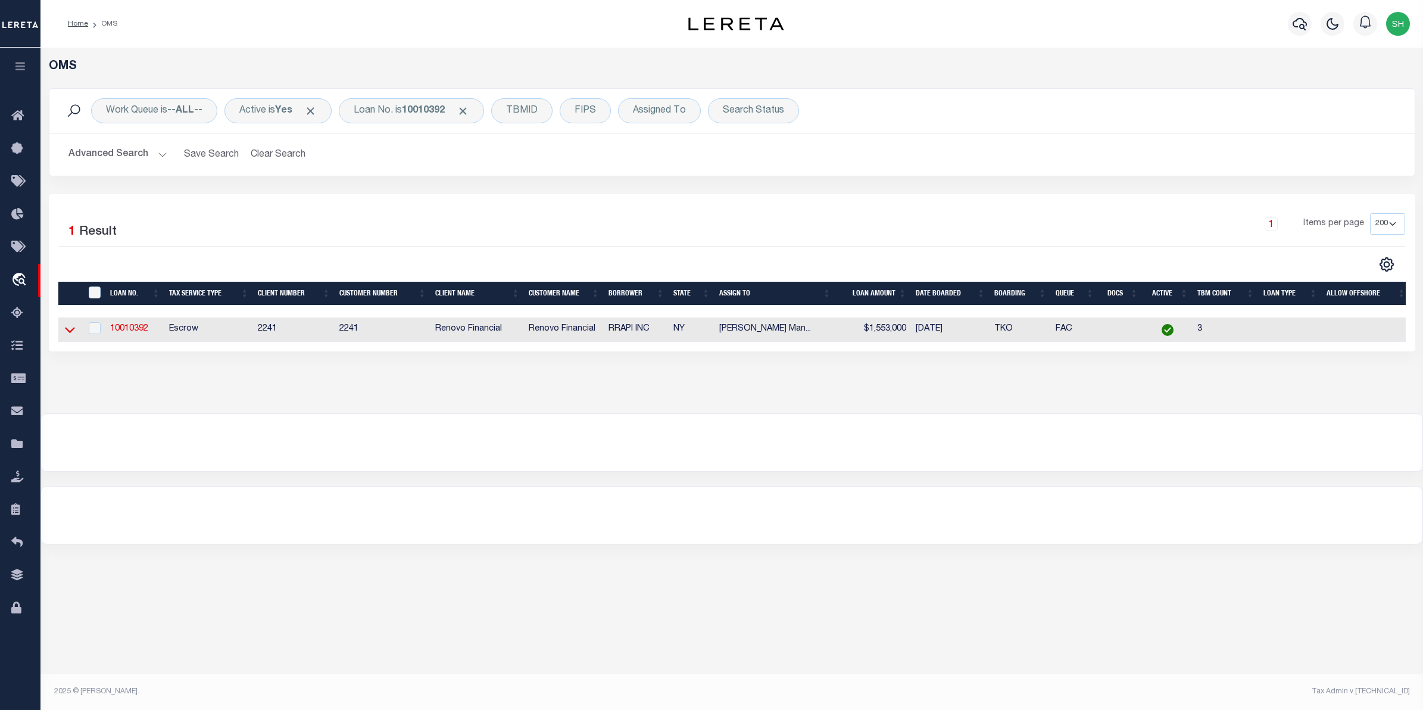
click at [74, 332] on icon at bounding box center [70, 329] width 10 height 13
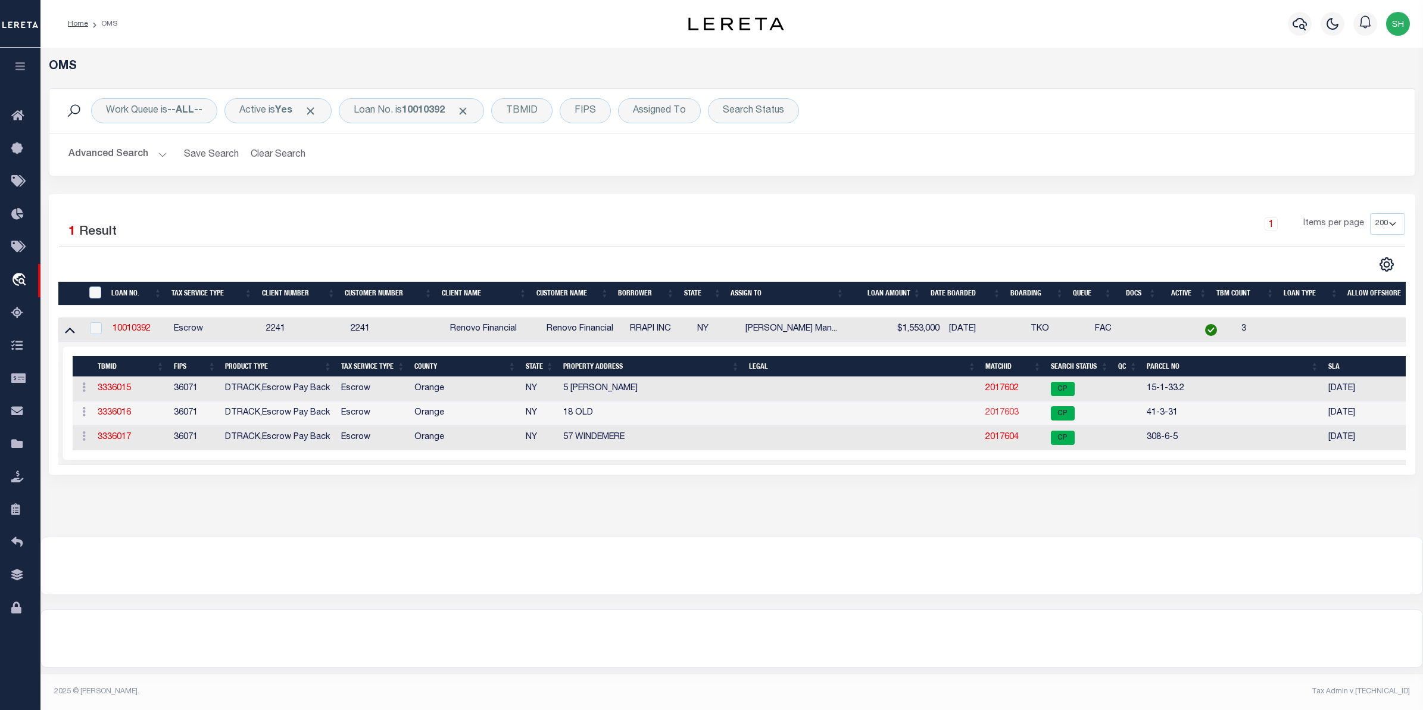
click at [998, 417] on link "2017603" at bounding box center [1001, 412] width 33 height 8
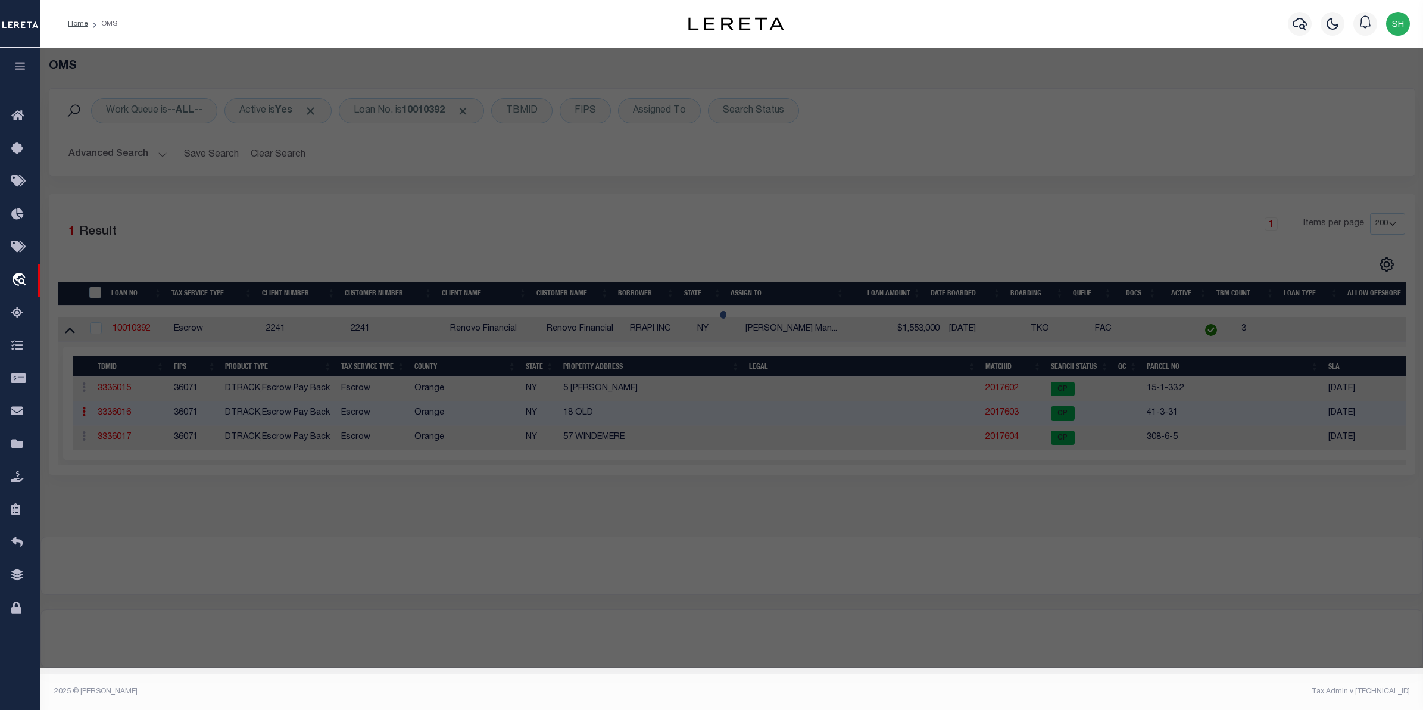
select select "AS"
select select
checkbox input "false"
select select "CP"
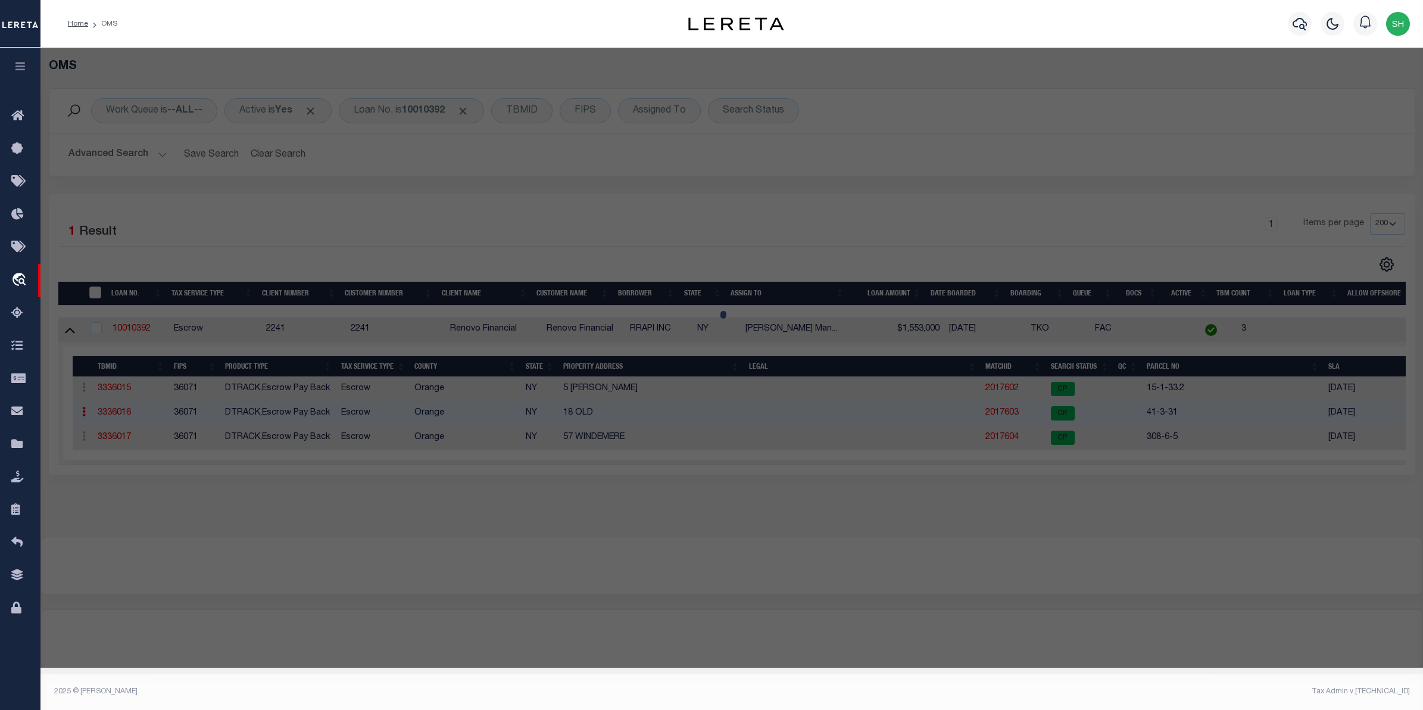
type input "RRAPI Inc."
select select "AGW"
select select
type input "18 Old North Plank Rd"
checkbox input "false"
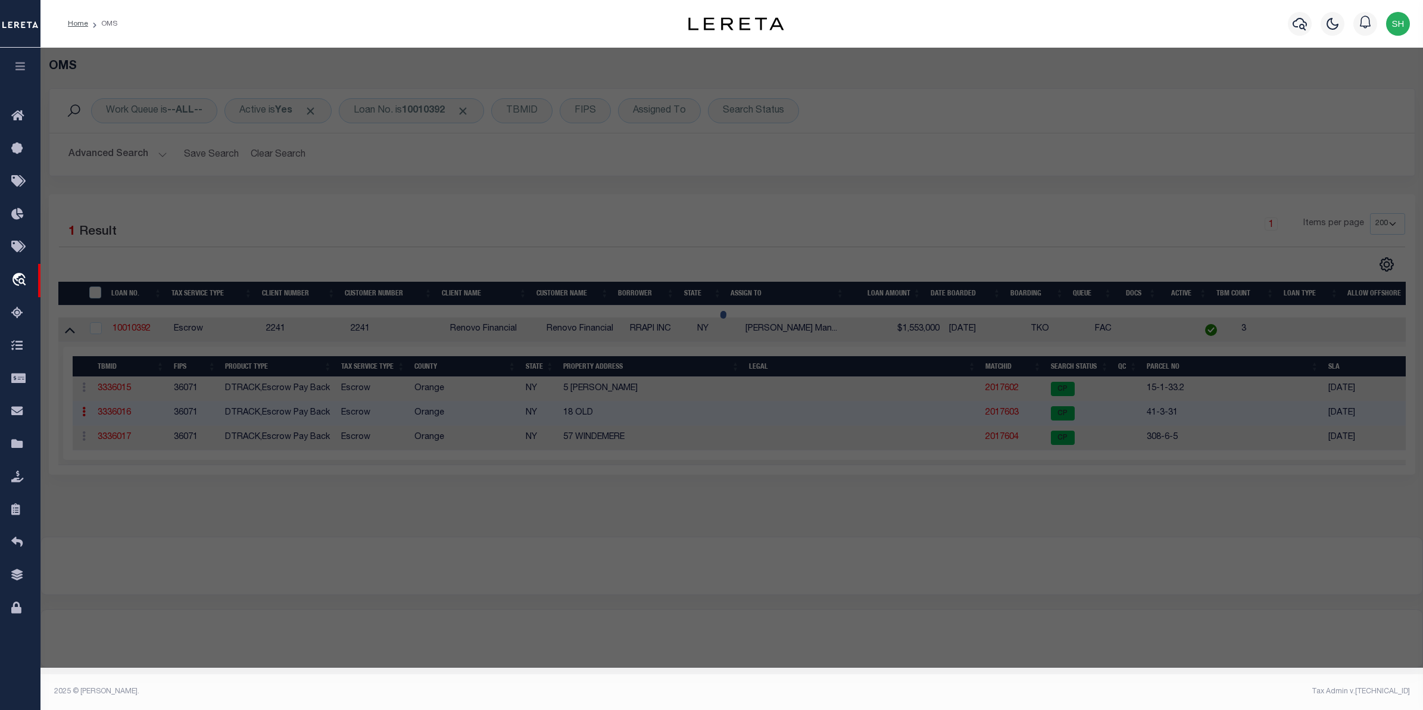
type input "NEWBURGH NY 12550"
type textarea "Acres 2.40"
type textarea "Completed based on given suggested parcel."
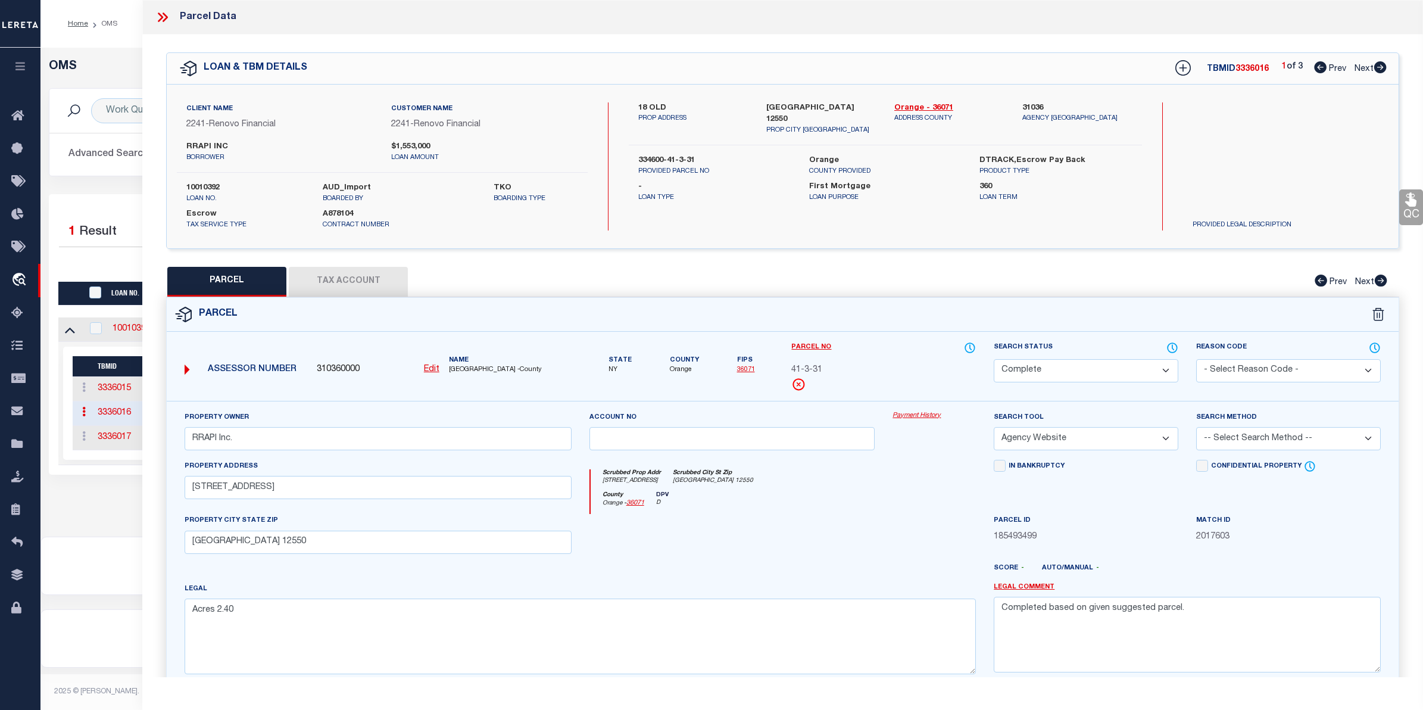
click at [934, 414] on link "Payment History" at bounding box center [933, 416] width 83 height 10
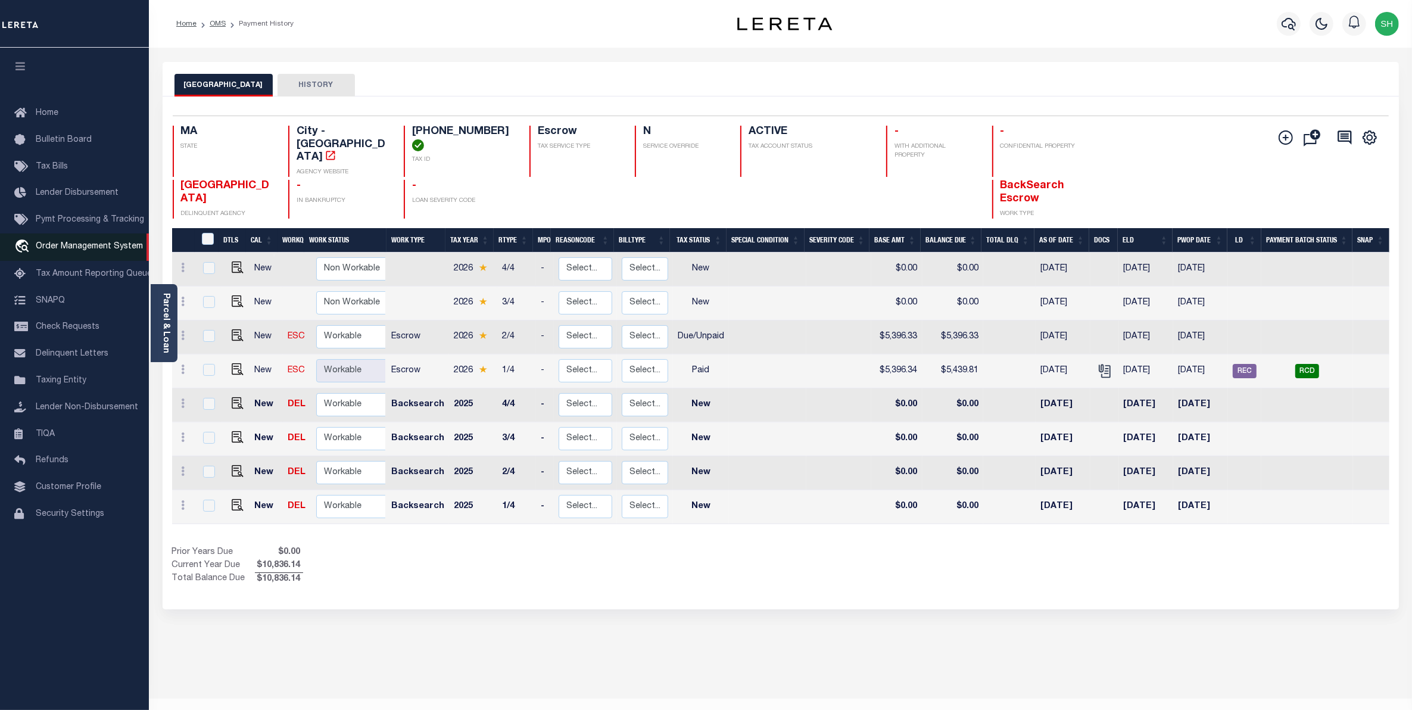
click at [48, 251] on span "Order Management System" at bounding box center [89, 246] width 107 height 8
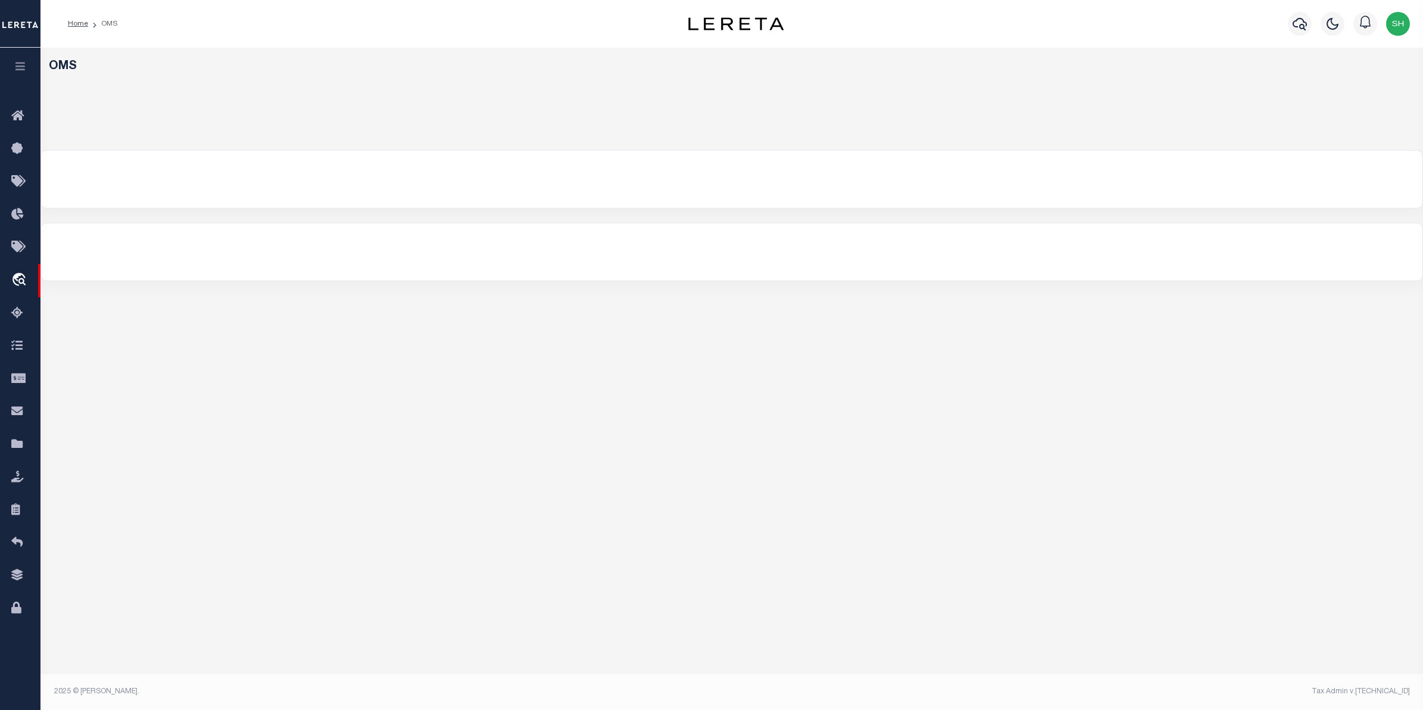
select select "200"
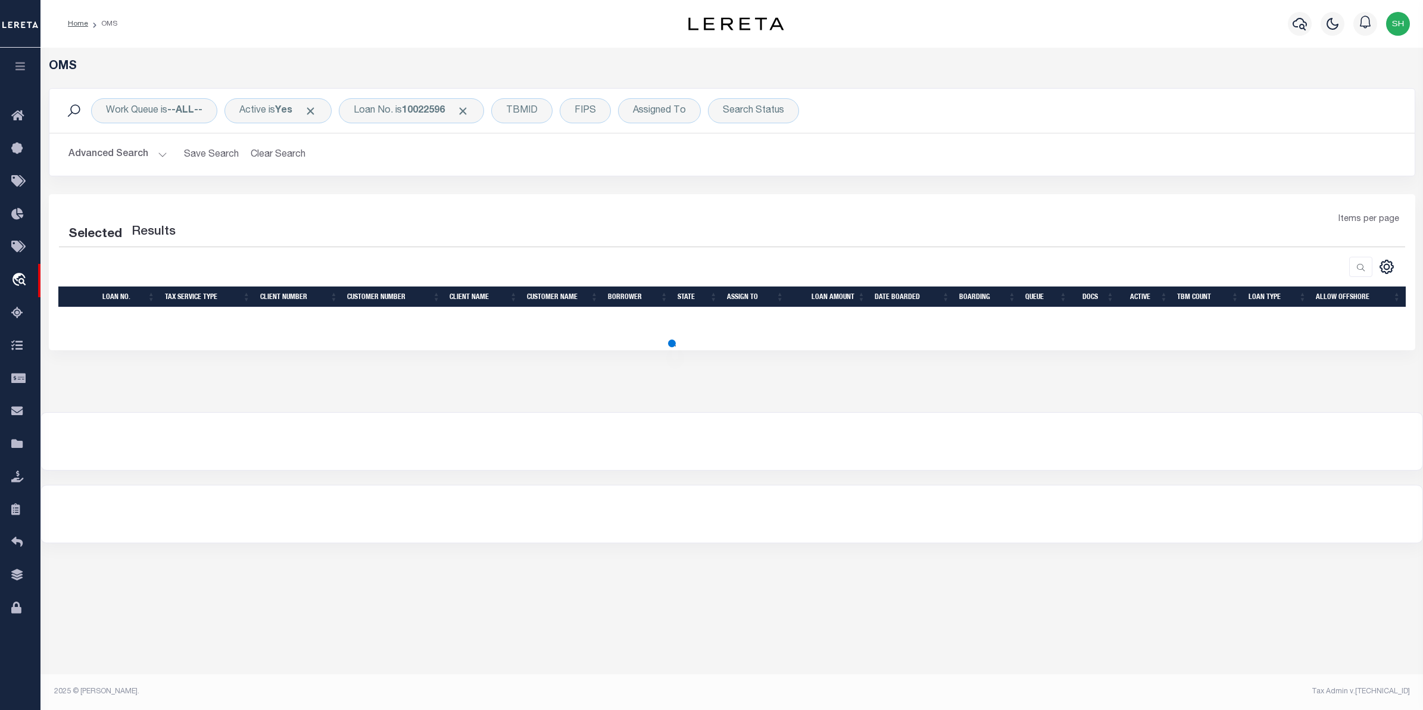
select select "200"
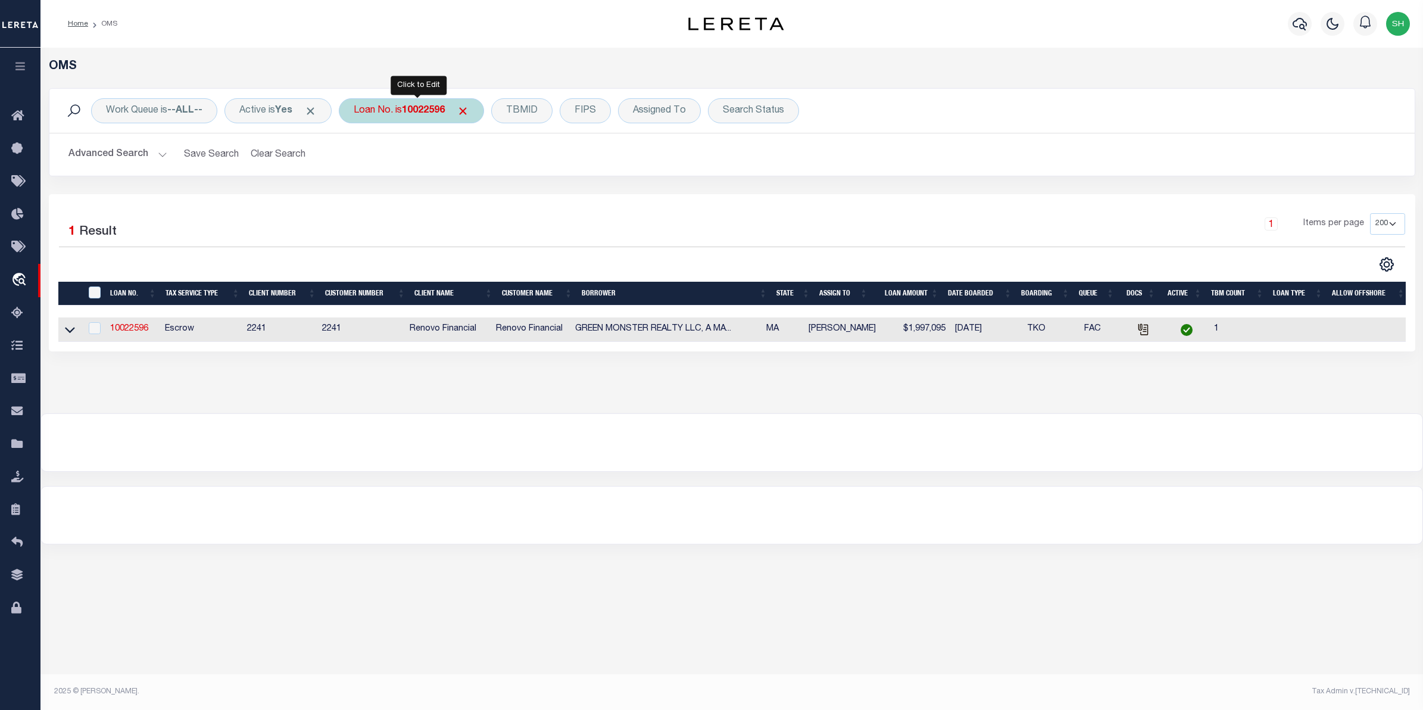
click at [404, 109] on div "Loan No. is 10022596" at bounding box center [411, 110] width 145 height 25
type input "10010392"
click at [525, 207] on div "Is Contains 10010392 Cancel Apply" at bounding box center [441, 164] width 189 height 93
click at [517, 191] on input "Apply" at bounding box center [511, 195] width 35 height 20
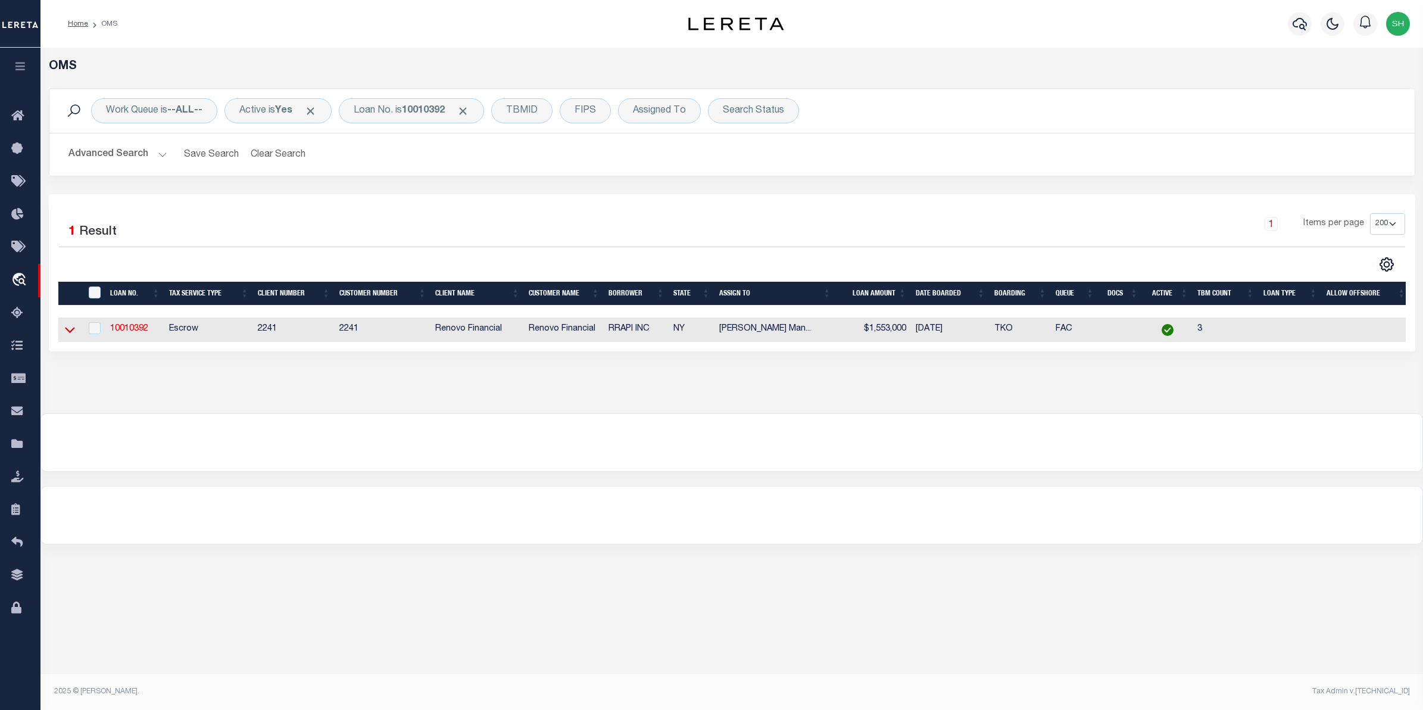
click at [73, 326] on icon at bounding box center [70, 329] width 10 height 13
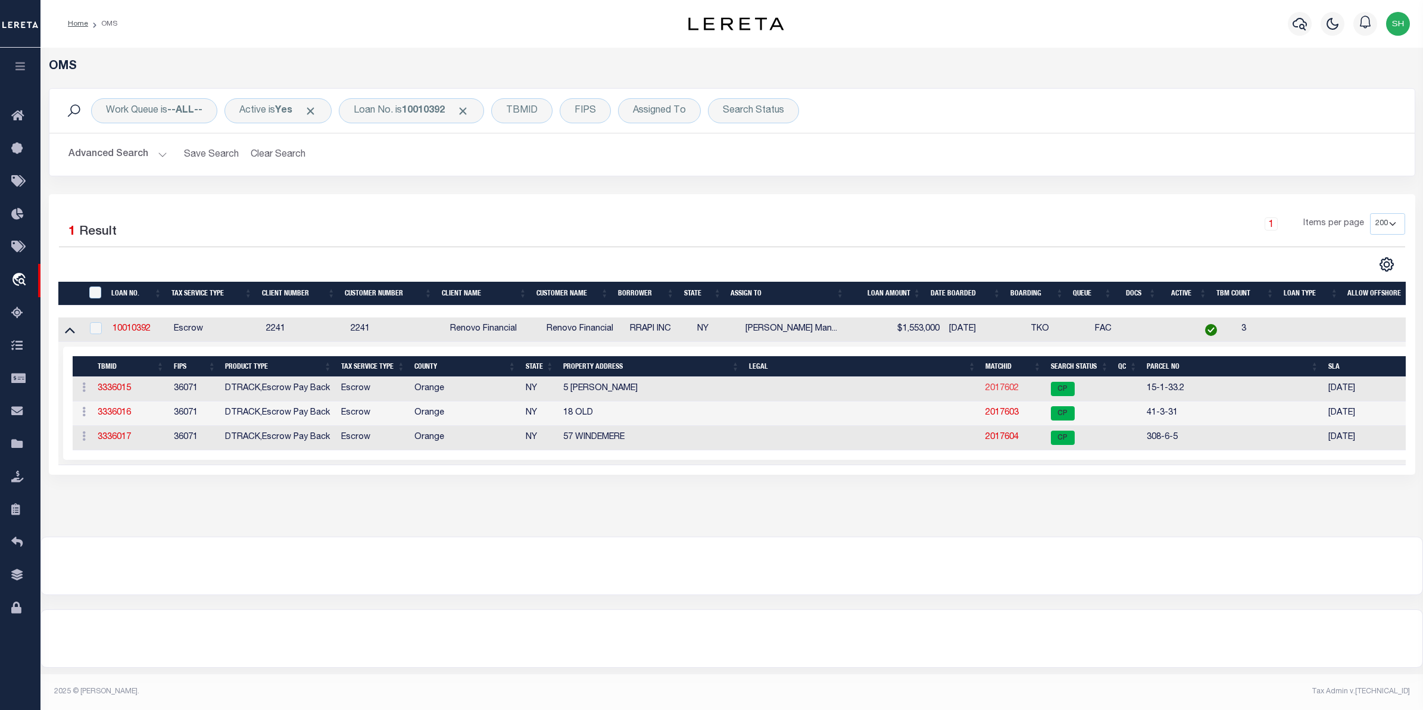
click at [1002, 390] on link "2017602" at bounding box center [1001, 388] width 33 height 8
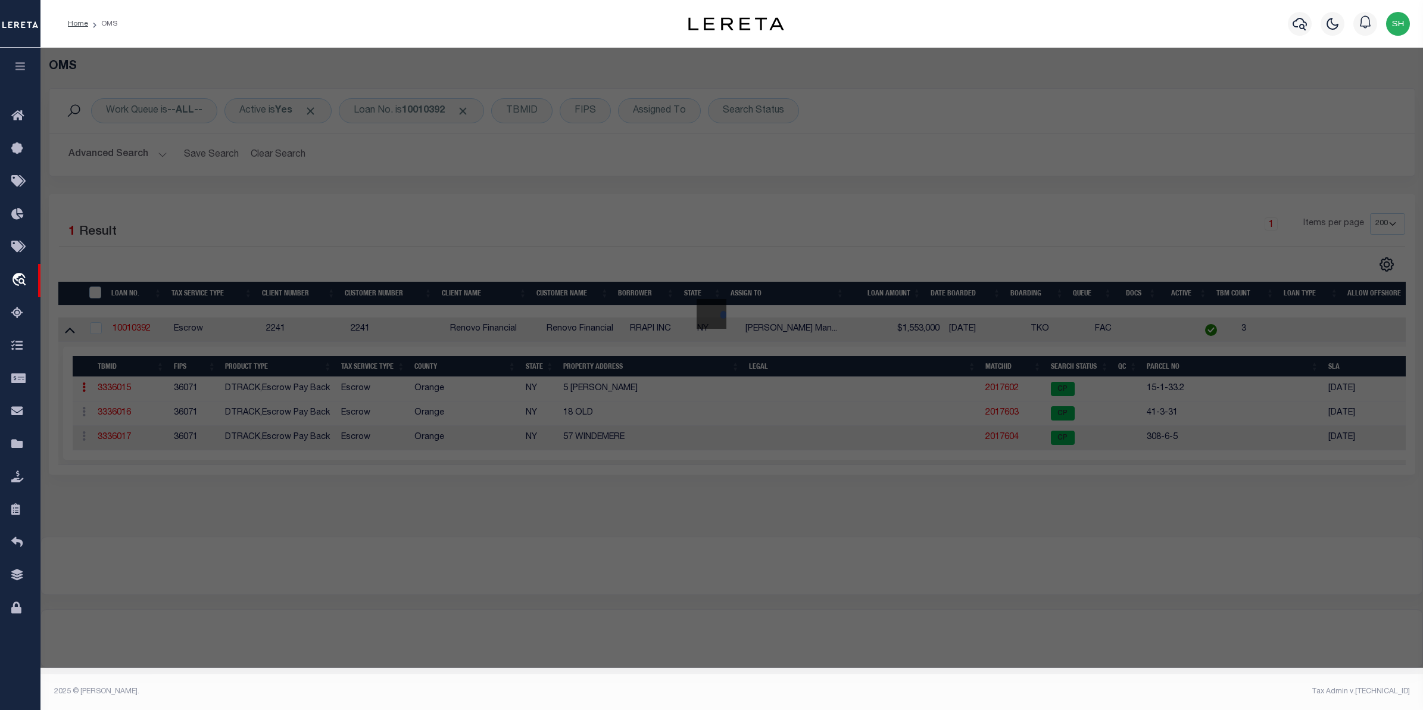
checkbox input "false"
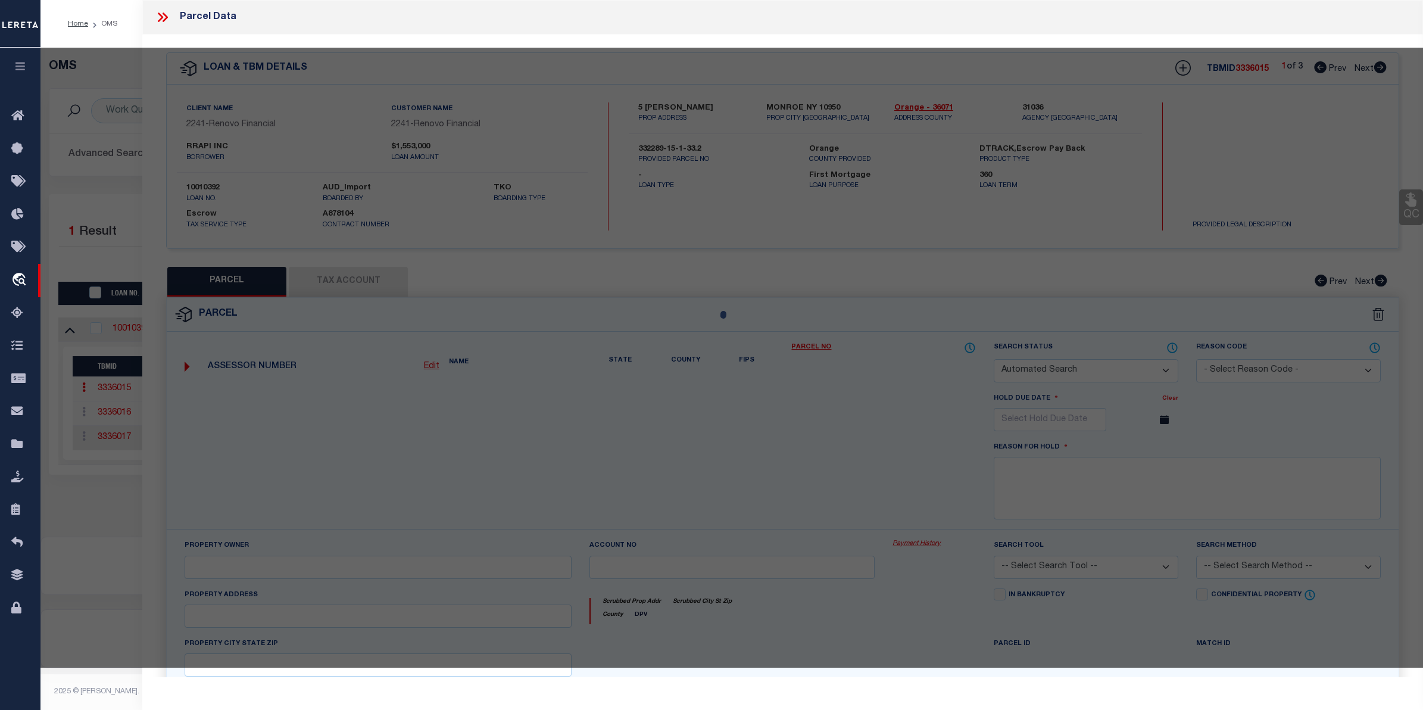
select select "CP"
checkbox input "false"
type textarea "School district now available. MLC 4/30/2024 Need to add APN masking for Monroe…"
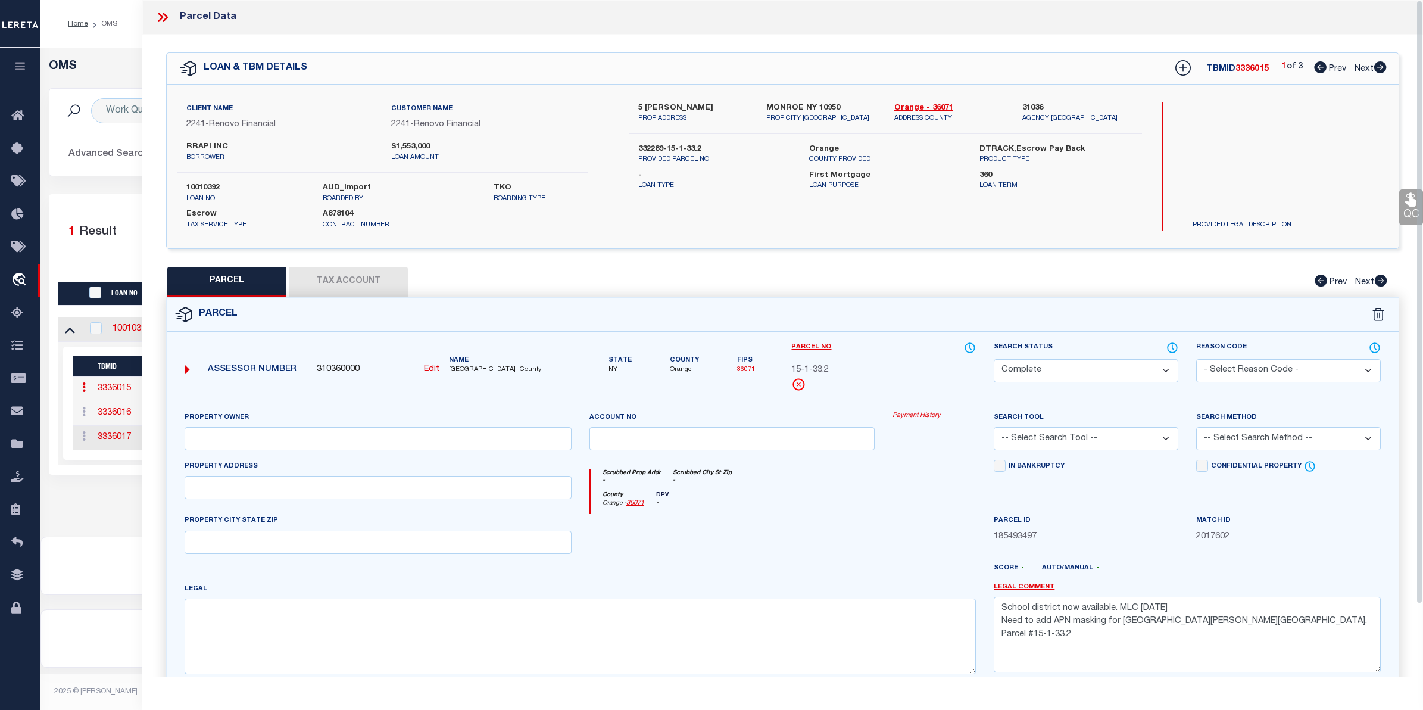
click at [941, 414] on link "Payment History" at bounding box center [933, 416] width 83 height 10
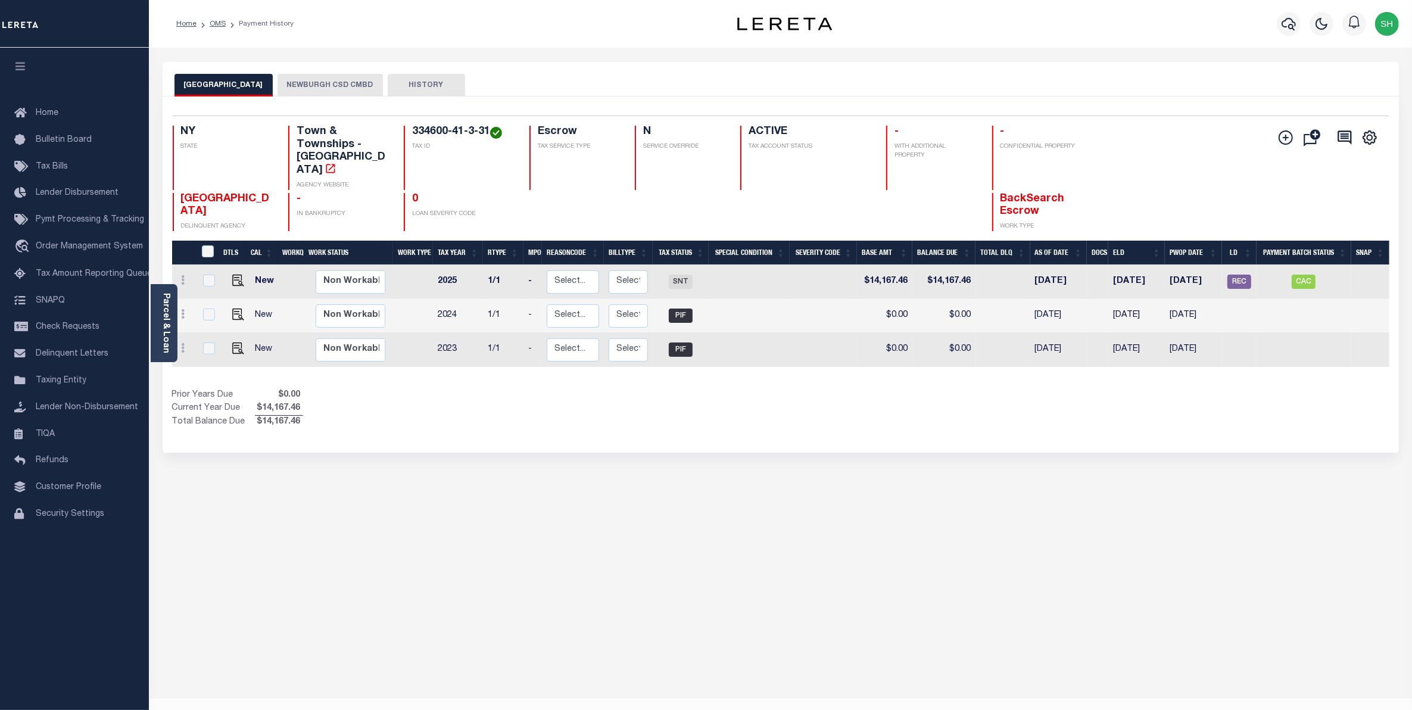
click at [349, 86] on button "NEWBURGH CSD CMBD" at bounding box center [329, 85] width 105 height 23
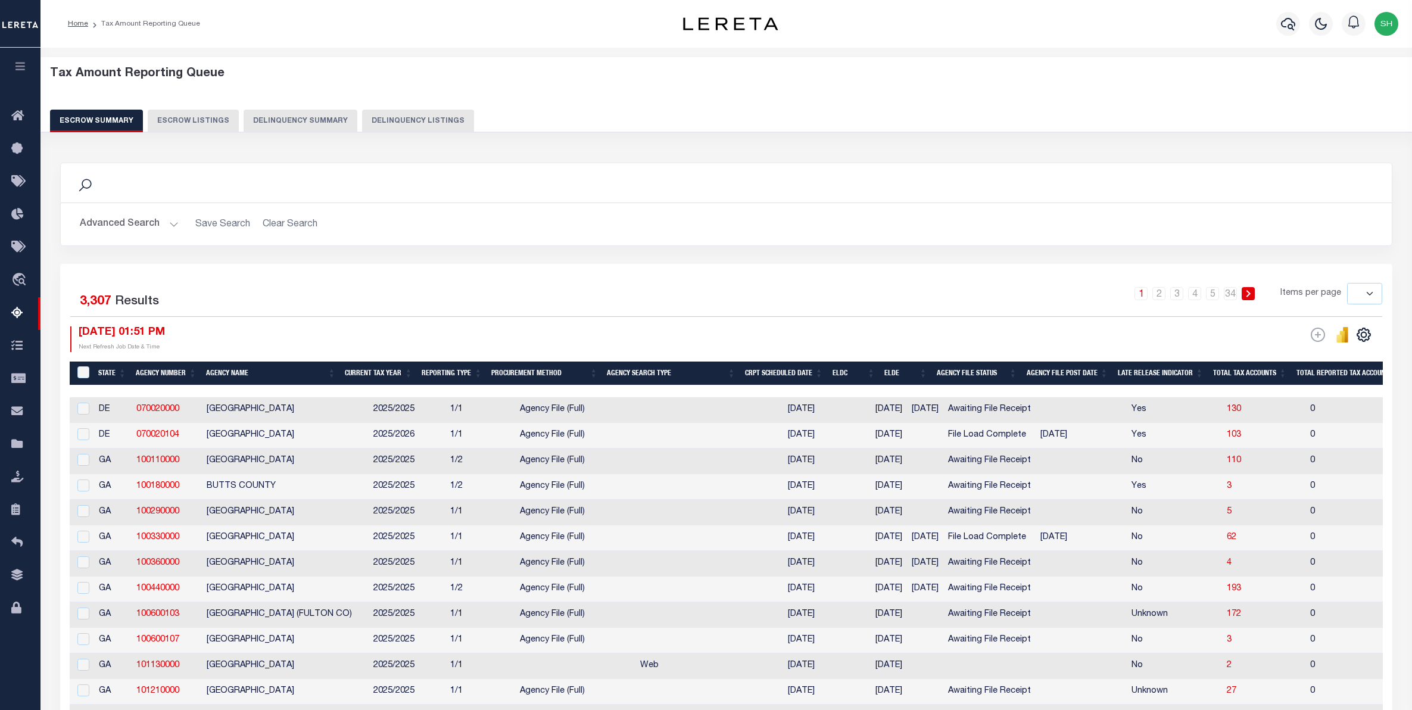
select select
click at [21, 278] on icon "travel_explore" at bounding box center [20, 280] width 19 height 15
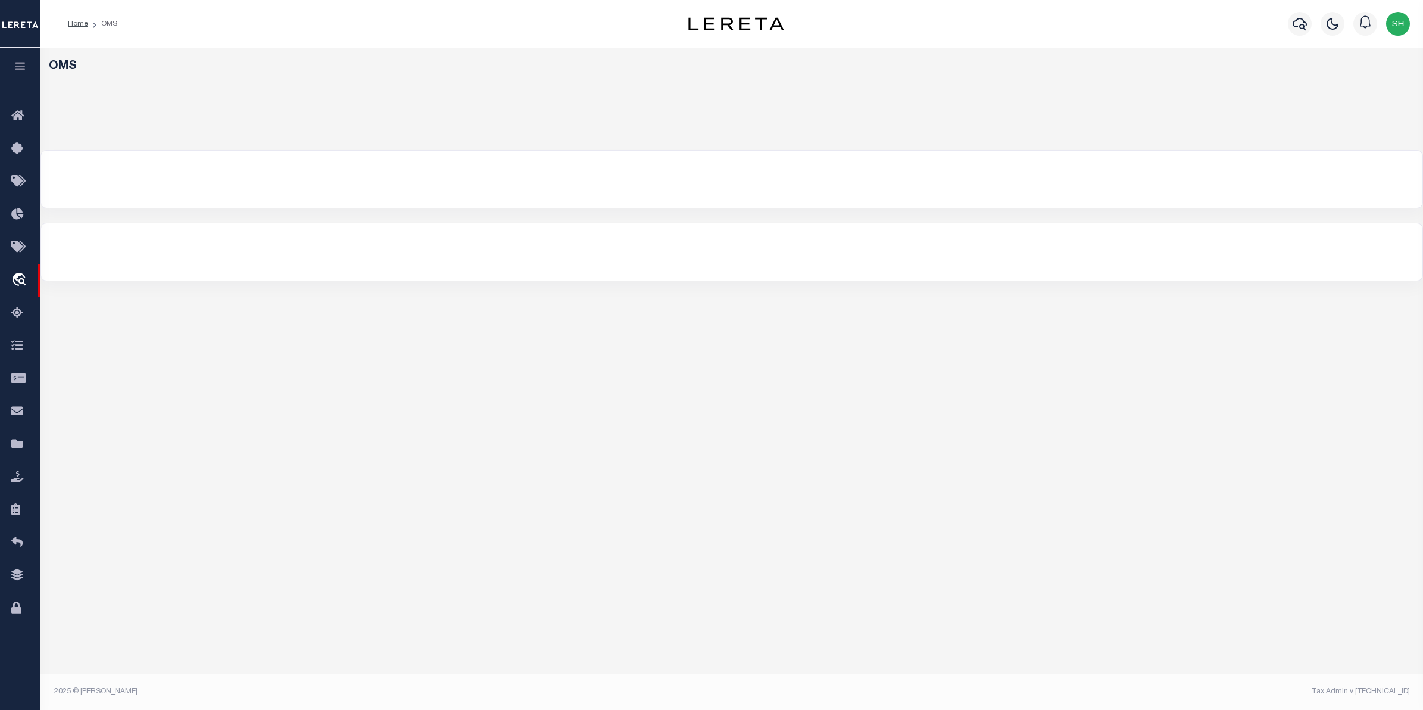
select select "200"
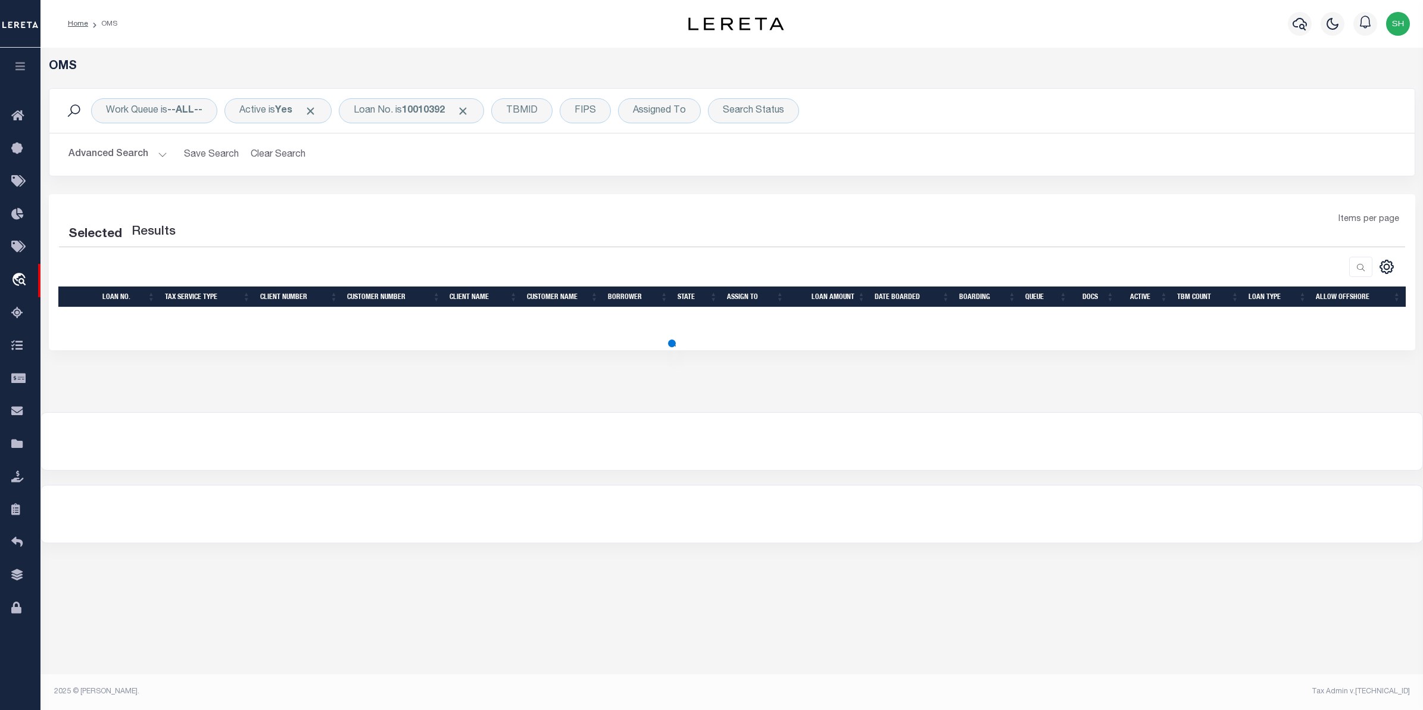
select select "200"
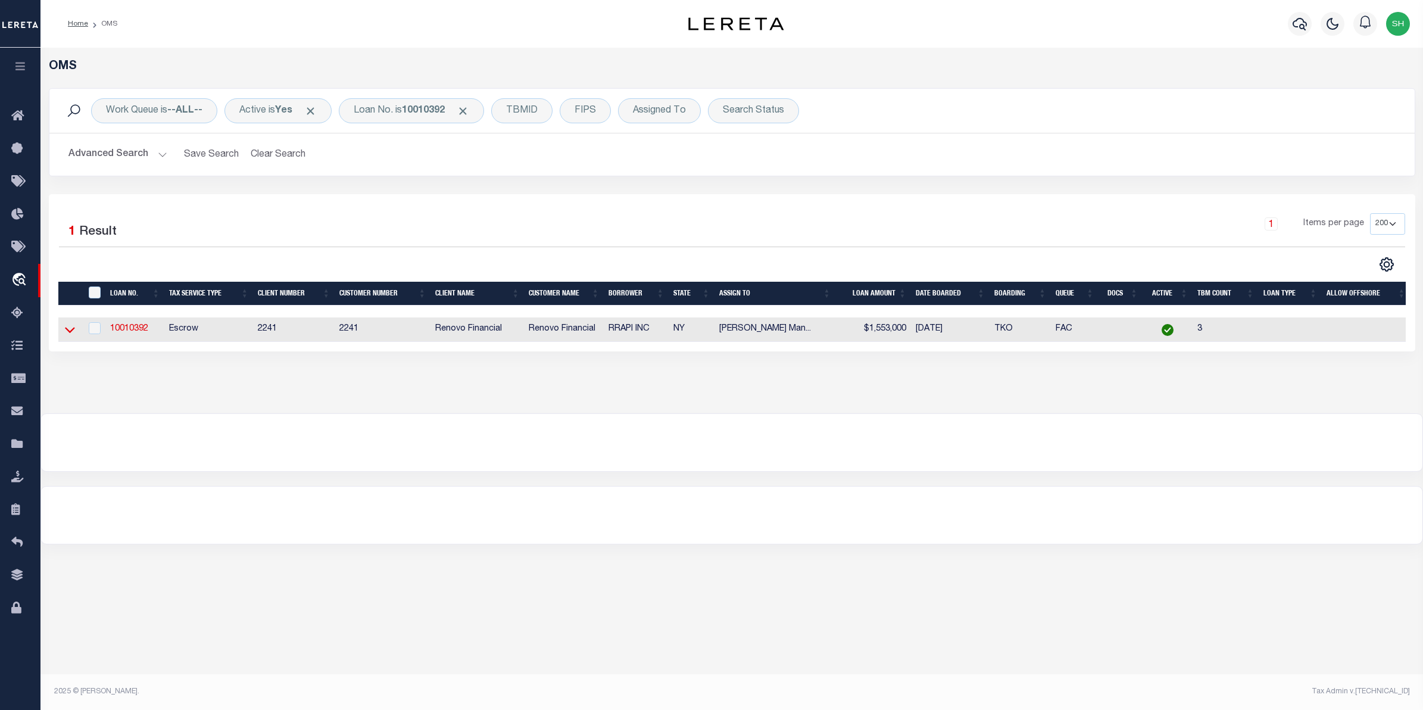
click at [67, 329] on icon at bounding box center [70, 329] width 10 height 13
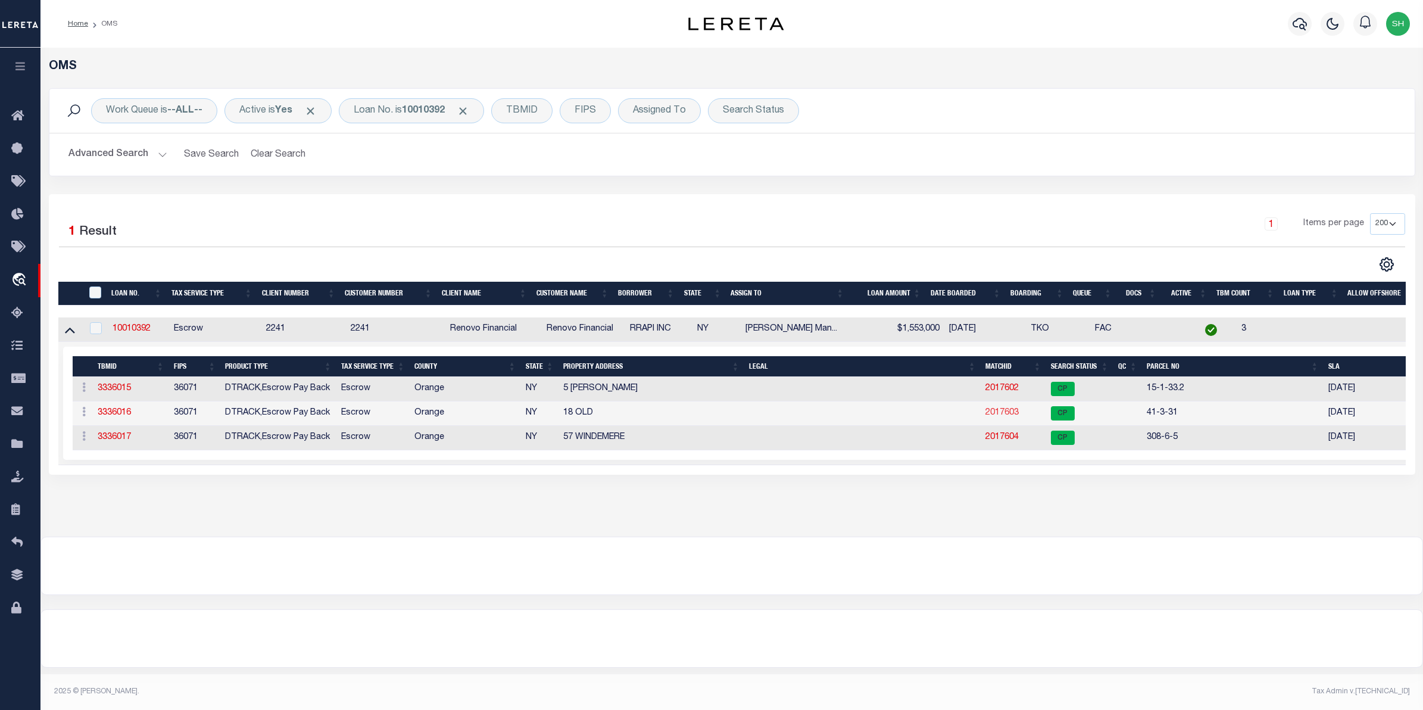
click at [1019, 416] on link "2017603" at bounding box center [1001, 412] width 33 height 8
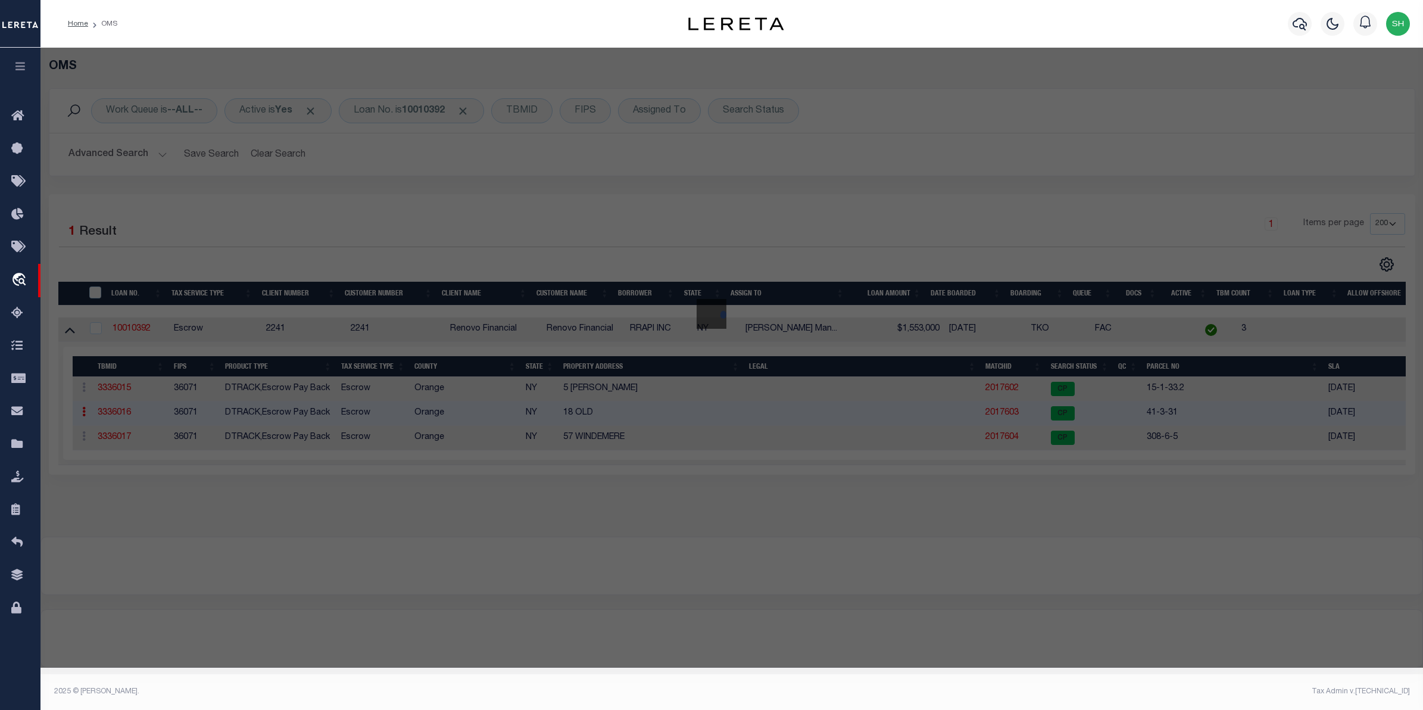
checkbox input "false"
select select "CP"
type input "RRAPI Inc."
select select "AGW"
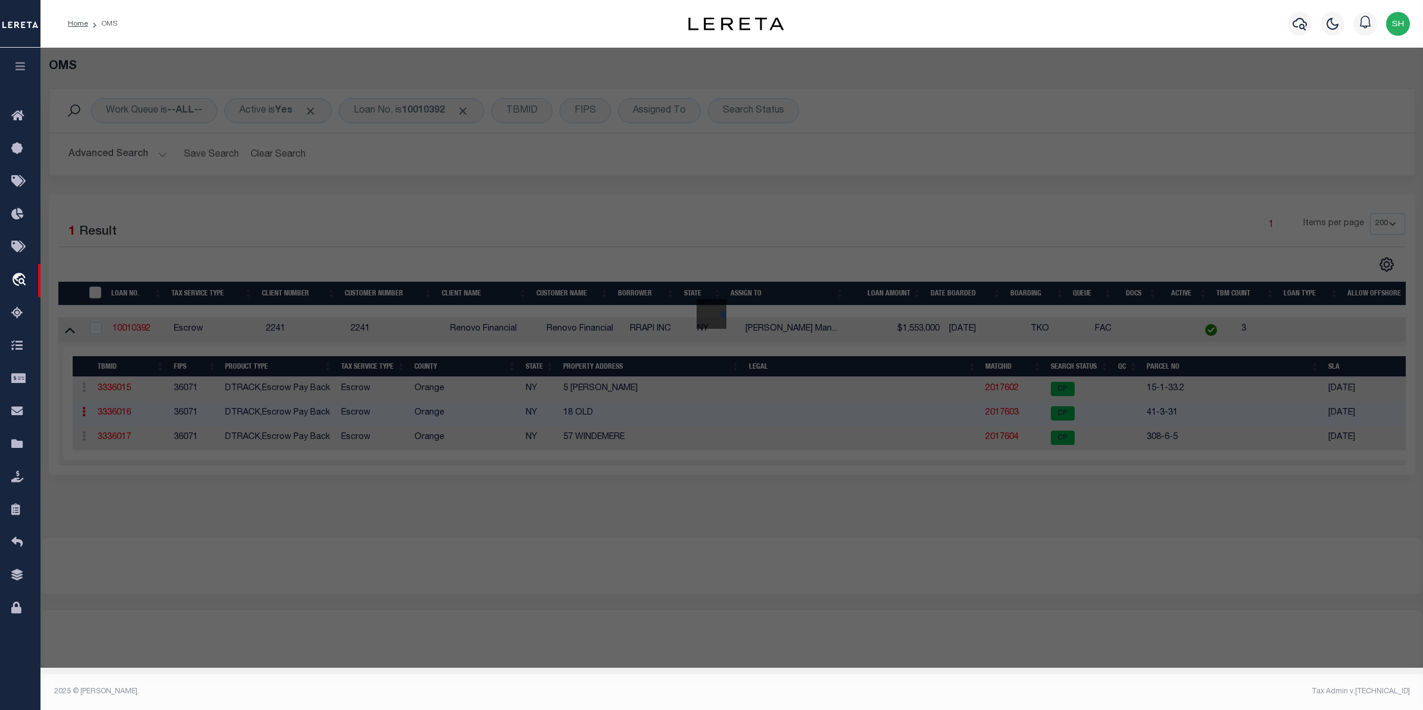
select select
type input "18 Old North Plank Rd"
checkbox input "false"
type input "[GEOGRAPHIC_DATA] 12550"
type textarea "Acres 2.40"
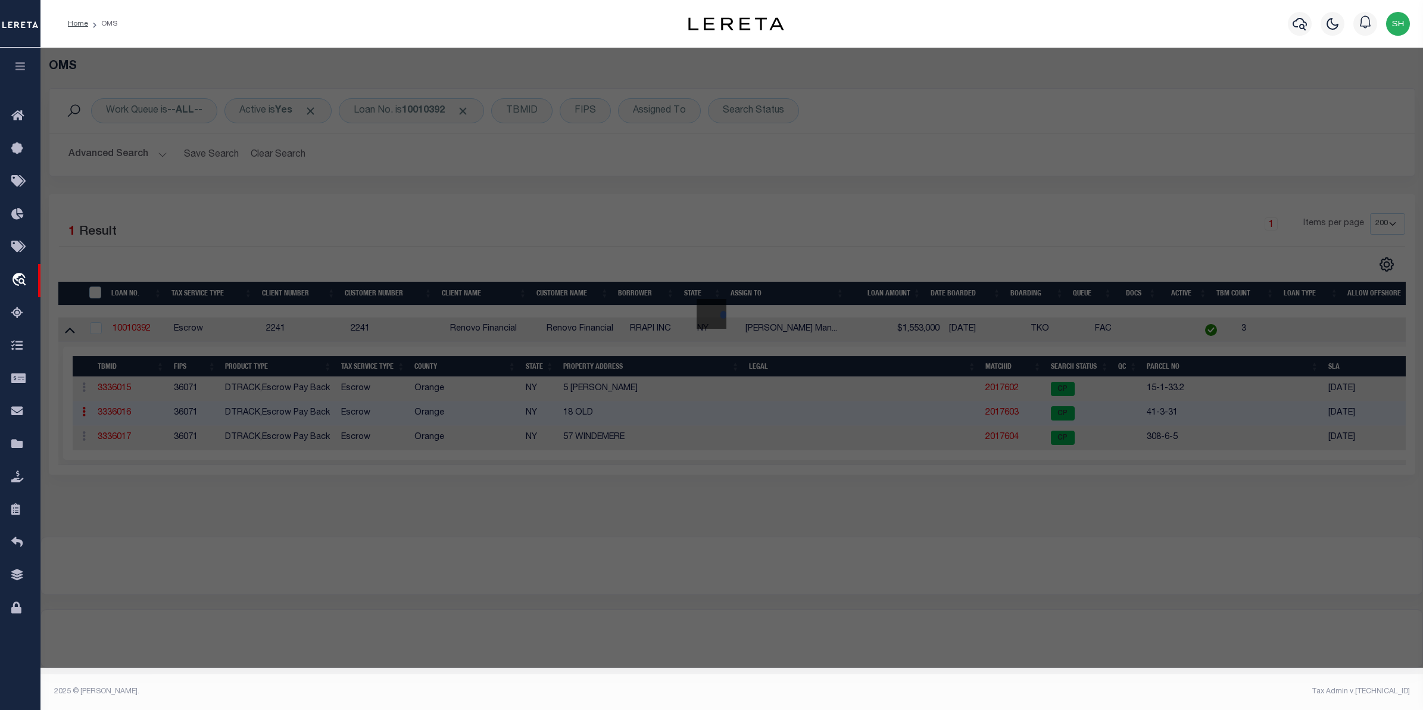
type textarea "Completed based on given suggested parcel."
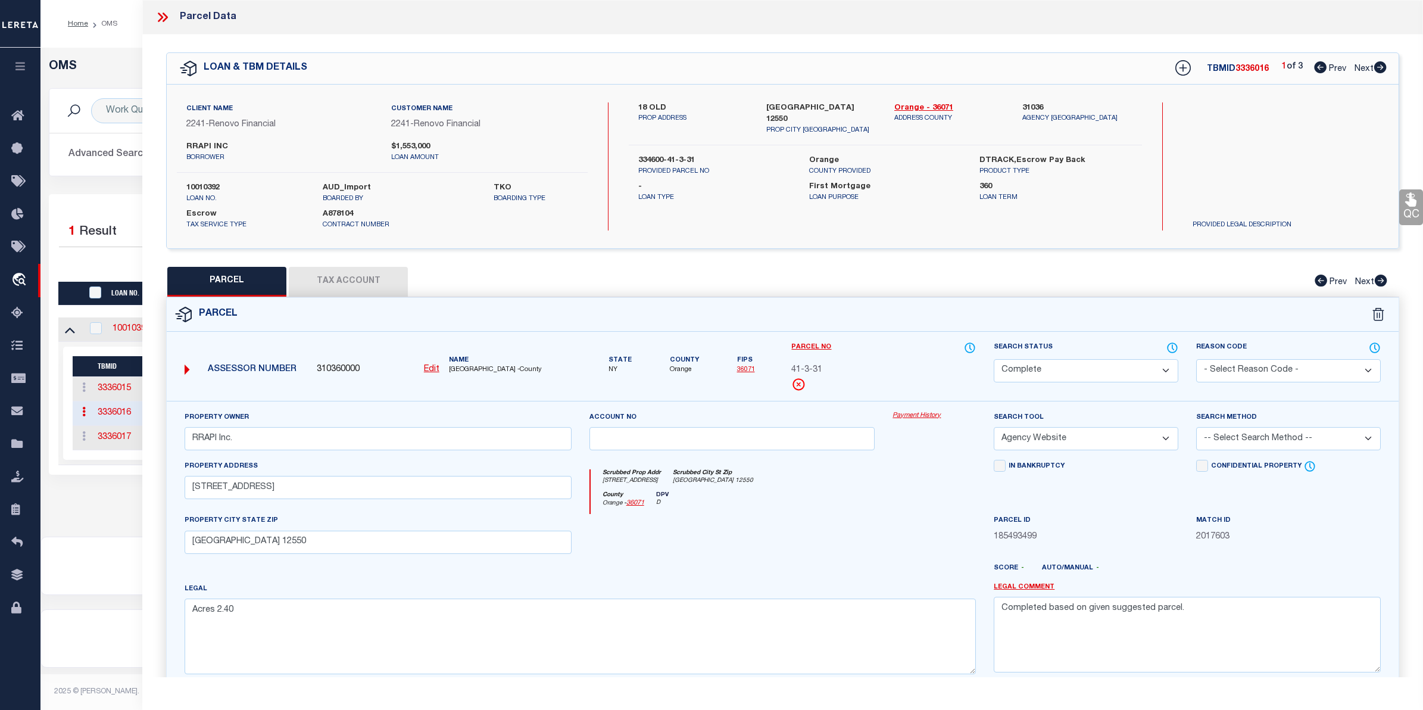
click at [926, 415] on link "Payment History" at bounding box center [933, 416] width 83 height 10
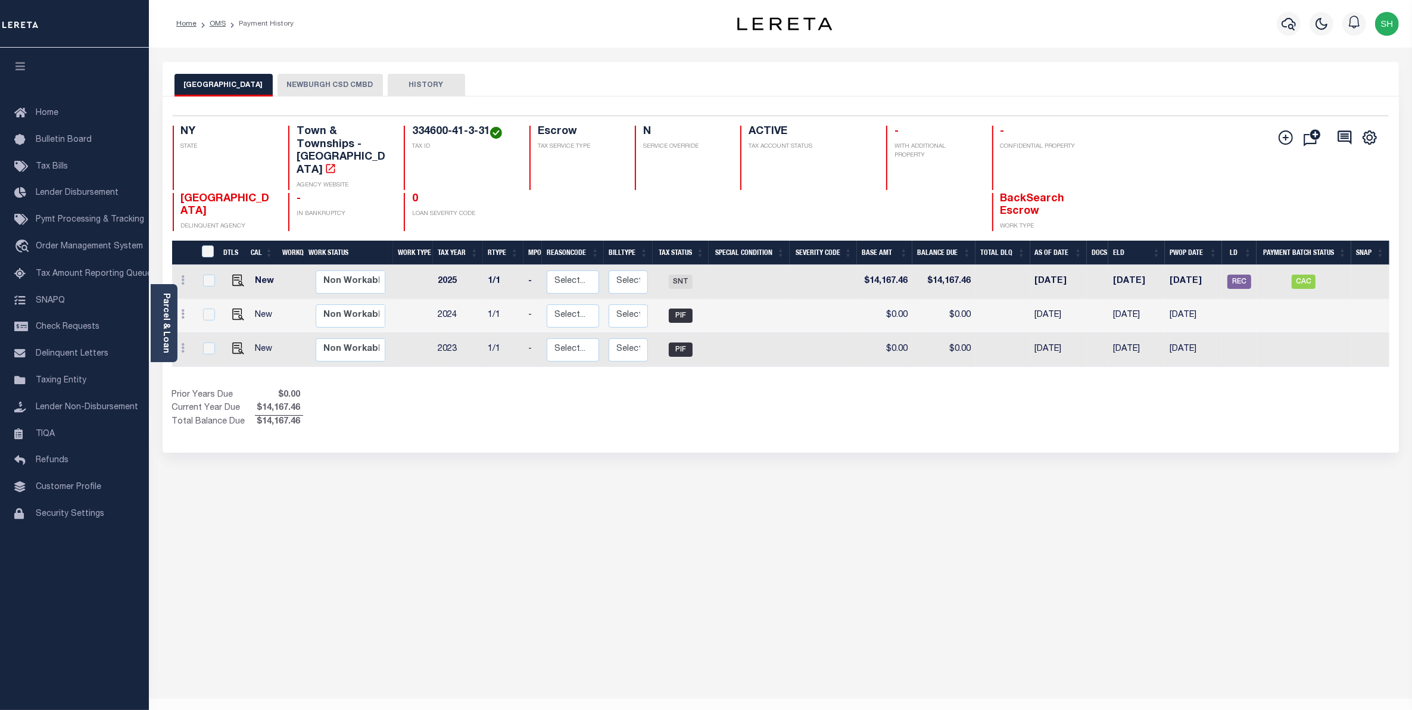
click at [341, 81] on button "NEWBURGH CSD CMBD" at bounding box center [329, 85] width 105 height 23
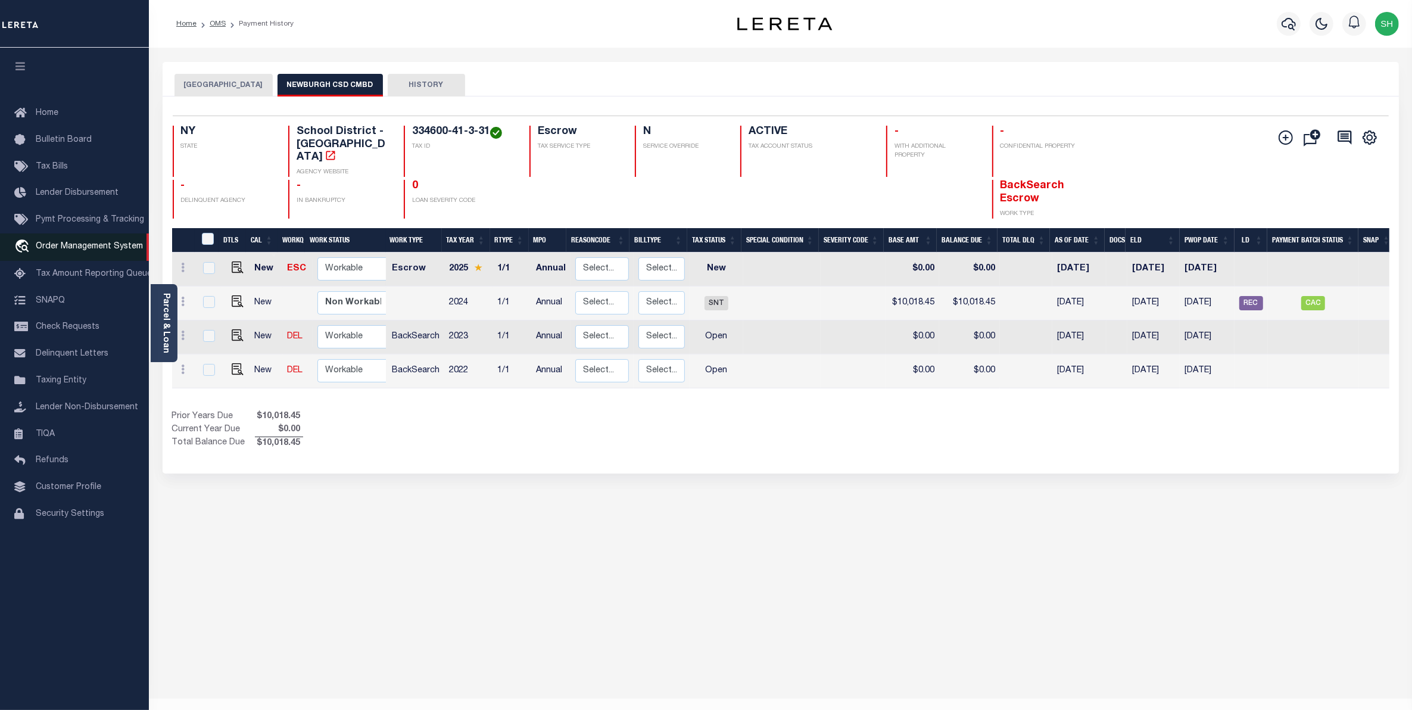
click at [114, 251] on span "Order Management System" at bounding box center [89, 246] width 107 height 8
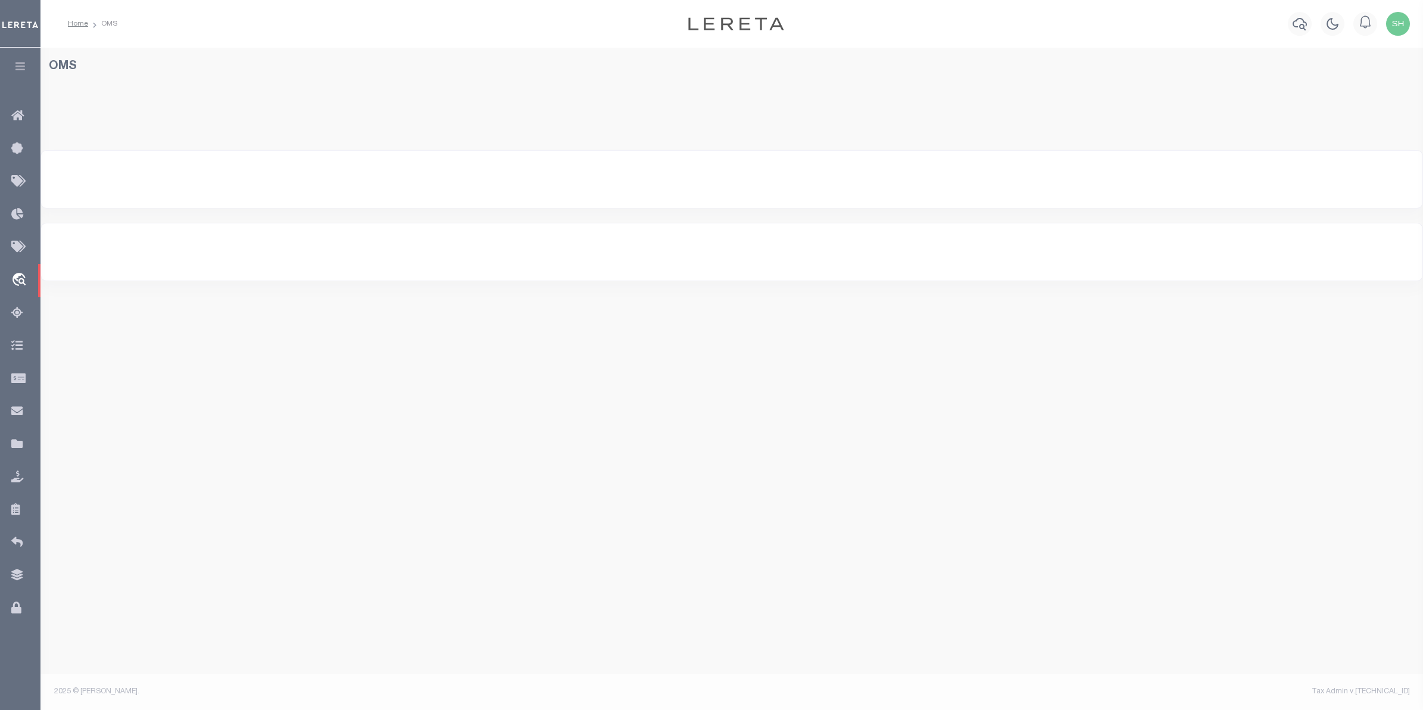
select select "200"
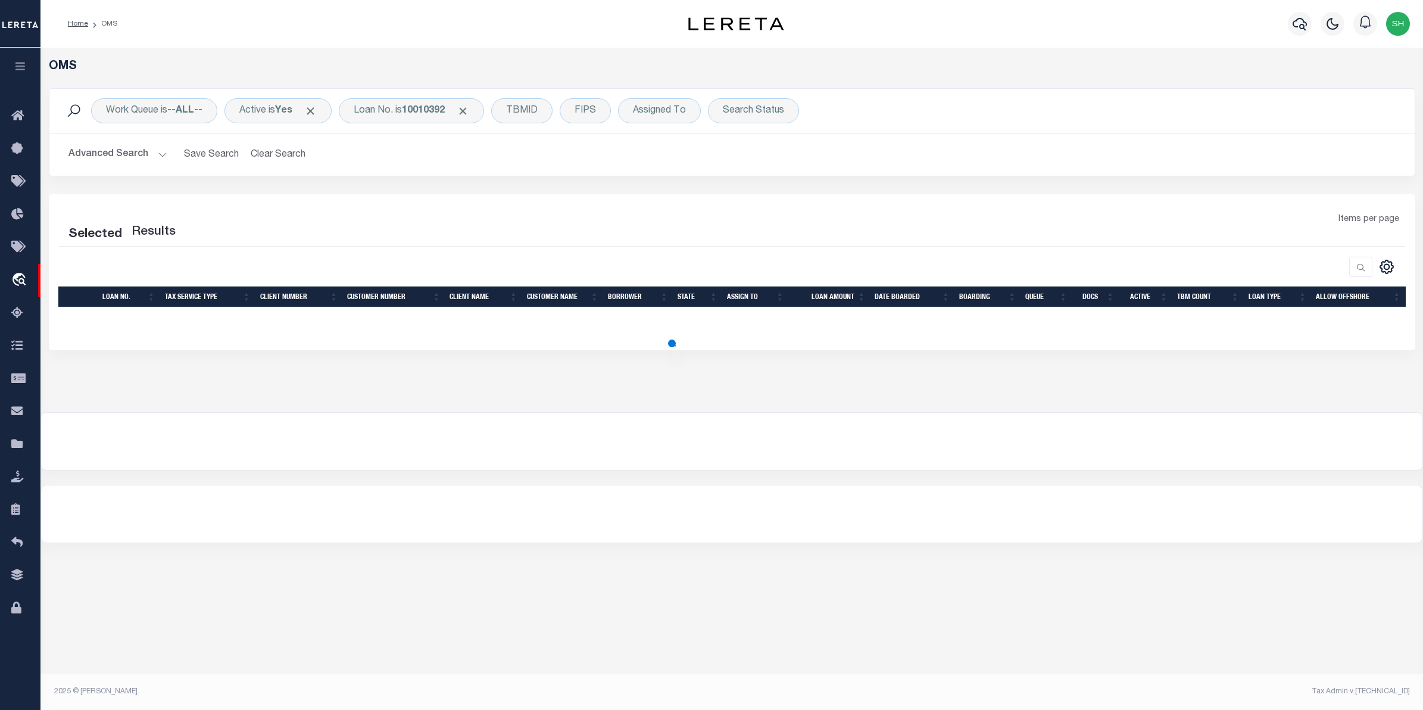
select select "200"
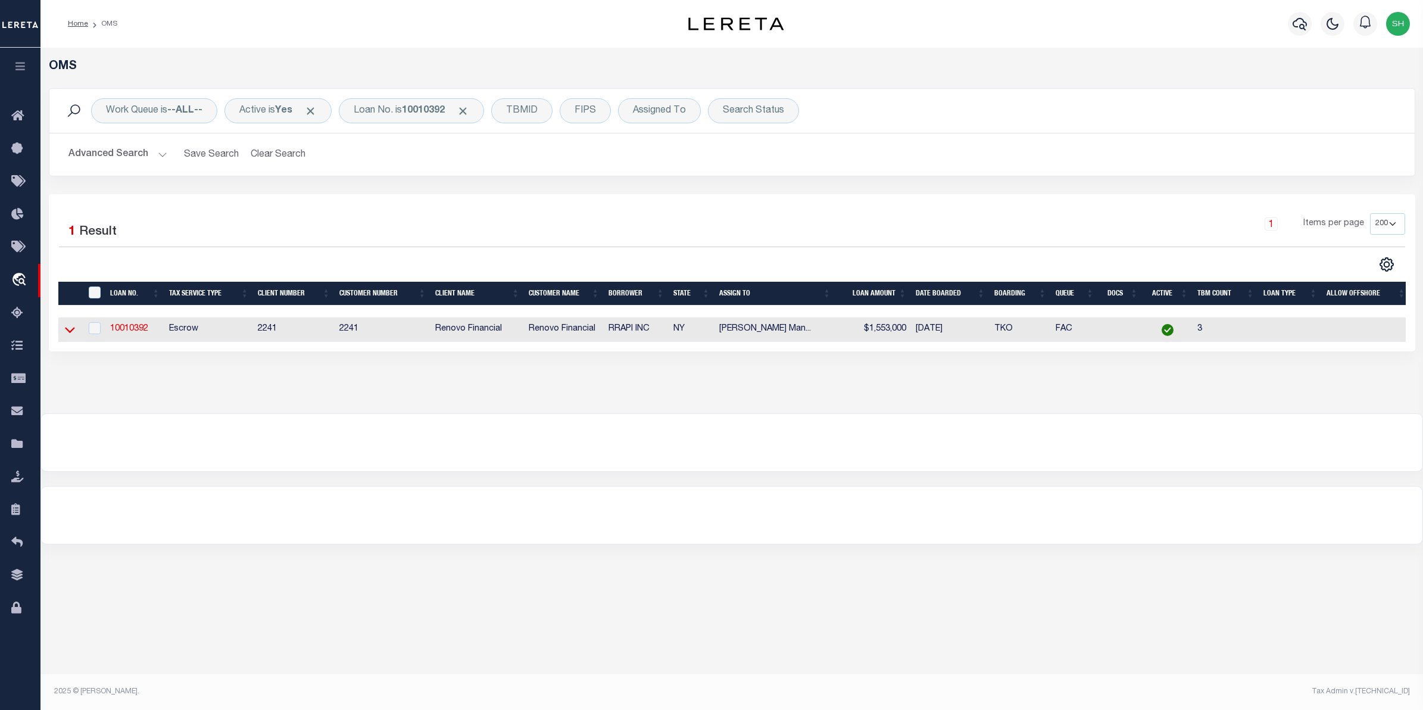
click at [73, 327] on icon at bounding box center [70, 329] width 10 height 13
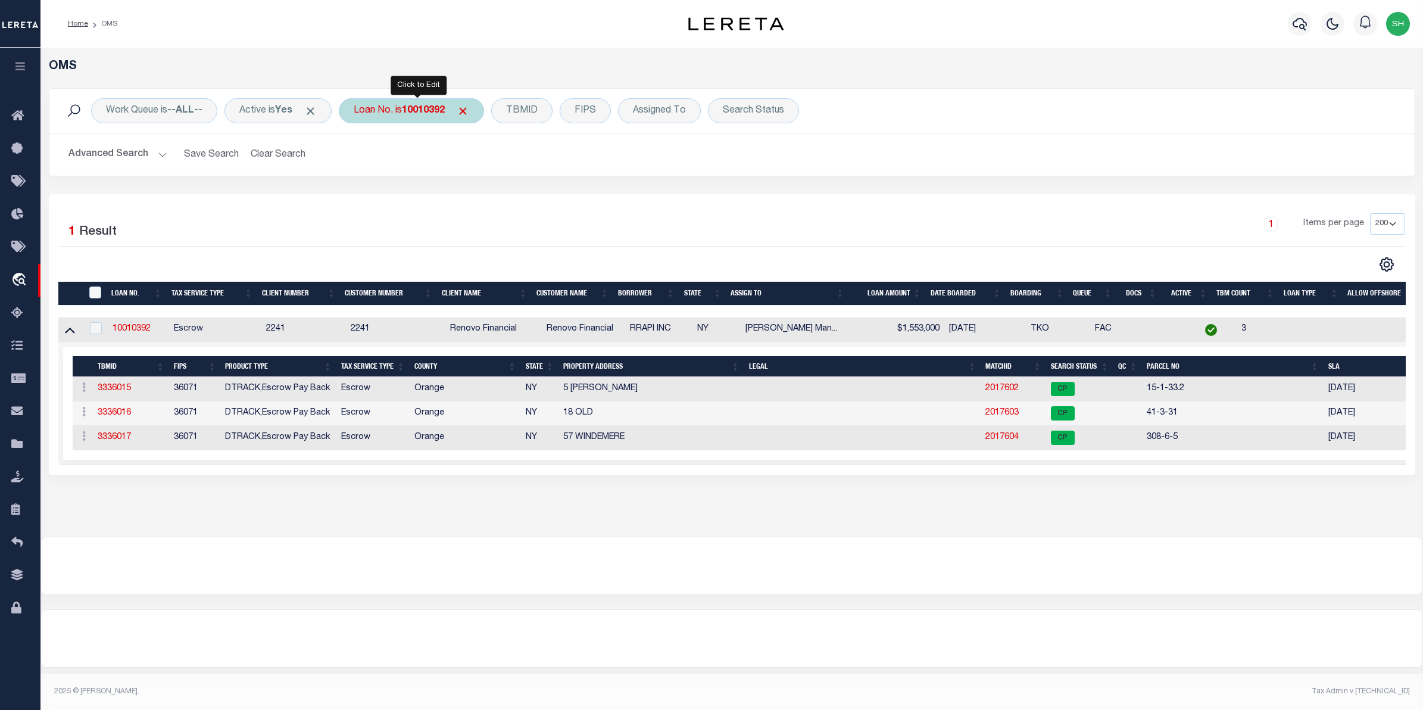
click at [413, 110] on b "10010392" at bounding box center [423, 111] width 43 height 10
type input "10022596"
click at [520, 191] on input "Apply" at bounding box center [511, 195] width 35 height 20
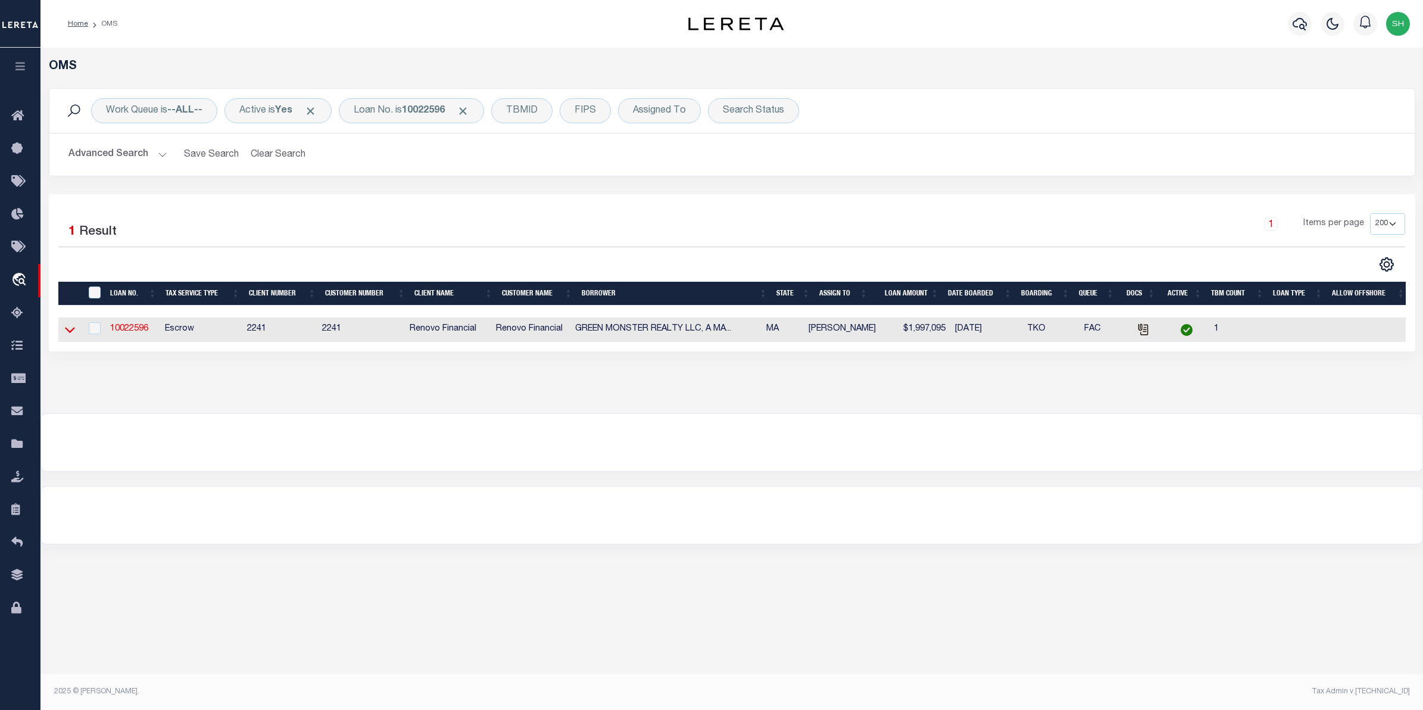
click at [65, 331] on icon at bounding box center [70, 329] width 10 height 13
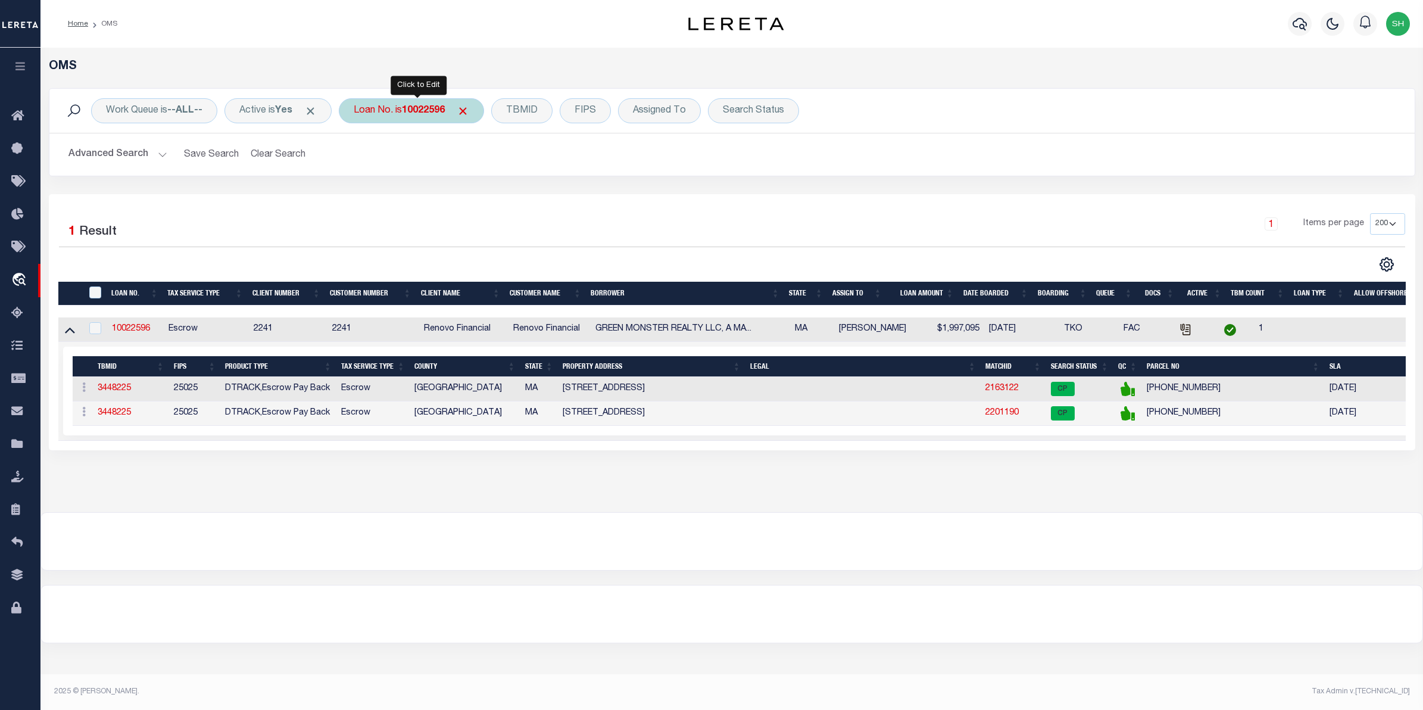
click at [390, 118] on div "Loan No. is 10022596" at bounding box center [411, 110] width 145 height 25
type input "10010392"
click at [527, 195] on input "Apply" at bounding box center [511, 195] width 35 height 20
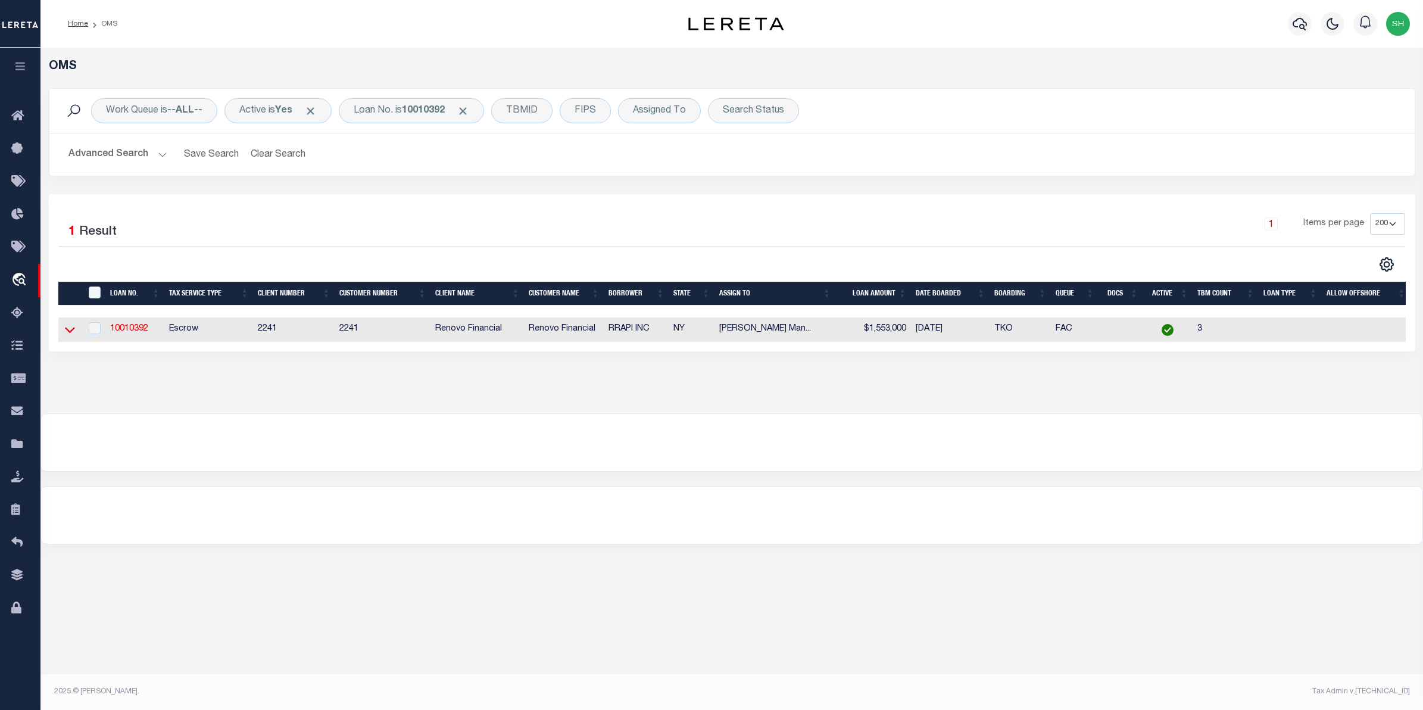
click at [71, 335] on icon at bounding box center [70, 329] width 10 height 13
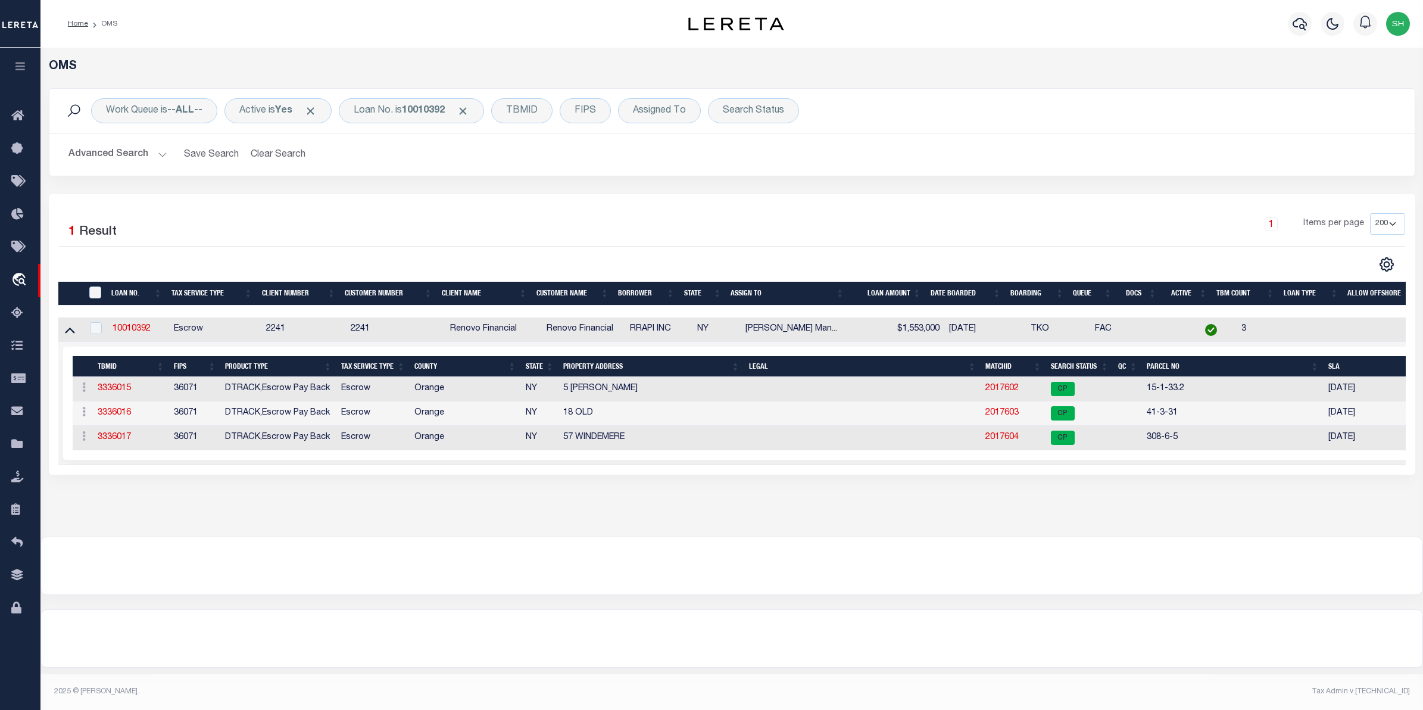
click at [147, 501] on div "OMS Work Queue is --ALL-- Active is Yes Loan No. is 10010392 TBMID FIPS Assigne…" at bounding box center [731, 280] width 1375 height 441
click at [176, 501] on div "OMS Work Queue is --ALL-- Active is Yes Loan No. is 10010392 TBMID FIPS Assigne…" at bounding box center [731, 280] width 1375 height 441
click at [149, 201] on div "Selected 1 Result 1 Items per page 10 25 50 100 200" at bounding box center [732, 334] width 1366 height 280
click at [1001, 417] on link "2017603" at bounding box center [1001, 412] width 33 height 8
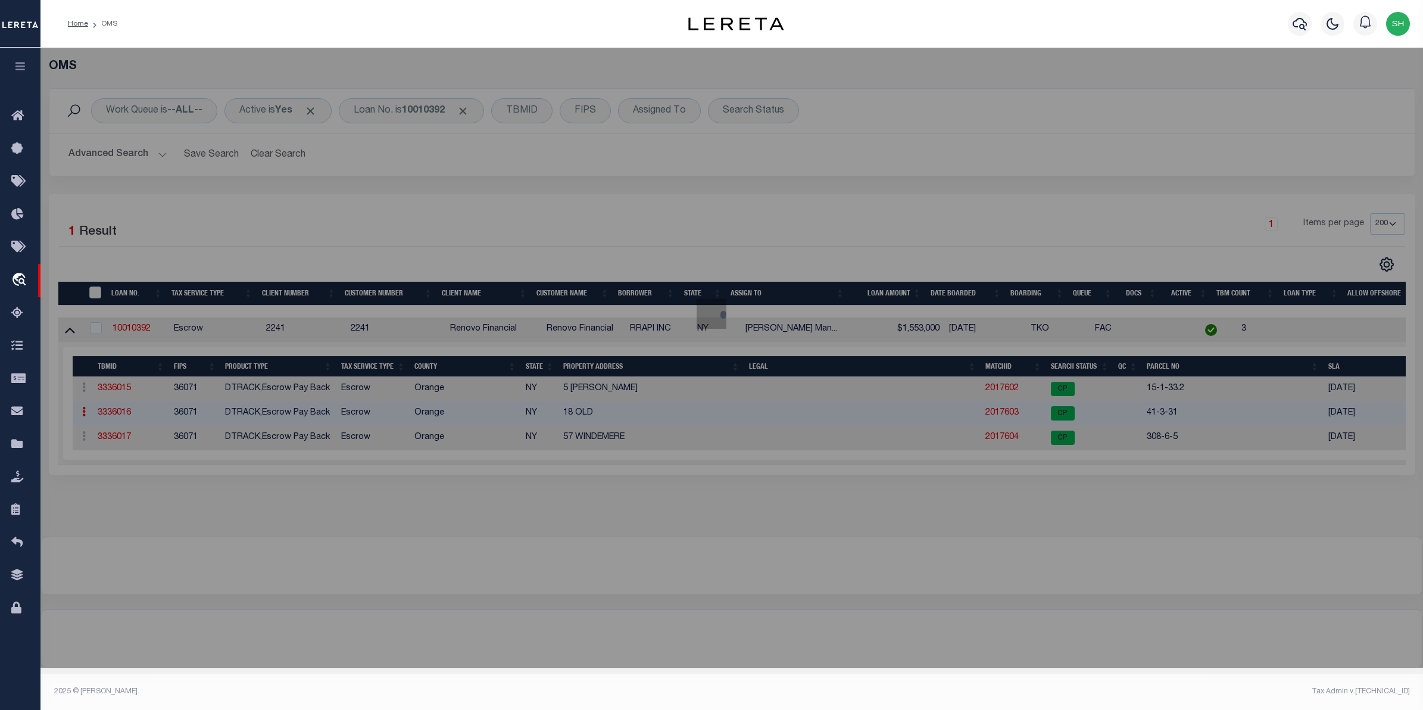
checkbox input "false"
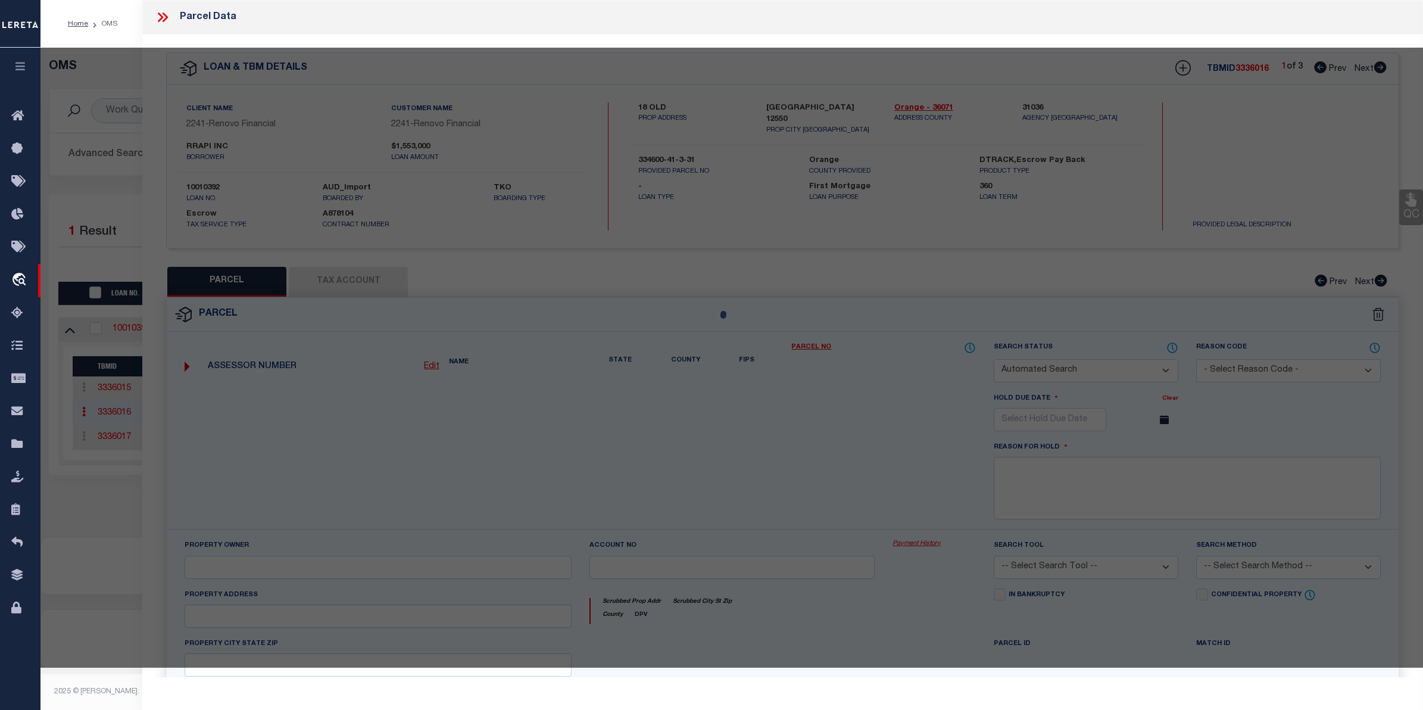
select select "CP"
type input "RRAPI Inc."
select select "AGW"
select select
type input "18 Old North Plank Rd"
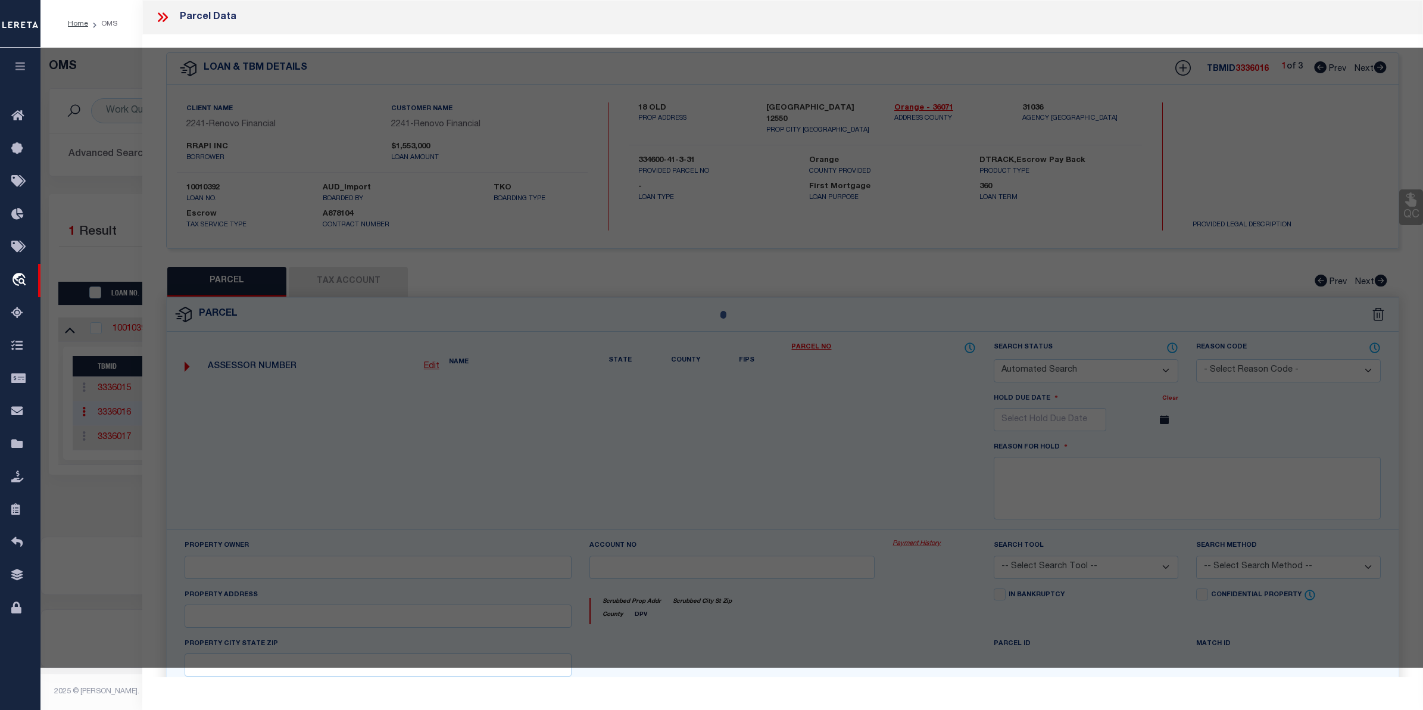
checkbox input "false"
type input "NEWBURGH NY 12550"
type textarea "Acres 2.40"
type textarea "Completed based on given suggested parcel."
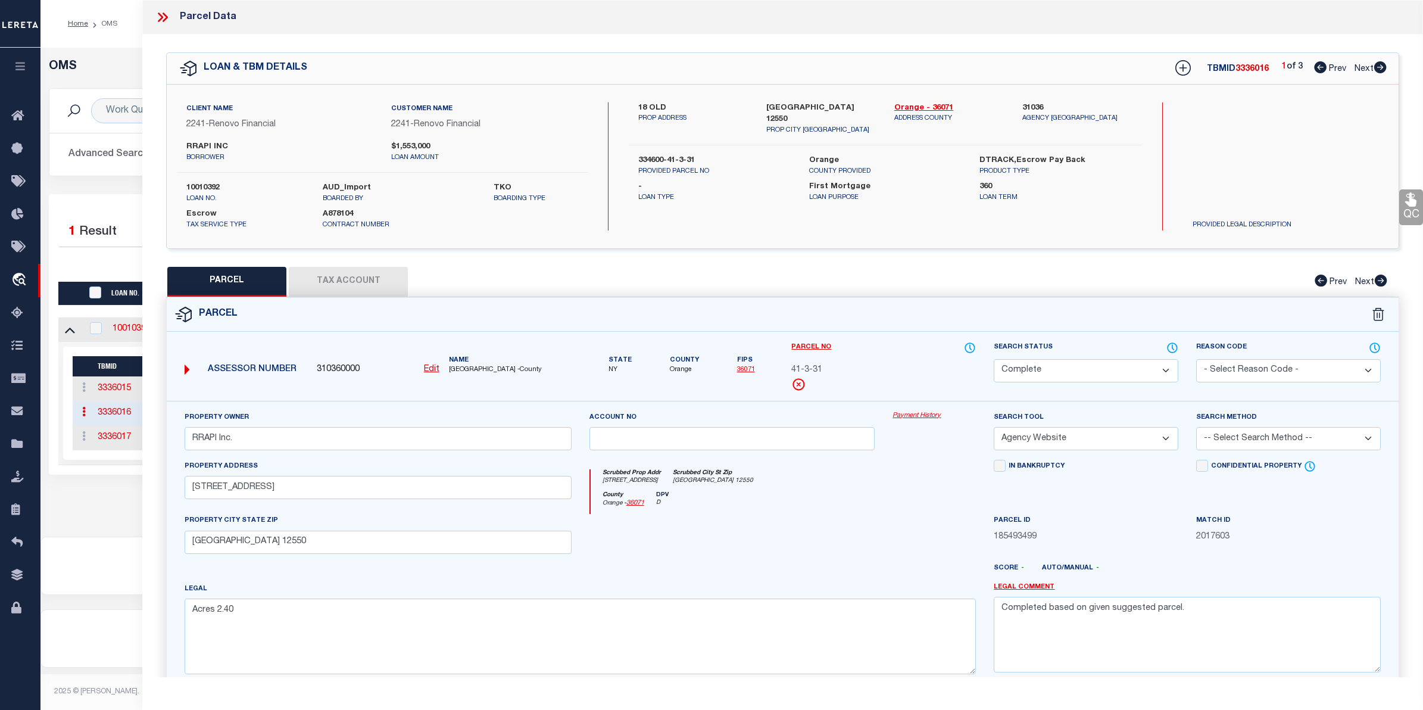
click at [923, 416] on link "Payment History" at bounding box center [933, 416] width 83 height 10
click at [120, 203] on div "Selected 1 Result 1 Items per page 10 25 50 100 200" at bounding box center [732, 334] width 1366 height 280
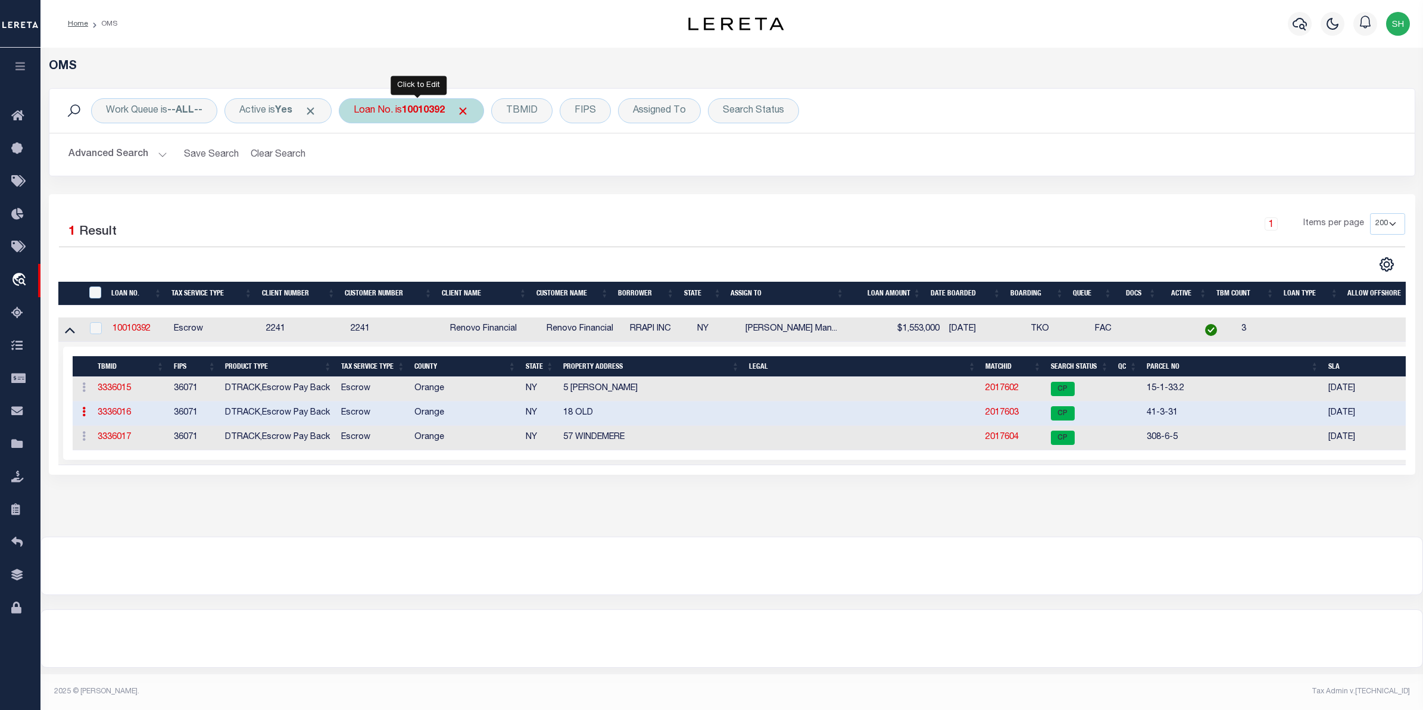
click at [398, 112] on div "Loan No. is 10010392" at bounding box center [411, 110] width 145 height 25
type input "10022596"
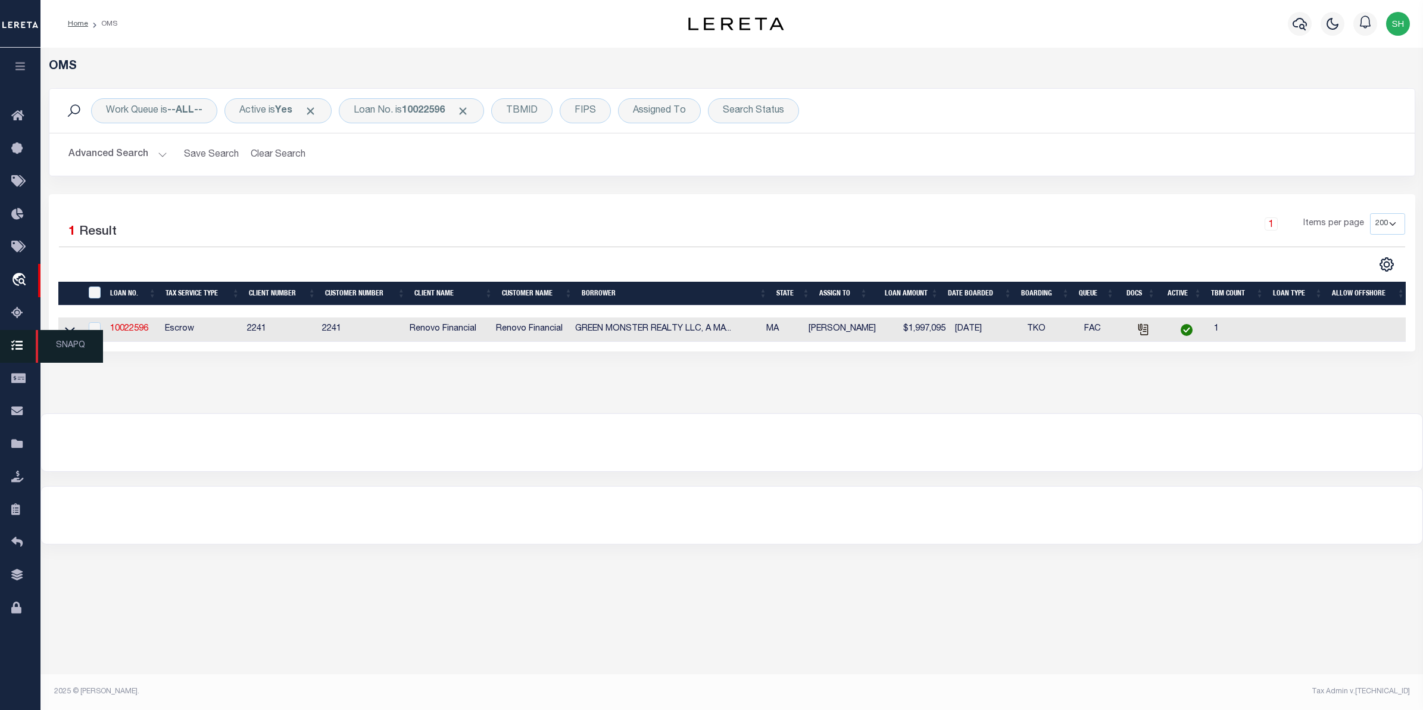
click at [72, 332] on span "SNAPQ" at bounding box center [69, 346] width 67 height 33
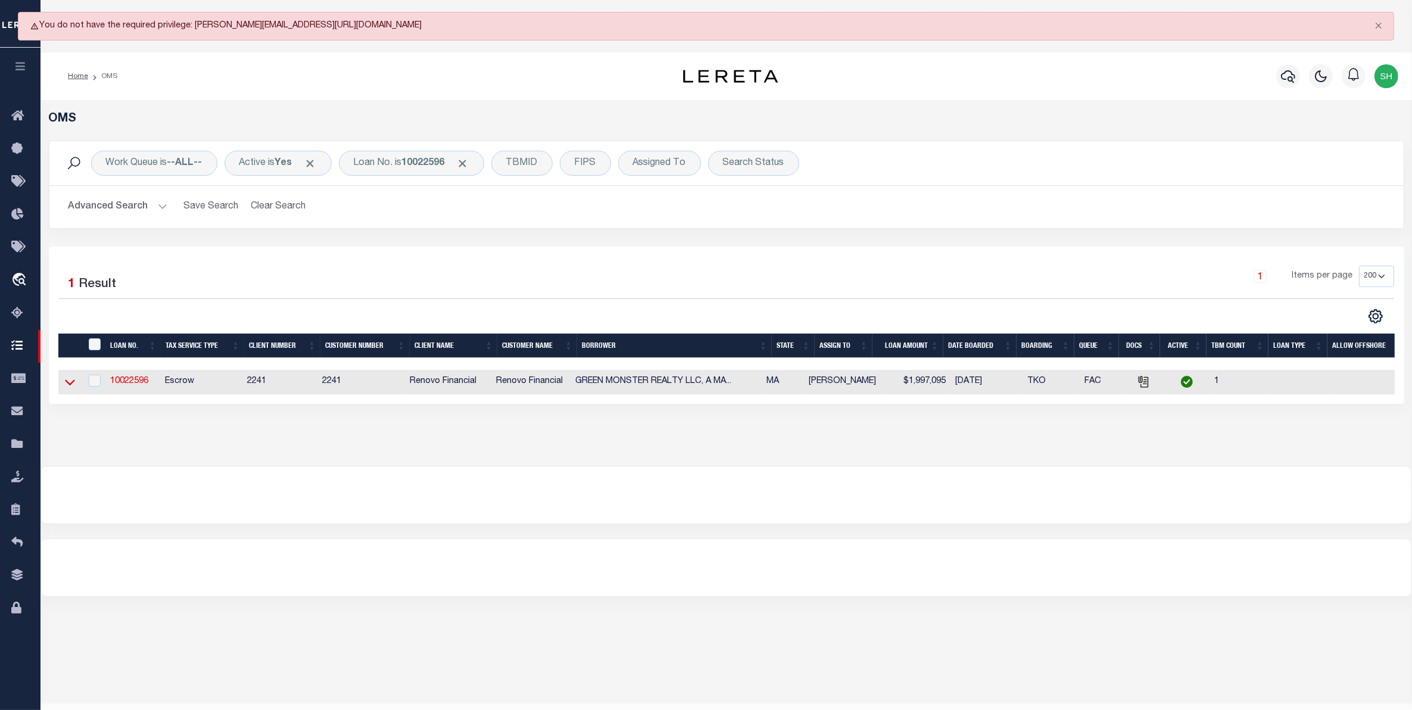
click at [71, 385] on icon at bounding box center [70, 382] width 10 height 13
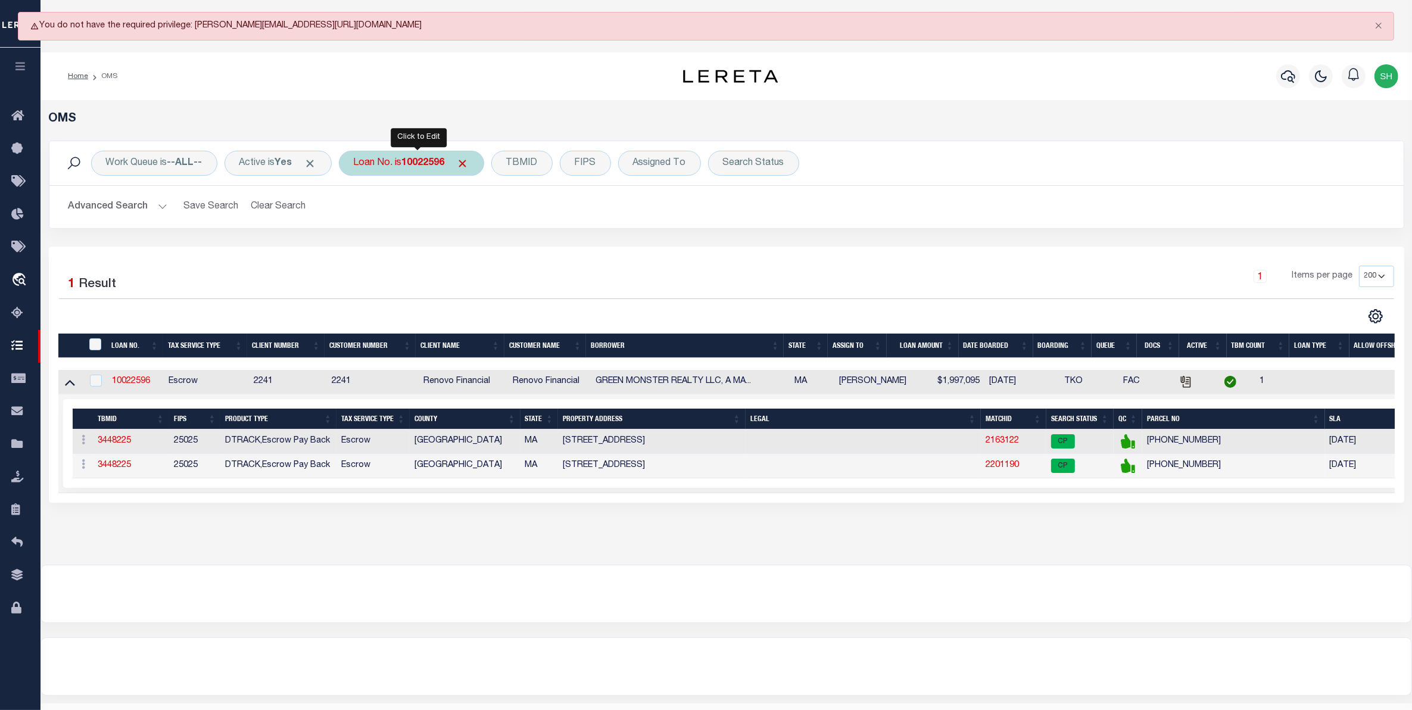
click at [410, 173] on div "Loan No. is 10022596" at bounding box center [411, 163] width 145 height 25
type input "10010392"
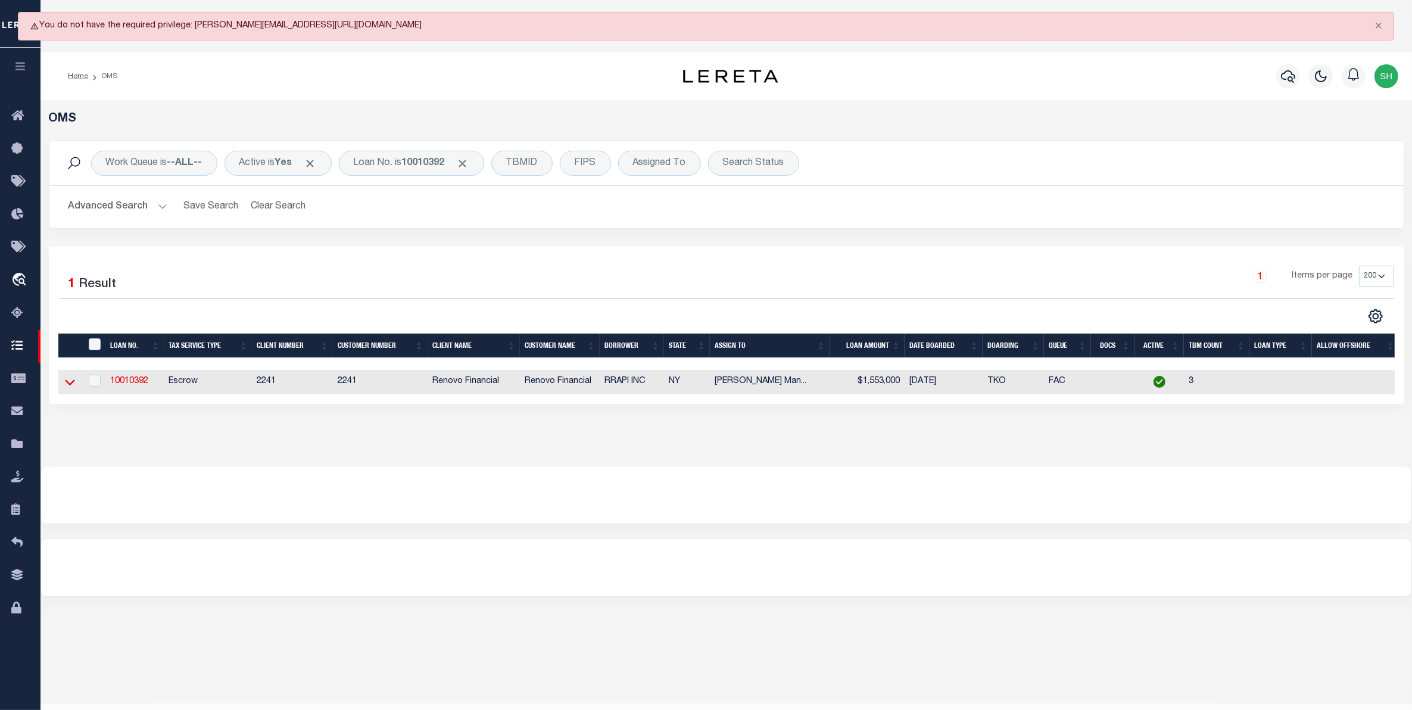
click at [73, 386] on icon at bounding box center [70, 382] width 10 height 13
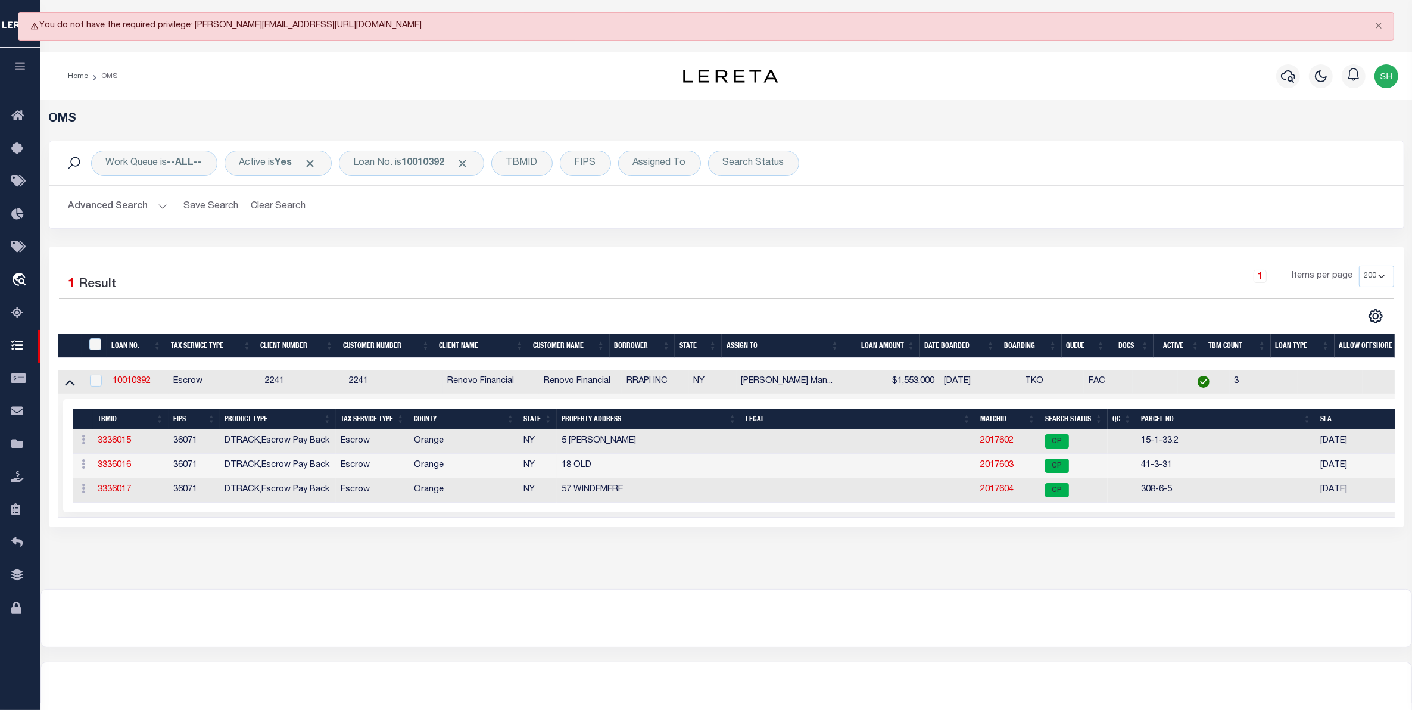
click at [790, 553] on div "OMS Work Queue is --ALL-- Active is Yes Loan No. is 10010392 TBMID FIPS Assigne…" at bounding box center [726, 332] width 1364 height 441
click at [414, 168] on b "10010392" at bounding box center [423, 163] width 43 height 10
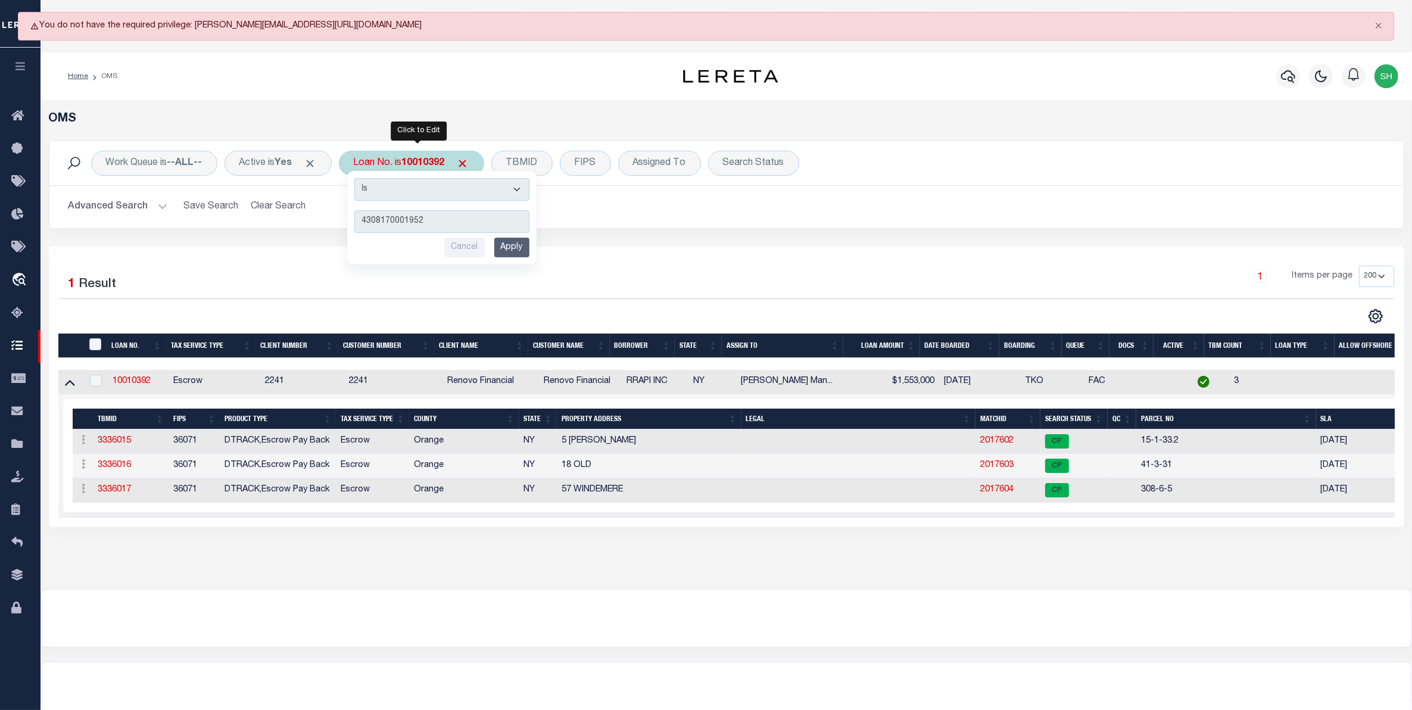
type input "4308170001952"
click at [522, 248] on input "Apply" at bounding box center [511, 248] width 35 height 20
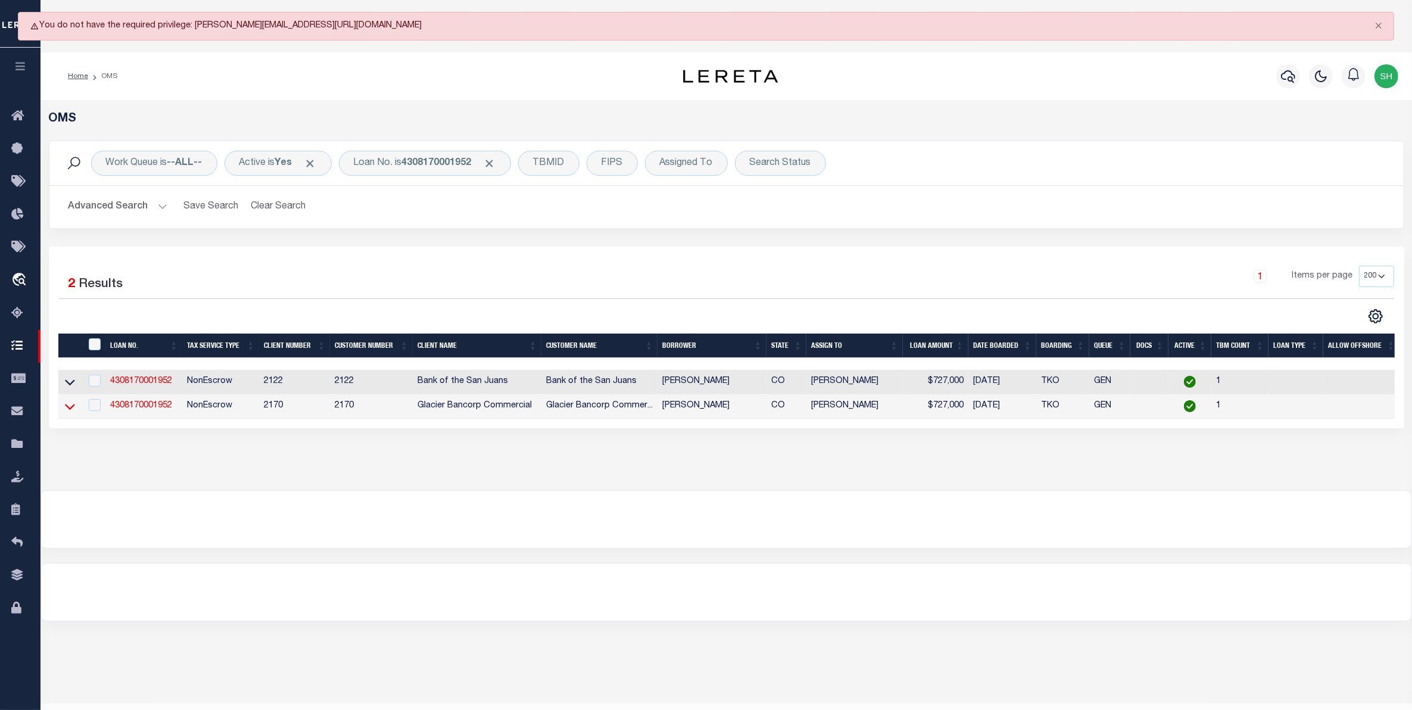
click at [67, 410] on icon at bounding box center [70, 407] width 10 height 6
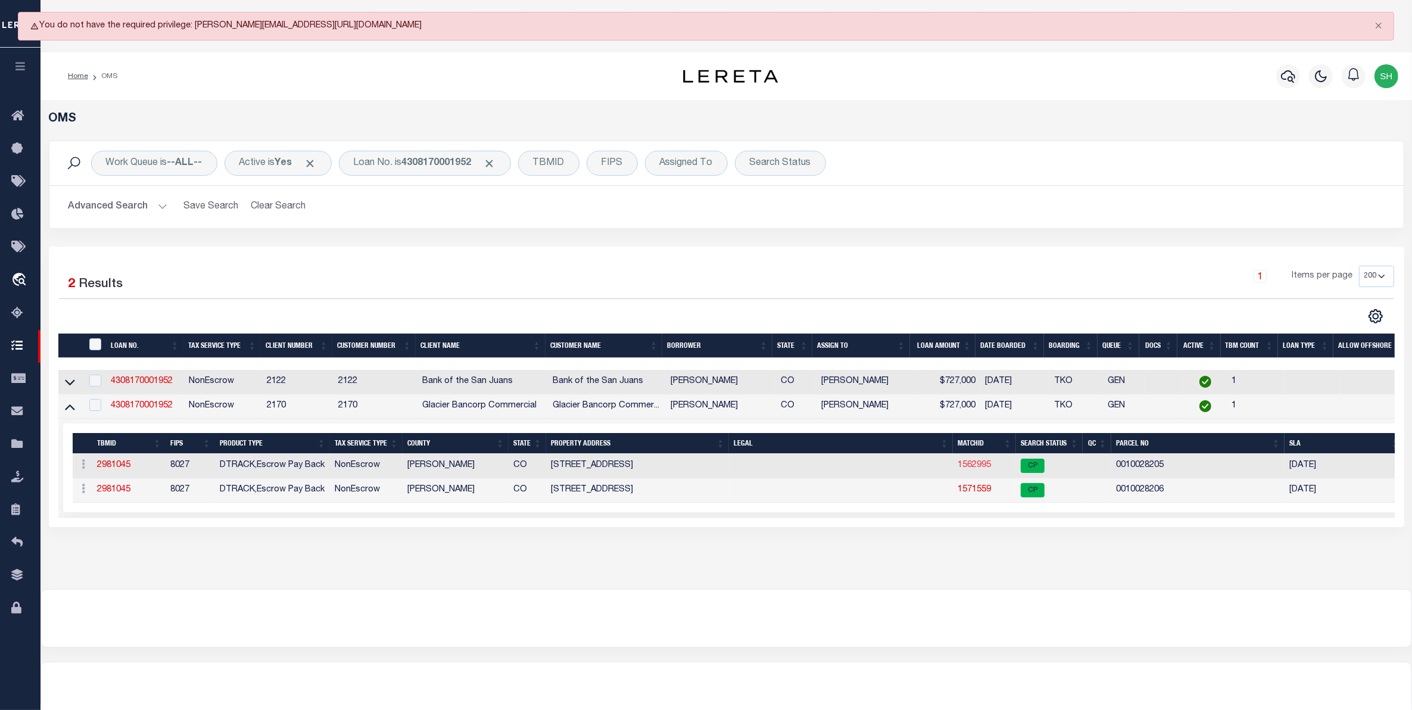
click at [981, 469] on link "1562995" at bounding box center [973, 465] width 33 height 8
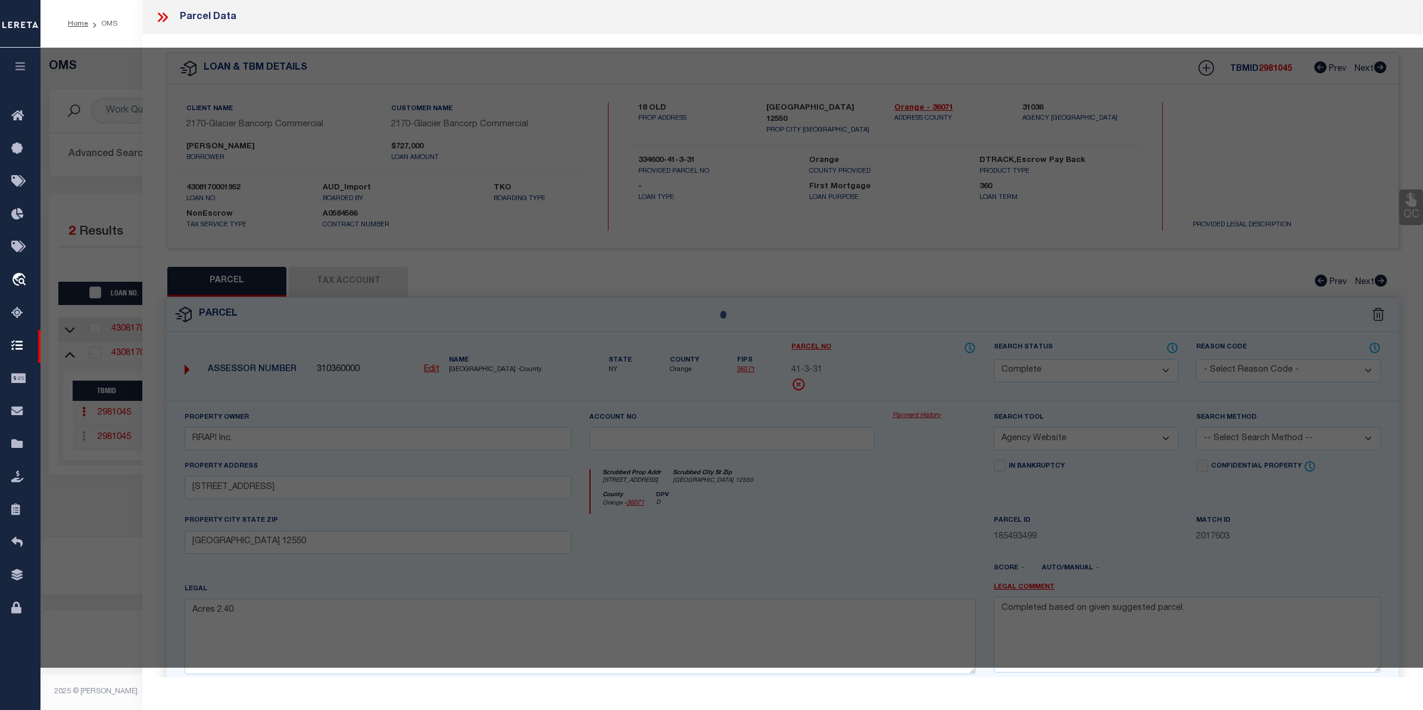
select select "AS"
select select
checkbox input "false"
select select "CP"
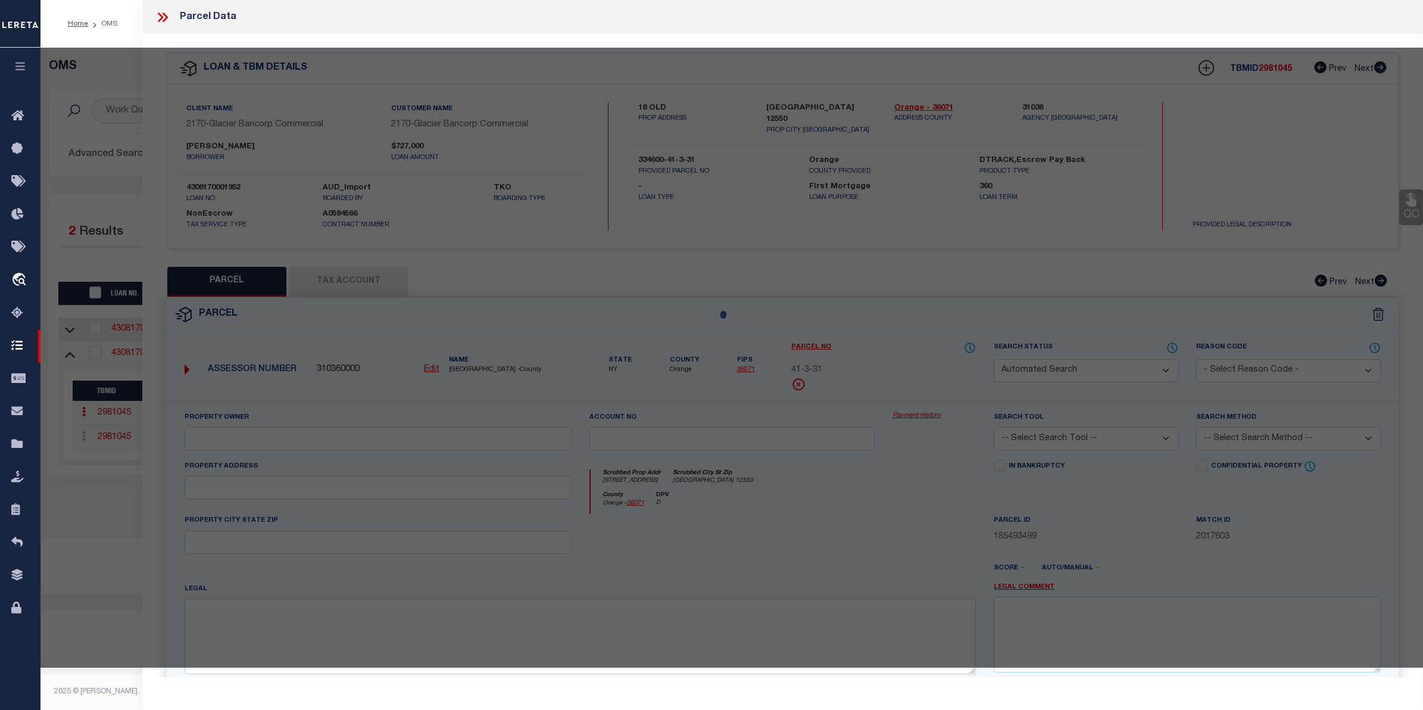
type input "EVERHART RICHARD E &; WRIGHT-EVERHART DONNA"
select select
type input "705 SOUTH ST"
checkbox input "false"
type input "SILVER CLIFF CO 81252"
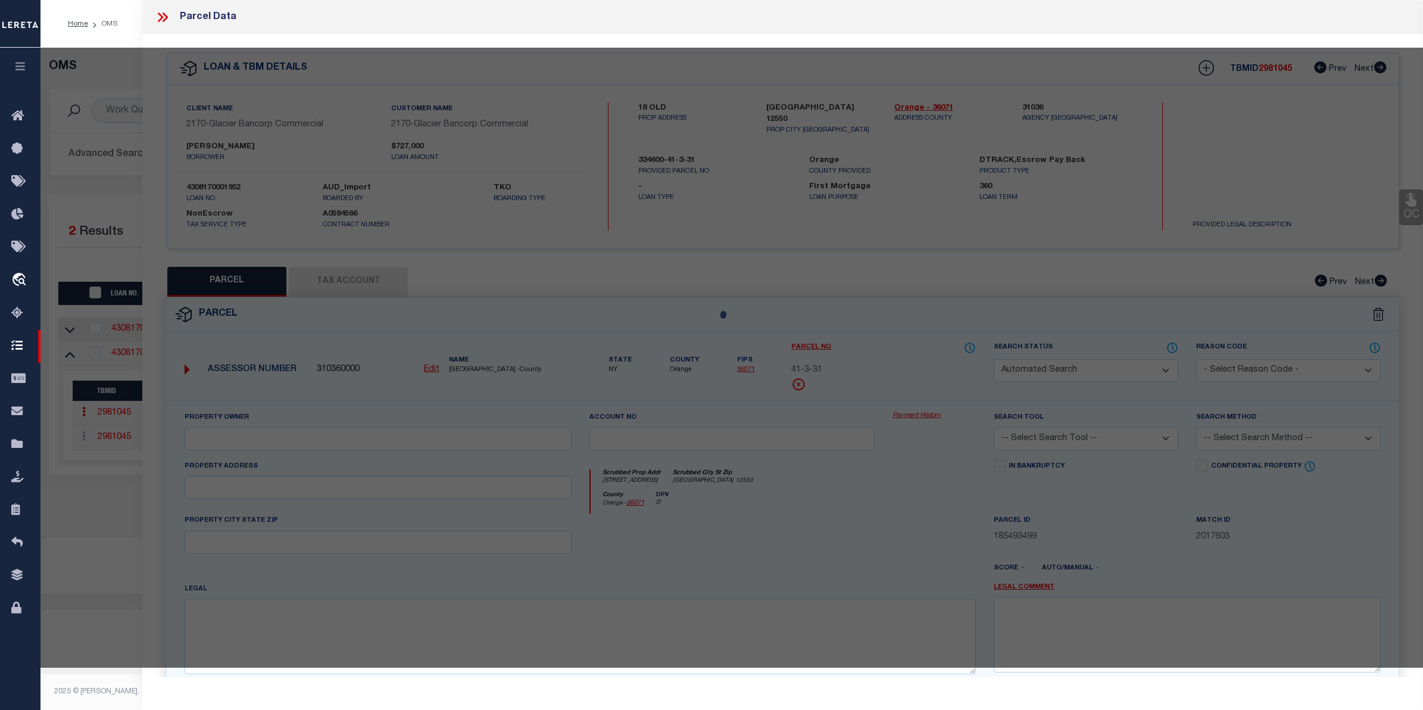
type textarea "LOTS 17-26 & 30-32 BLK 12 TOWN OF SILVER CLIFF"
type textarea "Provided suggested parcel is inactive"
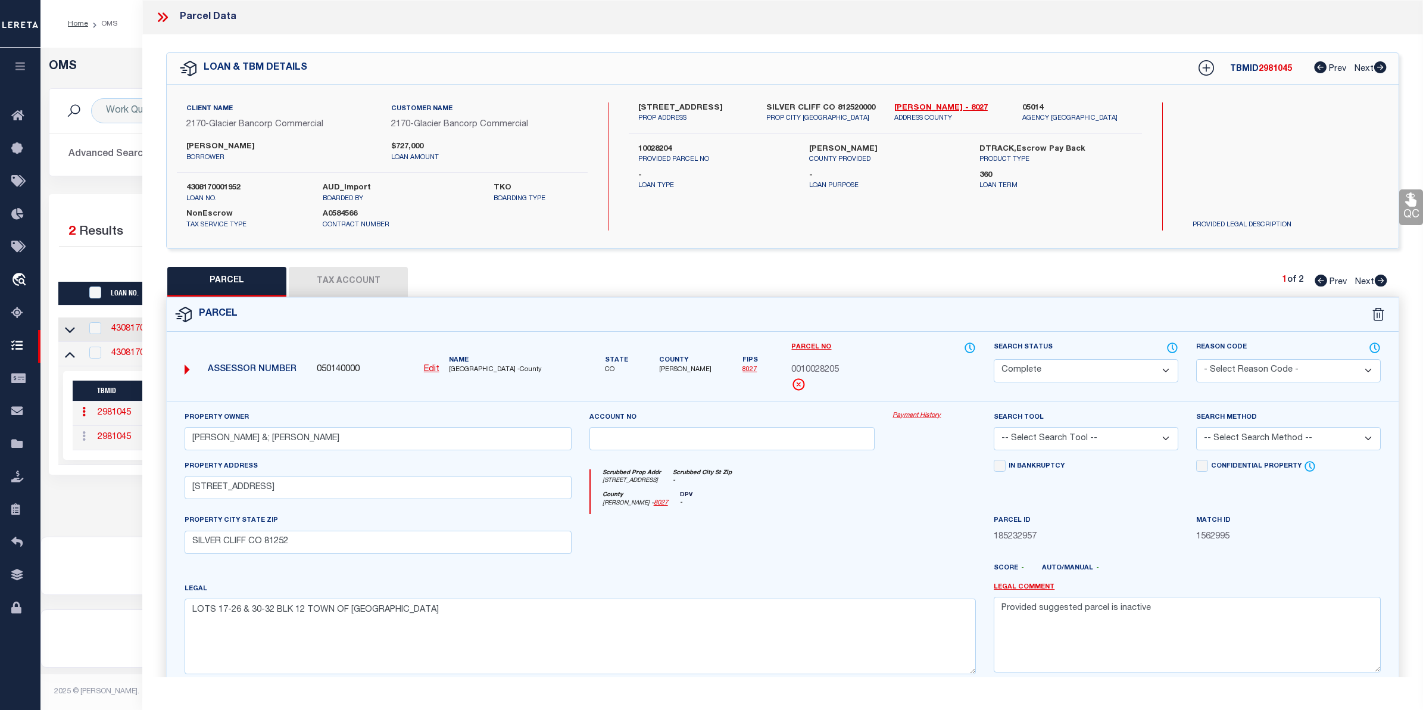
click at [919, 413] on link "Payment History" at bounding box center [933, 416] width 83 height 10
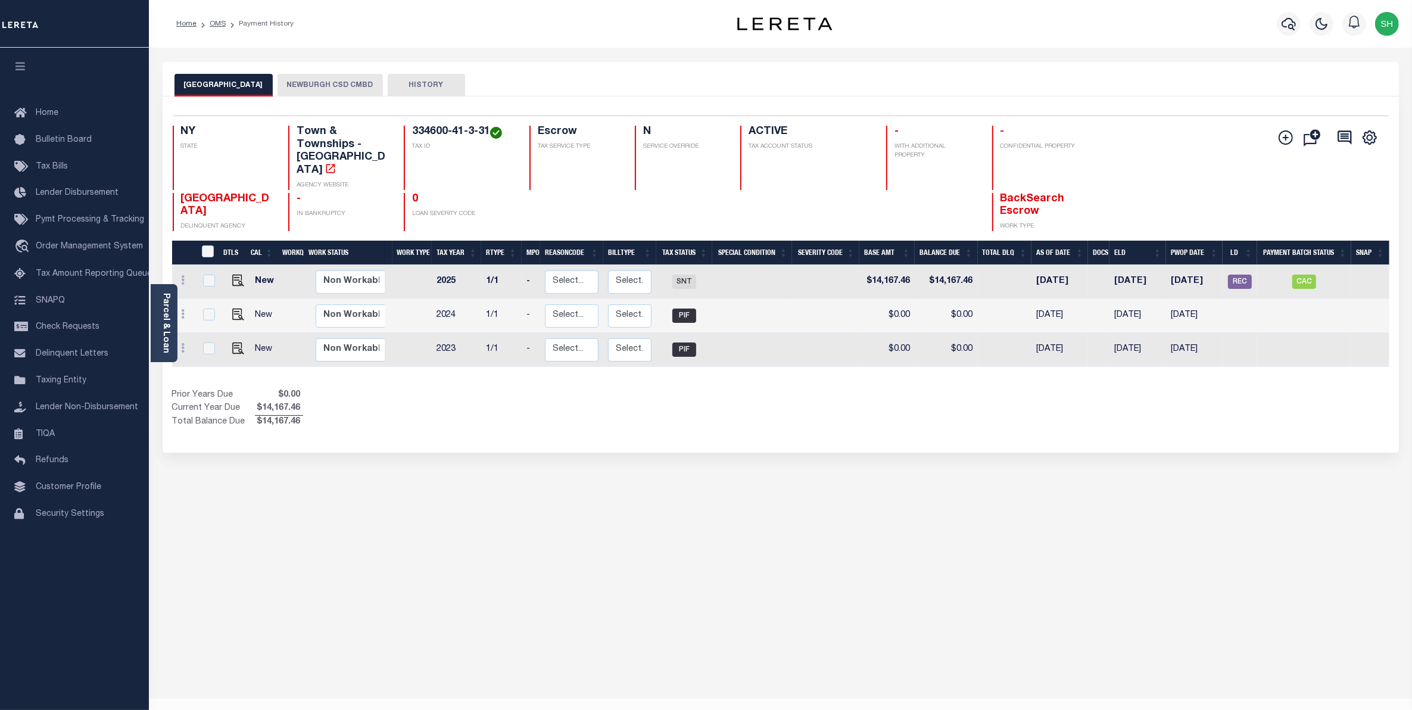
click at [329, 80] on button "NEWBURGH CSD CMBD" at bounding box center [329, 85] width 105 height 23
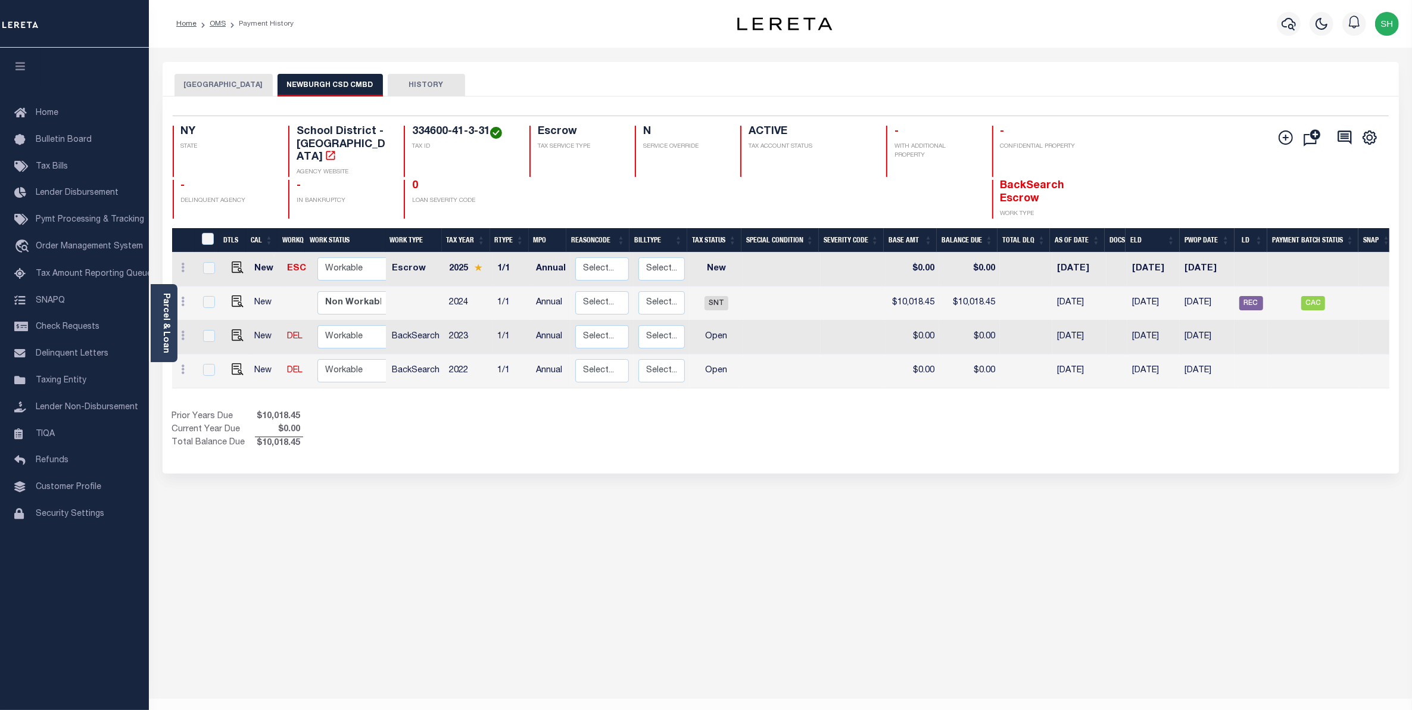
click at [237, 91] on button "[GEOGRAPHIC_DATA]" at bounding box center [223, 85] width 98 height 23
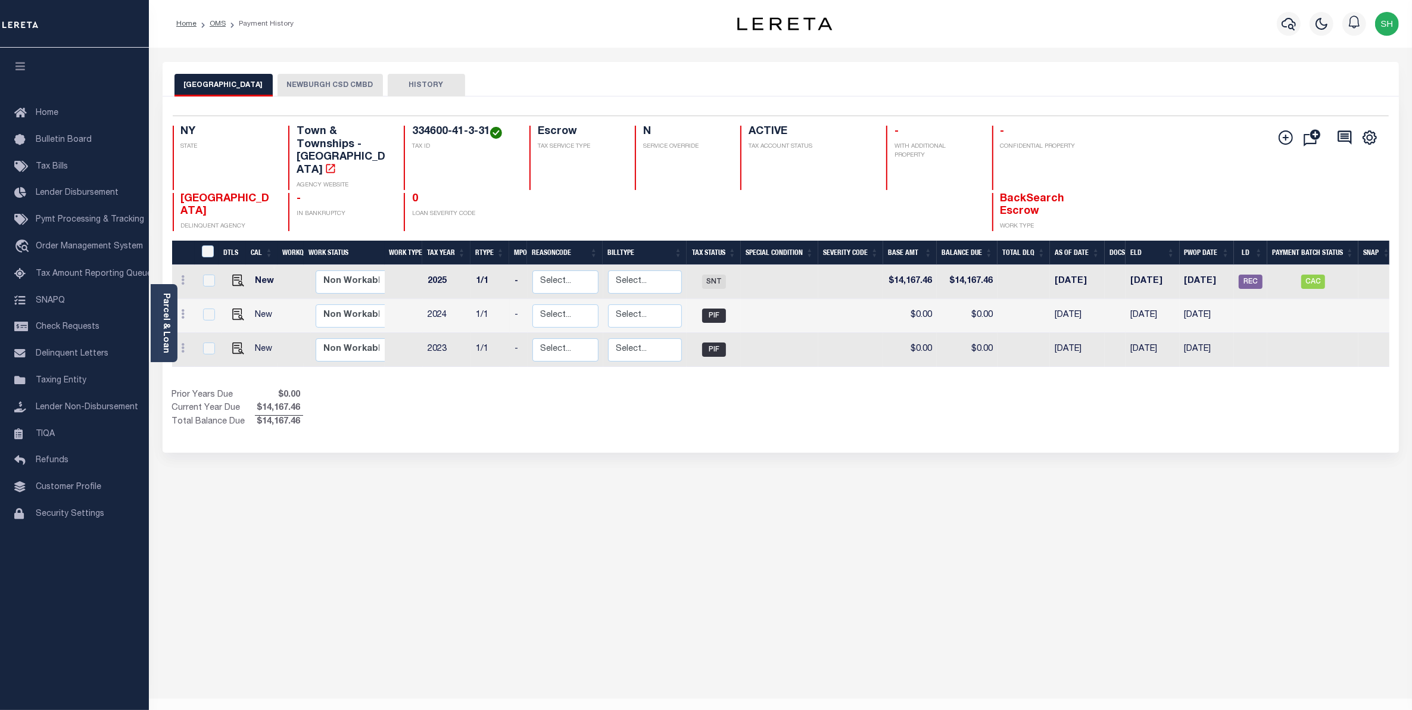
click at [250, 88] on button "[GEOGRAPHIC_DATA]" at bounding box center [223, 85] width 98 height 23
click at [284, 87] on button "NEWBURGH CSD CMBD" at bounding box center [329, 85] width 105 height 23
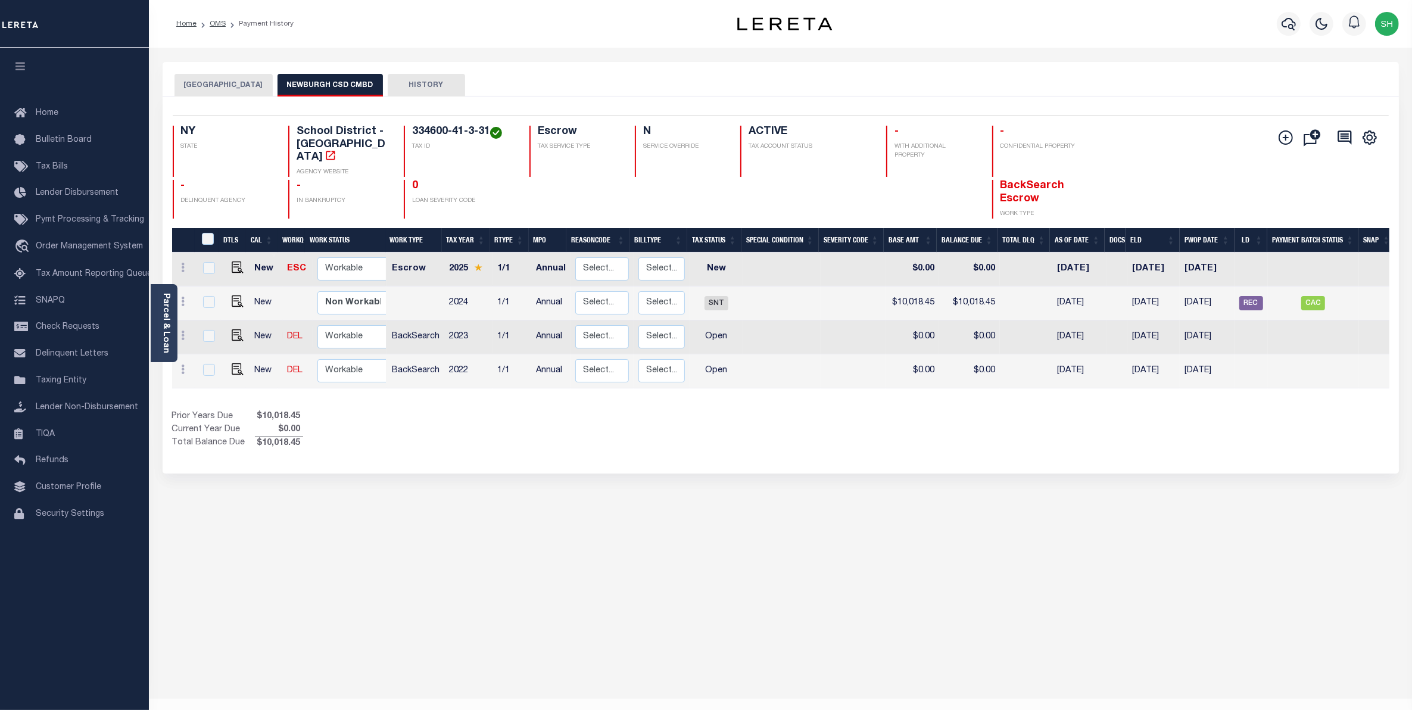
click at [182, 518] on div "[GEOGRAPHIC_DATA] NEWBURGH CSD CMBD HISTORY Selected 4" at bounding box center [781, 398] width 1254 height 672
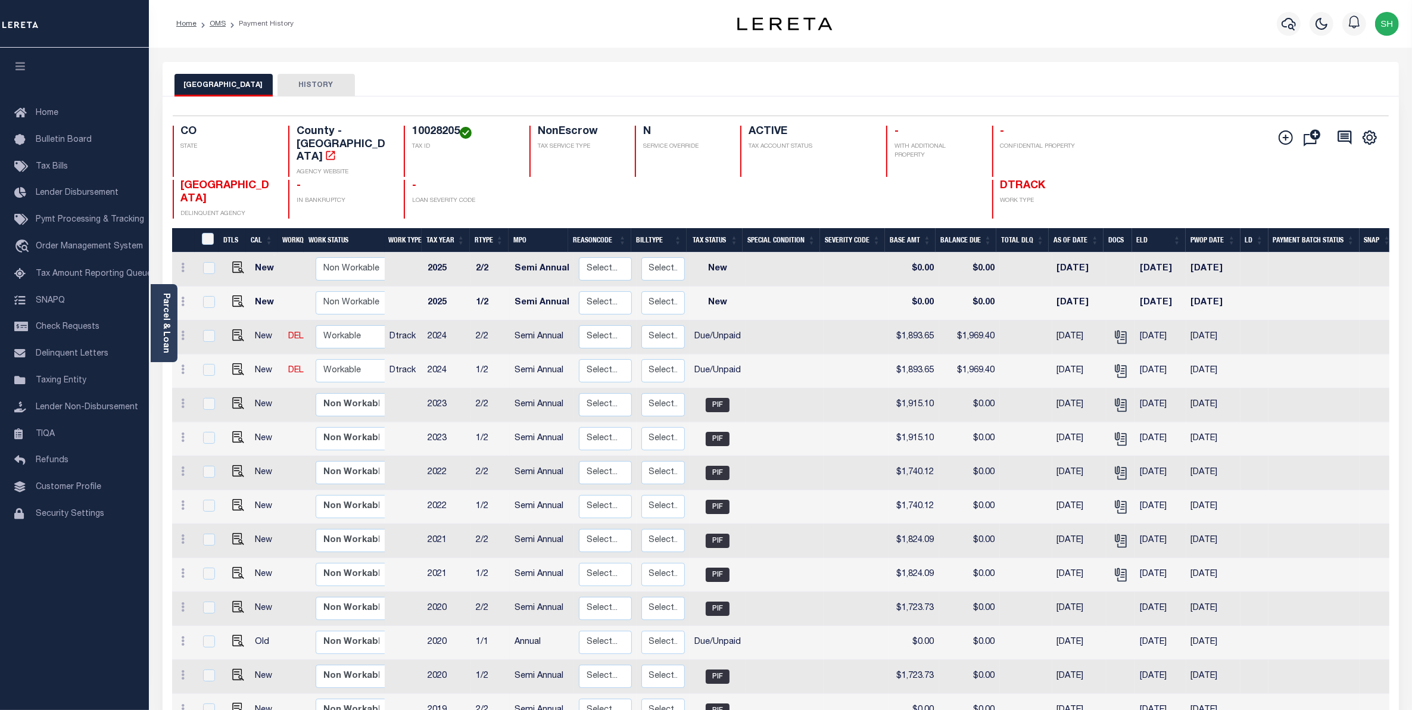
click at [458, 132] on h4 "10028205" at bounding box center [463, 132] width 103 height 13
drag, startPoint x: 458, startPoint y: 132, endPoint x: 414, endPoint y: 129, distance: 44.8
click at [414, 129] on h4 "10028205" at bounding box center [463, 132] width 103 height 13
copy h4 "10028205"
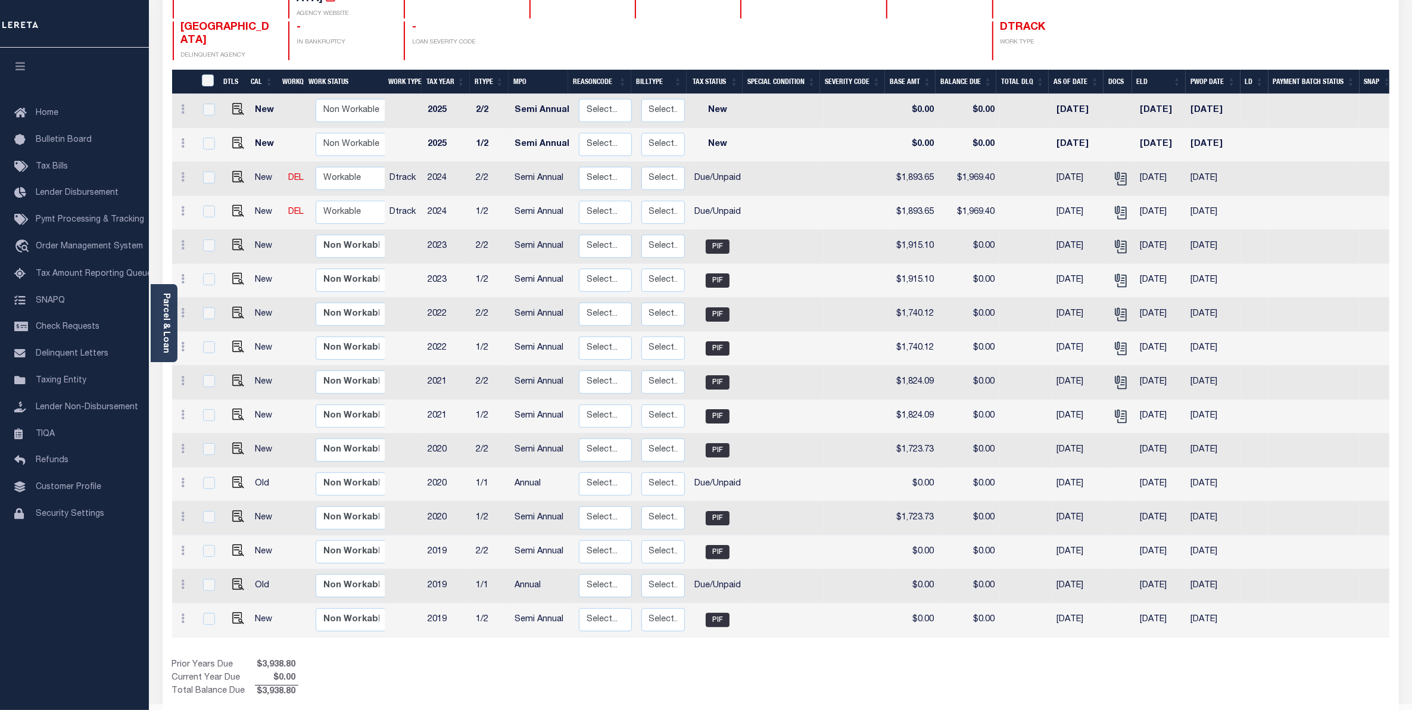
scroll to position [159, 0]
click at [68, 251] on span "Order Management System" at bounding box center [89, 246] width 107 height 8
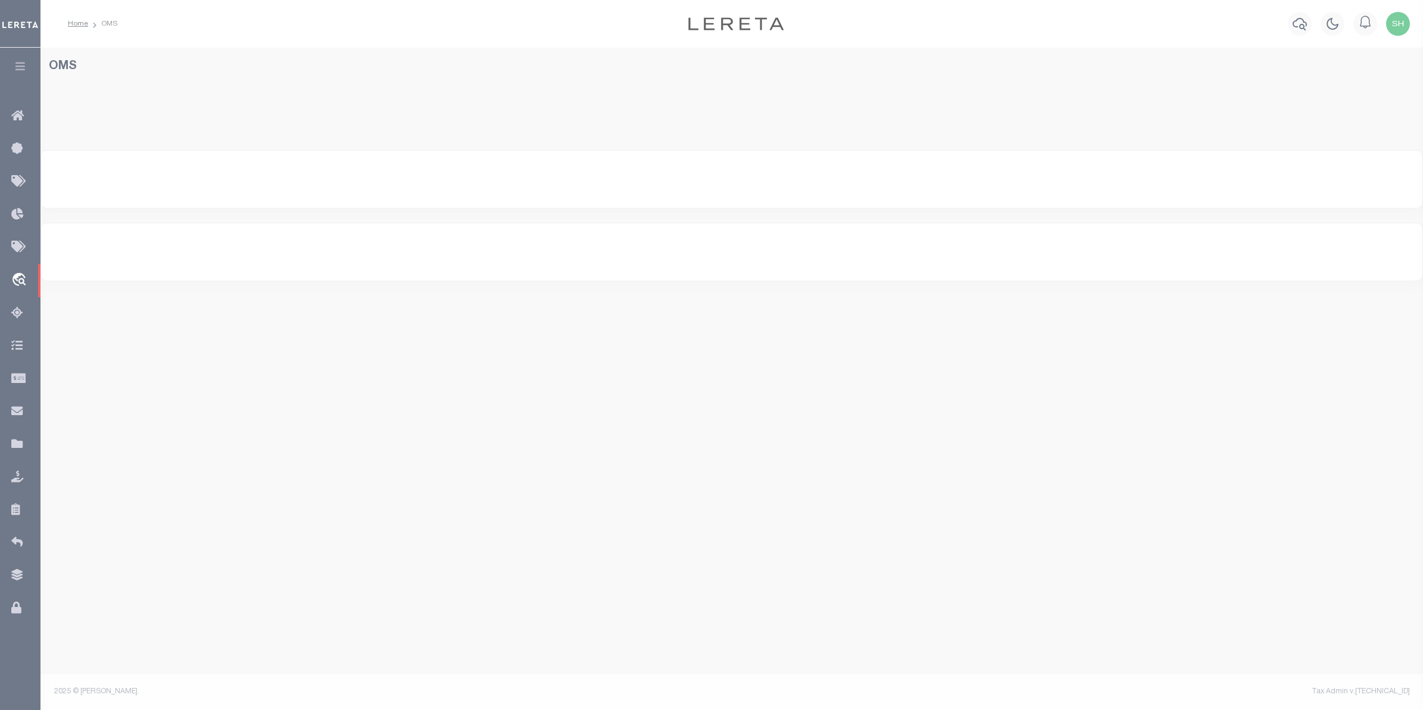
select select "200"
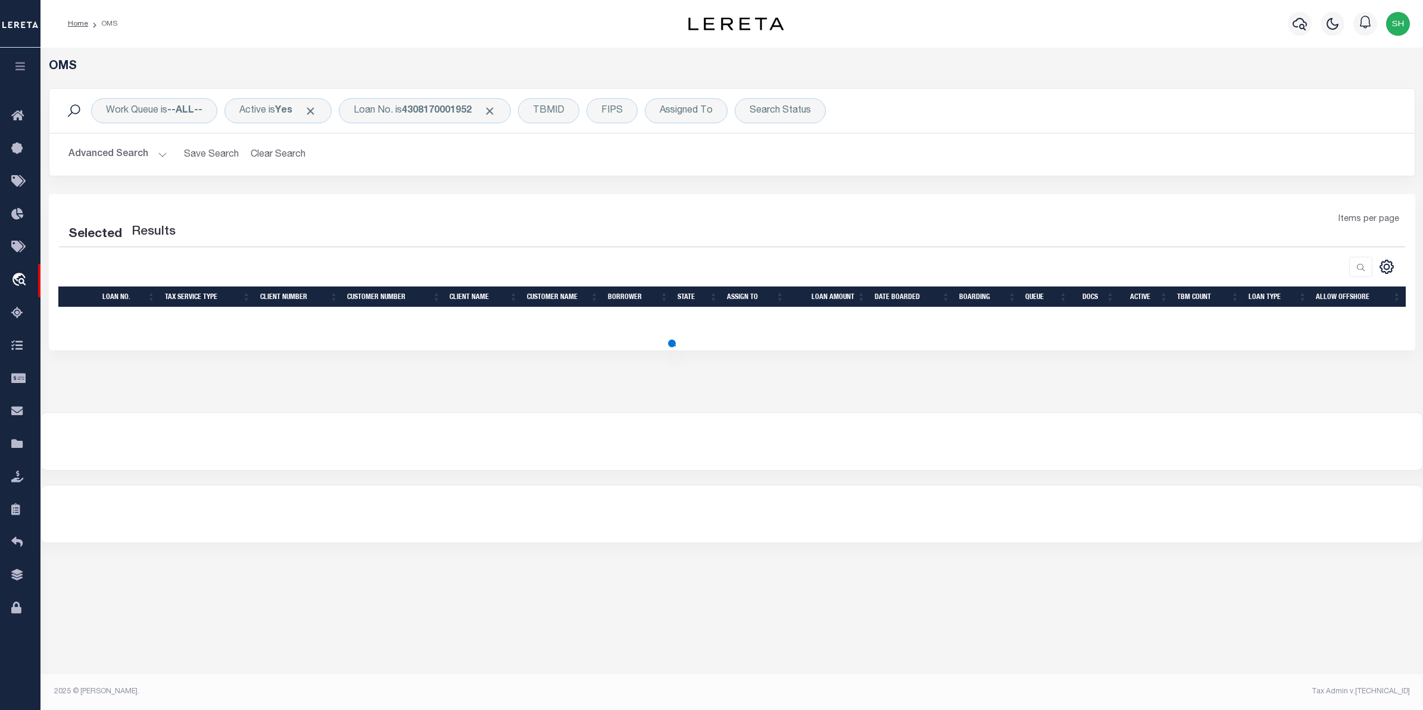
select select "200"
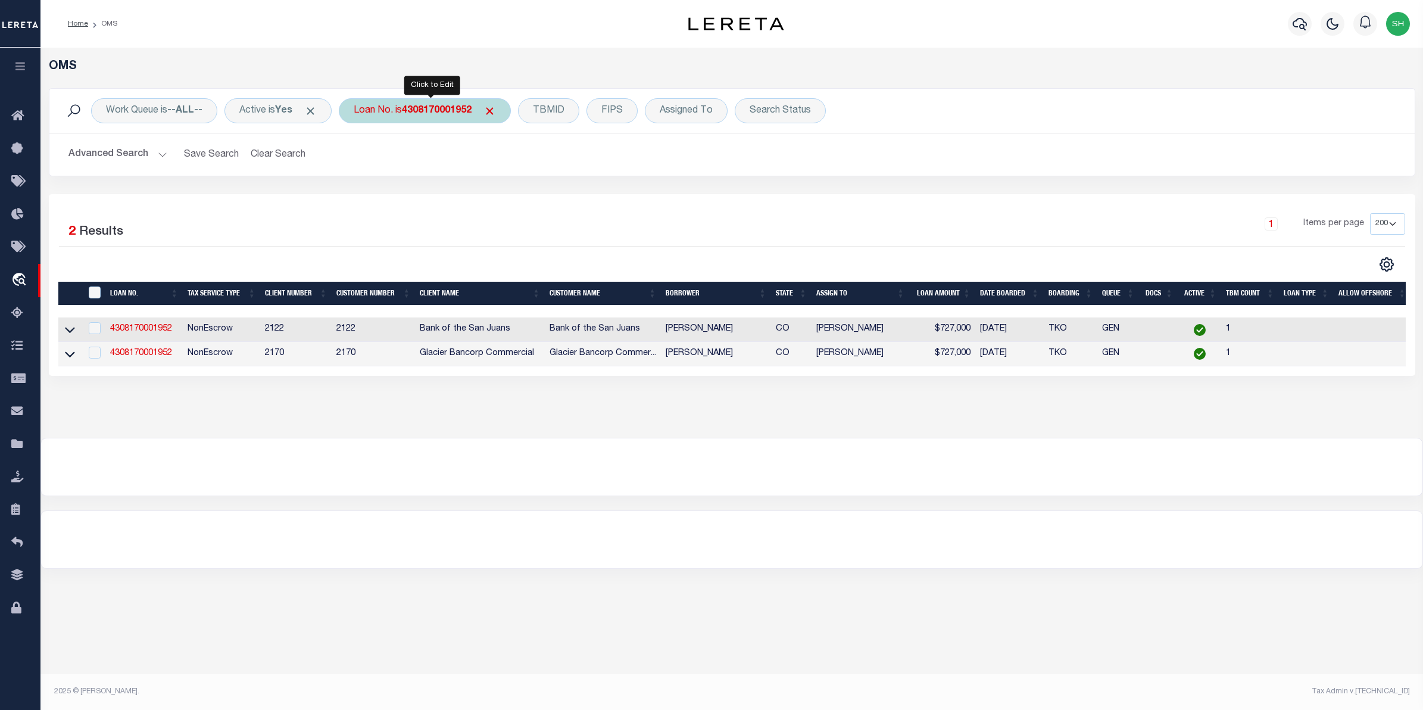
click at [382, 115] on div "Loan No. is 4308170001952" at bounding box center [425, 110] width 172 height 25
type input "910013078198"
click at [512, 191] on input "Apply" at bounding box center [511, 195] width 35 height 20
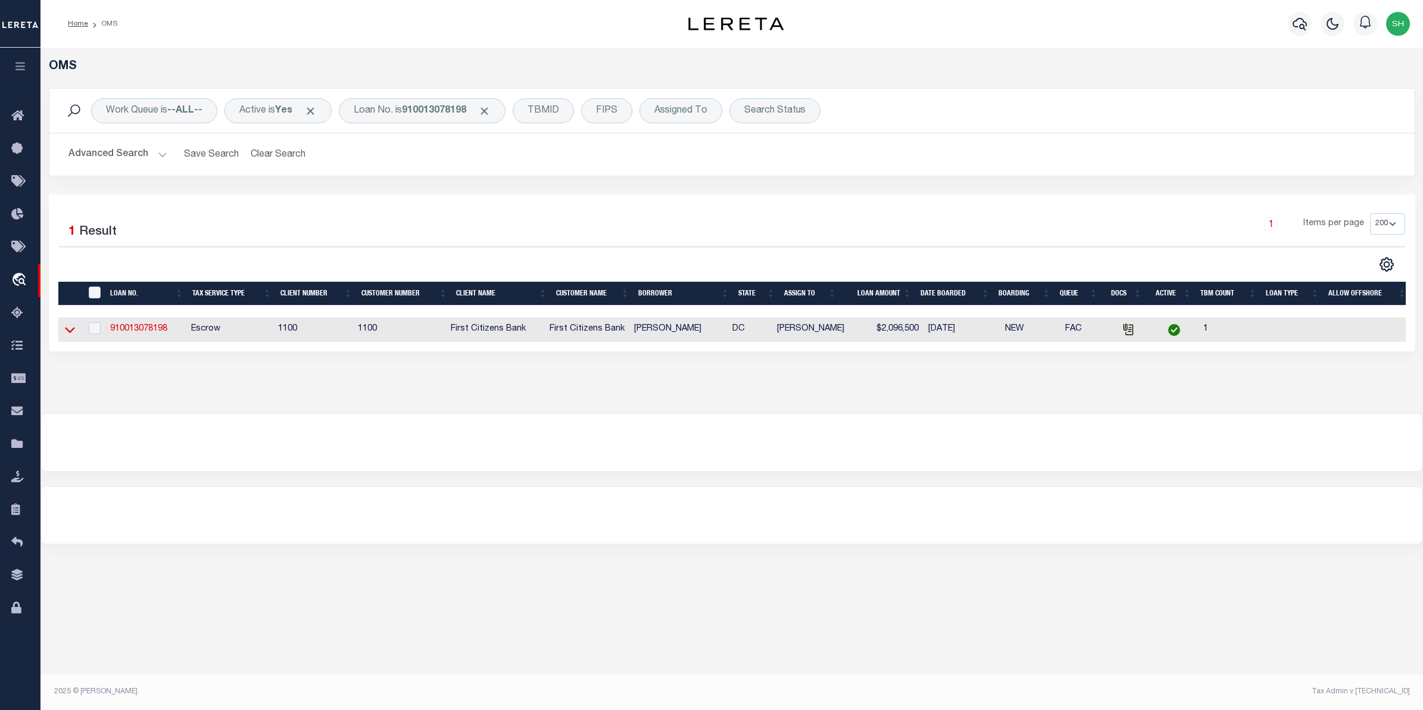
click at [74, 332] on icon at bounding box center [70, 329] width 10 height 13
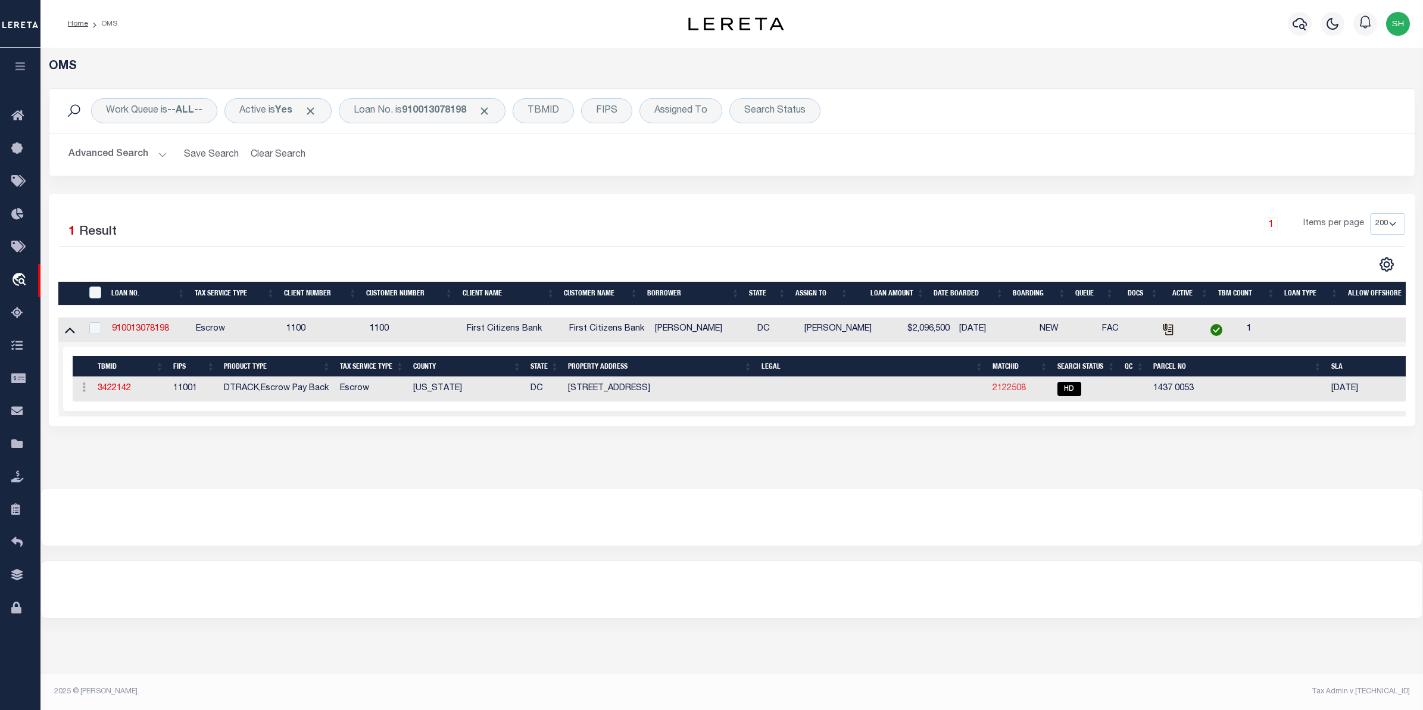
click at [999, 391] on link "2122508" at bounding box center [1008, 388] width 33 height 8
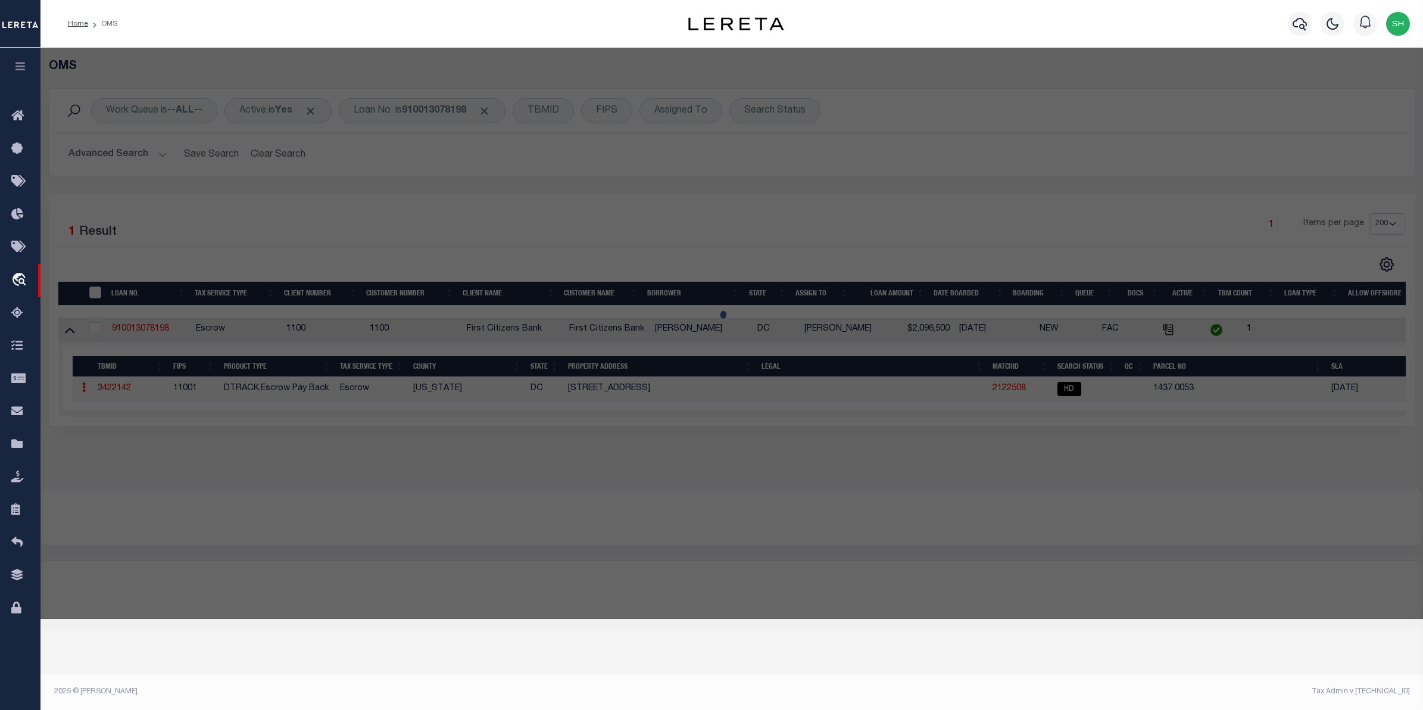
checkbox input "false"
select select "HD"
type input "ABACUS PRIVATE FAMILY TRUST COMPANY LLC TRUSTEE"
select select "AGW"
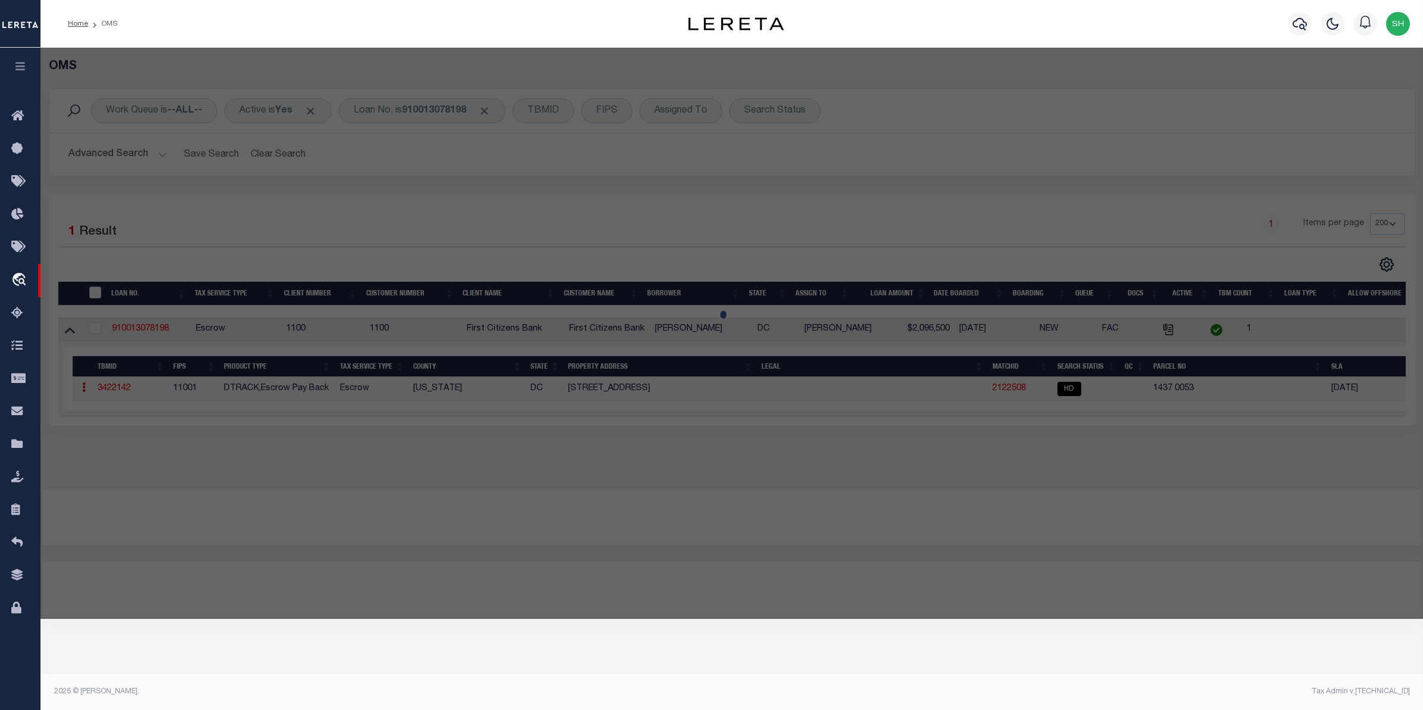
select select
type input "[STREET_ADDRESS]"
checkbox input "false"
type input "[US_STATE][GEOGRAPHIC_DATA] 20016-2647"
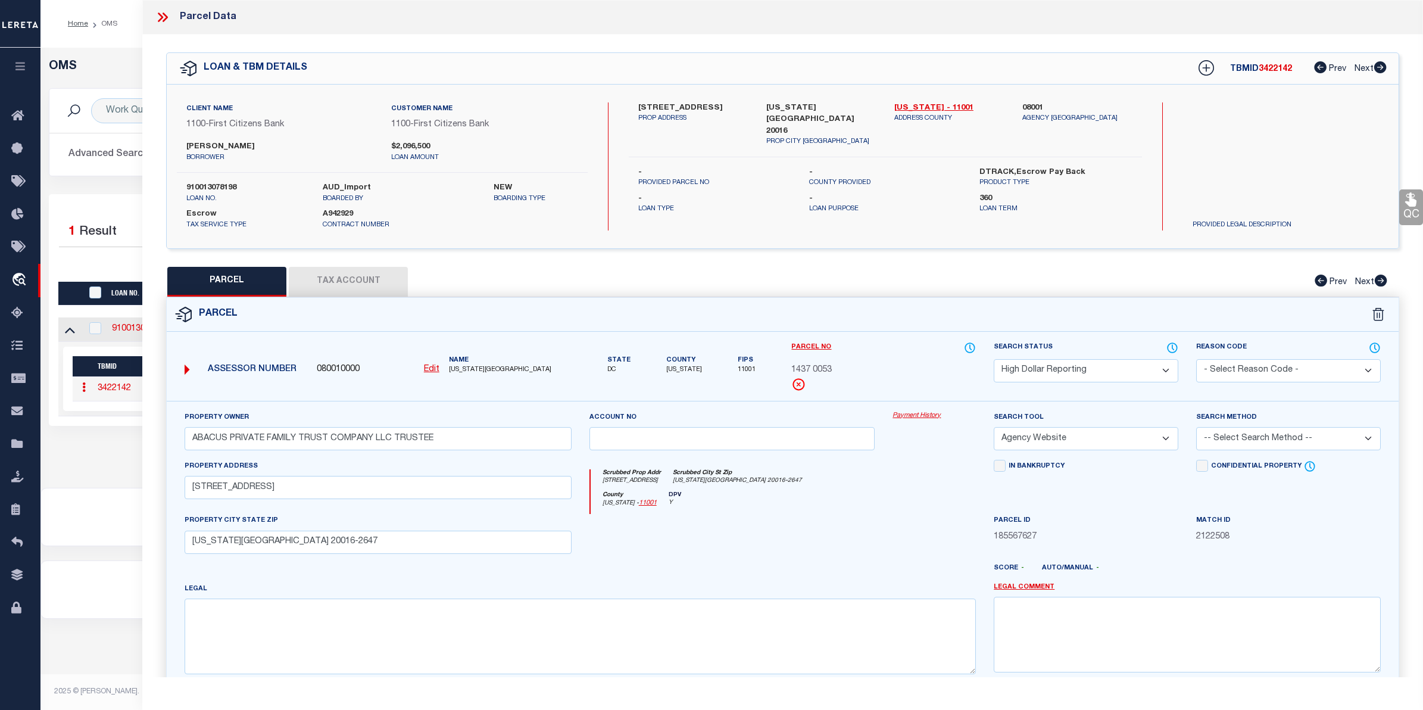
click at [917, 419] on link "Payment History" at bounding box center [933, 416] width 83 height 10
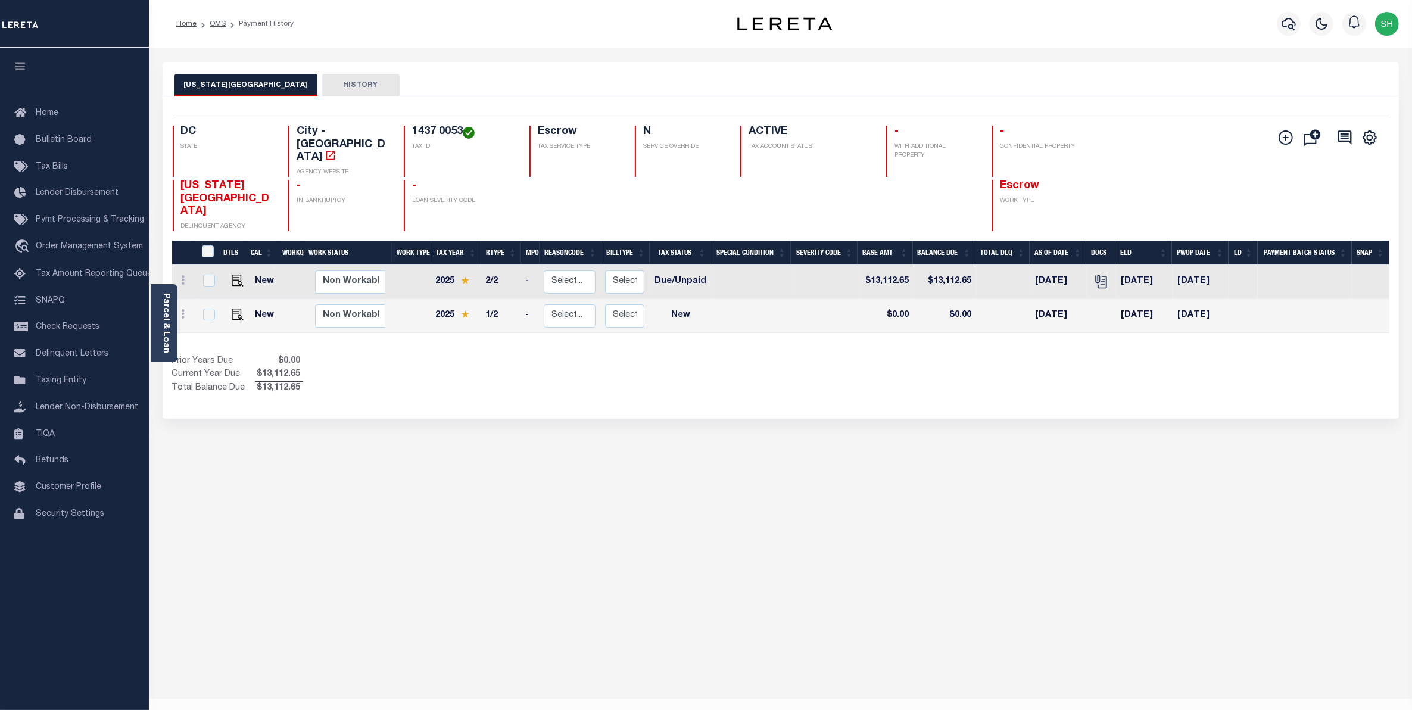
click at [199, 458] on div "[US_STATE] HISTORY Selected 2 Results" at bounding box center [781, 398] width 1254 height 672
click at [73, 245] on span "Order Management System" at bounding box center [89, 246] width 107 height 8
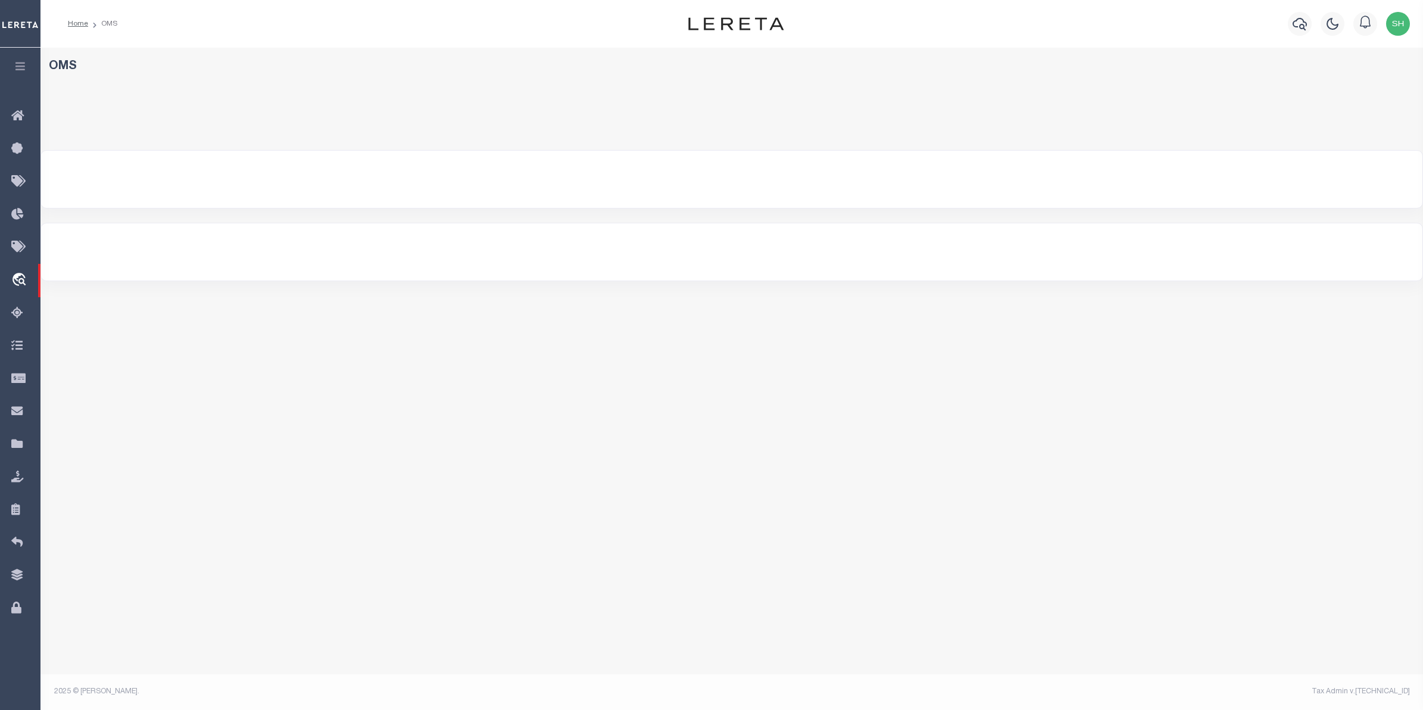
select select "200"
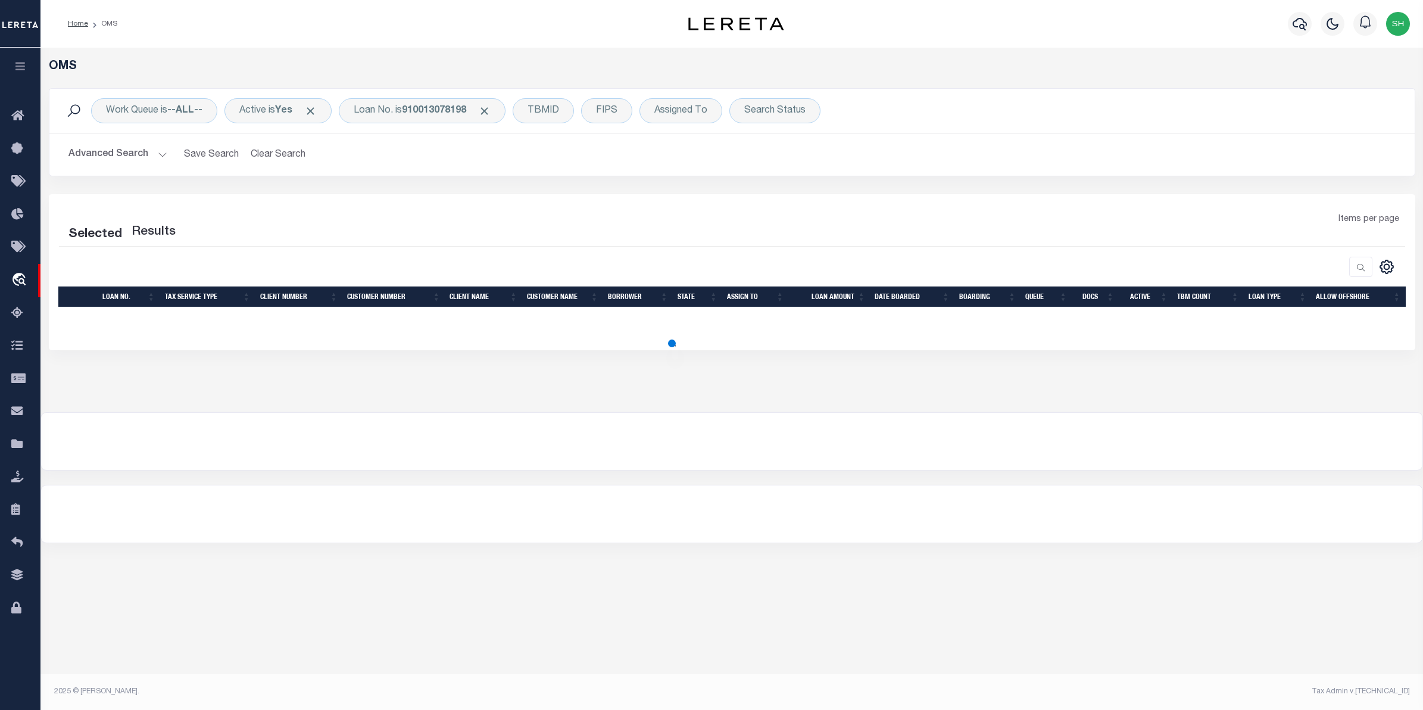
select select "200"
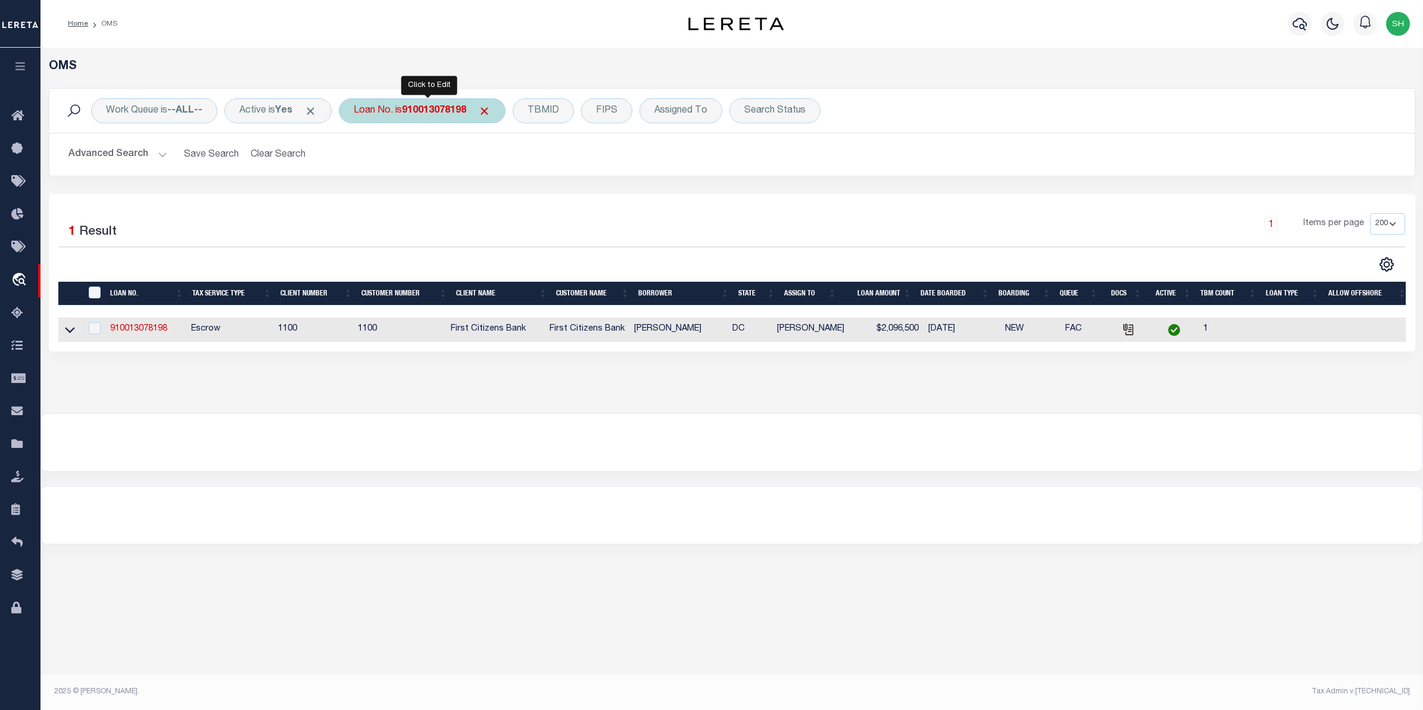
click at [385, 108] on div "Loan No. is 910013078198" at bounding box center [422, 110] width 167 height 25
paste input "R0103817"
type input "R0103817"
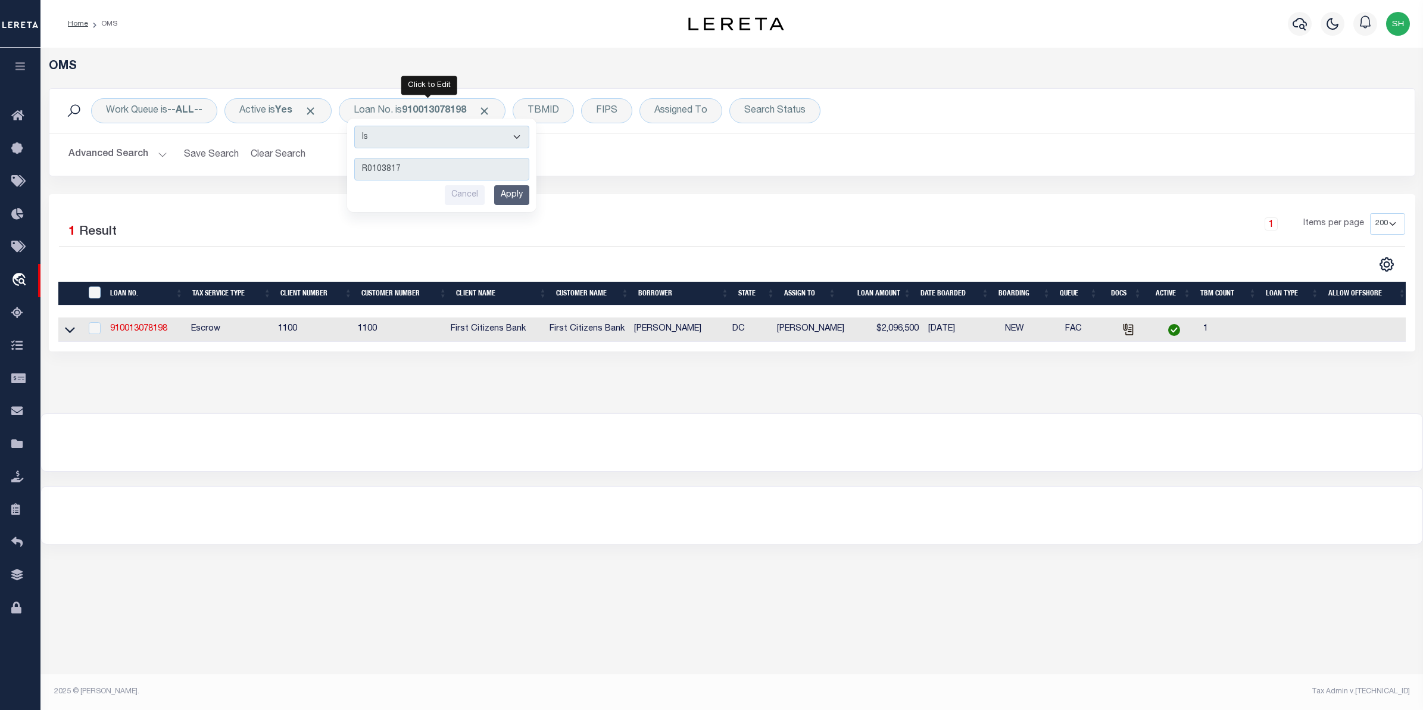
drag, startPoint x: 515, startPoint y: 197, endPoint x: 367, endPoint y: 243, distance: 154.6
click at [367, 248] on div "Work Queue is --ALL-- Active is Yes Loan No. is 910013078198 Is Contains R01038…" at bounding box center [732, 219] width 1366 height 263
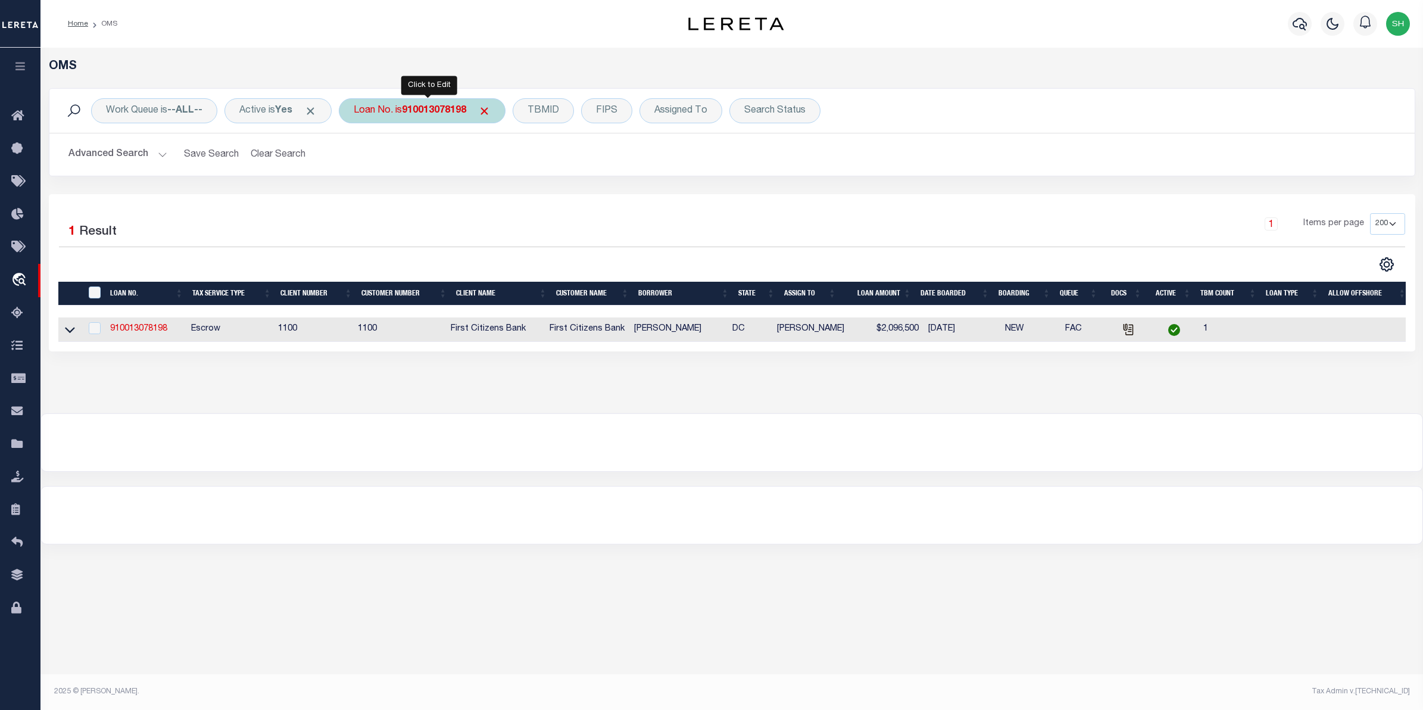
click at [454, 114] on b "910013078198" at bounding box center [434, 111] width 64 height 10
type input "4307200007015"
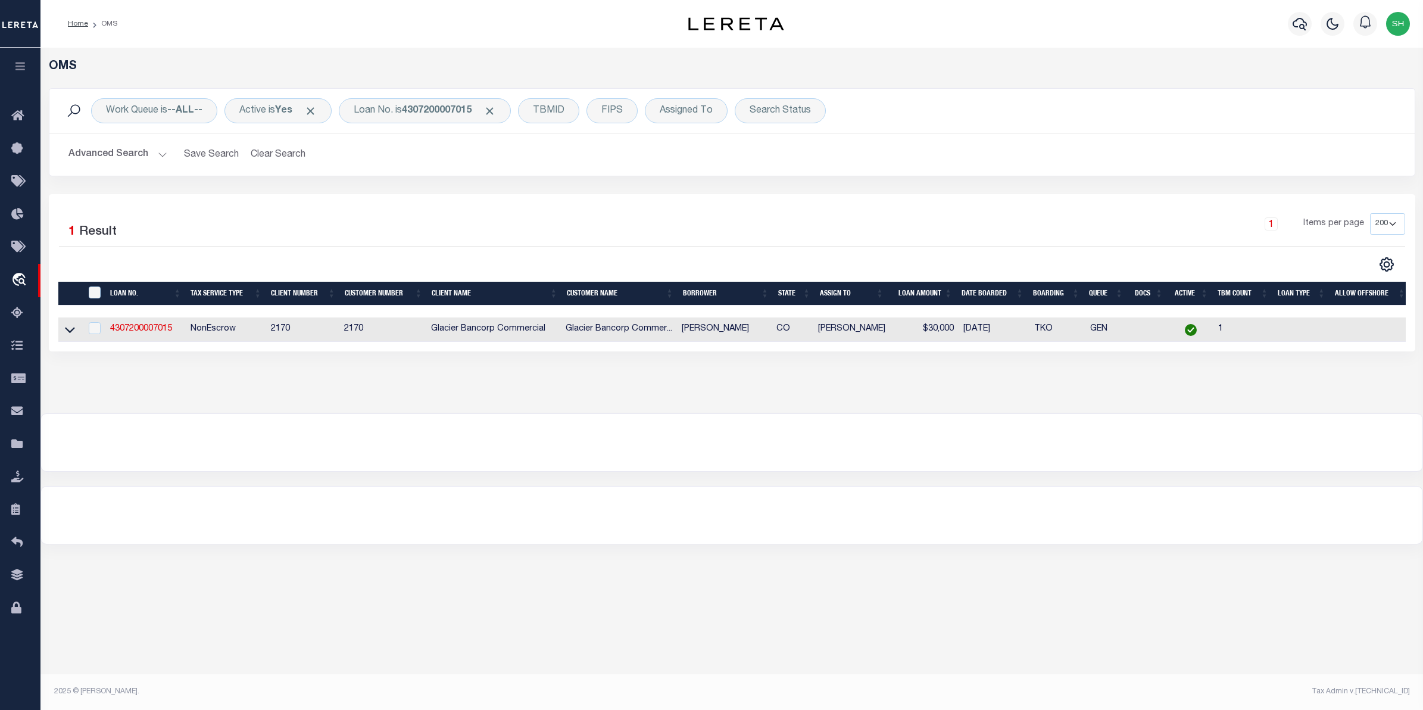
click at [78, 332] on td at bounding box center [69, 329] width 23 height 24
checkbox input "true"
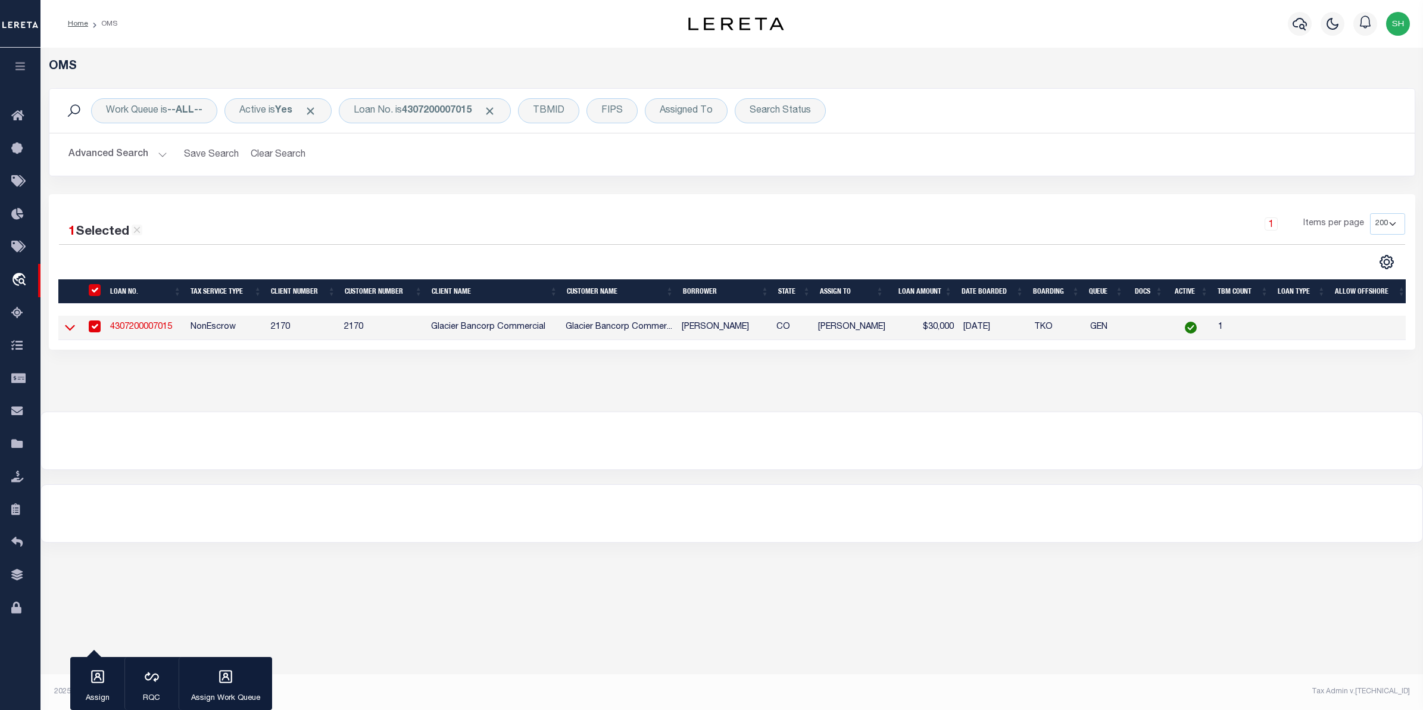
click at [70, 329] on icon at bounding box center [70, 327] width 10 height 13
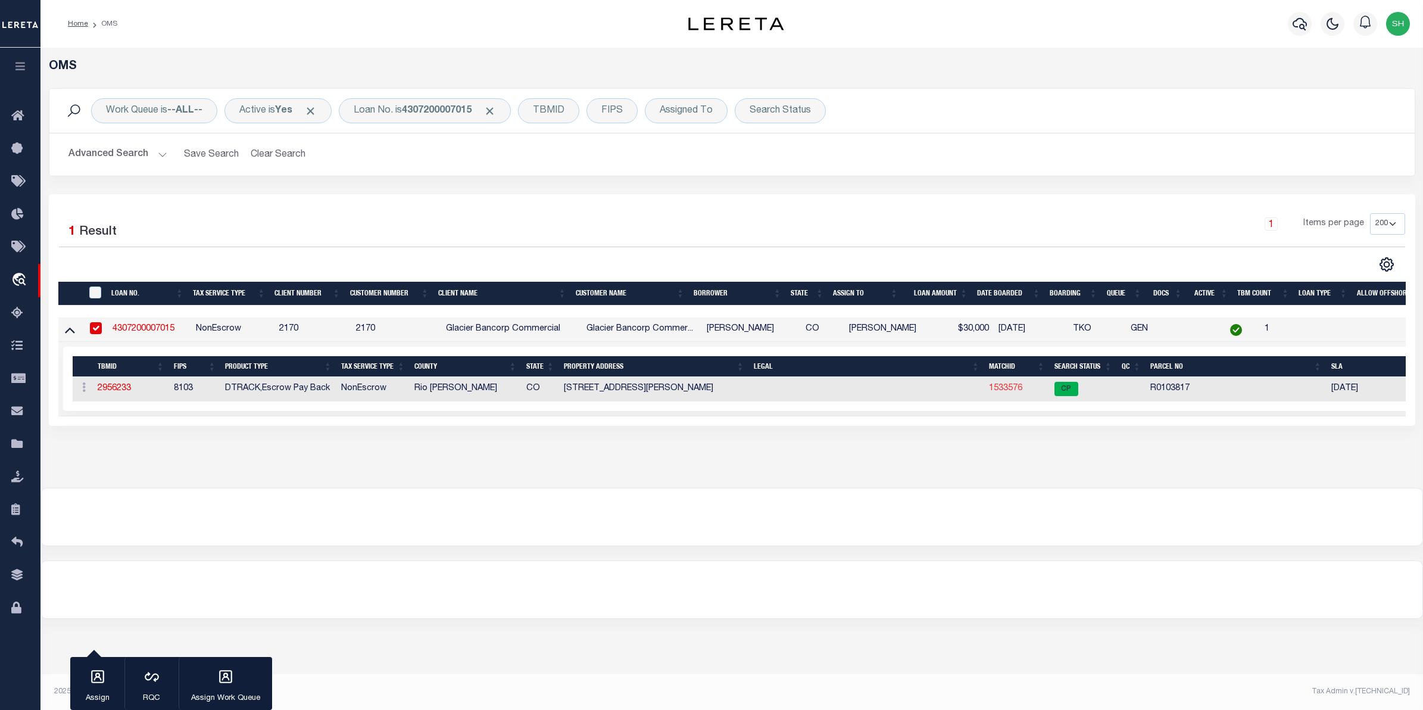
click at [1004, 392] on link "1533576" at bounding box center [1005, 388] width 33 height 8
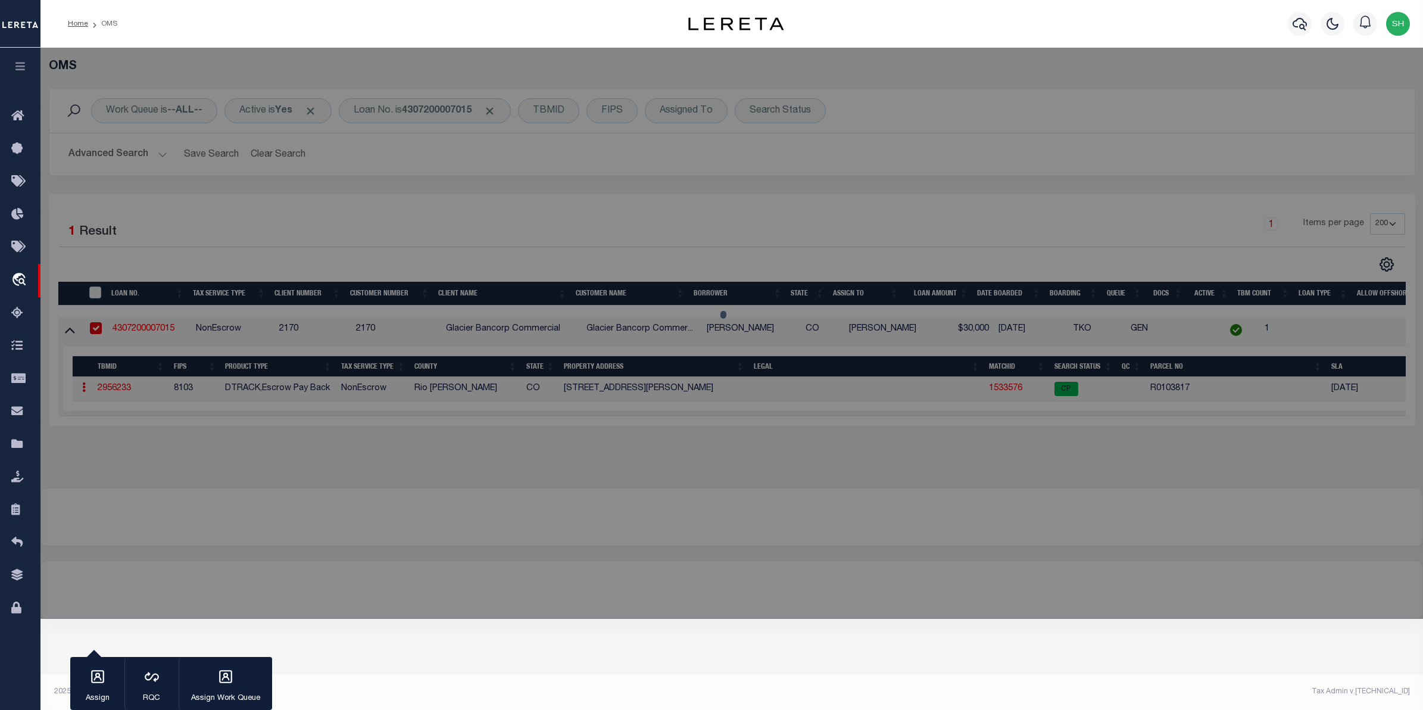
checkbox input "false"
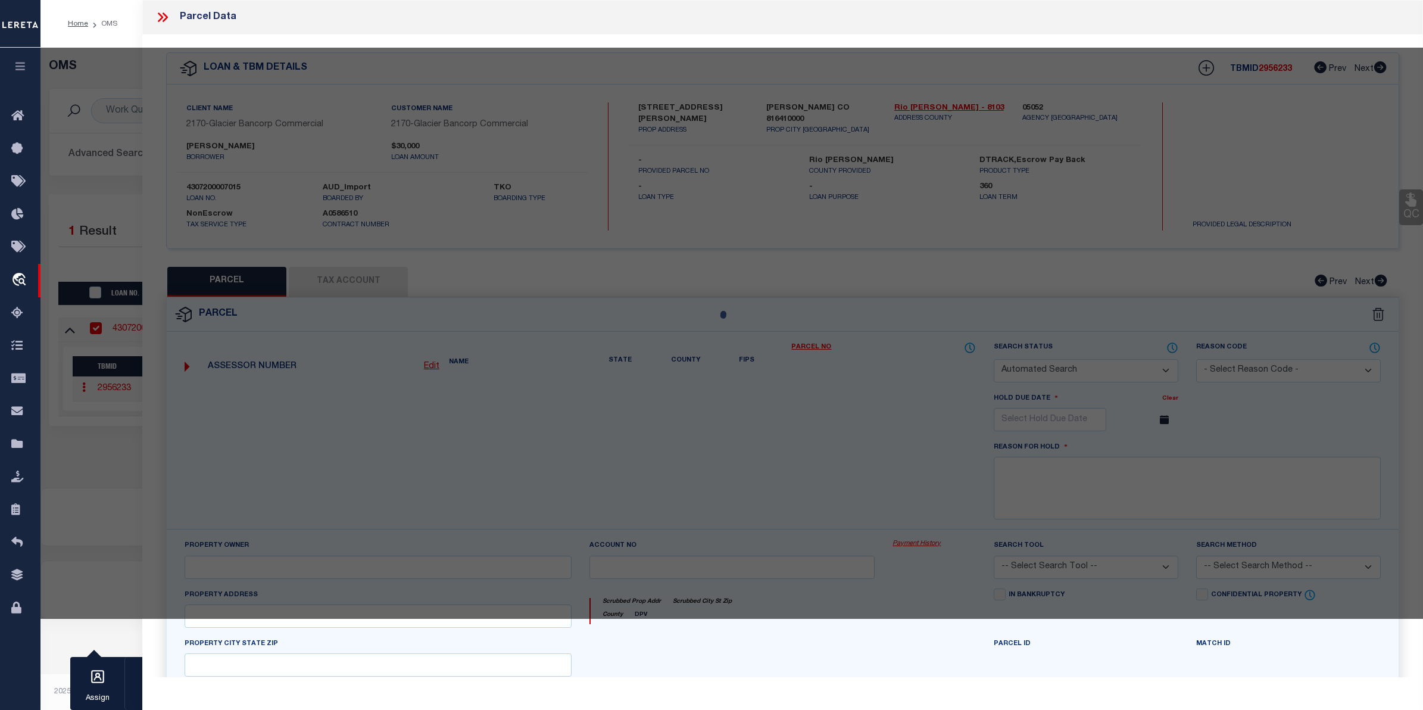
select select "CP"
type input "MASTERS, LINDA S."
select select
type input "[STREET_ADDRESS][PERSON_NAME]"
checkbox input "false"
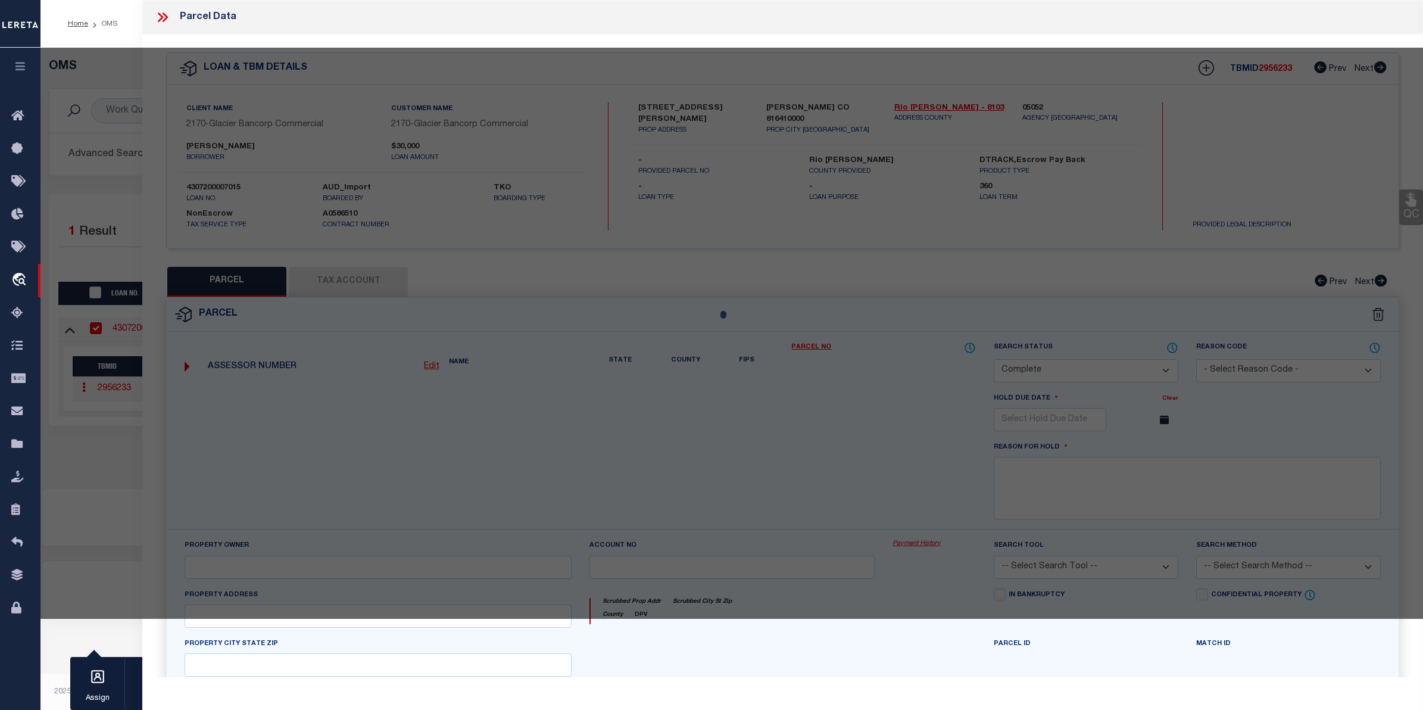
type input "MEEKER CO"
type textarea "Subd: [PERSON_NAME][GEOGRAPHIC_DATA] RE-SUBDIVISION PHASE 2 FILING 2 Lot: 334"
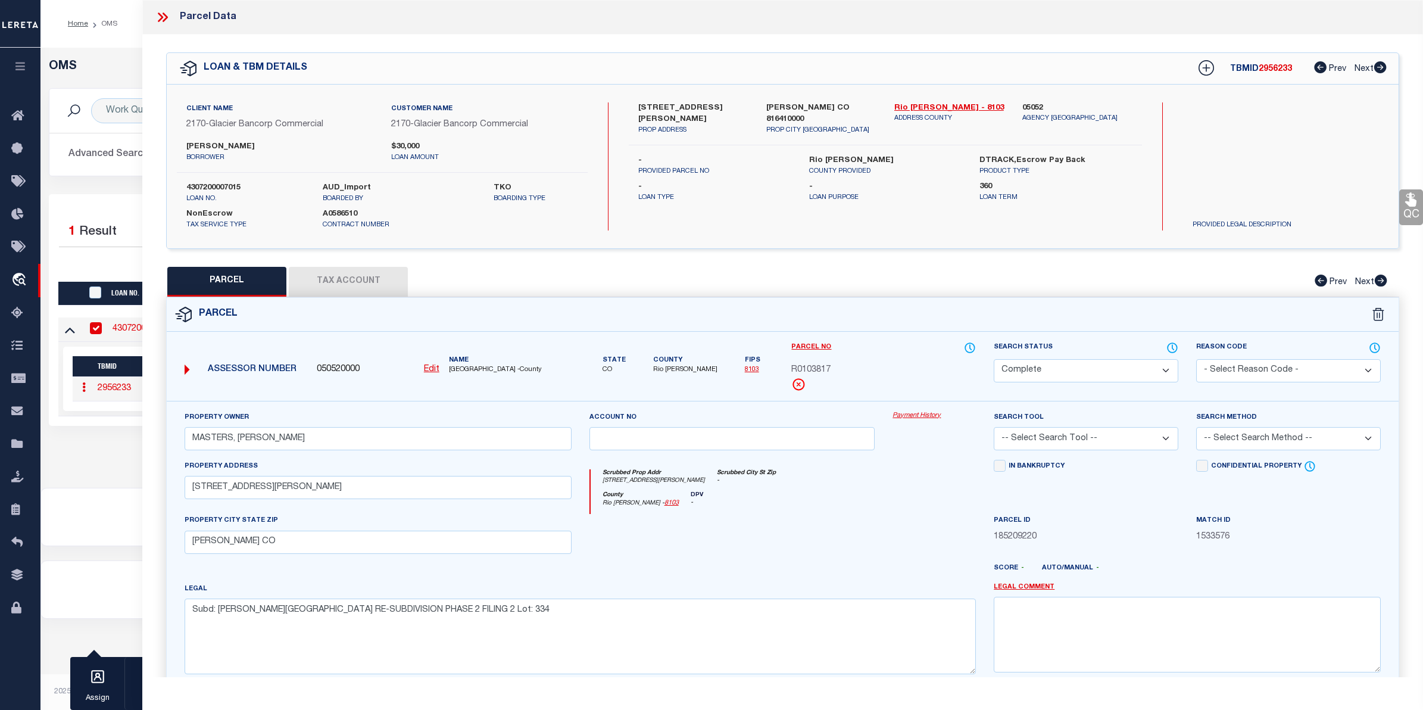
click at [920, 417] on link "Payment History" at bounding box center [933, 416] width 83 height 10
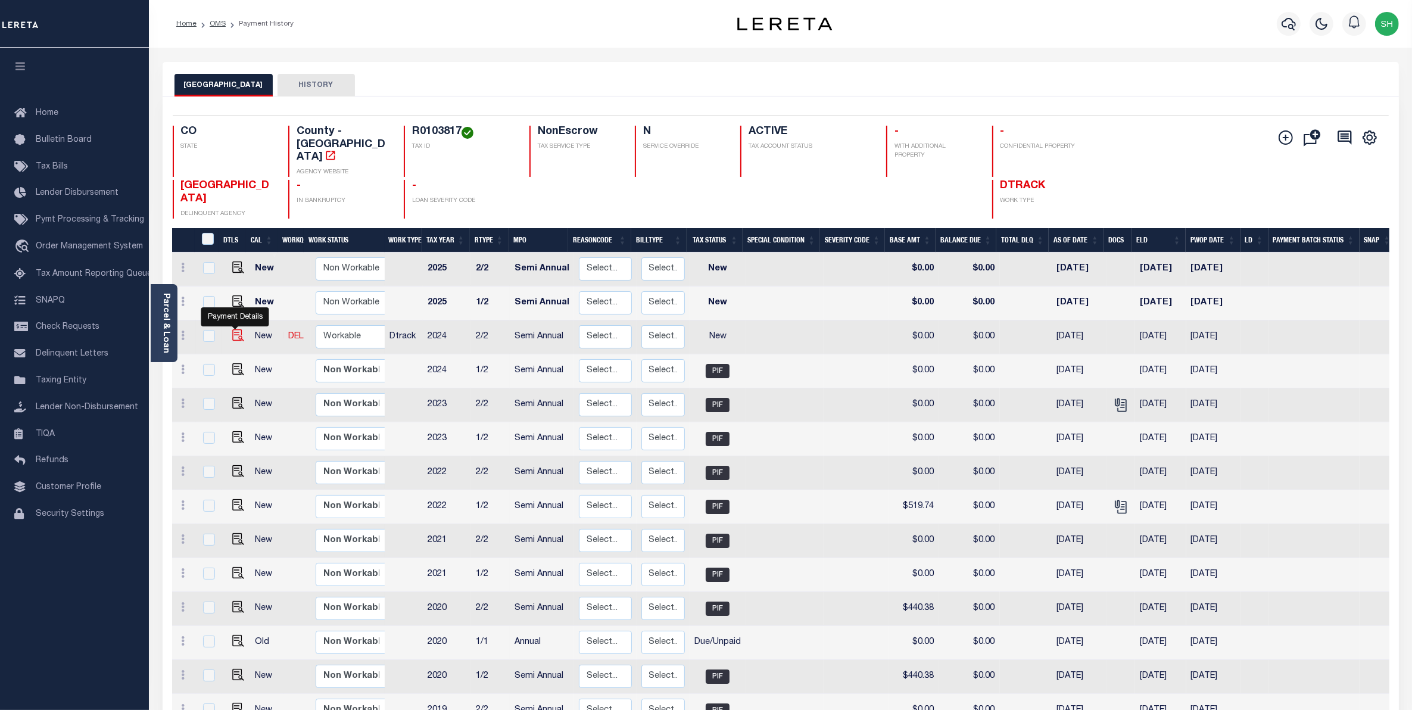
click at [232, 329] on img "" at bounding box center [238, 335] width 12 height 12
checkbox input "true"
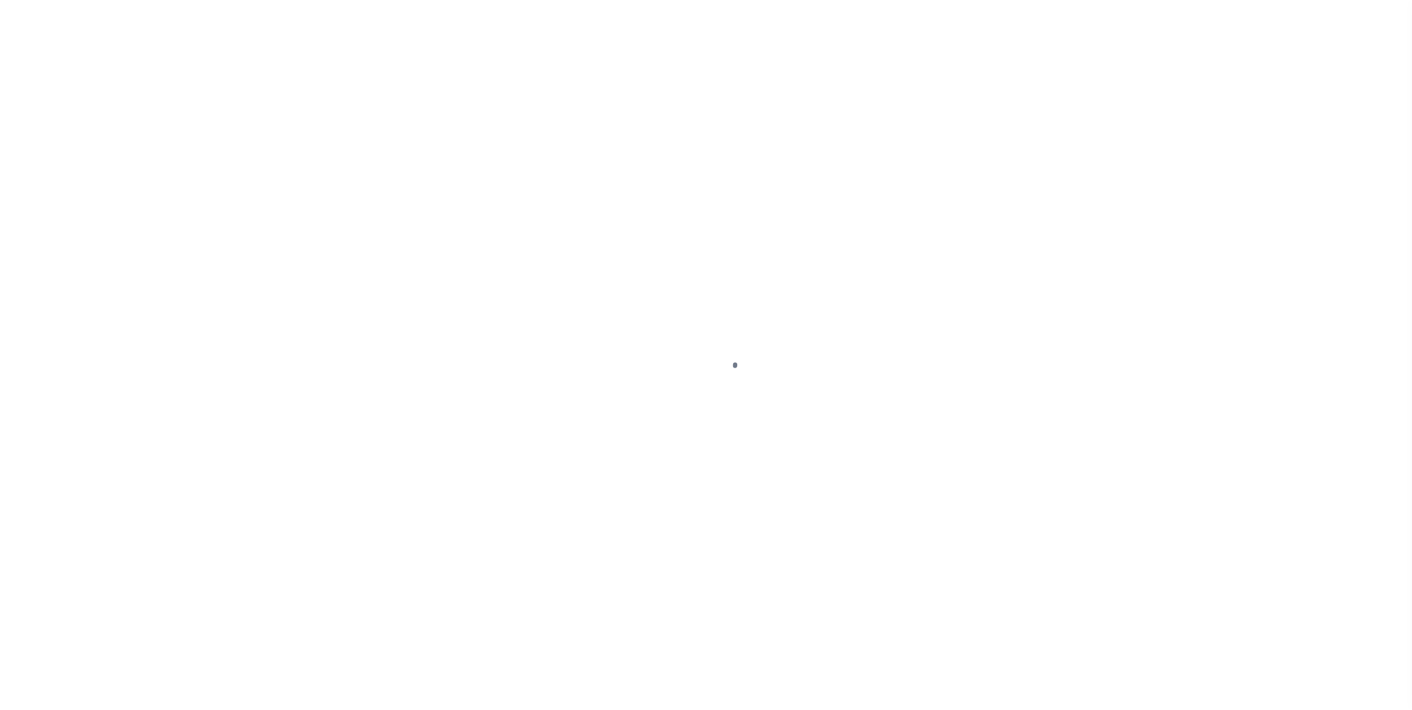
select select "NW2"
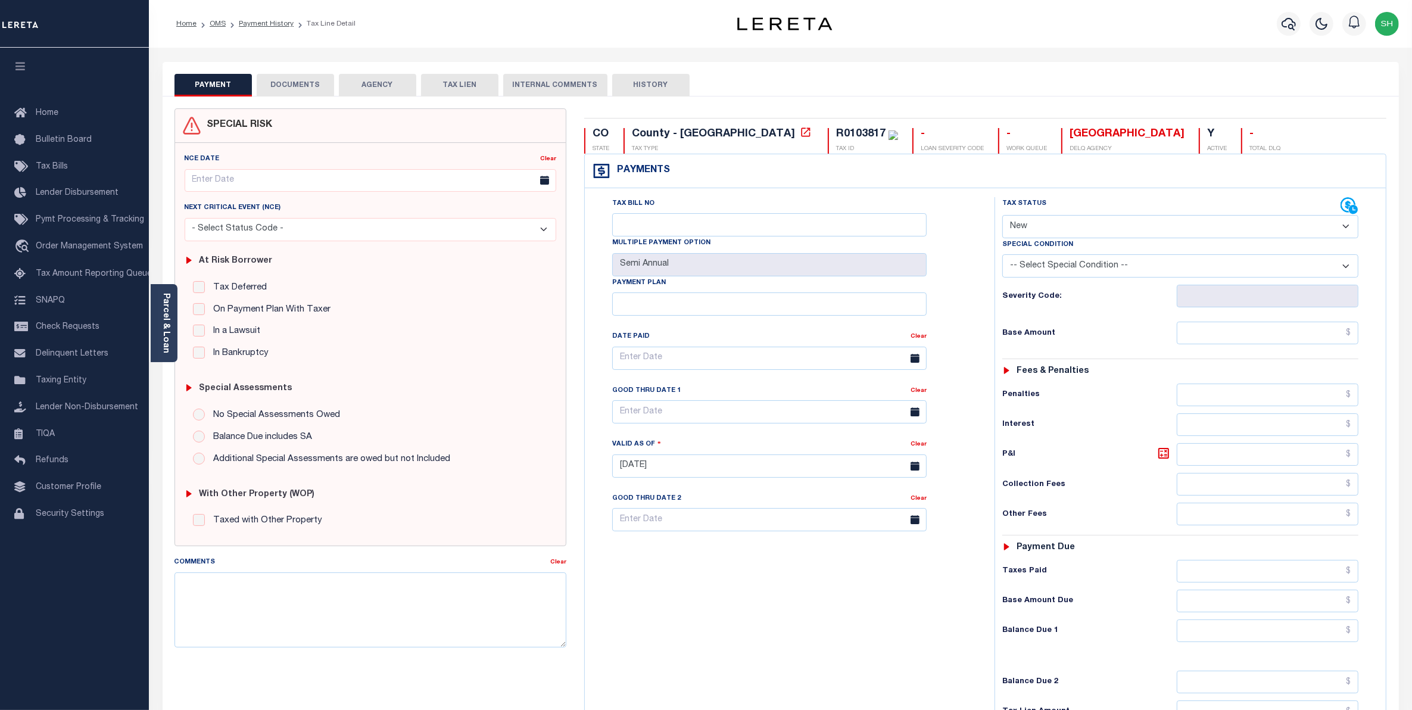
click at [307, 84] on button "DOCUMENTS" at bounding box center [295, 85] width 77 height 23
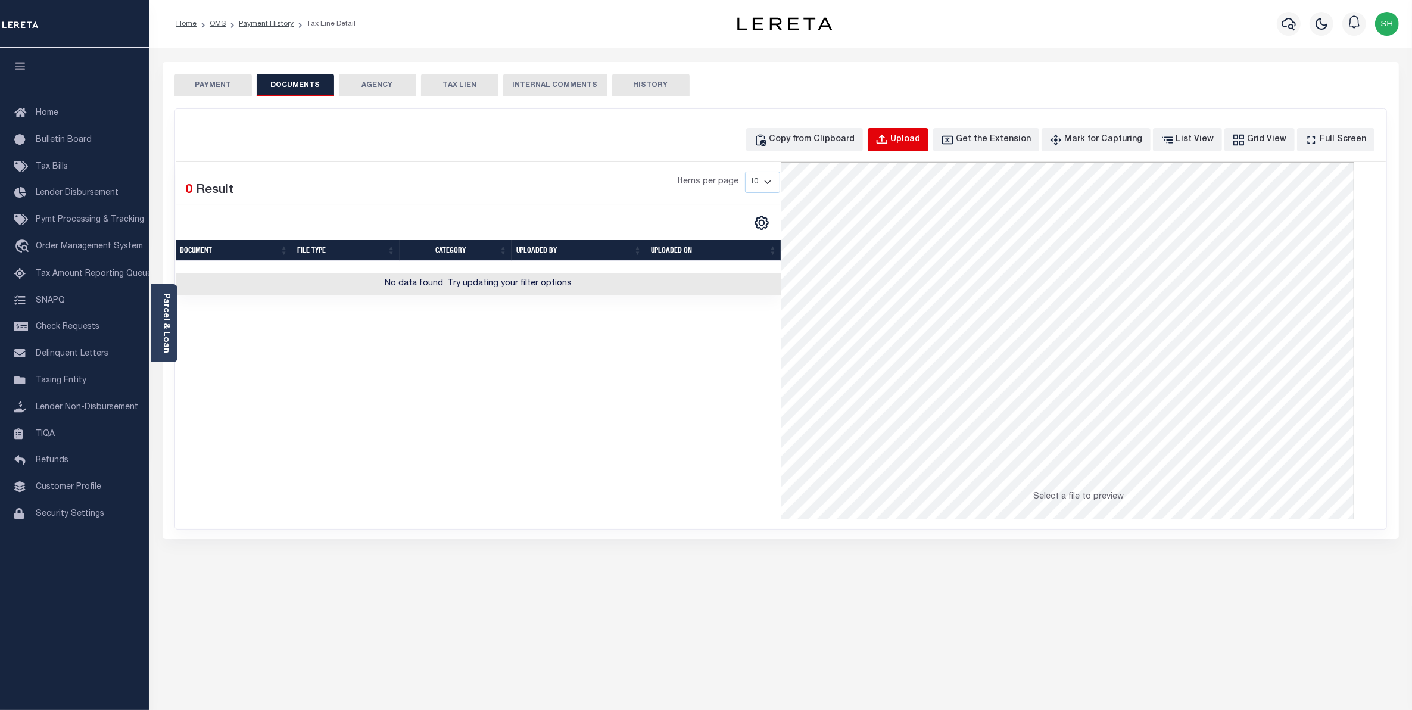
click at [920, 139] on div "Upload" at bounding box center [906, 139] width 30 height 13
select select "POP"
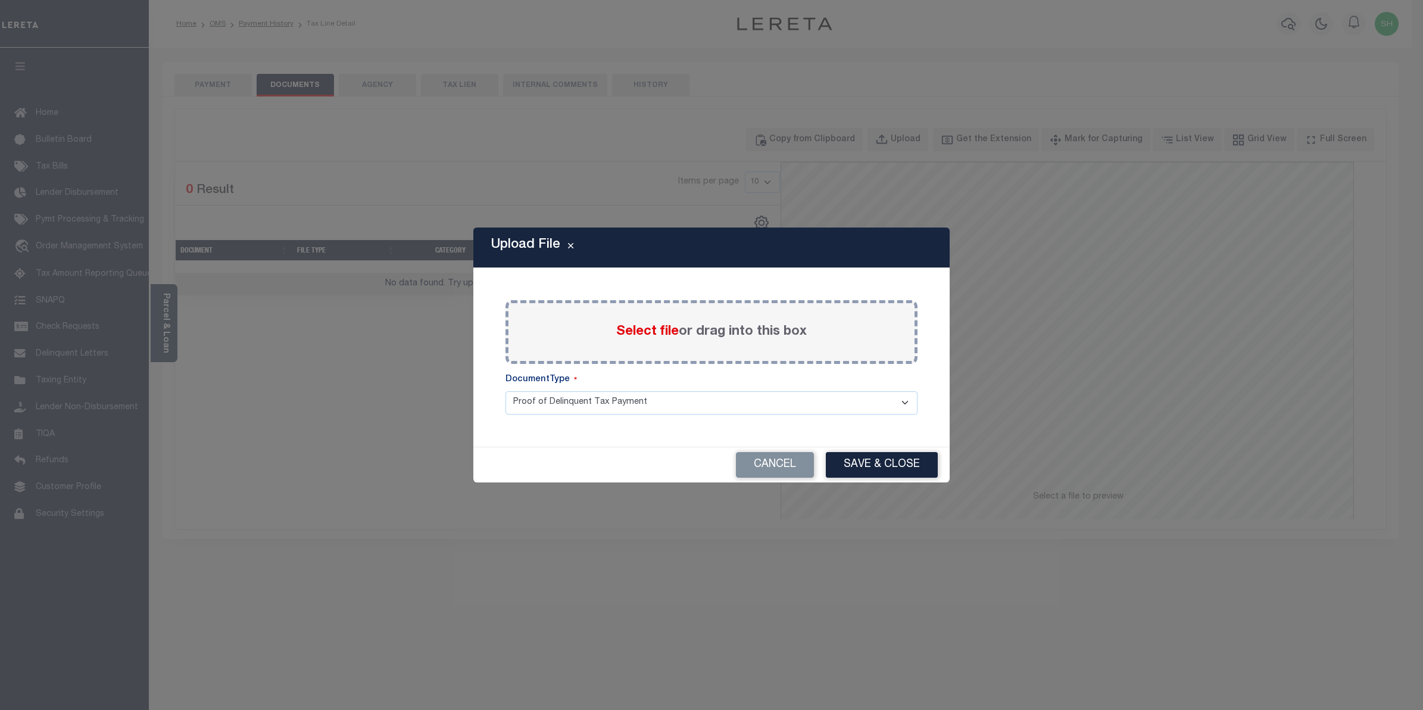
click at [663, 329] on span "Select file" at bounding box center [647, 331] width 63 height 13
click at [0, 0] on input "Select file or drag into this box" at bounding box center [0, 0] width 0 height 0
click at [299, 132] on div "Upload File Paste copied image or file into this box Select file or drag into t…" at bounding box center [711, 355] width 1423 height 710
click at [639, 334] on span "Select file" at bounding box center [647, 331] width 63 height 13
click at [0, 0] on input "Select file or drag into this box" at bounding box center [0, 0] width 0 height 0
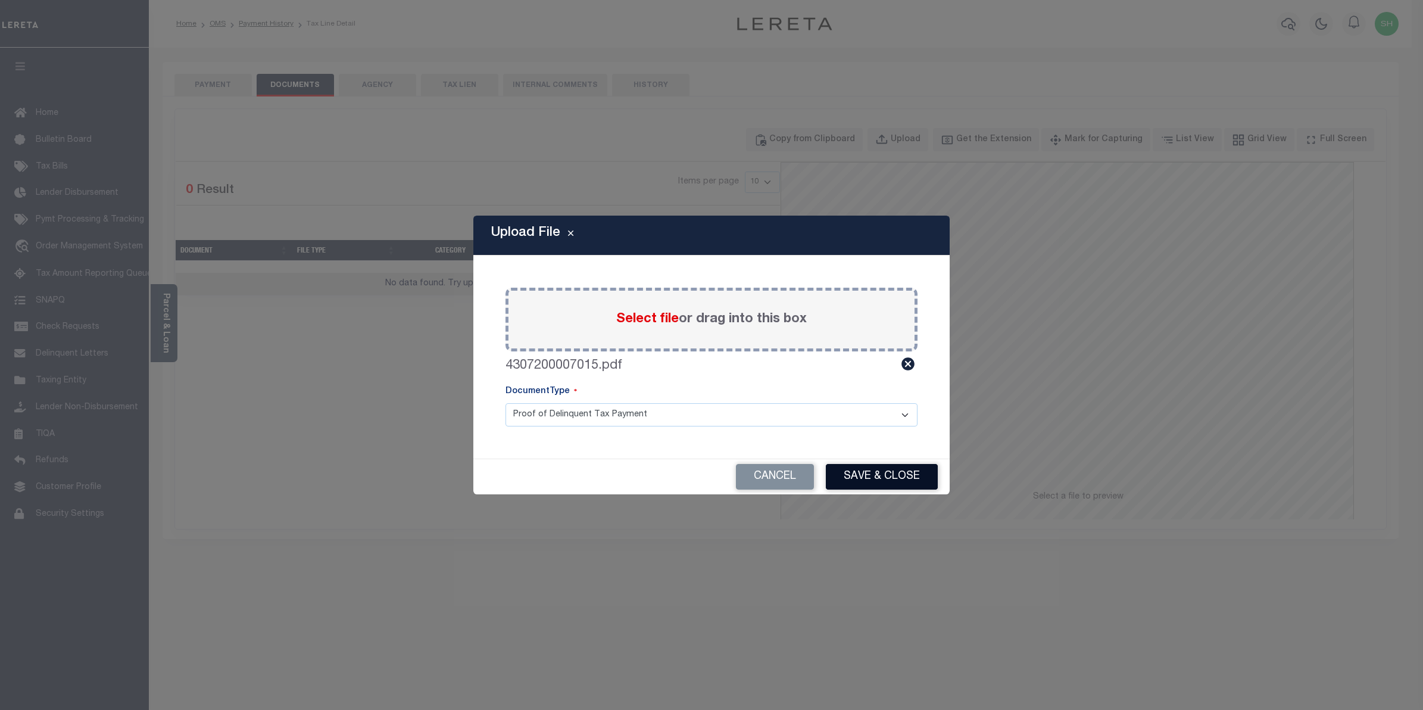
click at [920, 475] on button "Save & Close" at bounding box center [882, 477] width 112 height 26
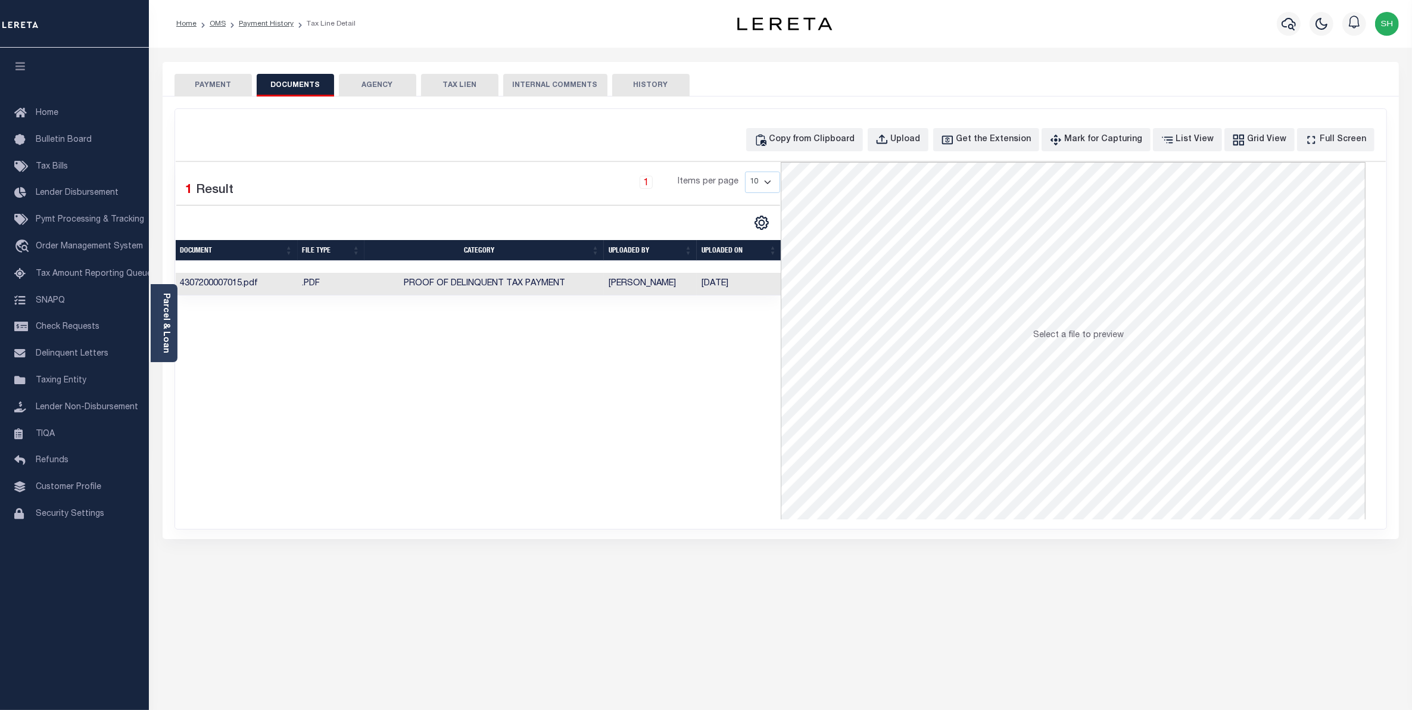
click at [227, 88] on button "PAYMENT" at bounding box center [212, 85] width 77 height 23
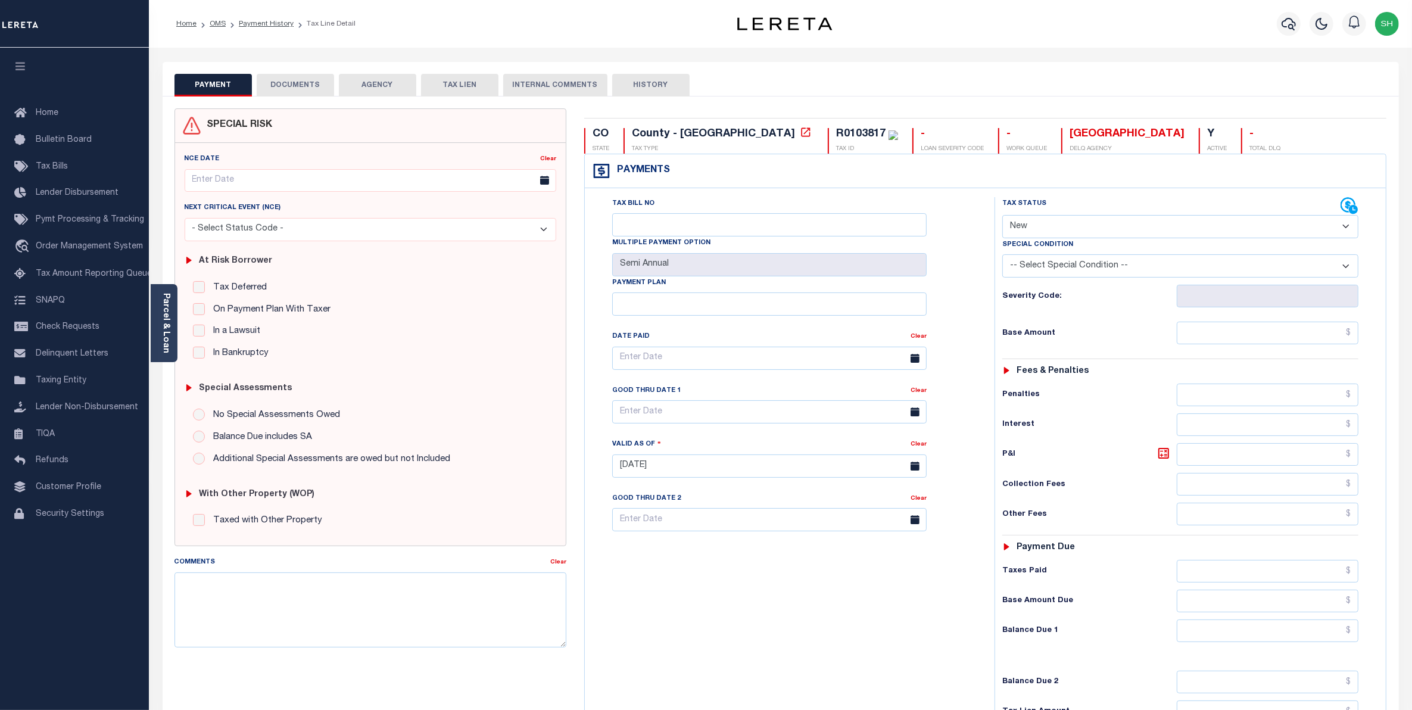
click at [1344, 228] on select "- Select Status Code - Open Due/Unpaid Paid Incomplete No Tax Due Internal Refu…" at bounding box center [1180, 226] width 357 height 23
select select "PYD"
click at [1002, 216] on select "- Select Status Code - Open Due/Unpaid Paid Incomplete No Tax Due Internal Refu…" at bounding box center [1180, 226] width 357 height 23
type input "[DATE]"
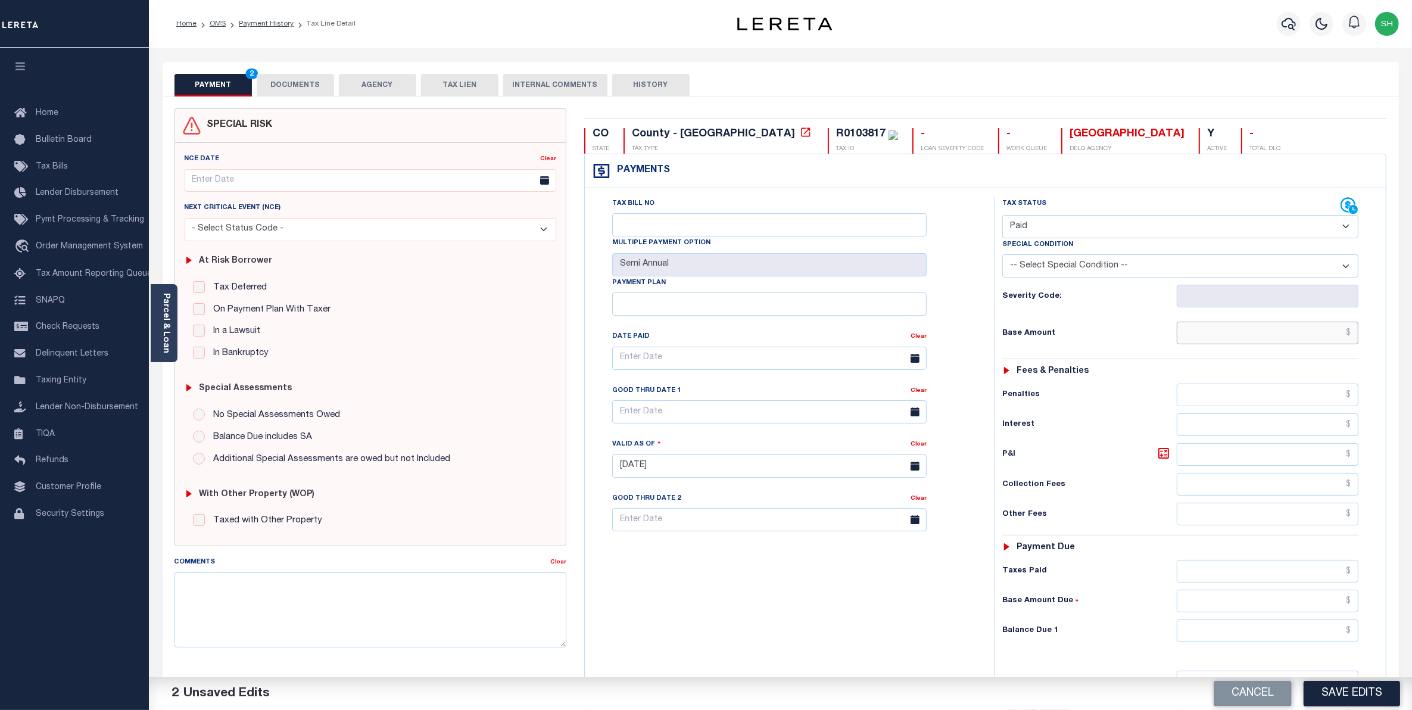
click at [1282, 335] on input "text" at bounding box center [1267, 332] width 182 height 23
type input "$1,230.48"
click at [1314, 635] on input "text" at bounding box center [1267, 630] width 182 height 23
type input "$0.00"
click at [1360, 689] on button "Save Edits" at bounding box center [1351, 693] width 96 height 26
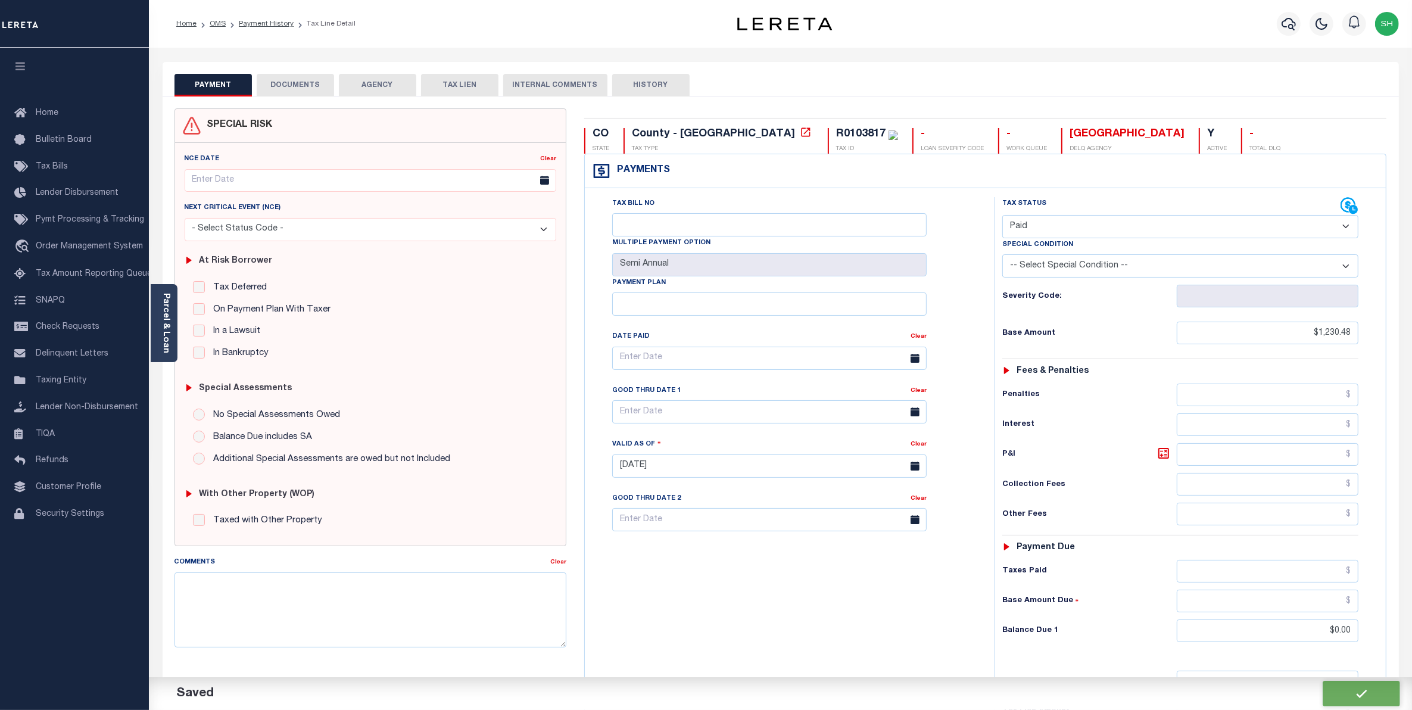
checkbox input "false"
type input "$1,230.48"
type input "$0"
